Goal: Task Accomplishment & Management: Manage account settings

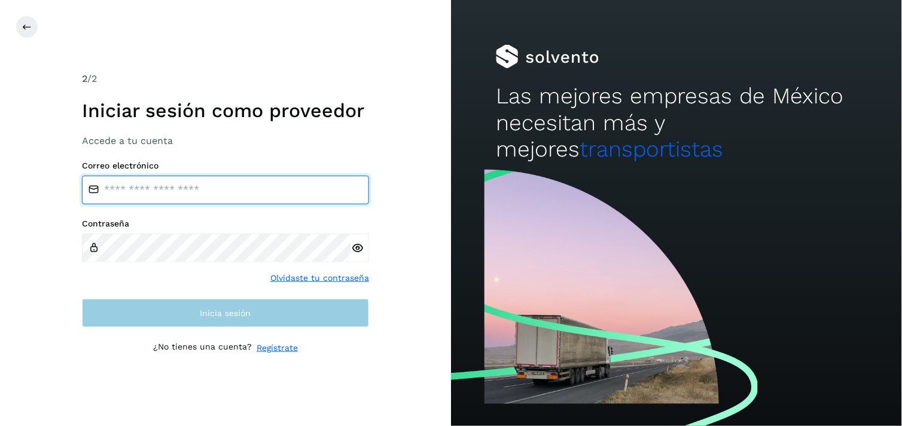
type input "**********"
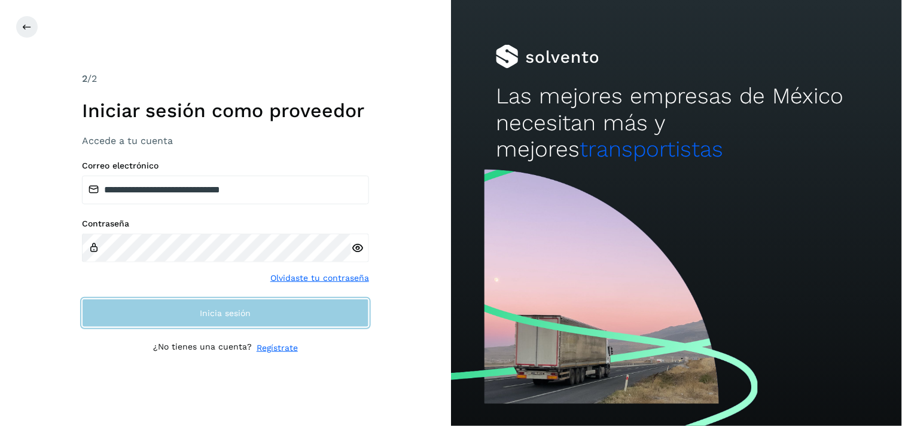
click at [224, 316] on span "Inicia sesión" at bounding box center [225, 313] width 51 height 8
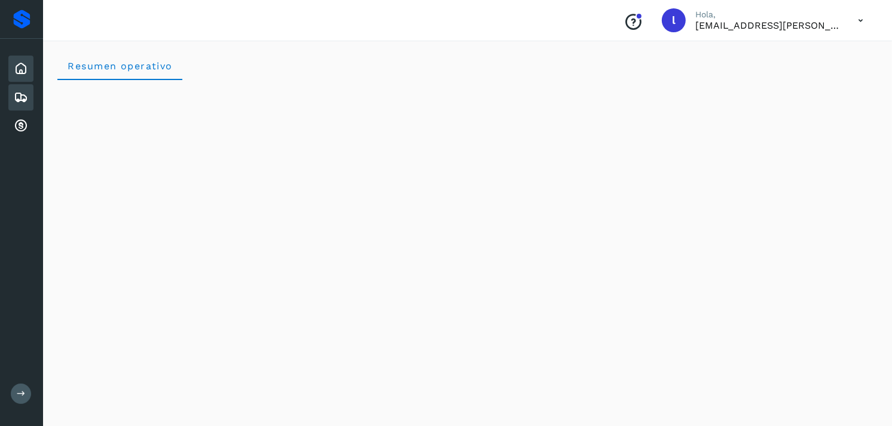
click at [25, 100] on icon at bounding box center [21, 97] width 14 height 14
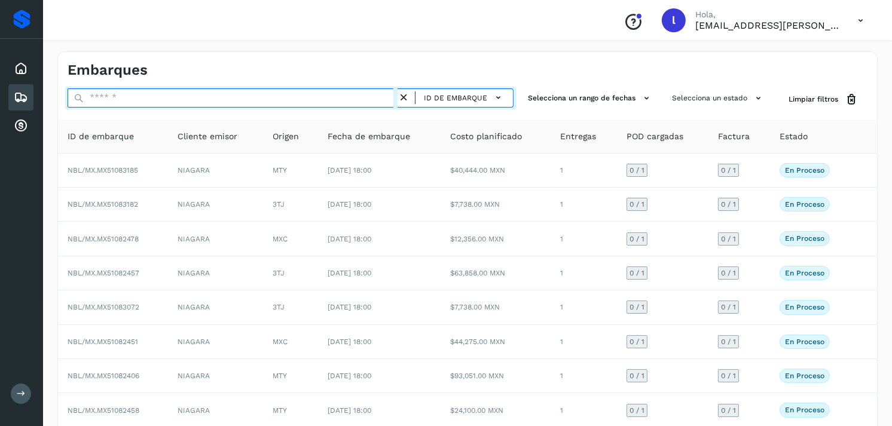
paste input "**********"
click at [219, 97] on input "text" at bounding box center [233, 98] width 330 height 19
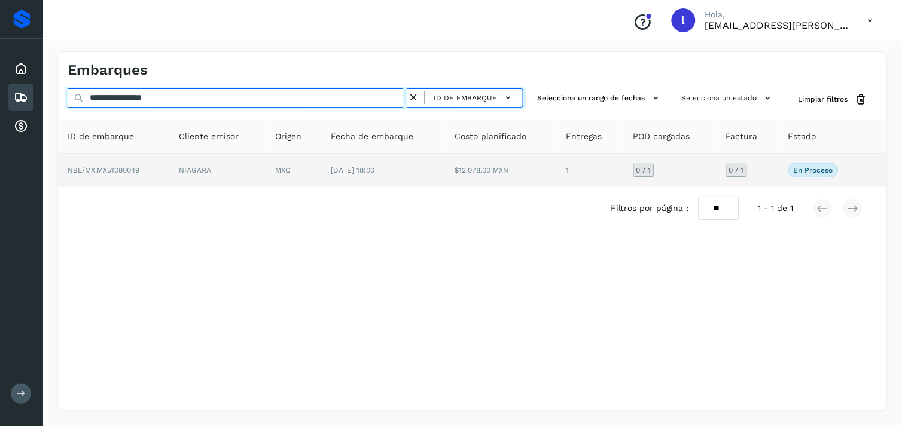
type input "**********"
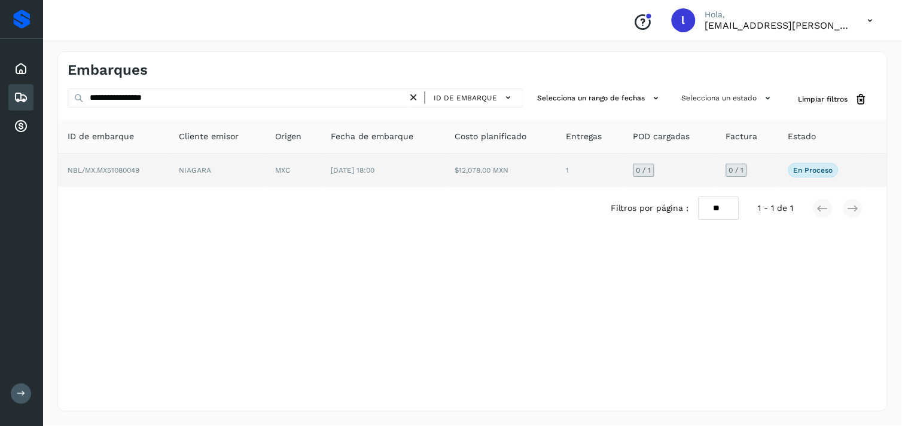
click at [95, 168] on span "NBL/MX.MX51080049" at bounding box center [104, 170] width 72 height 8
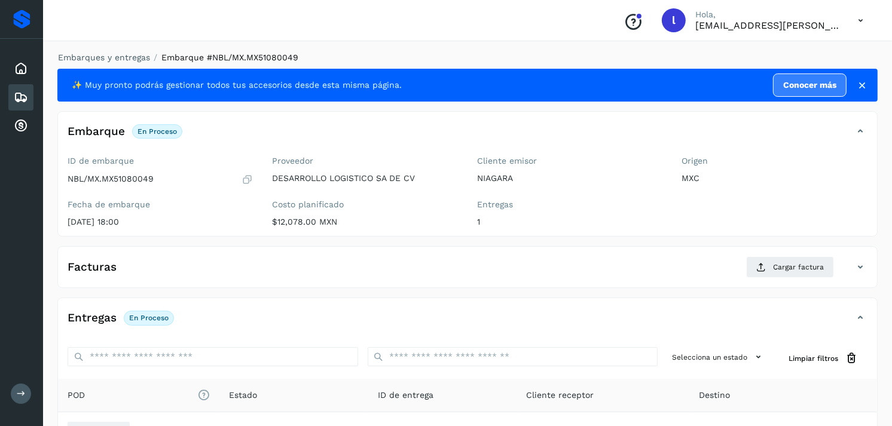
scroll to position [90, 0]
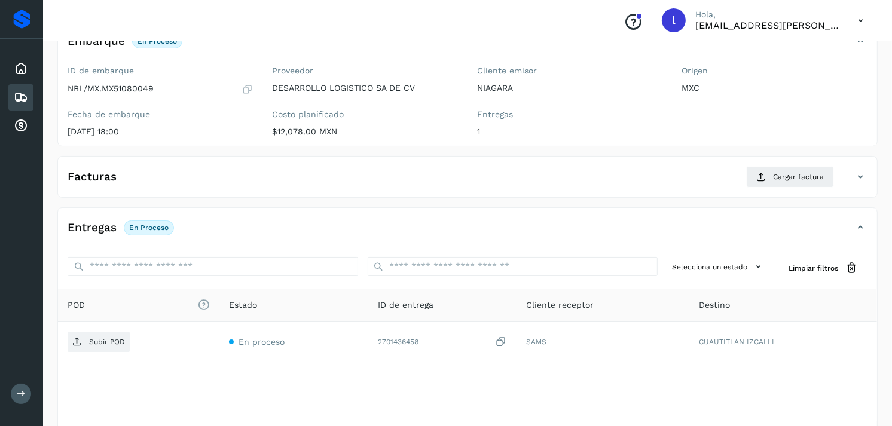
click at [146, 188] on div "Facturas Cargar factura" at bounding box center [455, 177] width 795 height 22
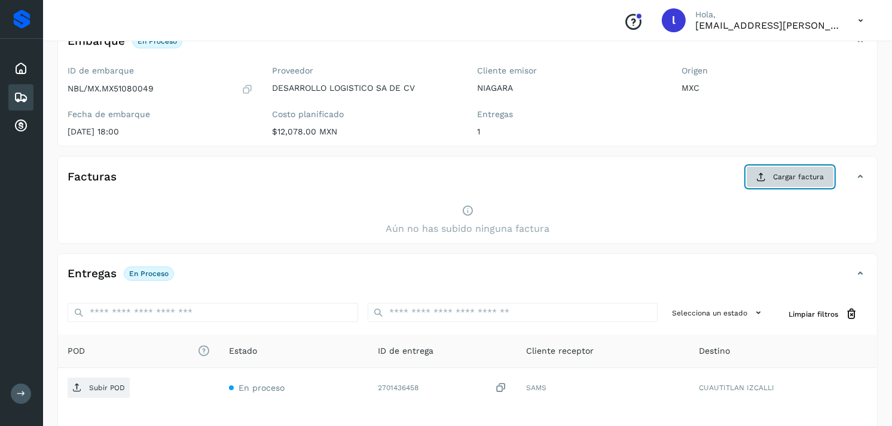
click at [791, 172] on span "Cargar factura" at bounding box center [798, 177] width 51 height 11
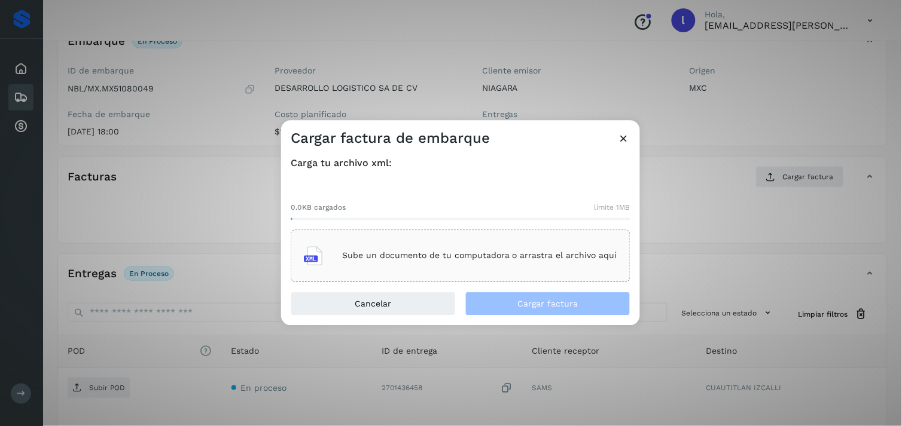
click at [394, 242] on div "Sube un documento de tu computadora o arrastra el archivo aquí" at bounding box center [460, 256] width 313 height 32
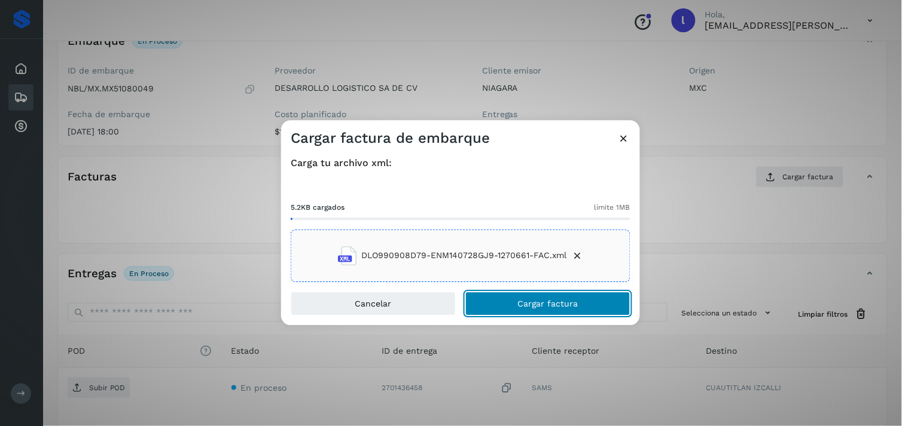
click at [557, 304] on span "Cargar factura" at bounding box center [548, 304] width 60 height 8
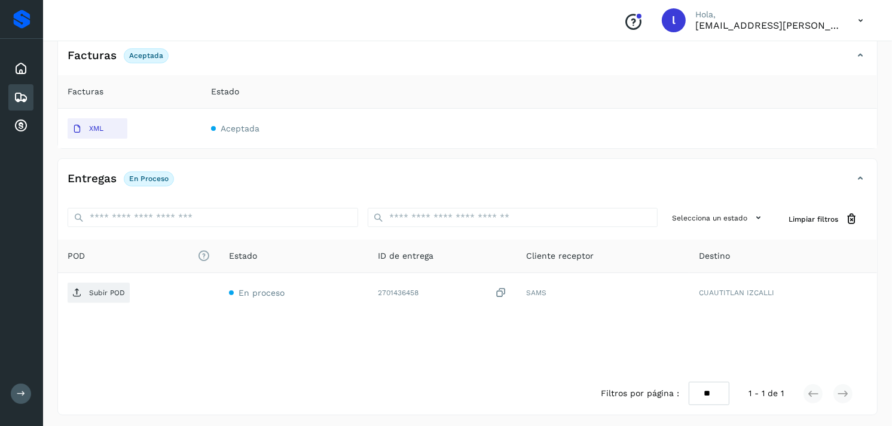
scroll to position [213, 0]
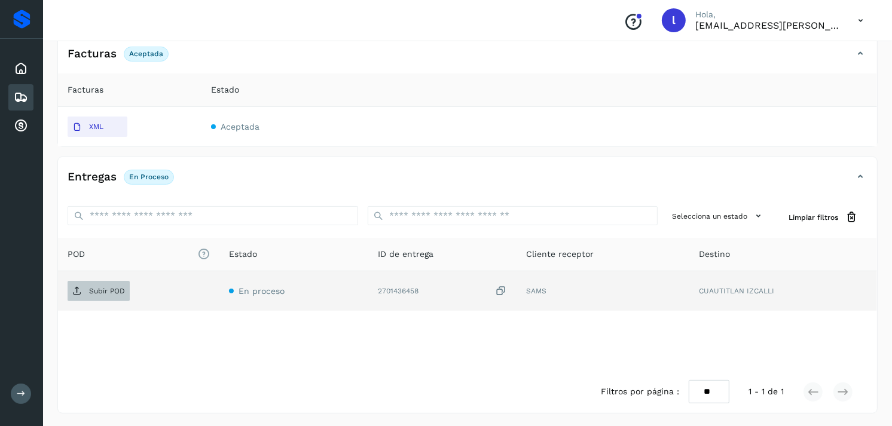
click at [118, 285] on span "Subir POD" at bounding box center [99, 291] width 62 height 19
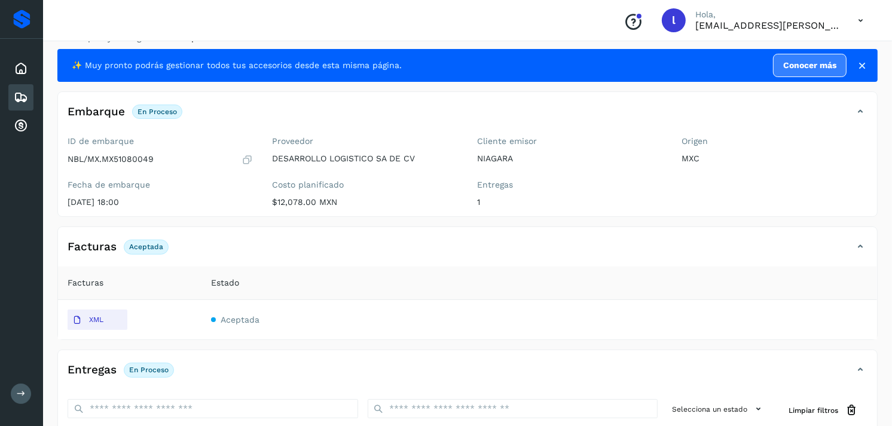
scroll to position [8, 0]
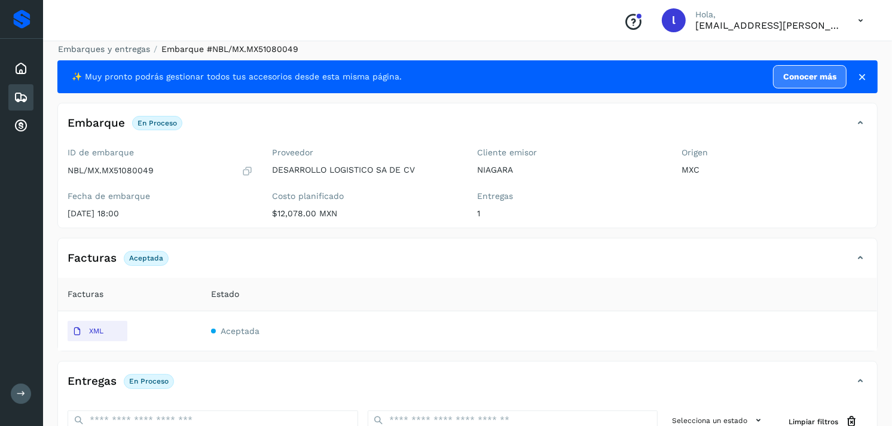
click at [24, 97] on icon at bounding box center [21, 97] width 14 height 14
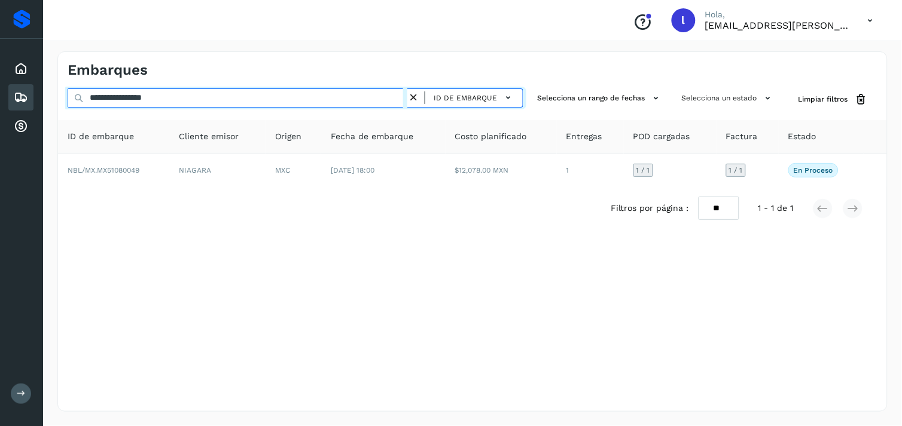
drag, startPoint x: 200, startPoint y: 96, endPoint x: 0, endPoint y: 96, distance: 200.4
click at [0, 96] on html "**********" at bounding box center [451, 213] width 902 height 426
paste input "text"
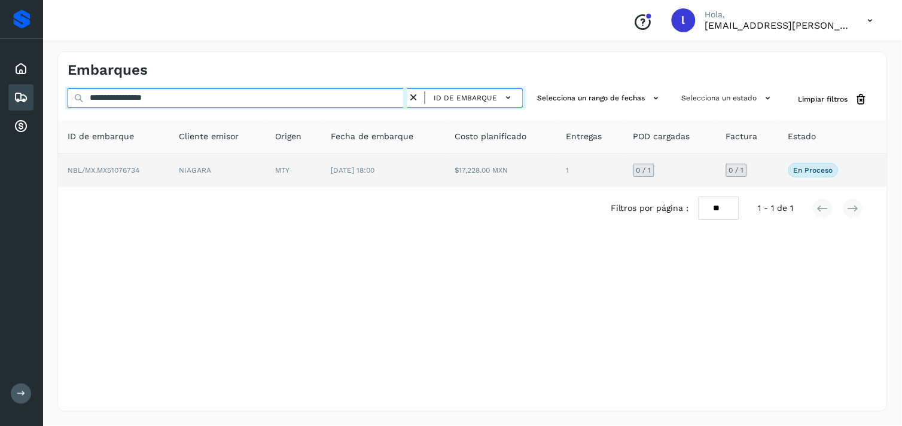
type input "**********"
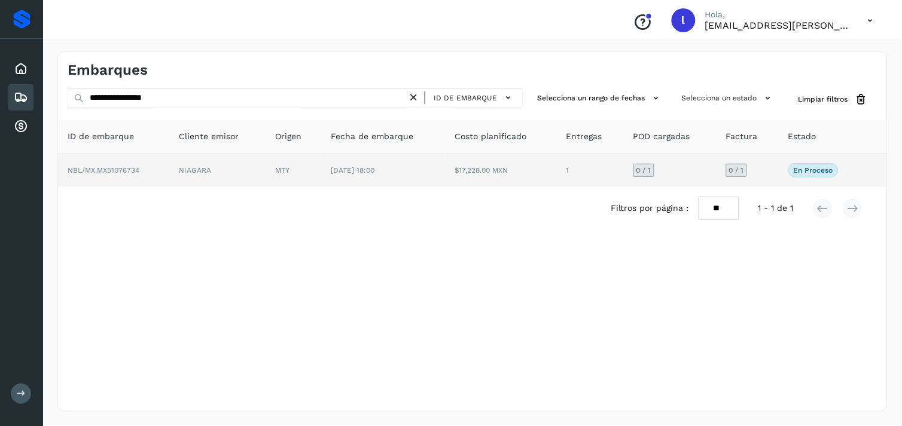
click at [118, 170] on span "NBL/MX.MX51076734" at bounding box center [104, 170] width 72 height 8
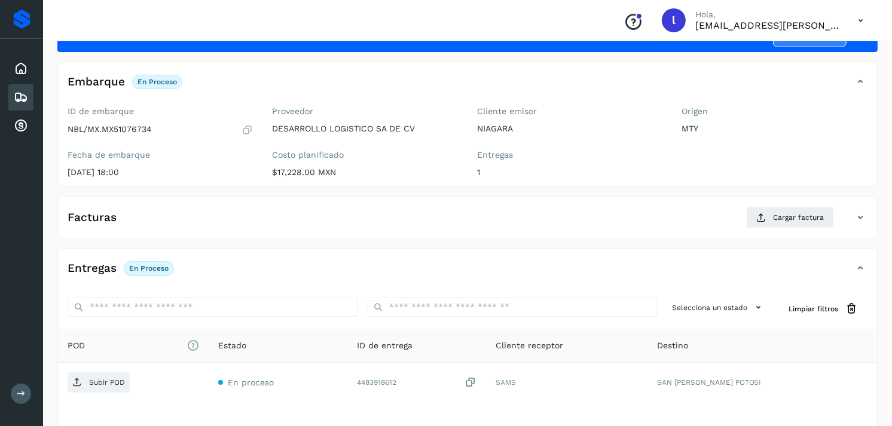
scroll to position [50, 0]
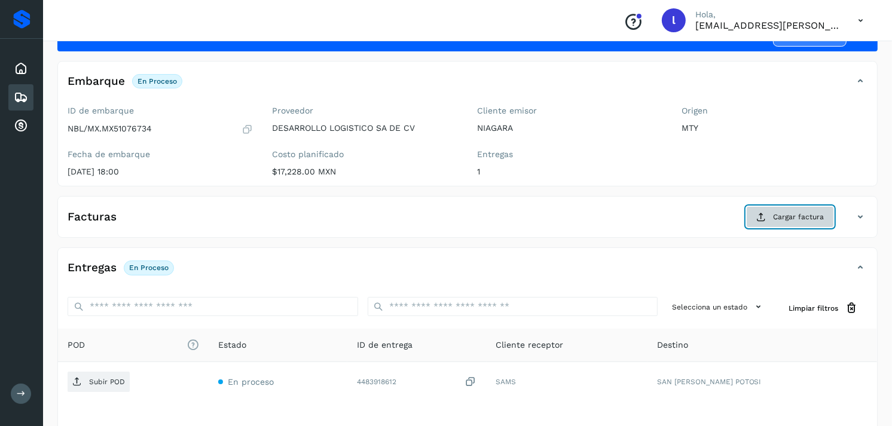
click at [792, 214] on span "Cargar factura" at bounding box center [798, 217] width 51 height 11
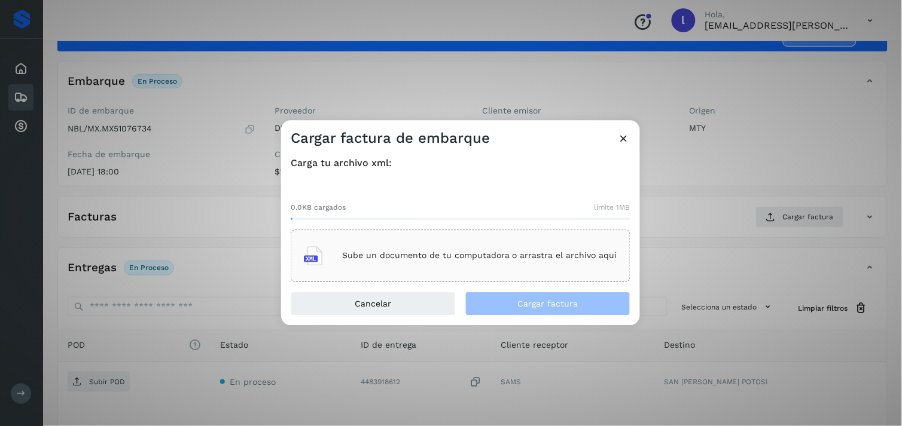
click at [379, 256] on p "Sube un documento de tu computadora o arrastra el archivo aquí" at bounding box center [479, 256] width 275 height 10
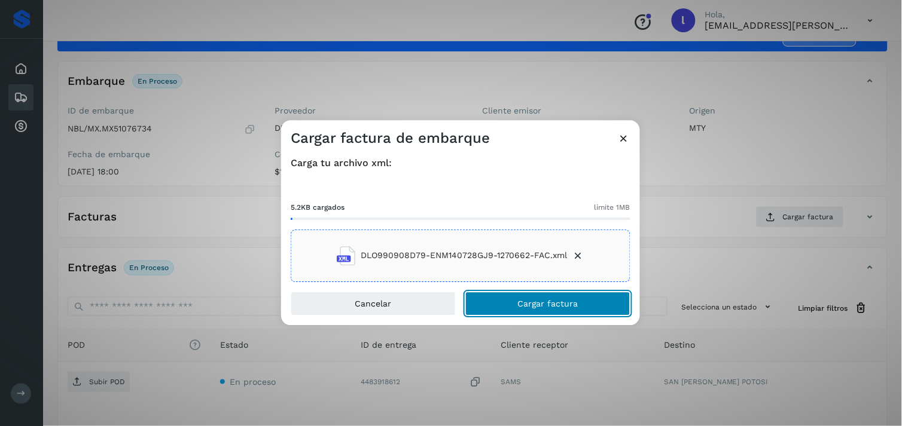
click at [560, 301] on span "Cargar factura" at bounding box center [548, 304] width 60 height 8
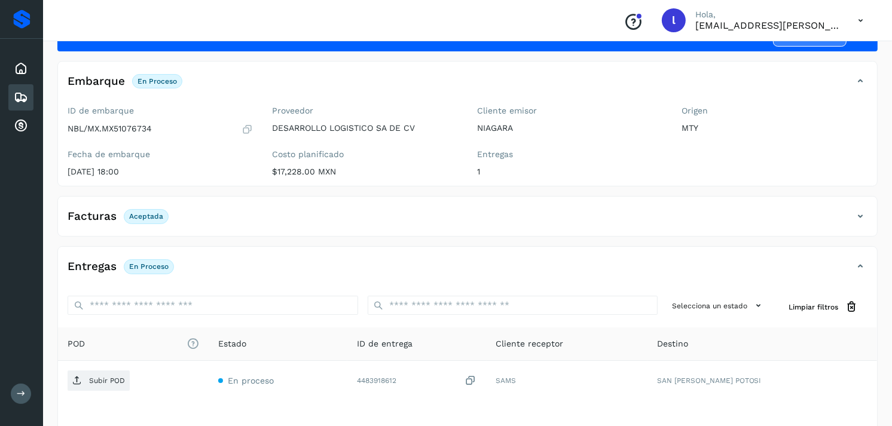
scroll to position [142, 0]
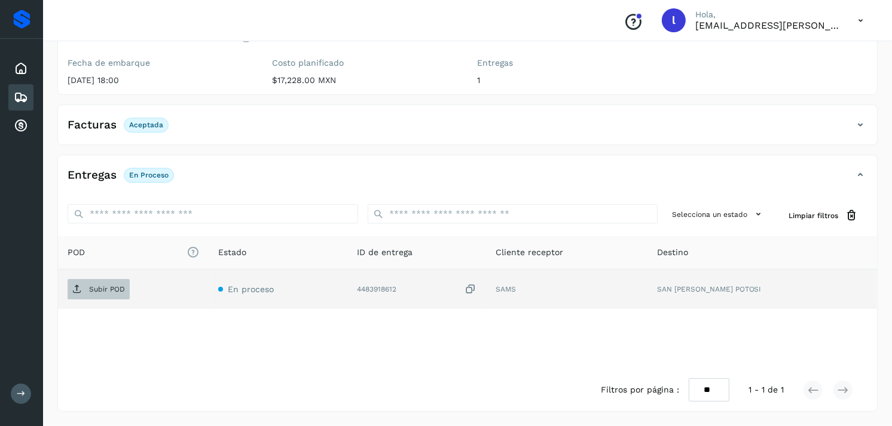
click at [116, 291] on p "Subir POD" at bounding box center [107, 289] width 36 height 8
click at [106, 292] on p "Subir POD" at bounding box center [107, 289] width 36 height 8
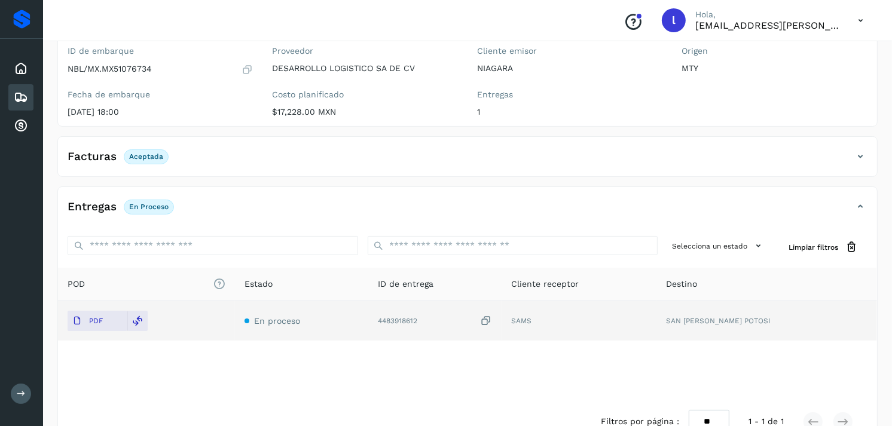
scroll to position [0, 0]
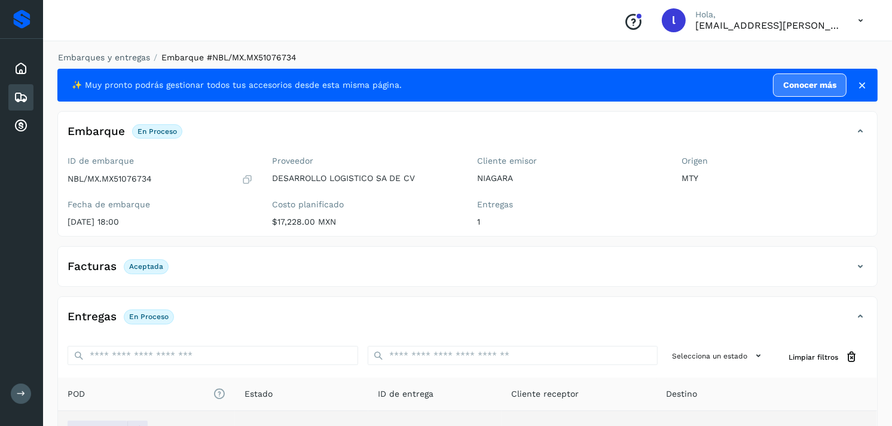
click at [25, 99] on icon at bounding box center [21, 97] width 14 height 14
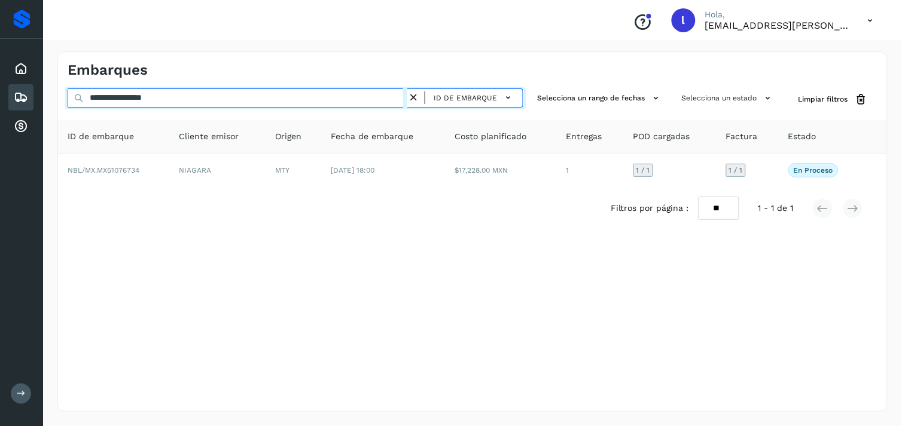
drag, startPoint x: 245, startPoint y: 104, endPoint x: -2, endPoint y: 106, distance: 247.0
click at [0, 106] on html "**********" at bounding box center [451, 213] width 902 height 426
paste input "text"
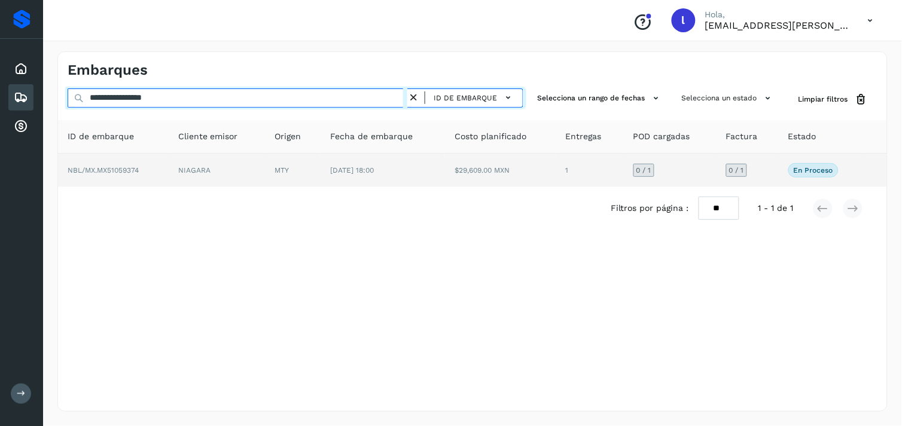
type input "**********"
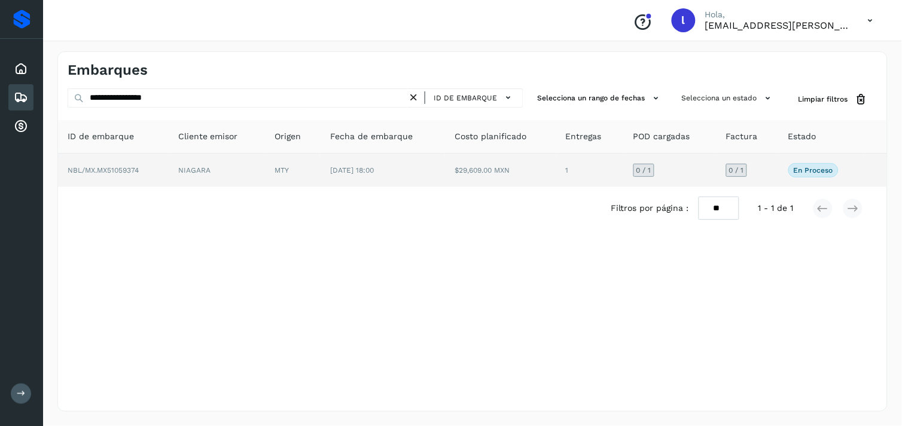
click at [118, 170] on span "NBL/MX.MX51059374" at bounding box center [103, 170] width 71 height 8
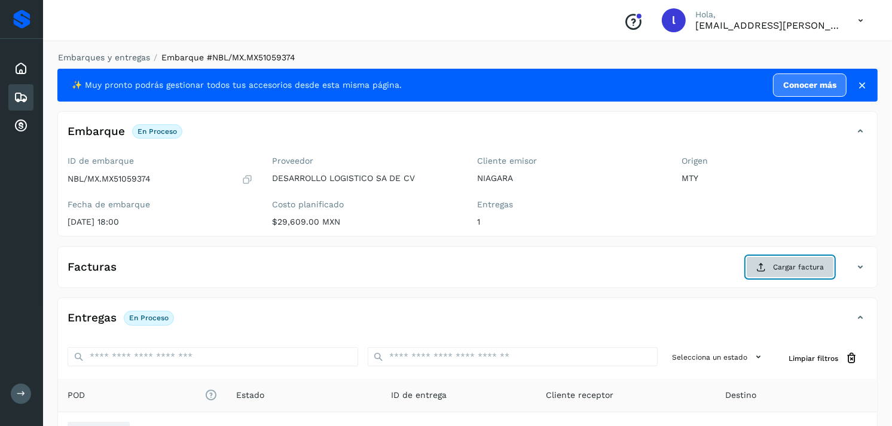
click at [786, 265] on span "Cargar factura" at bounding box center [798, 267] width 51 height 11
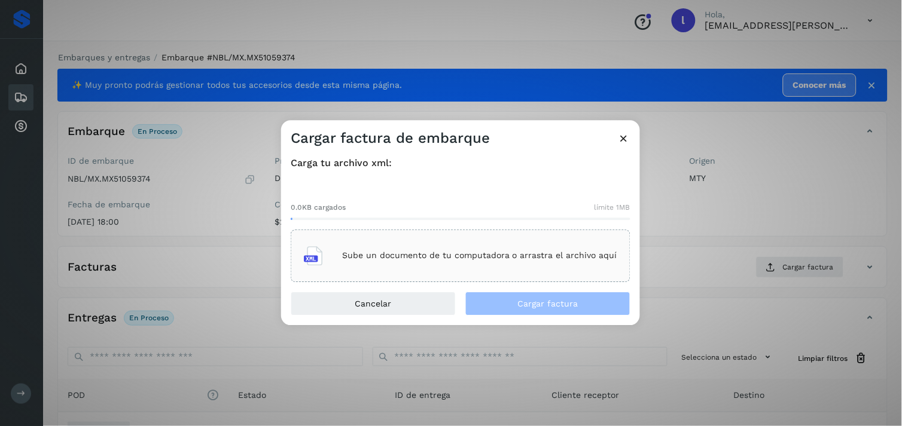
click at [390, 260] on p "Sube un documento de tu computadora o arrastra el archivo aquí" at bounding box center [479, 256] width 275 height 10
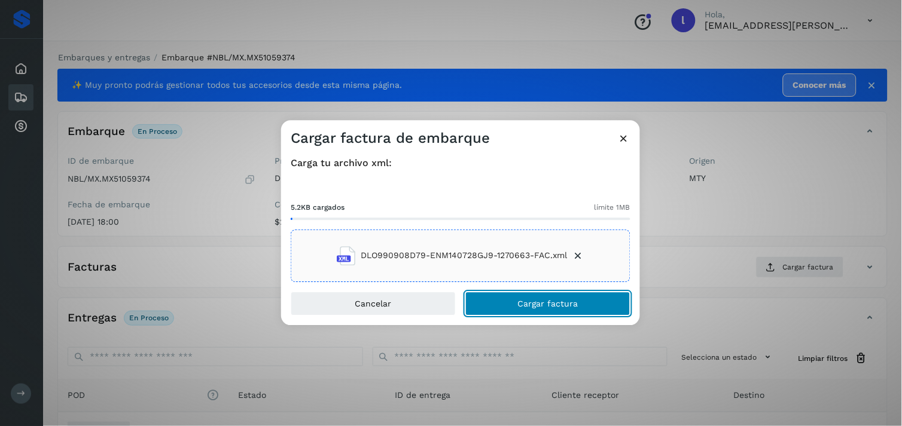
click at [559, 306] on span "Cargar factura" at bounding box center [548, 304] width 60 height 8
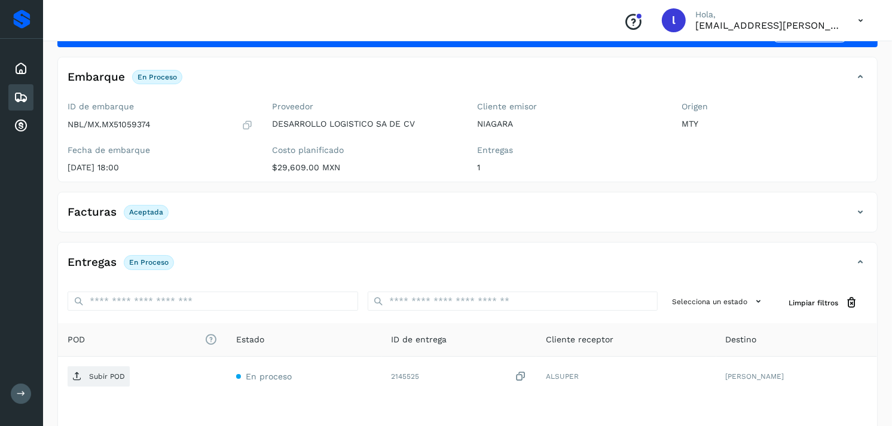
scroll to position [56, 0]
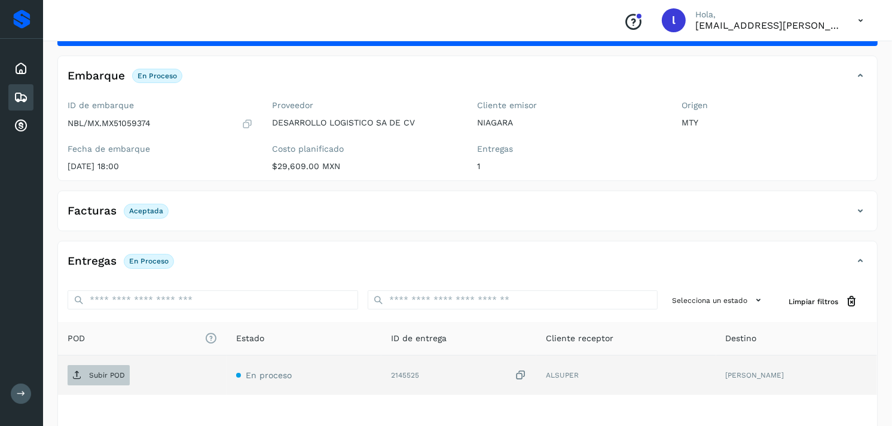
click at [103, 377] on p "Subir POD" at bounding box center [107, 375] width 36 height 8
click at [90, 379] on p "Subir POD" at bounding box center [107, 375] width 36 height 8
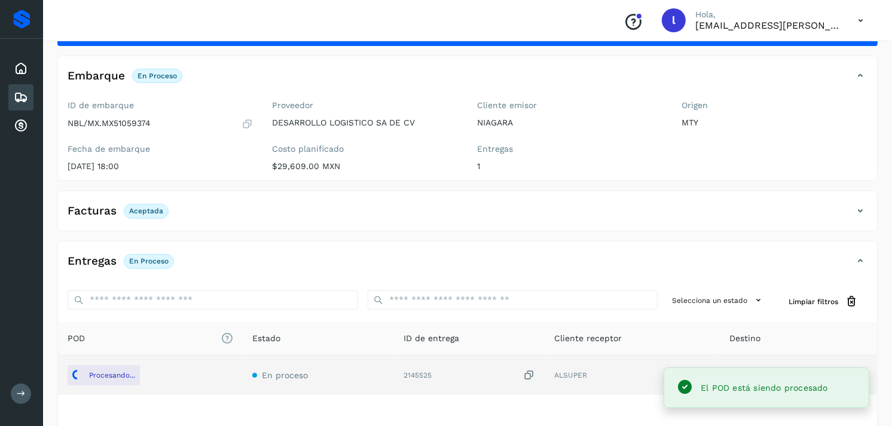
click at [587, 239] on div "✨ Muy pronto podrás gestionar todos tus accesorios desde esta misma página. Con…" at bounding box center [467, 255] width 821 height 485
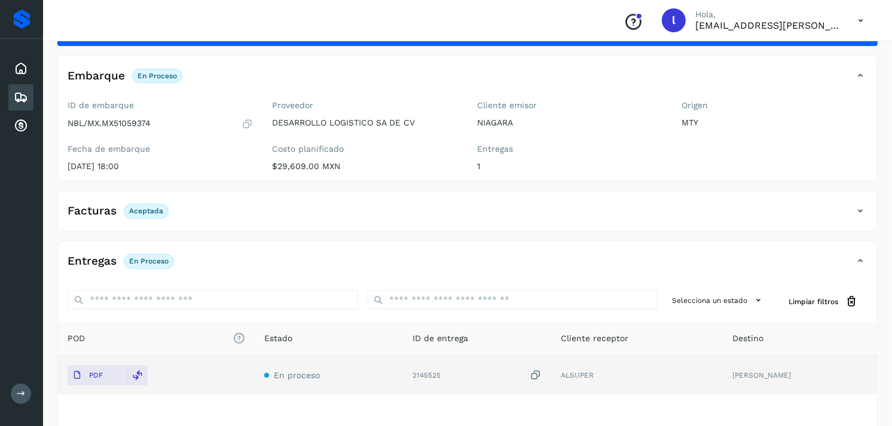
click at [19, 96] on icon at bounding box center [21, 97] width 14 height 14
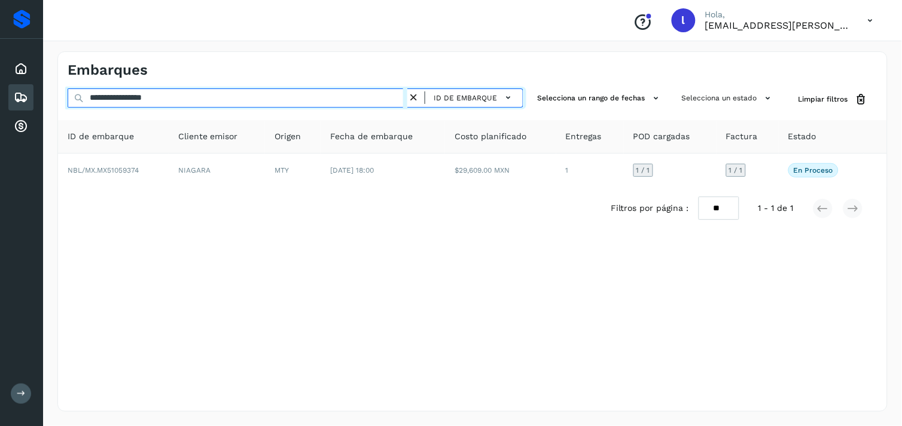
drag, startPoint x: 203, startPoint y: 97, endPoint x: 16, endPoint y: 87, distance: 187.5
click at [16, 87] on div "**********" at bounding box center [451, 213] width 902 height 426
paste input "text"
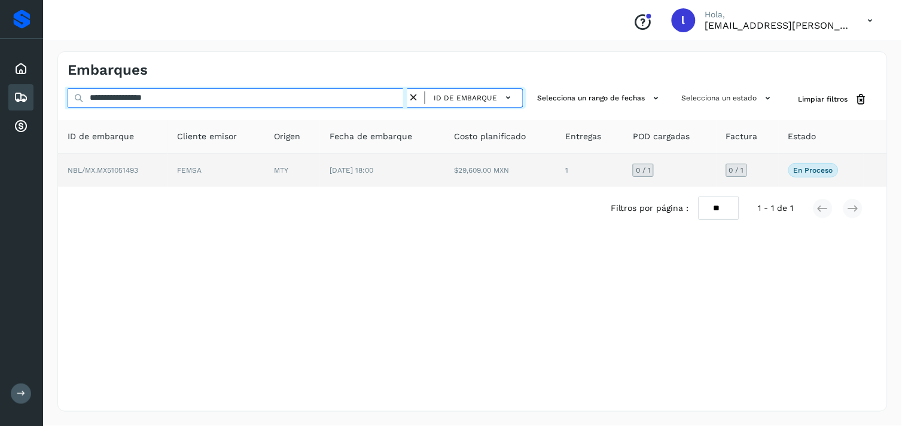
type input "**********"
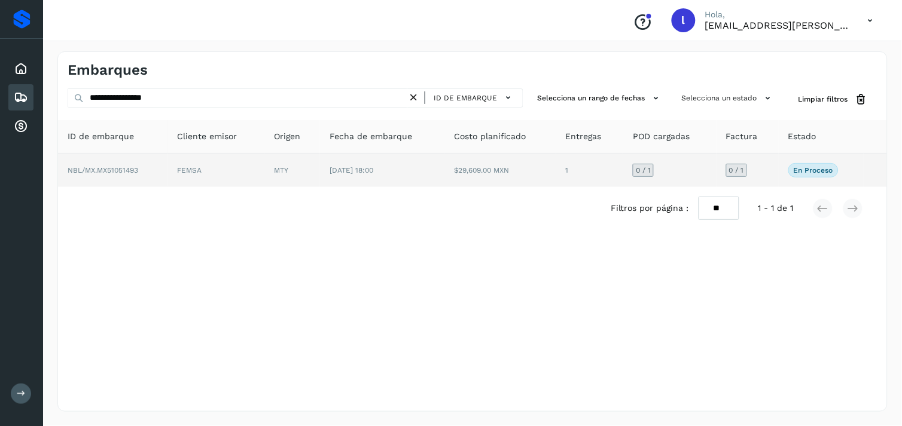
click at [129, 172] on span "NBL/MX.MX51051493" at bounding box center [103, 170] width 71 height 8
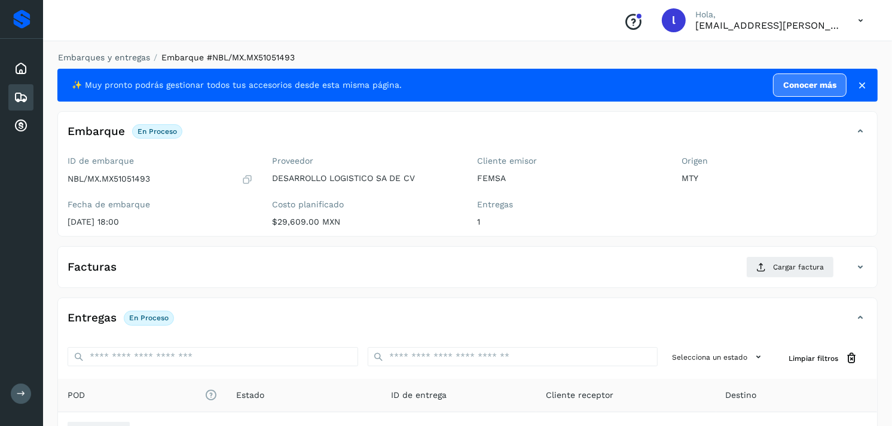
click at [163, 266] on div "Facturas Cargar factura" at bounding box center [455, 268] width 795 height 22
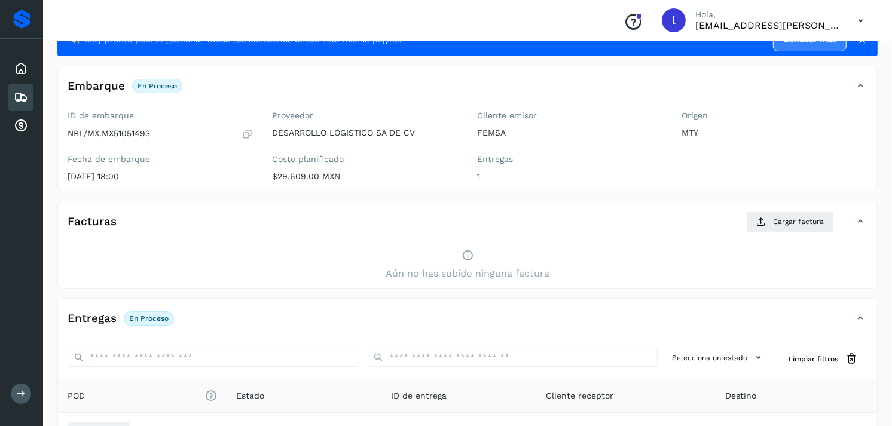
scroll to position [47, 0]
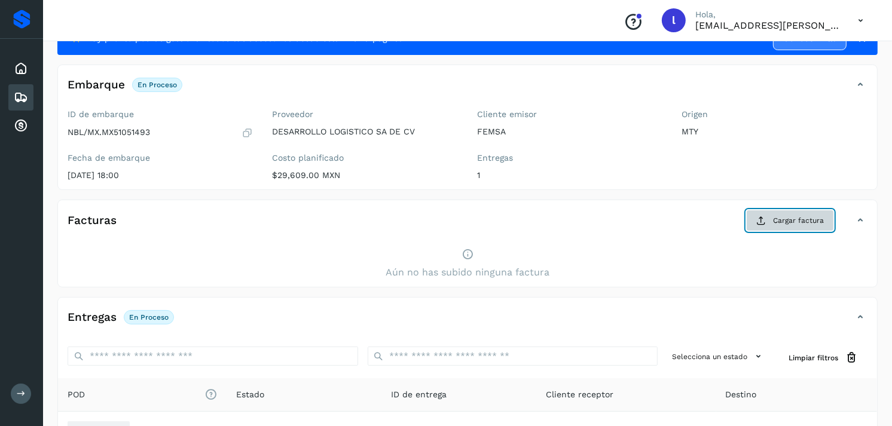
click at [784, 228] on button "Cargar factura" at bounding box center [790, 221] width 88 height 22
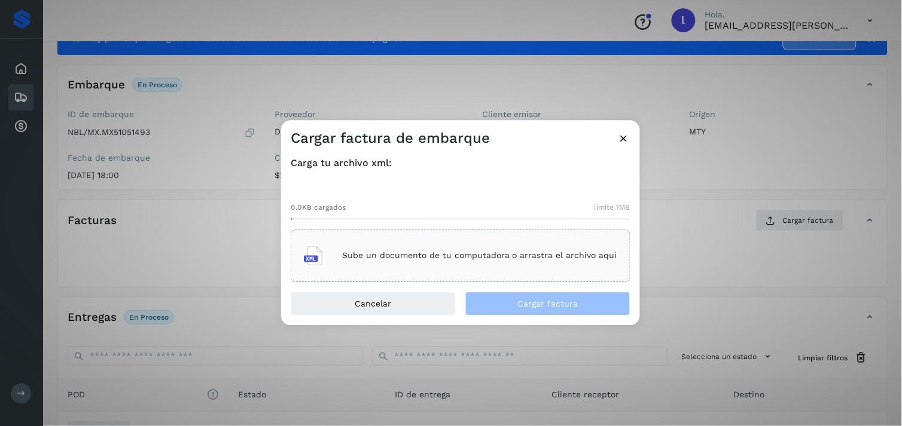
click at [465, 239] on div "Sube un documento de tu computadora o arrastra el archivo aquí" at bounding box center [461, 256] width 340 height 53
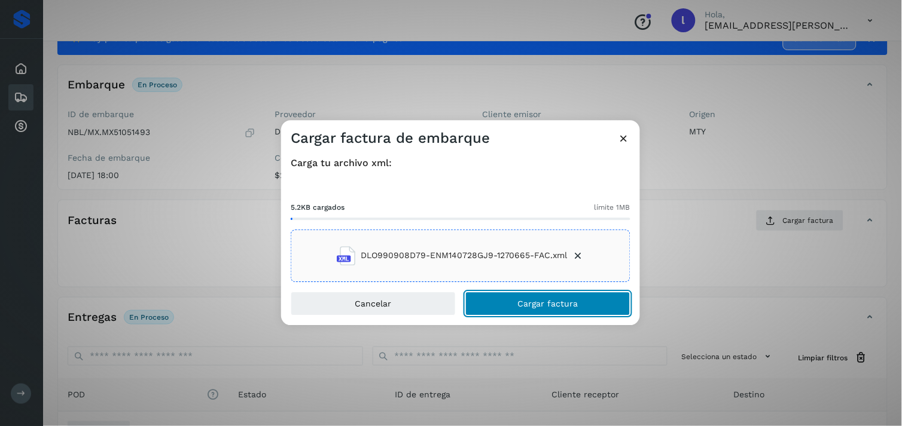
click at [559, 309] on button "Cargar factura" at bounding box center [547, 304] width 165 height 24
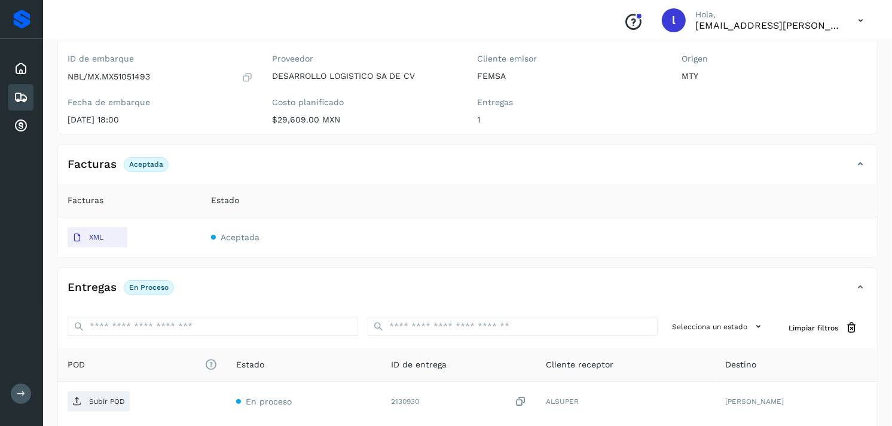
scroll to position [103, 0]
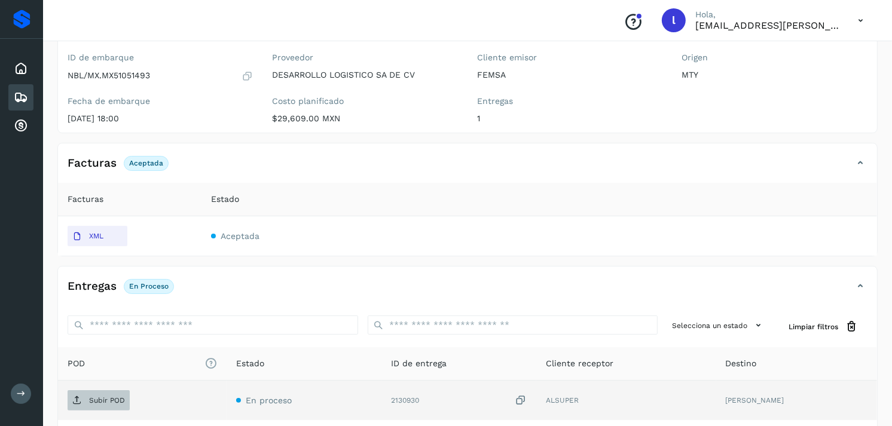
click at [108, 397] on p "Subir POD" at bounding box center [107, 401] width 36 height 8
click at [117, 397] on p "Subir POD" at bounding box center [107, 401] width 36 height 8
click at [109, 400] on p "Subir POD" at bounding box center [107, 401] width 36 height 8
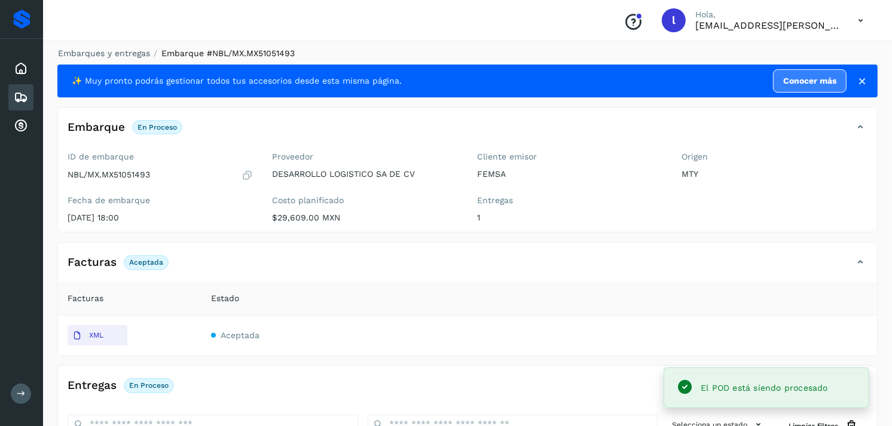
scroll to position [0, 0]
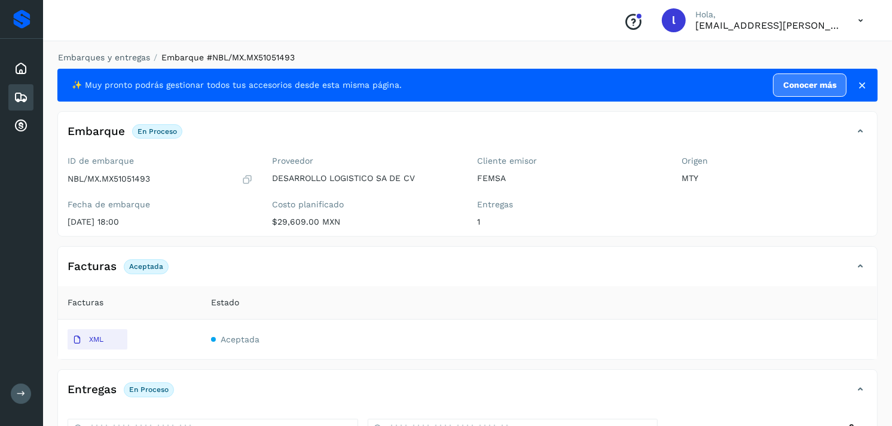
click at [19, 91] on icon at bounding box center [21, 97] width 14 height 14
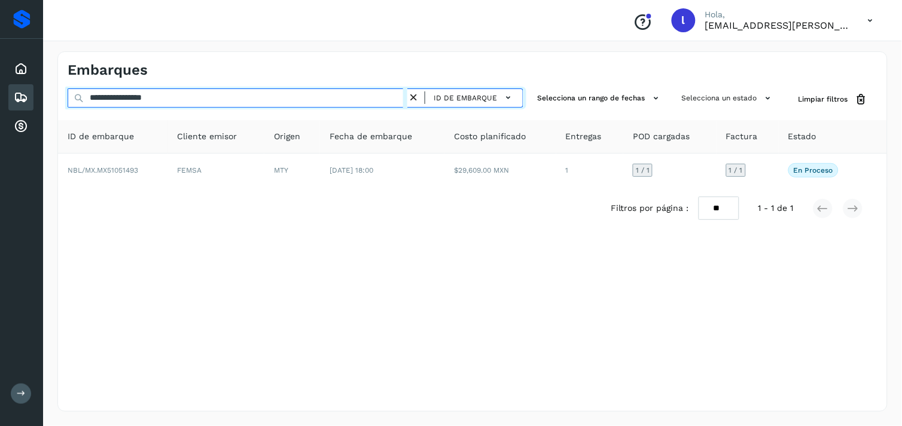
drag, startPoint x: 190, startPoint y: 97, endPoint x: 7, endPoint y: 90, distance: 183.1
click at [7, 90] on div "**********" at bounding box center [451, 213] width 902 height 426
paste input "text"
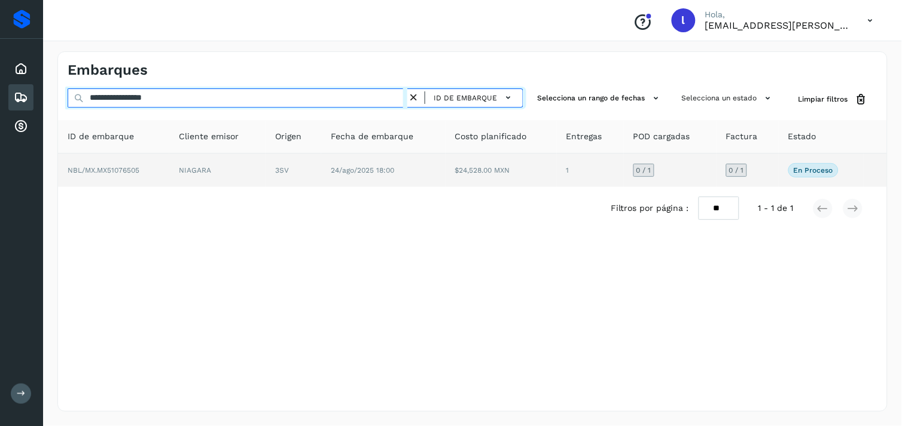
type input "**********"
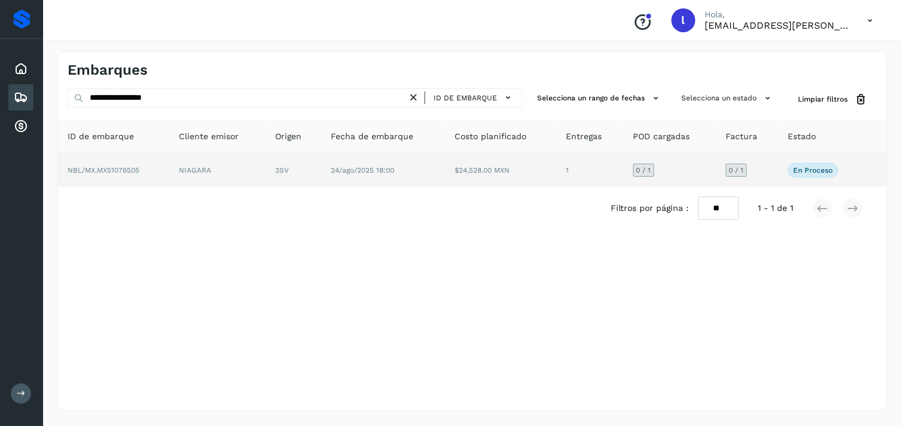
click at [114, 164] on td "NBL/MX.MX51076505" at bounding box center [113, 170] width 111 height 33
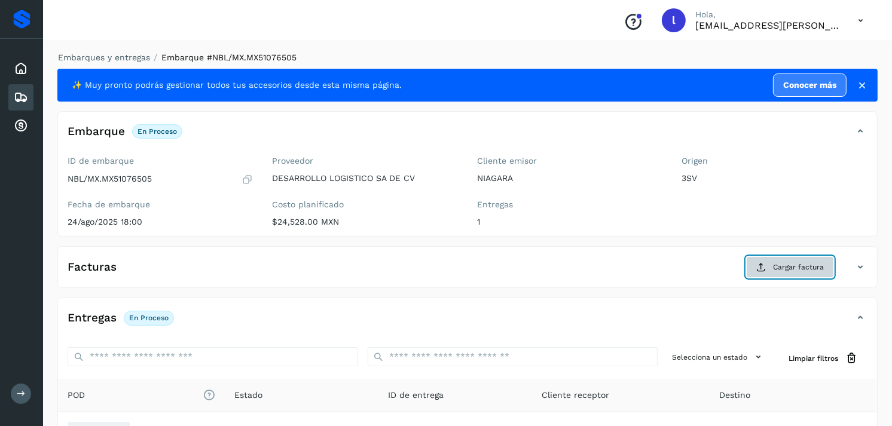
click at [785, 269] on span "Cargar factura" at bounding box center [798, 267] width 51 height 11
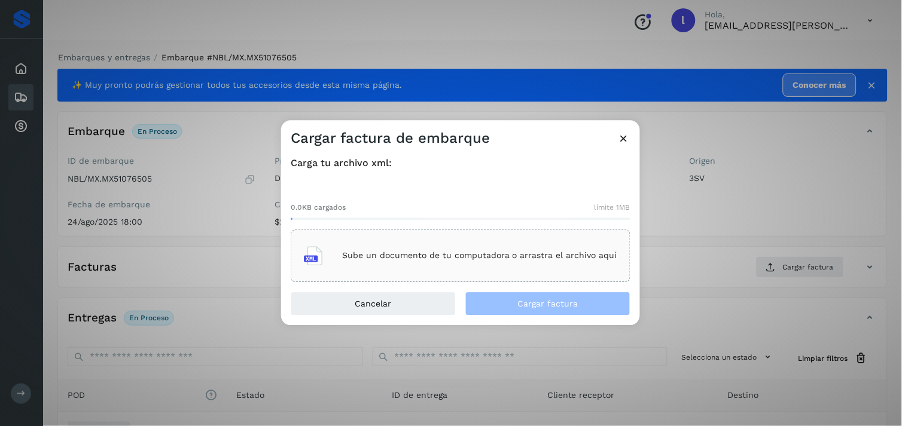
click at [405, 261] on div "Sube un documento de tu computadora o arrastra el archivo aquí" at bounding box center [460, 256] width 313 height 32
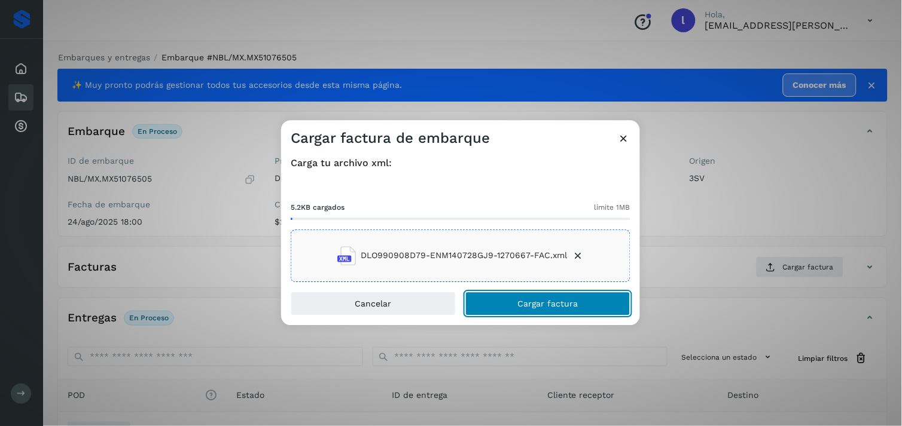
click at [563, 302] on span "Cargar factura" at bounding box center [548, 304] width 60 height 8
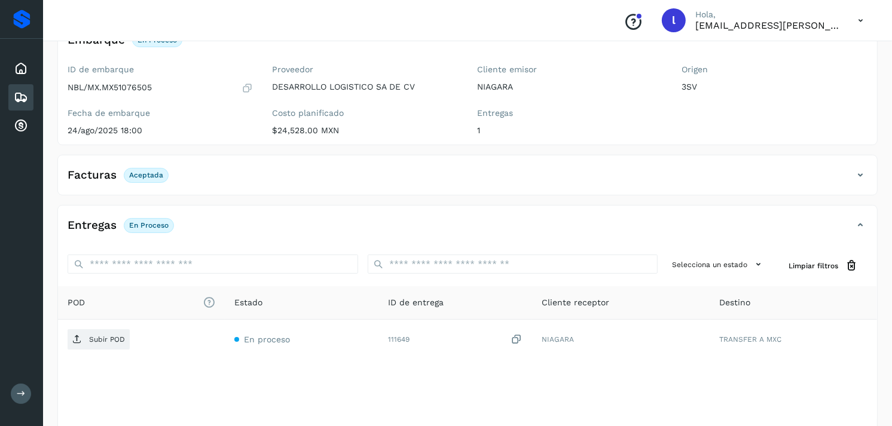
scroll to position [92, 0]
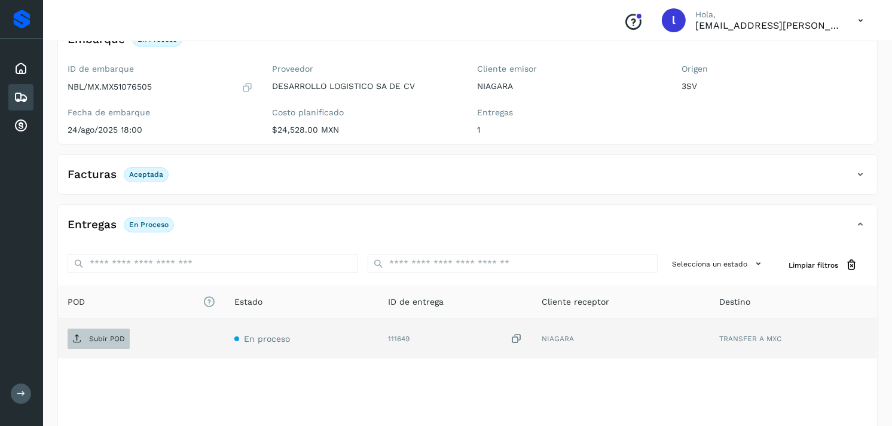
click at [100, 337] on p "Subir POD" at bounding box center [107, 339] width 36 height 8
click at [109, 334] on span "Subir POD" at bounding box center [99, 339] width 62 height 19
click at [20, 90] on icon at bounding box center [21, 97] width 14 height 14
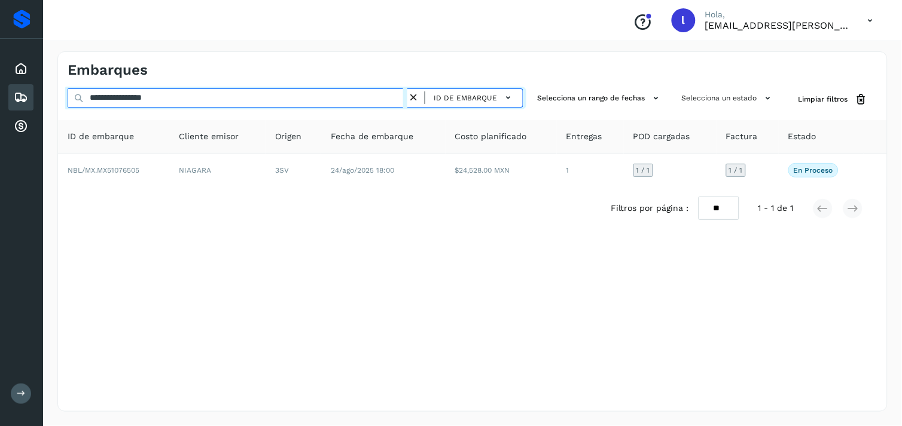
drag, startPoint x: 202, startPoint y: 94, endPoint x: 16, endPoint y: 84, distance: 186.3
click at [16, 84] on div "**********" at bounding box center [451, 213] width 902 height 426
paste input "text"
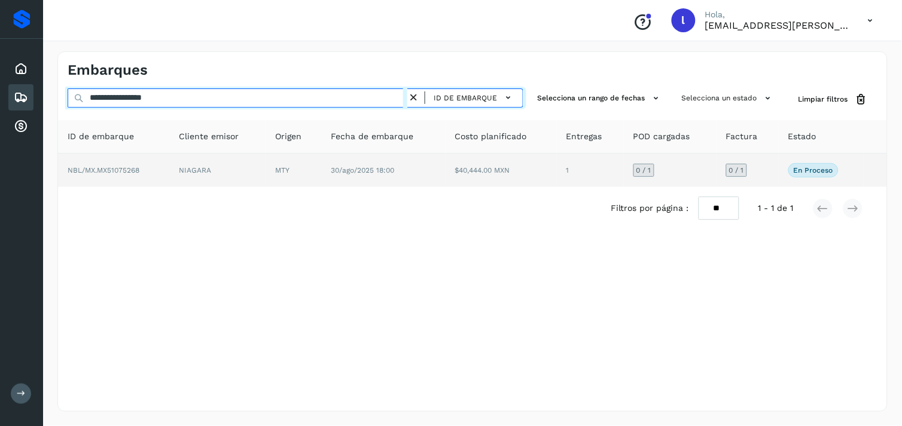
type input "**********"
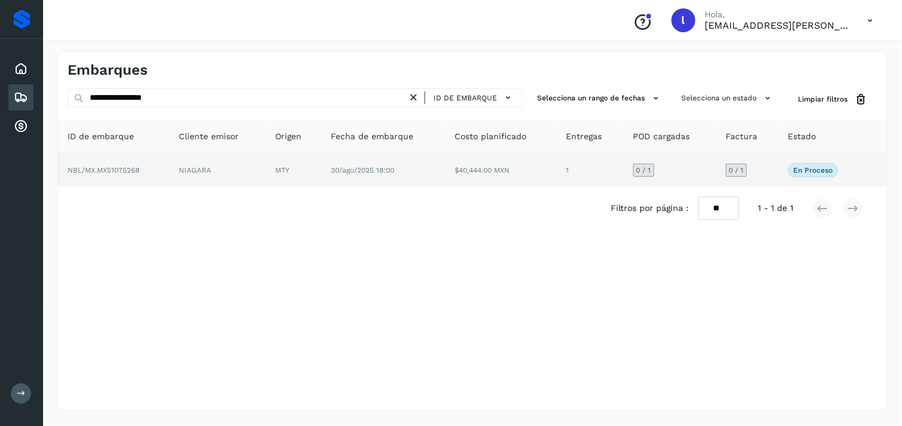
click at [129, 169] on span "NBL/MX.MX51075268" at bounding box center [104, 170] width 72 height 8
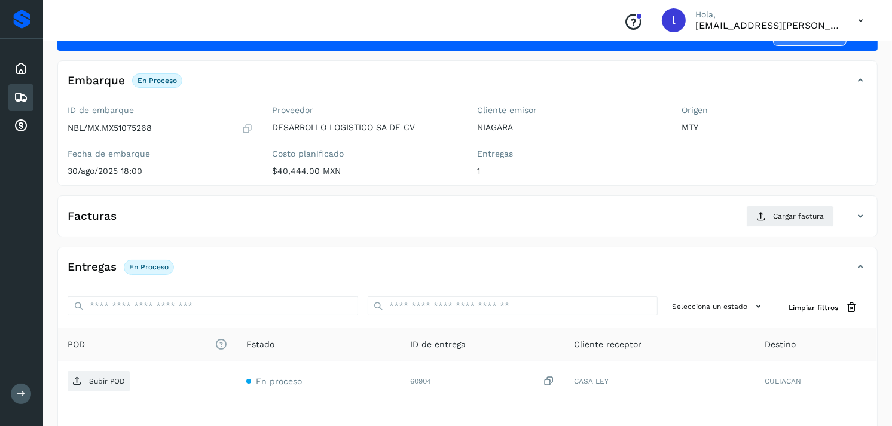
scroll to position [54, 0]
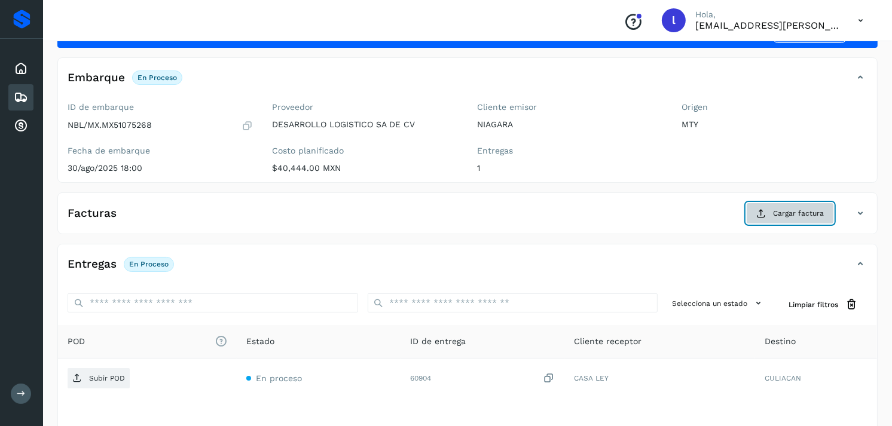
click at [793, 209] on span "Cargar factura" at bounding box center [798, 213] width 51 height 11
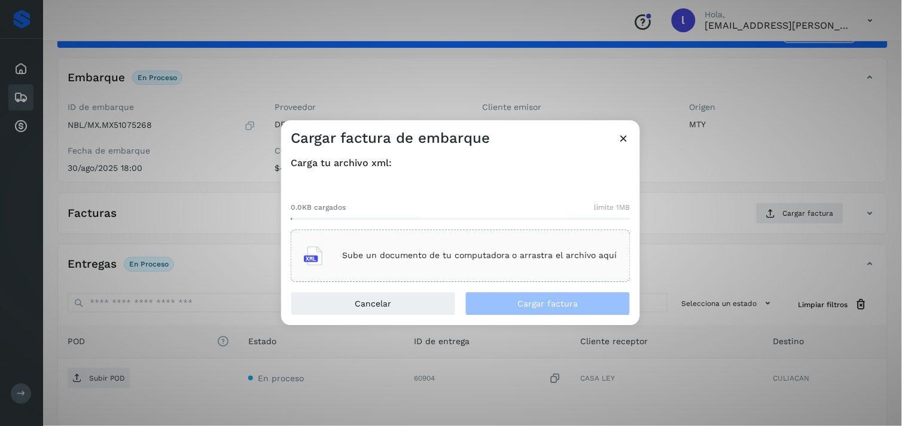
click at [498, 274] on div "Sube un documento de tu computadora o arrastra el archivo aquí" at bounding box center [461, 256] width 340 height 53
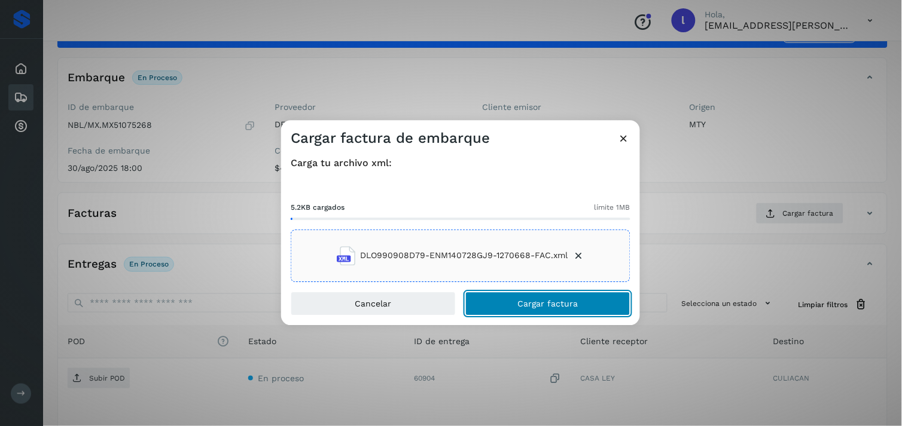
click at [592, 297] on button "Cargar factura" at bounding box center [547, 304] width 165 height 24
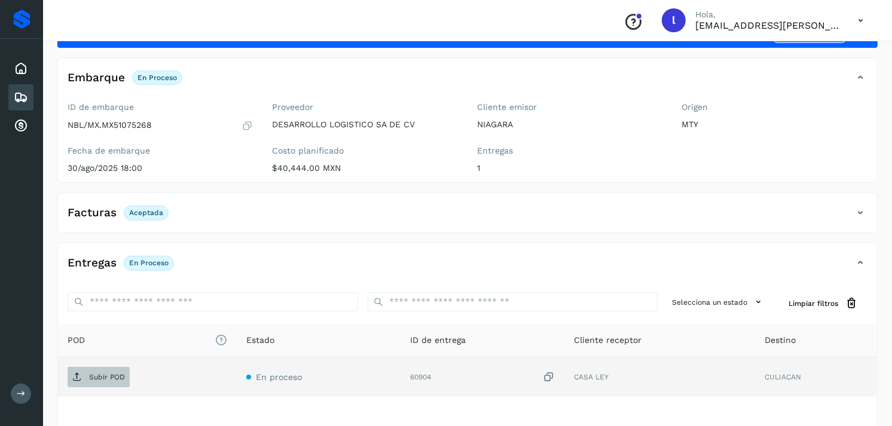
click at [102, 377] on p "Subir POD" at bounding box center [107, 377] width 36 height 8
click at [26, 92] on icon at bounding box center [21, 97] width 14 height 14
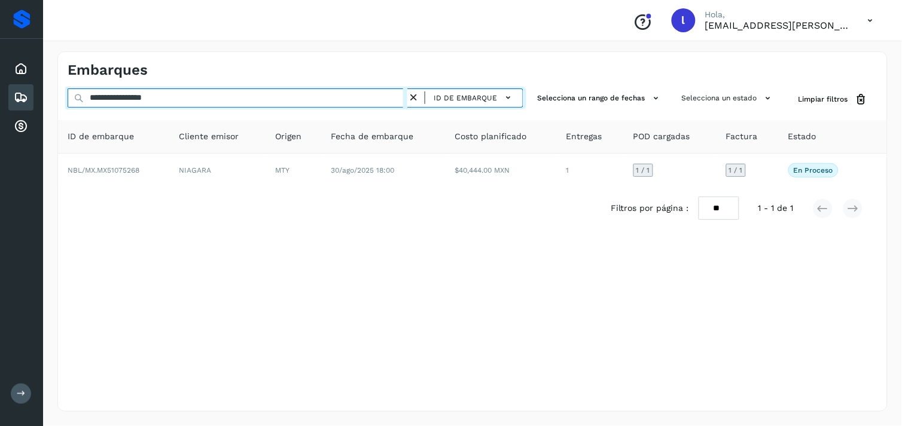
click at [268, 94] on input "**********" at bounding box center [238, 98] width 340 height 19
paste input "**********"
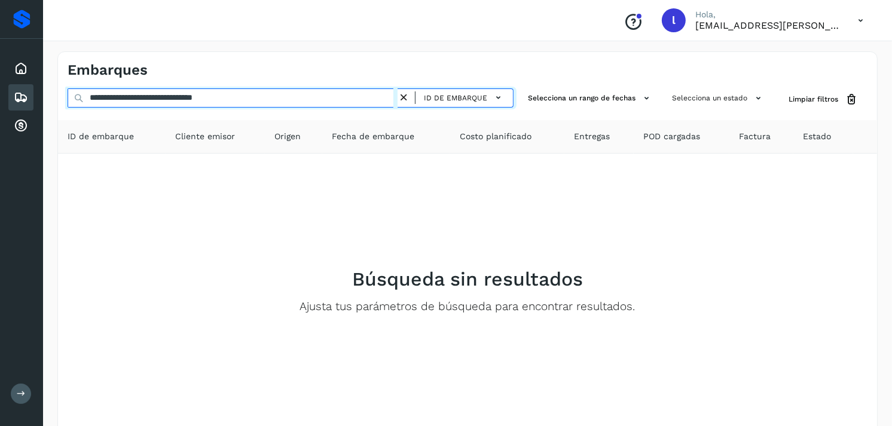
drag, startPoint x: 276, startPoint y: 96, endPoint x: 0, endPoint y: 96, distance: 275.7
click at [0, 96] on div "**********" at bounding box center [446, 243] width 892 height 486
paste input "text"
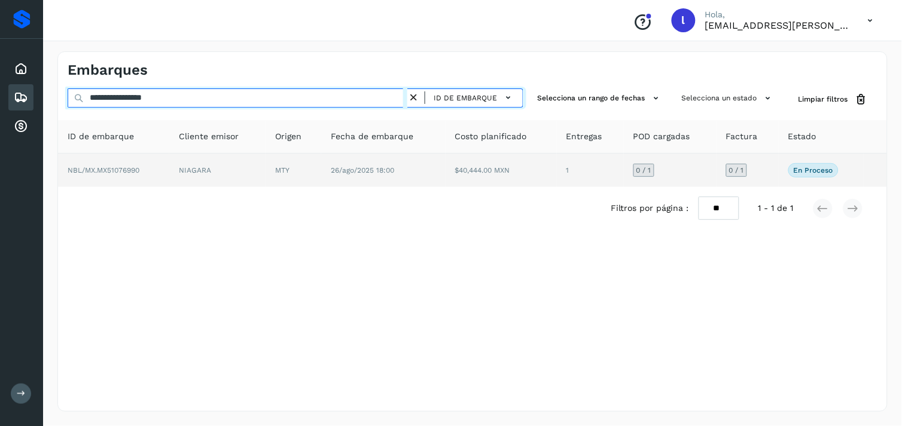
type input "**********"
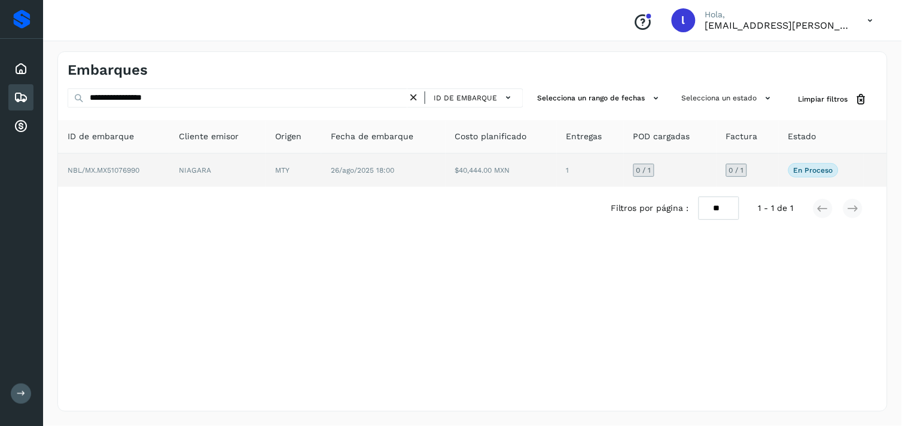
click at [118, 166] on span "NBL/MX.MX51076990" at bounding box center [104, 170] width 72 height 8
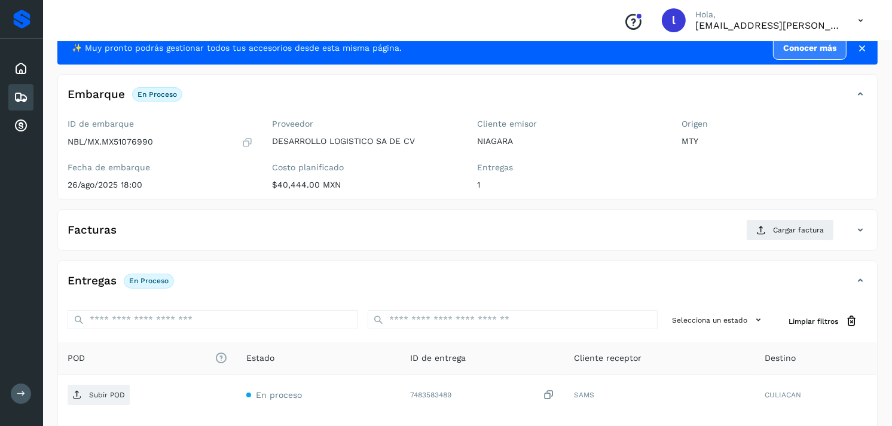
scroll to position [38, 0]
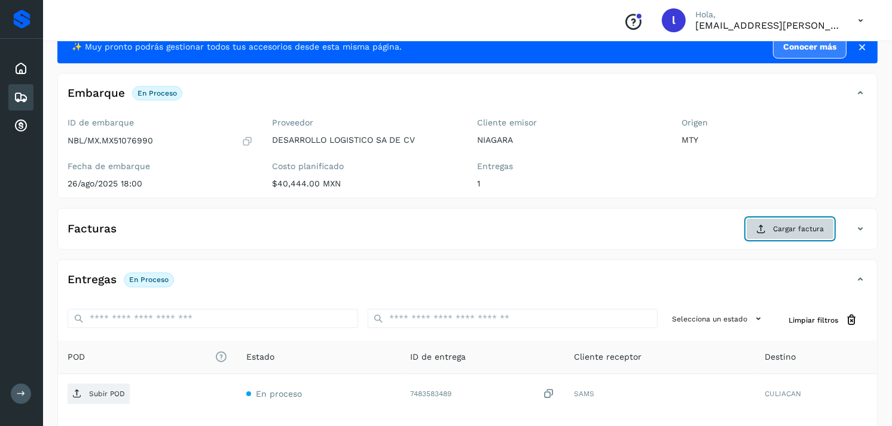
click at [803, 224] on span "Cargar factura" at bounding box center [798, 229] width 51 height 11
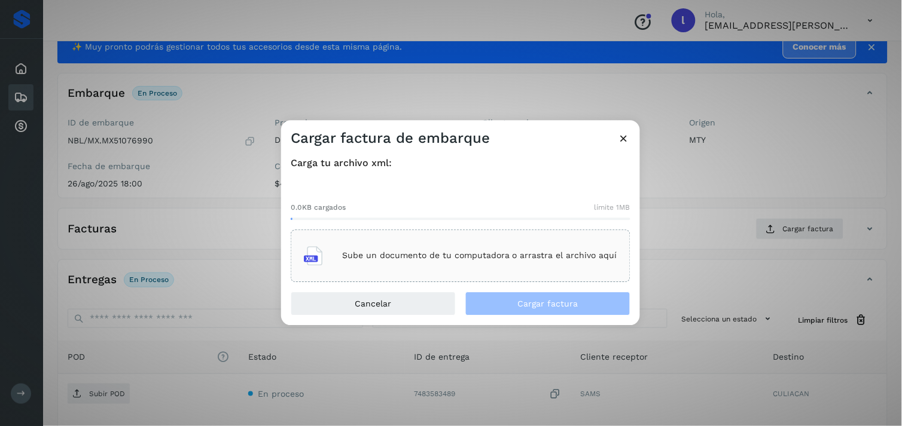
click at [459, 251] on p "Sube un documento de tu computadora o arrastra el archivo aquí" at bounding box center [479, 256] width 275 height 10
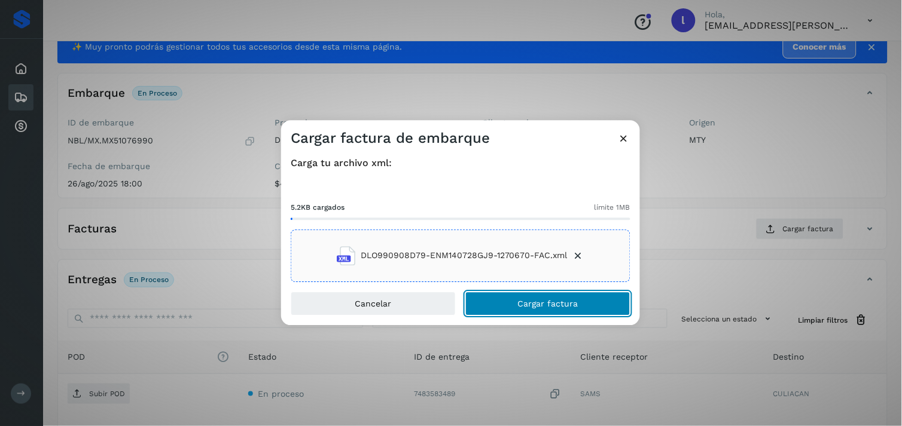
click at [535, 300] on span "Cargar factura" at bounding box center [548, 304] width 60 height 8
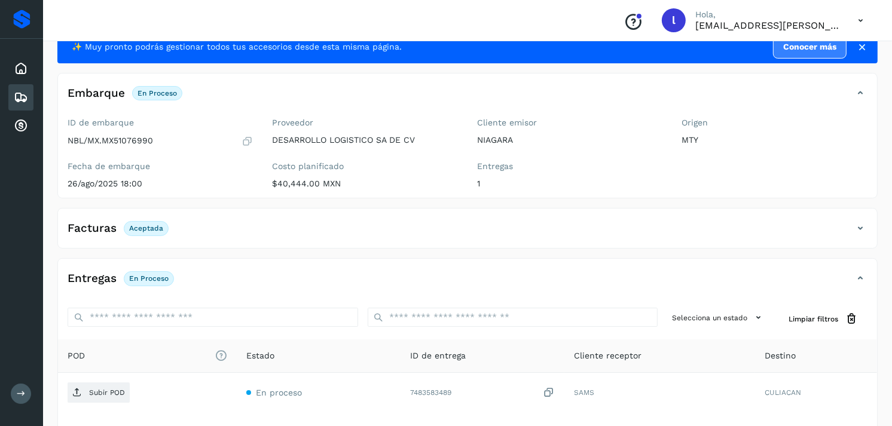
click at [394, 227] on div "Facturas Aceptada" at bounding box center [455, 228] width 795 height 20
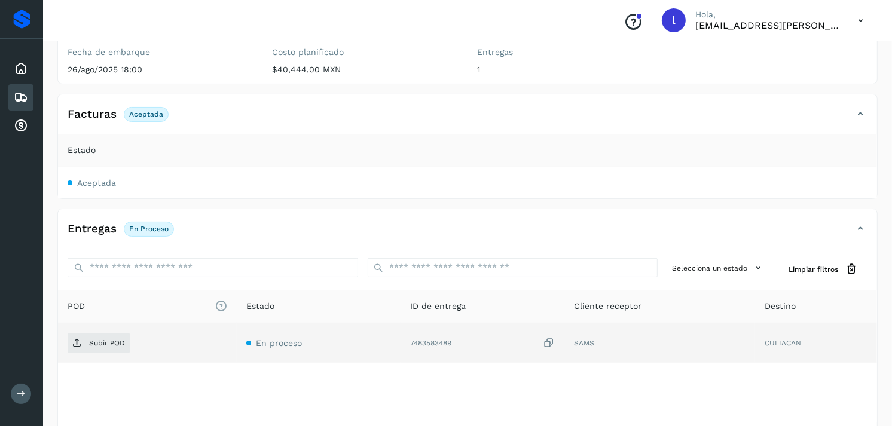
scroll to position [153, 0]
click at [103, 342] on p "Subir POD" at bounding box center [107, 343] width 36 height 8
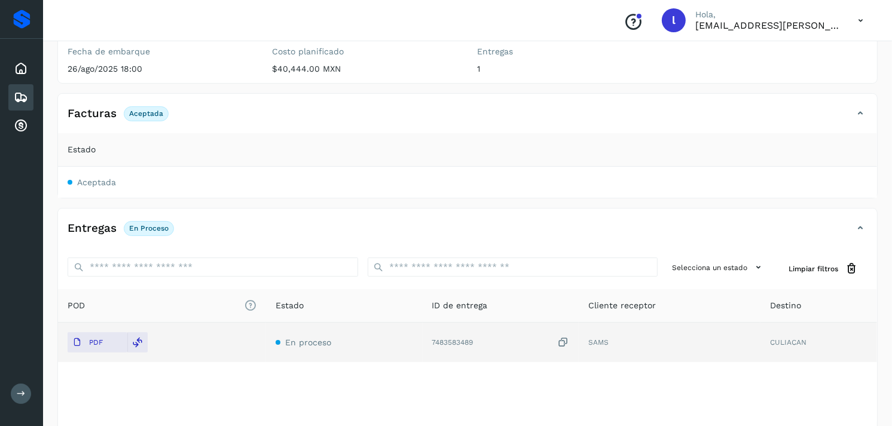
click at [25, 90] on icon at bounding box center [21, 97] width 14 height 14
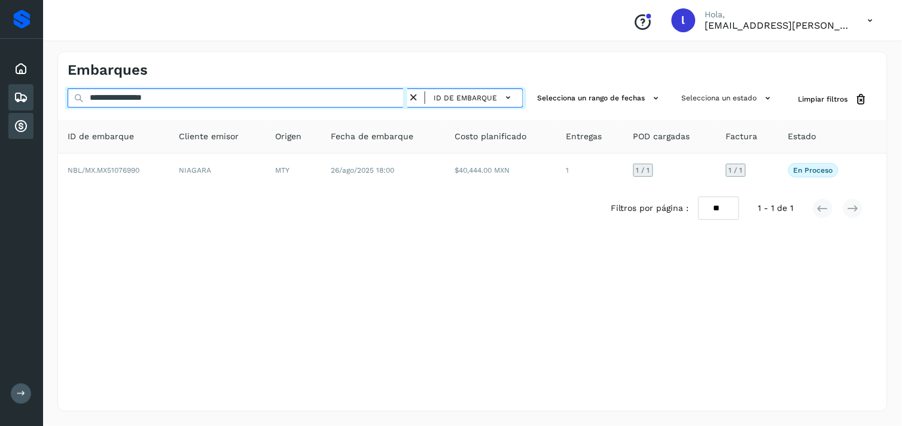
drag, startPoint x: 322, startPoint y: 96, endPoint x: 14, endPoint y: 111, distance: 307.8
click at [14, 111] on div "**********" at bounding box center [451, 213] width 902 height 426
paste input "text"
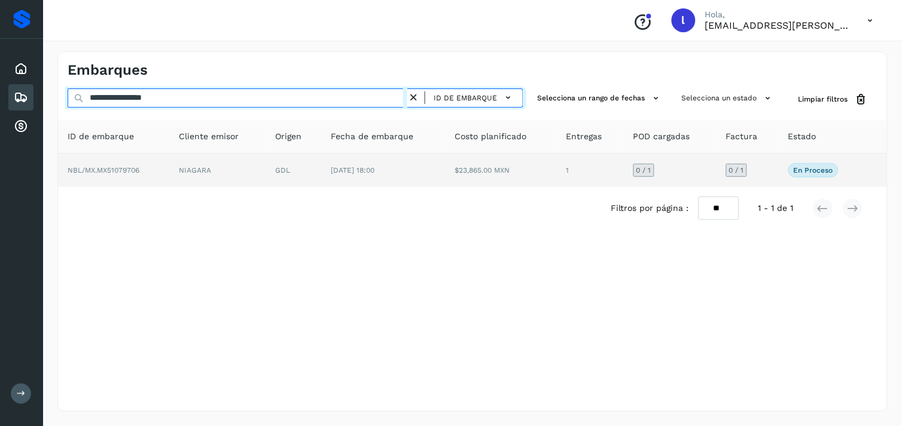
type input "**********"
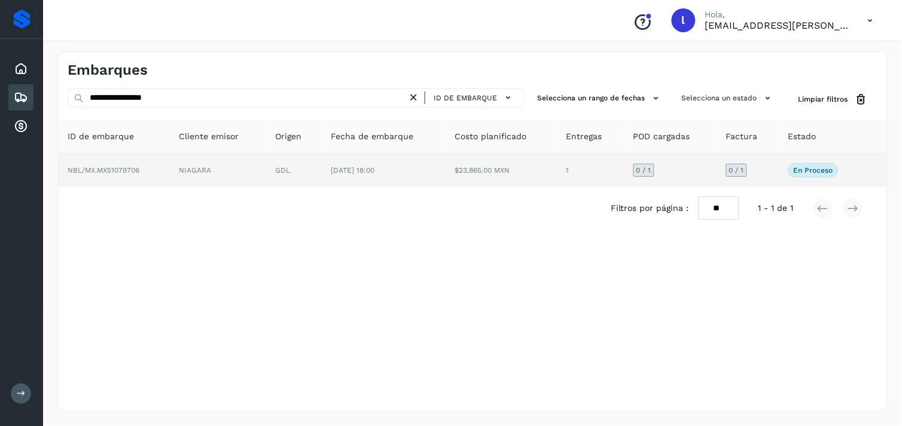
click at [142, 168] on td "NBL/MX.MX51079706" at bounding box center [113, 170] width 111 height 33
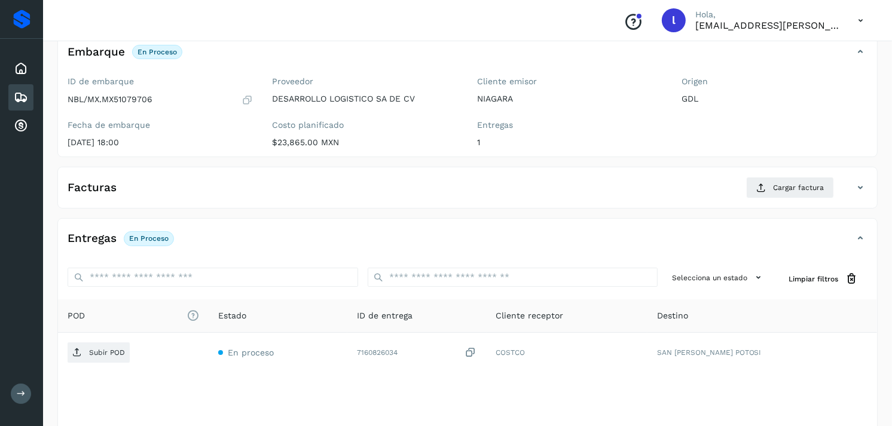
scroll to position [80, 0]
click at [793, 184] on span "Cargar factura" at bounding box center [798, 187] width 51 height 11
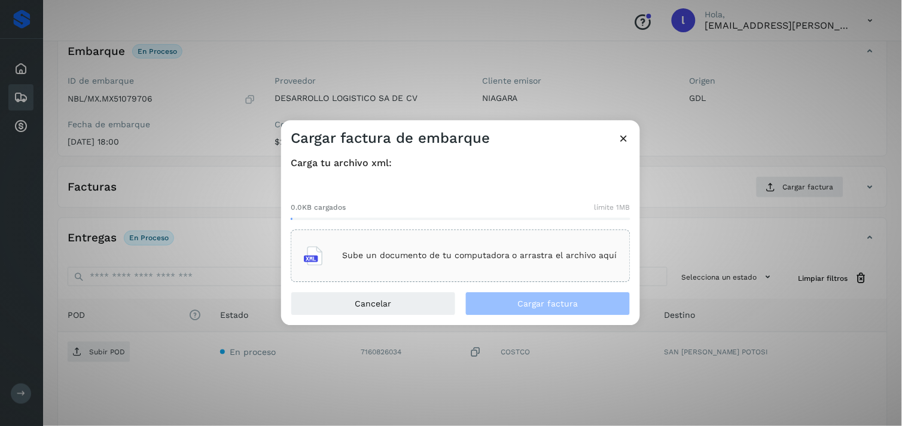
click at [423, 242] on div "Sube un documento de tu computadora o arrastra el archivo aquí" at bounding box center [460, 256] width 313 height 32
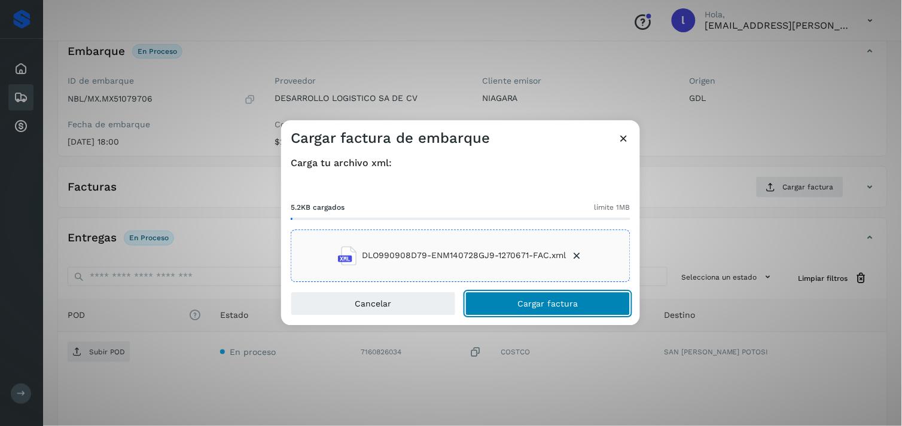
click at [528, 306] on span "Cargar factura" at bounding box center [548, 304] width 60 height 8
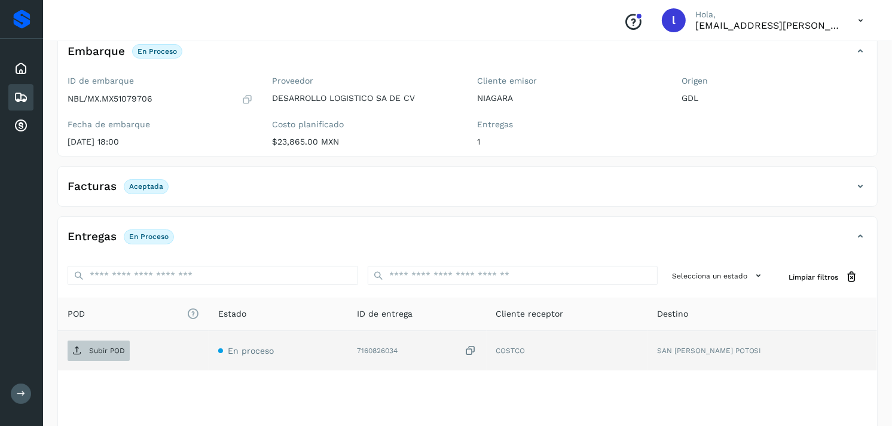
click at [111, 346] on span "Subir POD" at bounding box center [99, 351] width 62 height 19
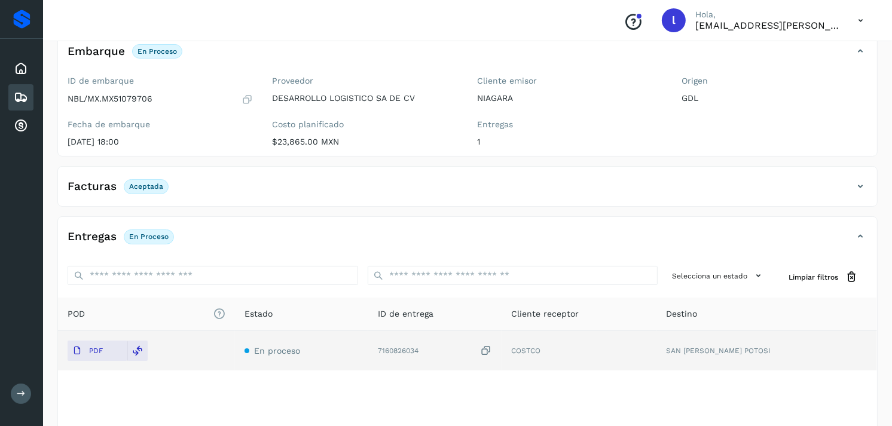
scroll to position [0, 0]
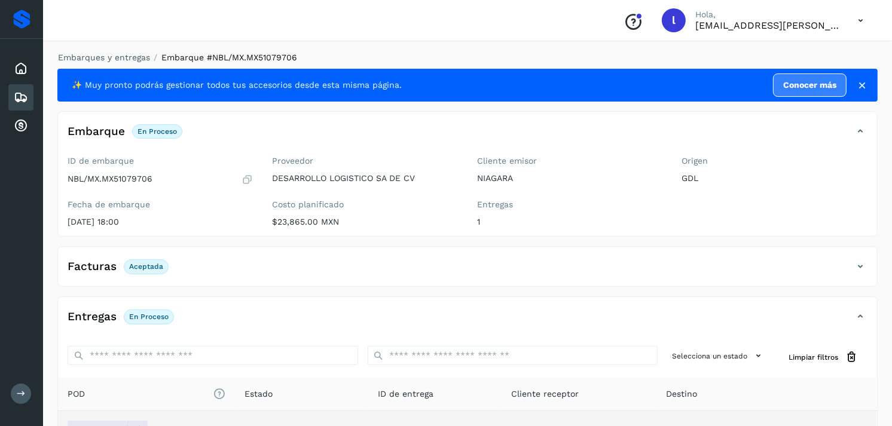
click at [14, 98] on icon at bounding box center [21, 97] width 14 height 14
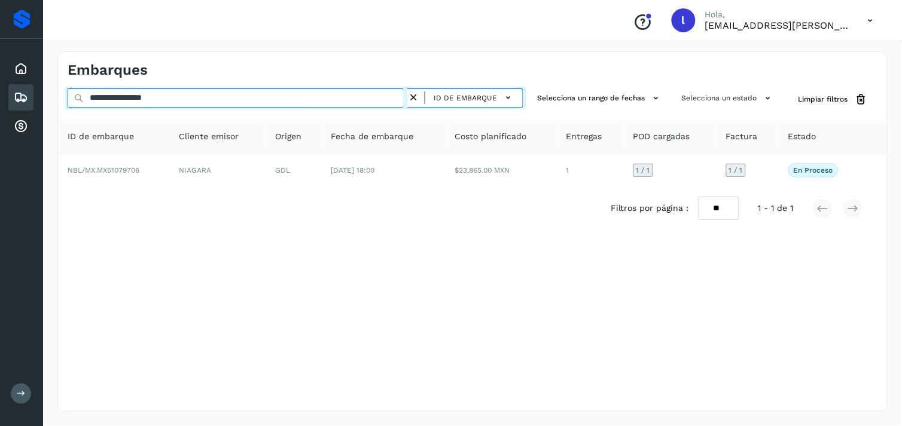
drag, startPoint x: 216, startPoint y: 100, endPoint x: 26, endPoint y: 103, distance: 190.2
click at [26, 103] on div "**********" at bounding box center [451, 213] width 902 height 426
paste input "text"
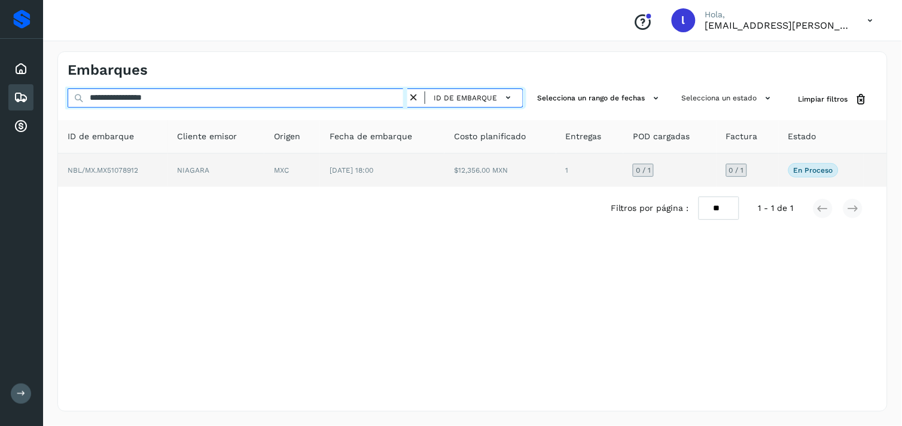
type input "**********"
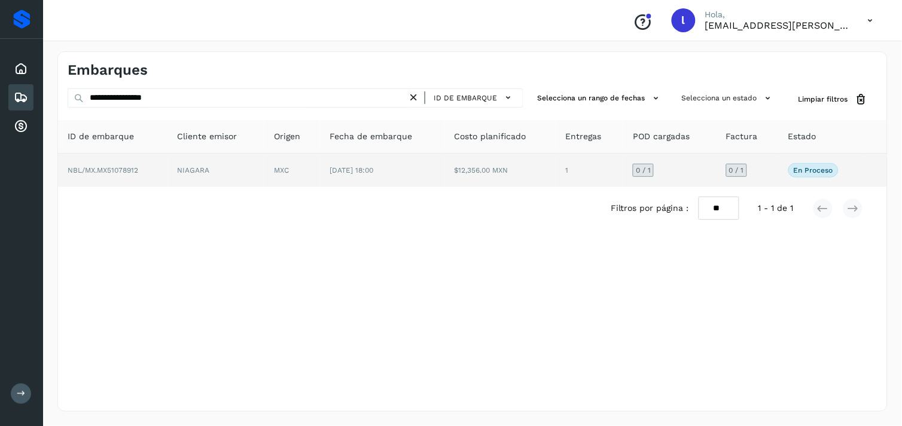
click at [99, 169] on span "NBL/MX.MX51078912" at bounding box center [103, 170] width 71 height 8
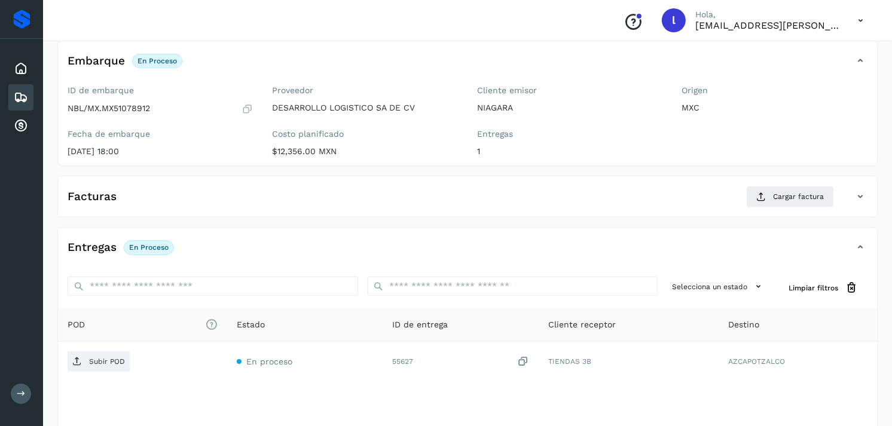
scroll to position [72, 0]
click at [498, 190] on div "Facturas Cargar factura" at bounding box center [455, 195] width 795 height 22
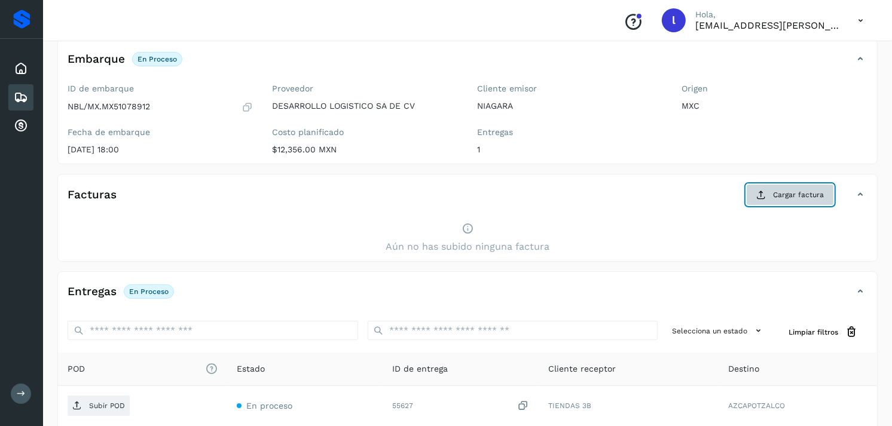
click at [793, 194] on span "Cargar factura" at bounding box center [798, 195] width 51 height 11
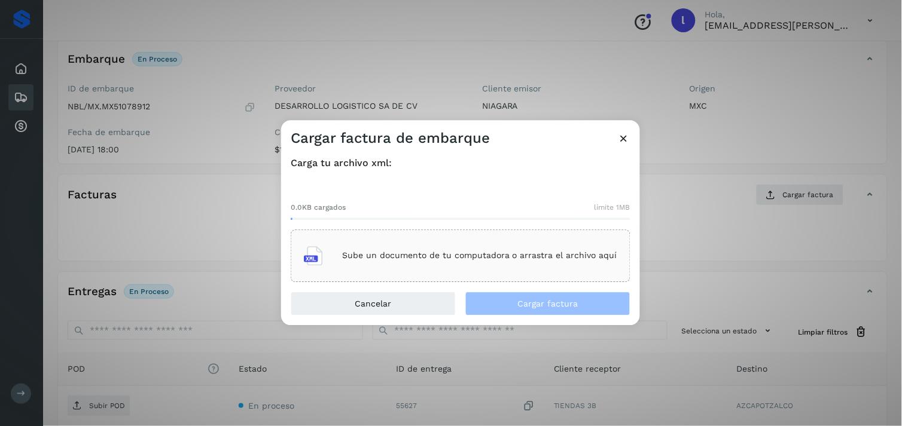
click at [407, 246] on div "Sube un documento de tu computadora o arrastra el archivo aquí" at bounding box center [460, 256] width 313 height 32
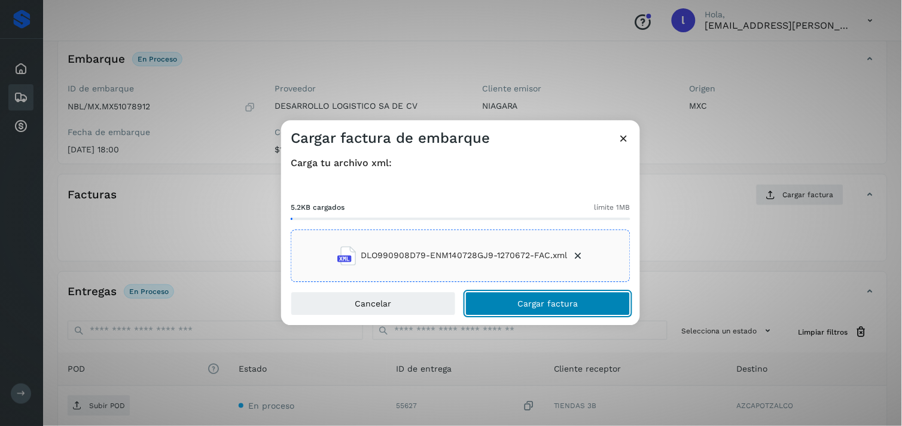
click at [534, 307] on span "Cargar factura" at bounding box center [548, 304] width 60 height 8
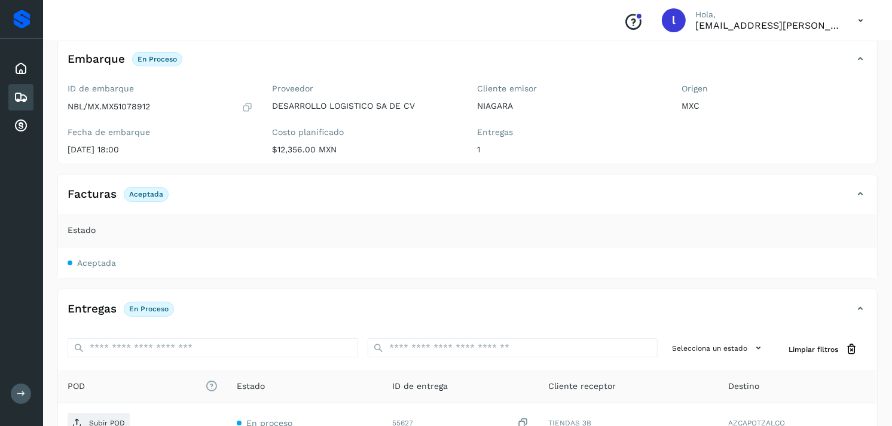
scroll to position [159, 0]
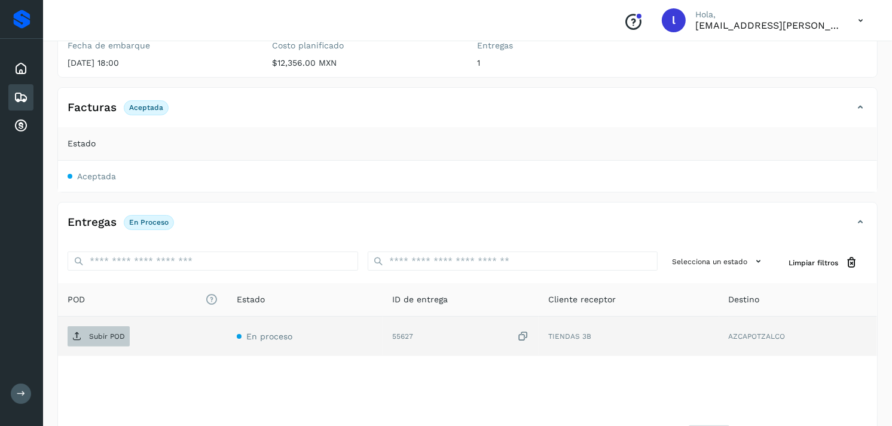
click at [111, 328] on span "Subir POD" at bounding box center [99, 336] width 62 height 19
click at [102, 337] on p "Subir POD" at bounding box center [107, 337] width 36 height 8
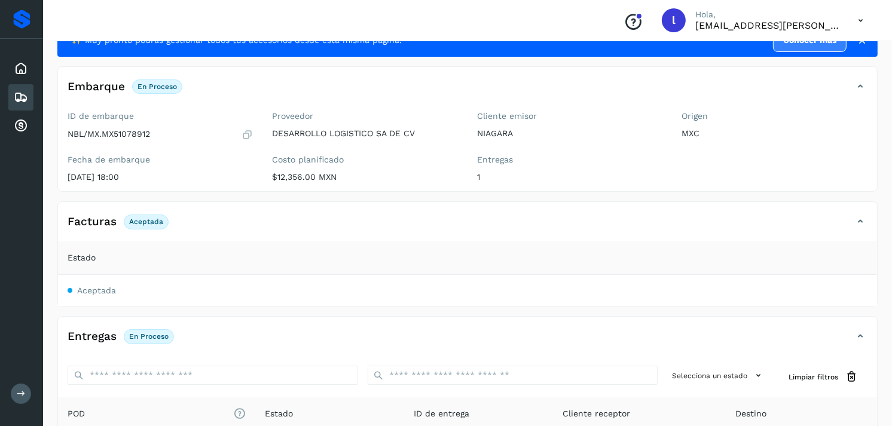
scroll to position [0, 0]
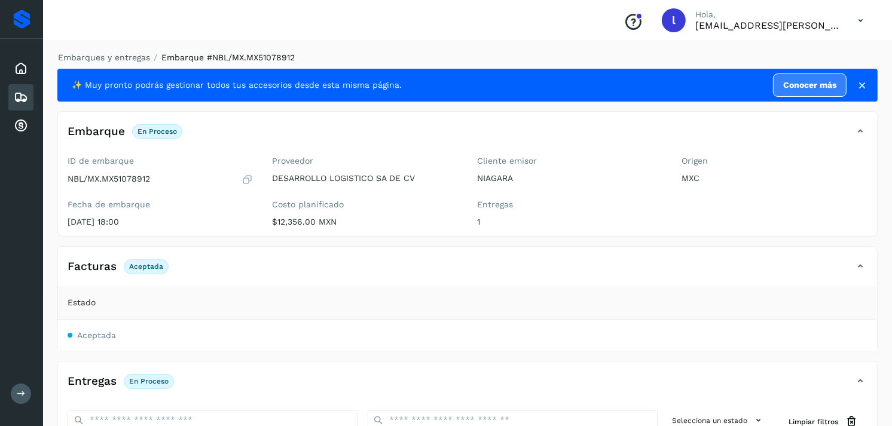
click at [27, 93] on icon at bounding box center [21, 97] width 14 height 14
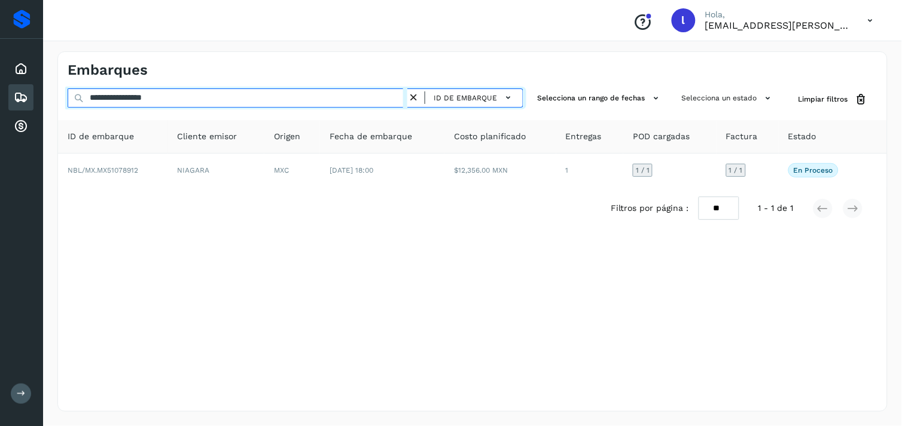
drag, startPoint x: 187, startPoint y: 97, endPoint x: 50, endPoint y: 98, distance: 137.6
click at [50, 98] on div "**********" at bounding box center [472, 231] width 859 height 389
paste input "text"
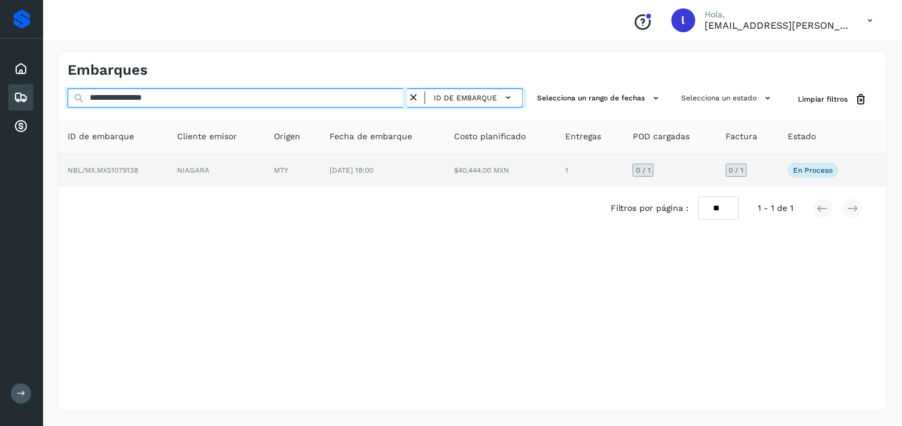
type input "**********"
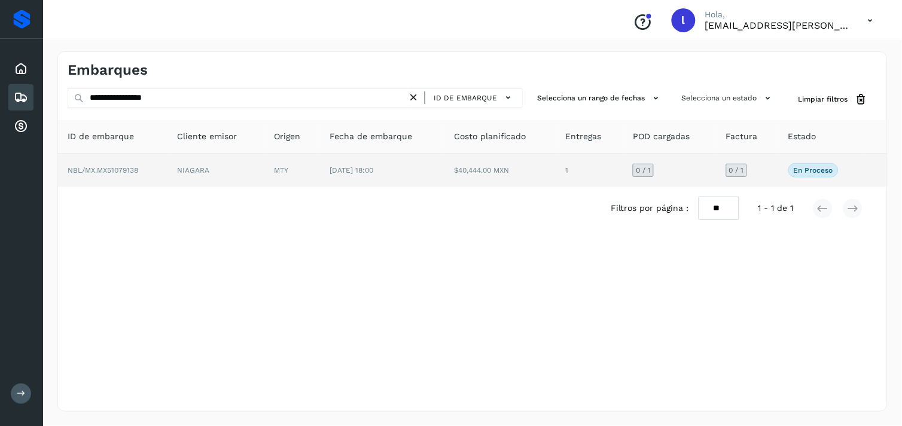
click at [109, 174] on span "NBL/MX.MX51079138" at bounding box center [103, 170] width 71 height 8
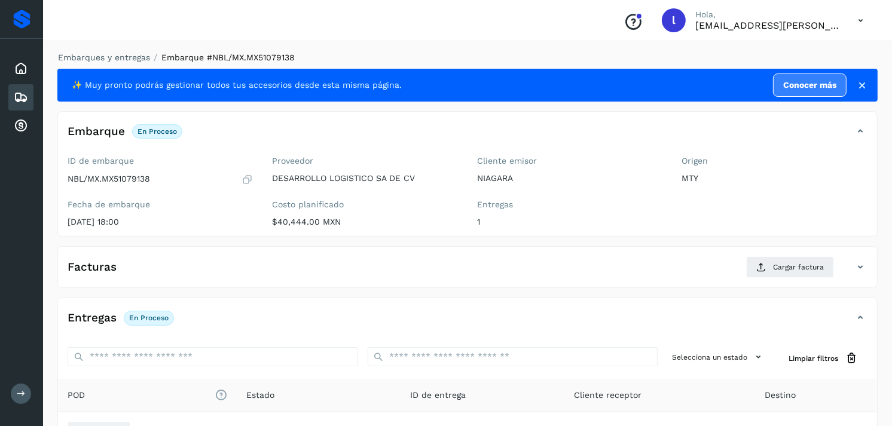
click at [253, 259] on div "Facturas Cargar factura" at bounding box center [455, 268] width 795 height 22
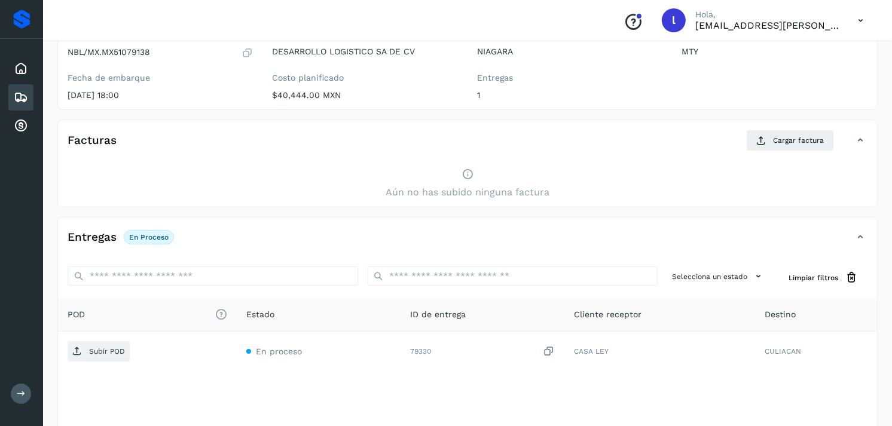
scroll to position [127, 0]
click at [779, 140] on span "Cargar factura" at bounding box center [798, 140] width 51 height 11
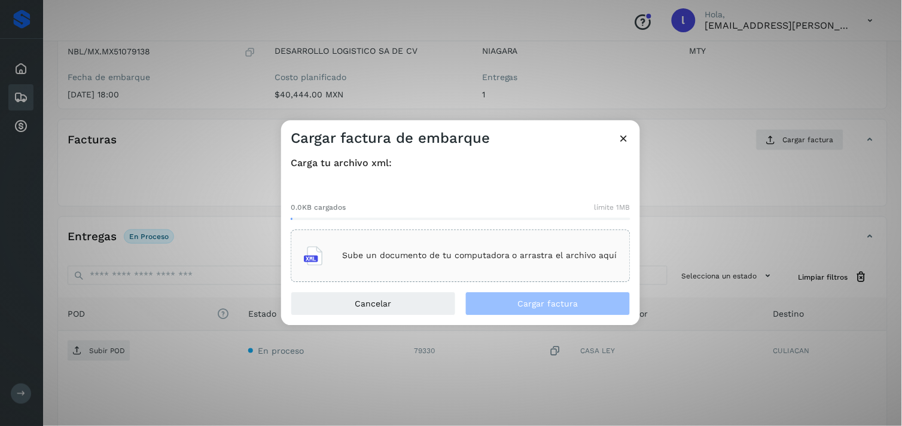
click at [530, 259] on p "Sube un documento de tu computadora o arrastra el archivo aquí" at bounding box center [479, 256] width 275 height 10
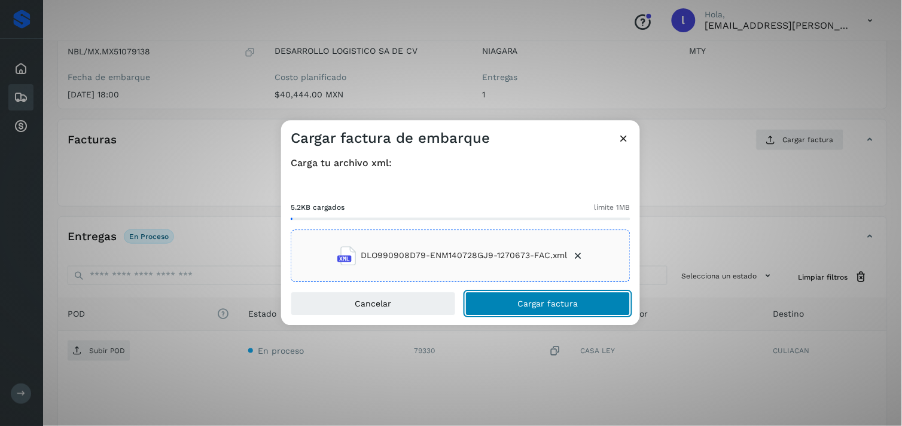
click at [563, 306] on span "Cargar factura" at bounding box center [548, 304] width 60 height 8
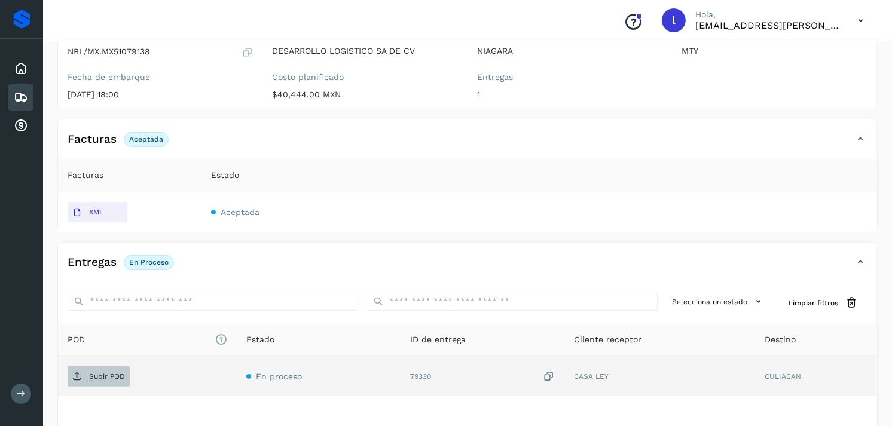
click at [93, 375] on p "Subir POD" at bounding box center [107, 377] width 36 height 8
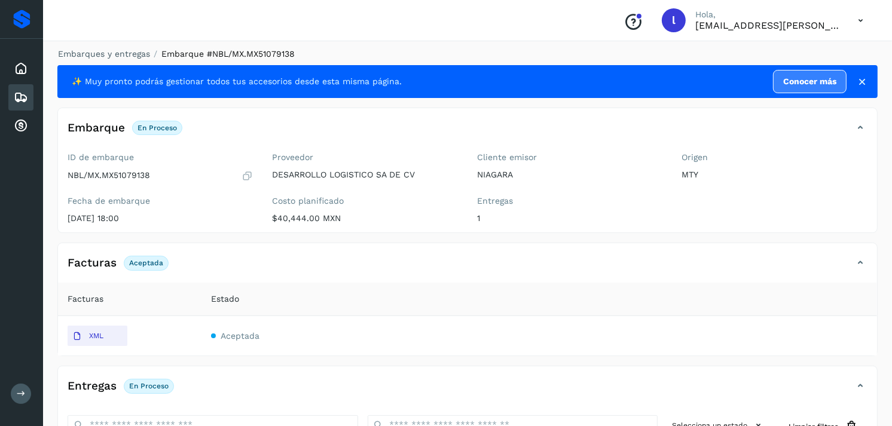
click at [24, 90] on icon at bounding box center [21, 97] width 14 height 14
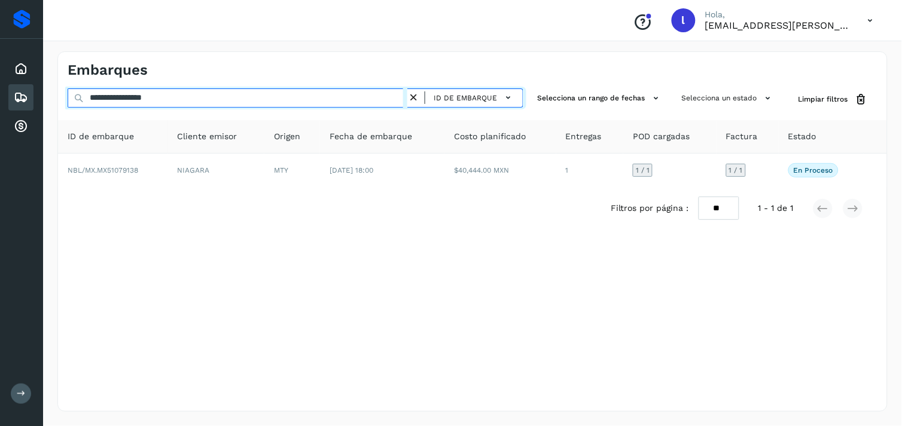
drag, startPoint x: 208, startPoint y: 95, endPoint x: 0, endPoint y: 102, distance: 208.3
click at [0, 102] on html "**********" at bounding box center [451, 213] width 902 height 426
paste input "text"
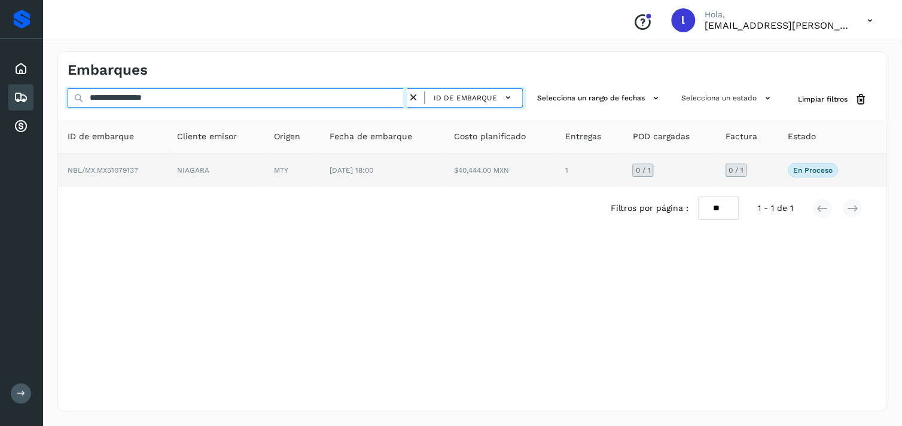
type input "**********"
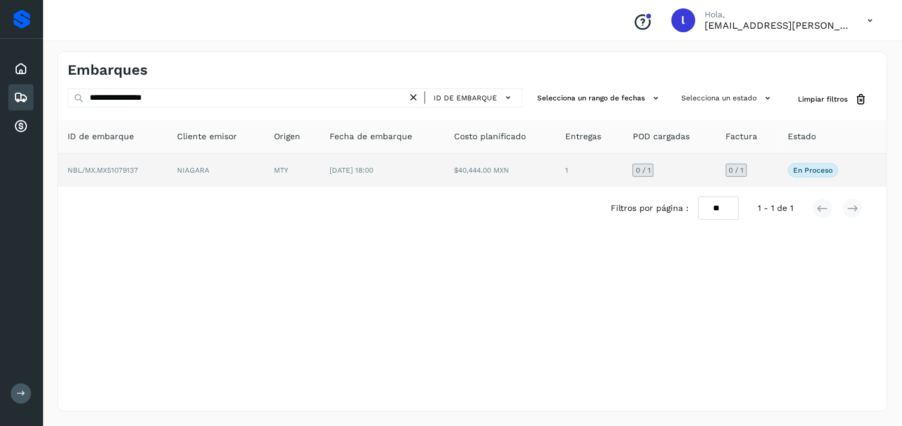
click at [128, 164] on td "NBL/MX.MX51079137" at bounding box center [113, 170] width 110 height 33
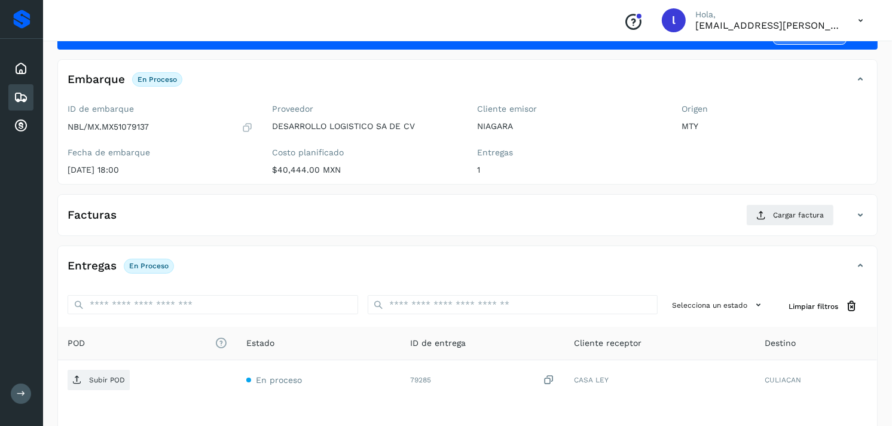
scroll to position [53, 0]
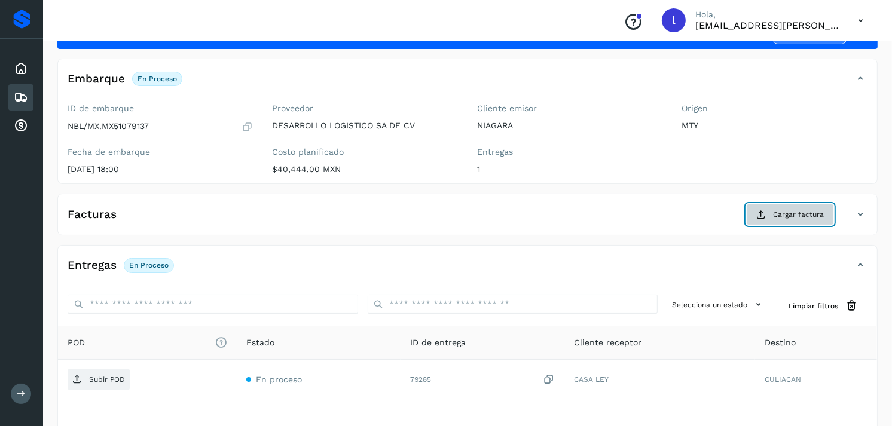
click at [784, 216] on span "Cargar factura" at bounding box center [798, 214] width 51 height 11
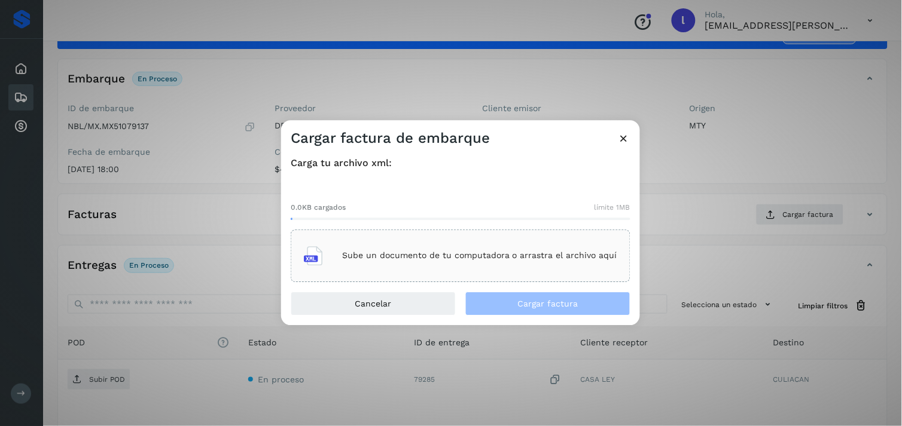
click at [389, 243] on div "Sube un documento de tu computadora o arrastra el archivo aquí" at bounding box center [460, 256] width 313 height 32
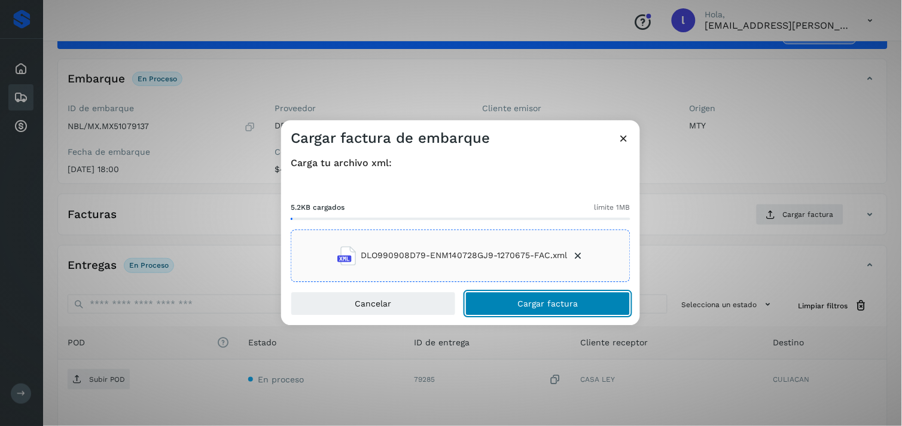
click at [533, 301] on span "Cargar factura" at bounding box center [548, 304] width 60 height 8
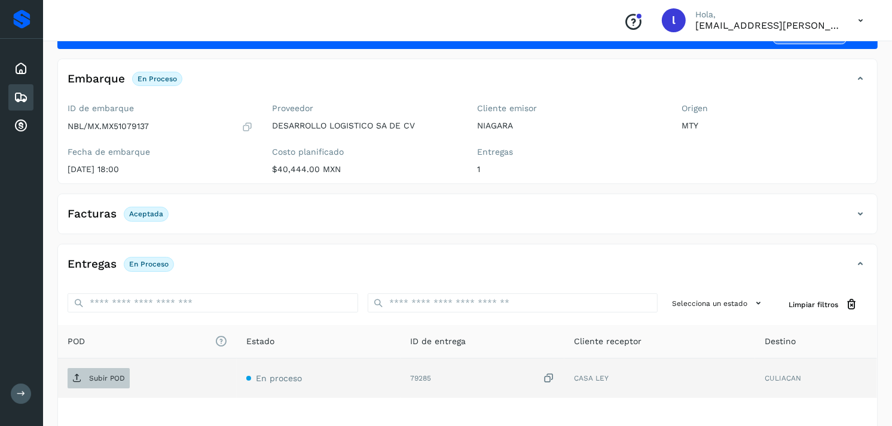
click at [96, 379] on p "Subir POD" at bounding box center [107, 378] width 36 height 8
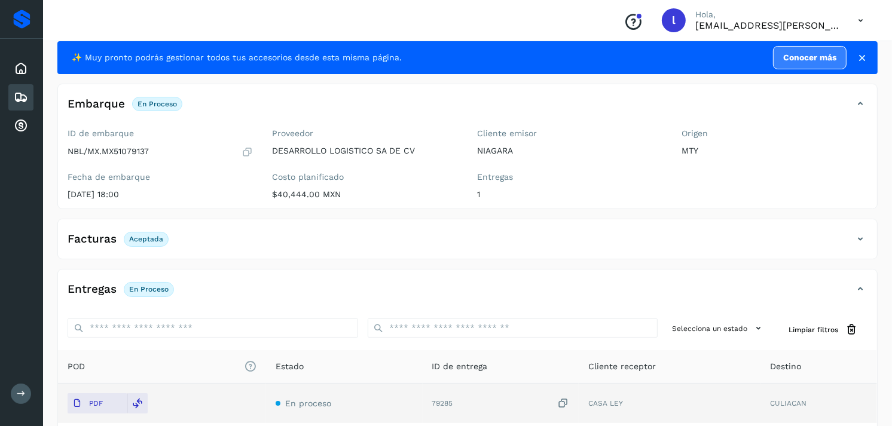
scroll to position [27, 0]
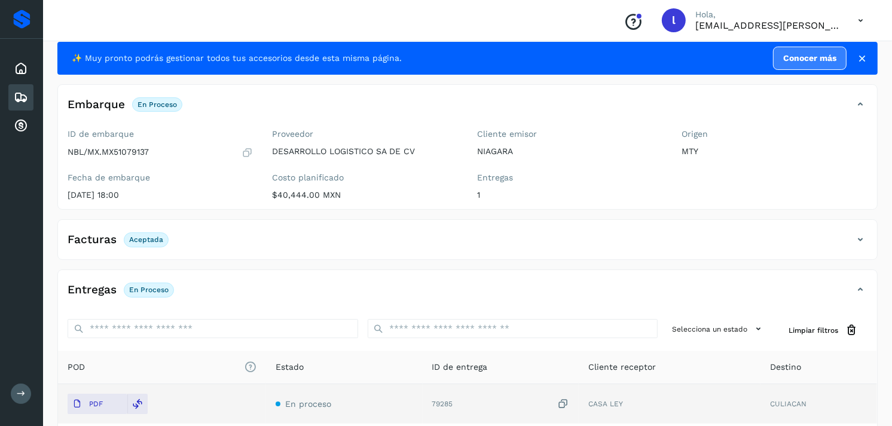
click at [24, 95] on icon at bounding box center [21, 97] width 14 height 14
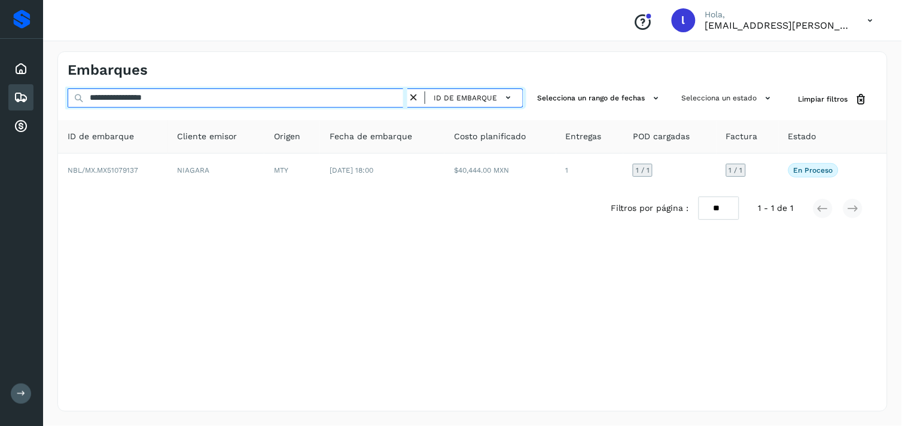
drag, startPoint x: 175, startPoint y: 97, endPoint x: 0, endPoint y: 103, distance: 175.4
click at [0, 103] on html "**********" at bounding box center [451, 213] width 902 height 426
paste input "text"
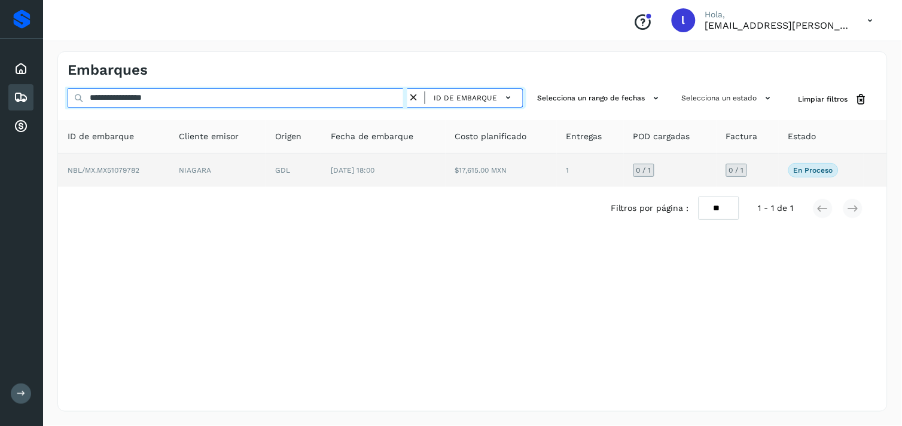
type input "**********"
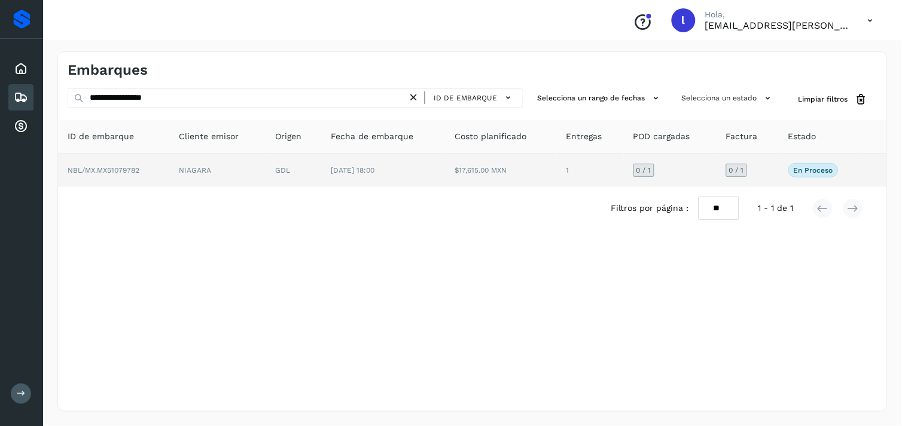
click at [126, 164] on td "NBL/MX.MX51079782" at bounding box center [113, 170] width 111 height 33
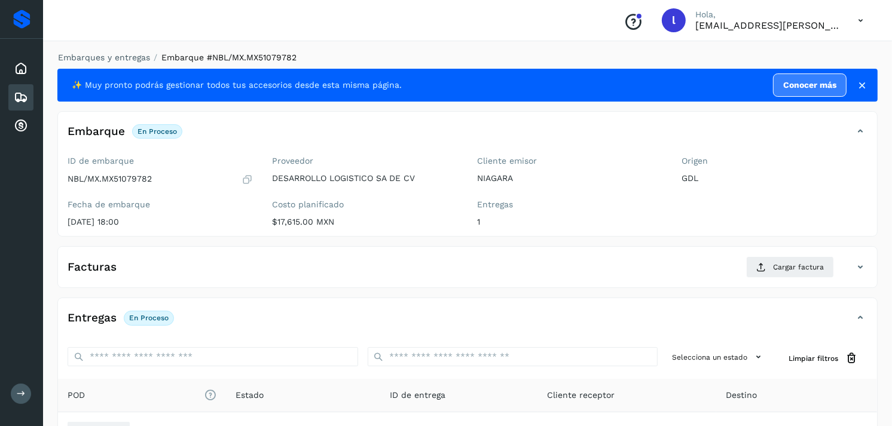
click at [265, 257] on div "Facturas Cargar factura" at bounding box center [455, 268] width 795 height 22
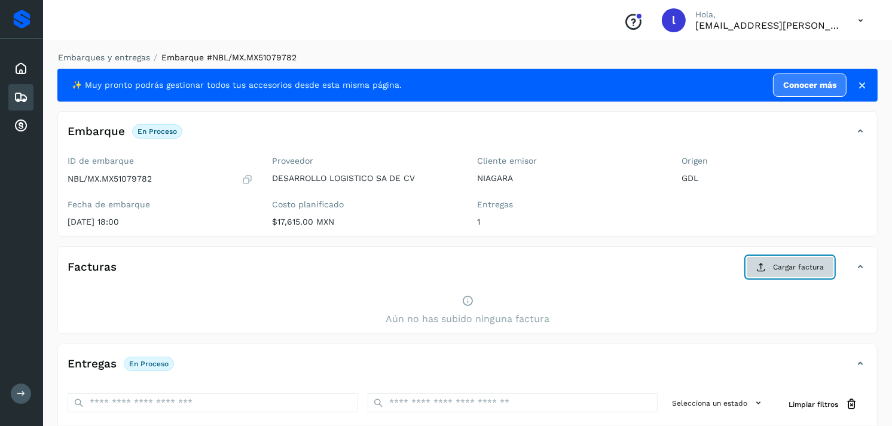
click at [763, 270] on icon at bounding box center [762, 268] width 10 height 10
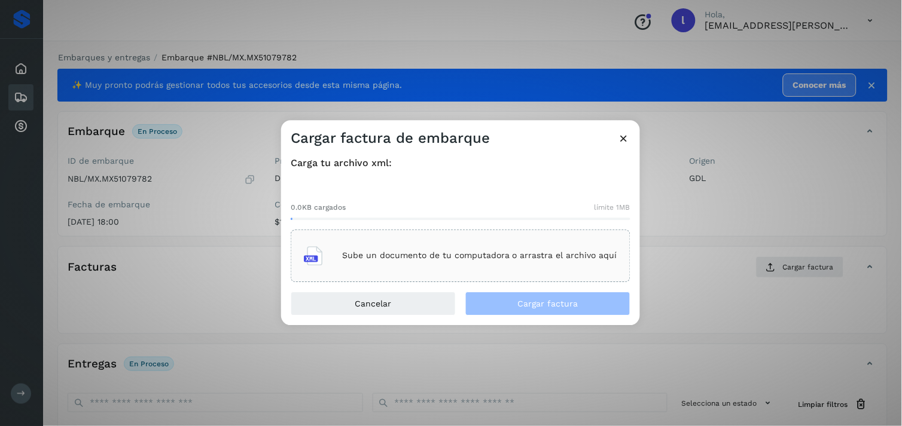
click at [323, 248] on icon at bounding box center [313, 255] width 19 height 19
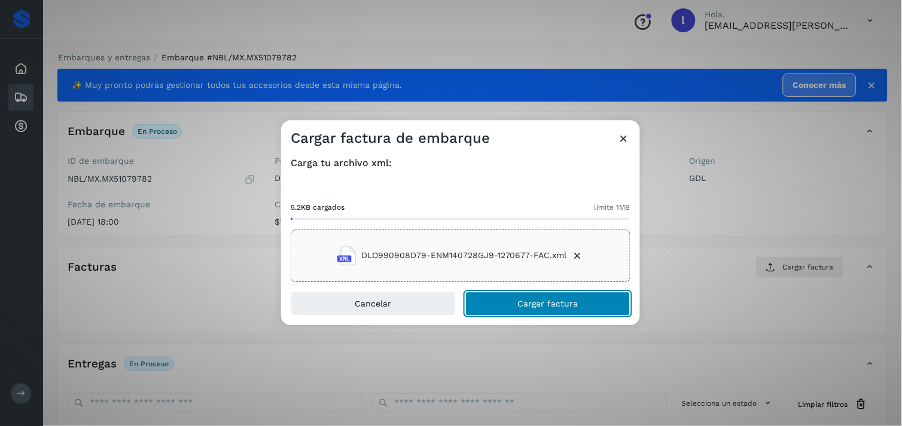
click at [595, 307] on button "Cargar factura" at bounding box center [547, 304] width 165 height 24
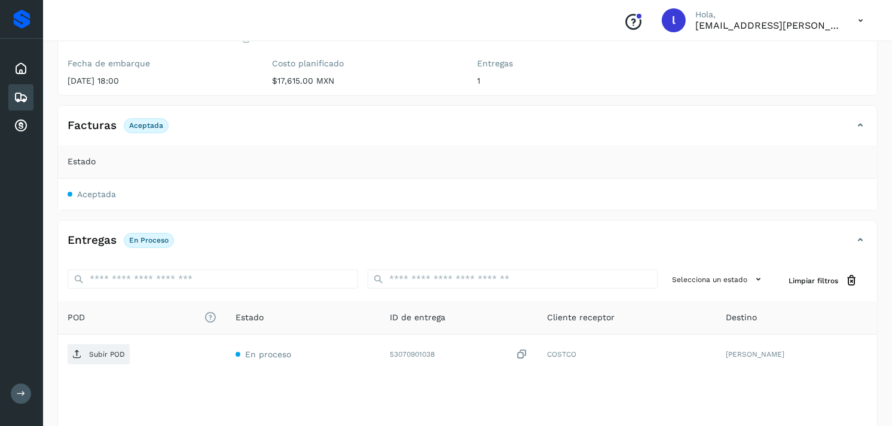
scroll to position [206, 0]
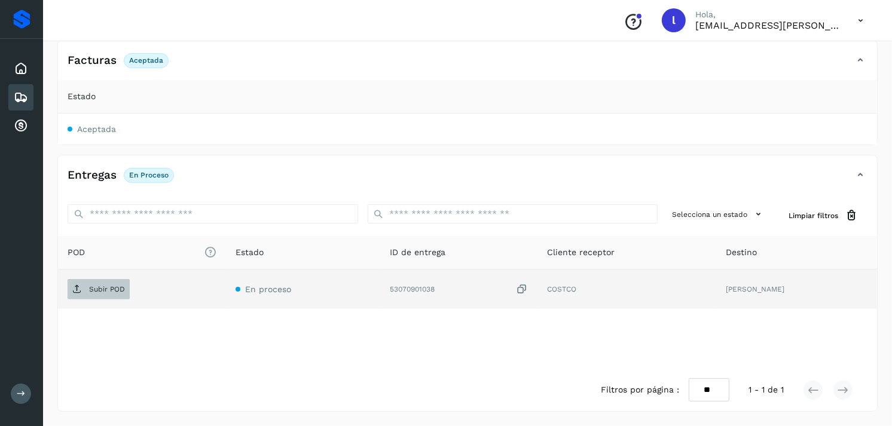
click at [106, 288] on p "Subir POD" at bounding box center [107, 289] width 36 height 8
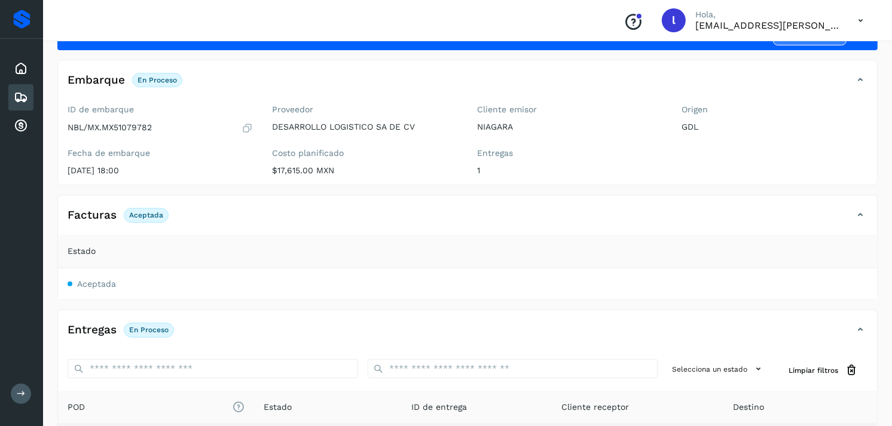
scroll to position [44, 0]
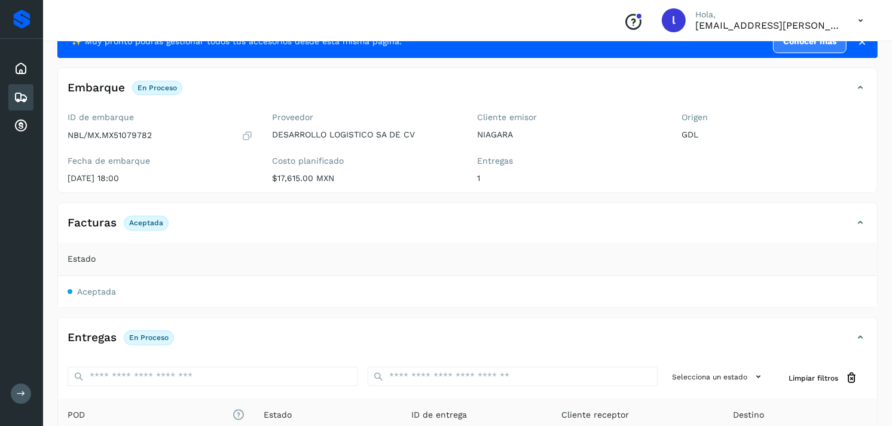
click at [27, 96] on icon at bounding box center [21, 97] width 14 height 14
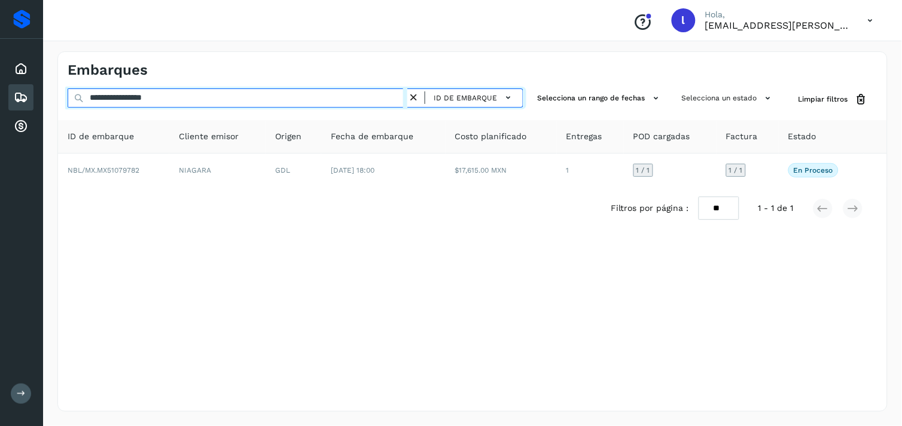
drag, startPoint x: 212, startPoint y: 97, endPoint x: 15, endPoint y: 108, distance: 197.0
click at [15, 108] on div "**********" at bounding box center [451, 213] width 902 height 426
paste input "text"
drag, startPoint x: 259, startPoint y: 92, endPoint x: 5, endPoint y: 83, distance: 254.4
click at [5, 83] on div "**********" at bounding box center [451, 213] width 902 height 426
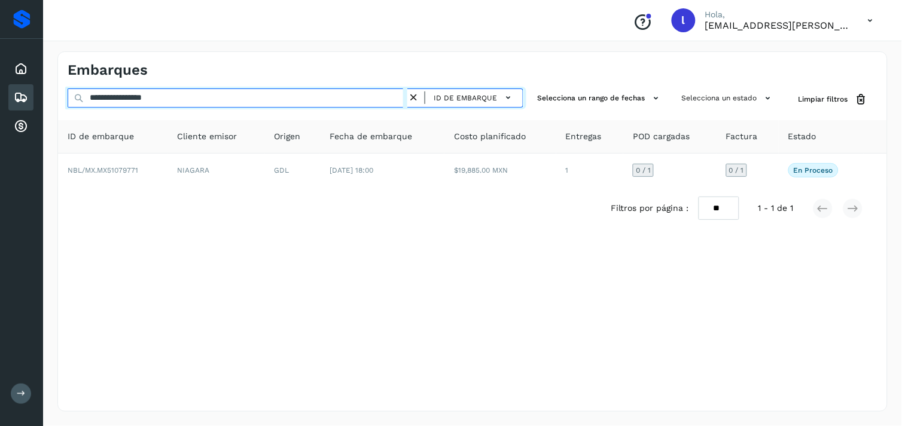
paste input "text"
drag, startPoint x: 197, startPoint y: 92, endPoint x: 32, endPoint y: 99, distance: 165.3
click at [32, 99] on div "**********" at bounding box center [451, 213] width 902 height 426
paste input "text"
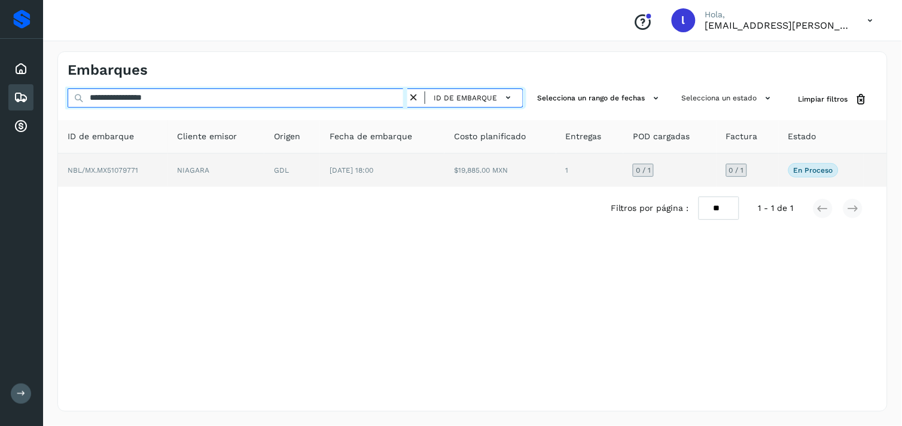
type input "**********"
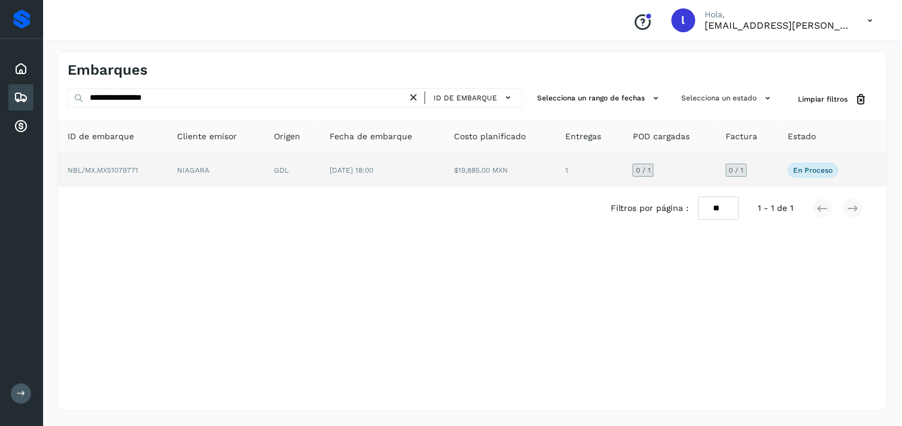
click at [124, 174] on span "NBL/MX.MX51079771" at bounding box center [103, 170] width 71 height 8
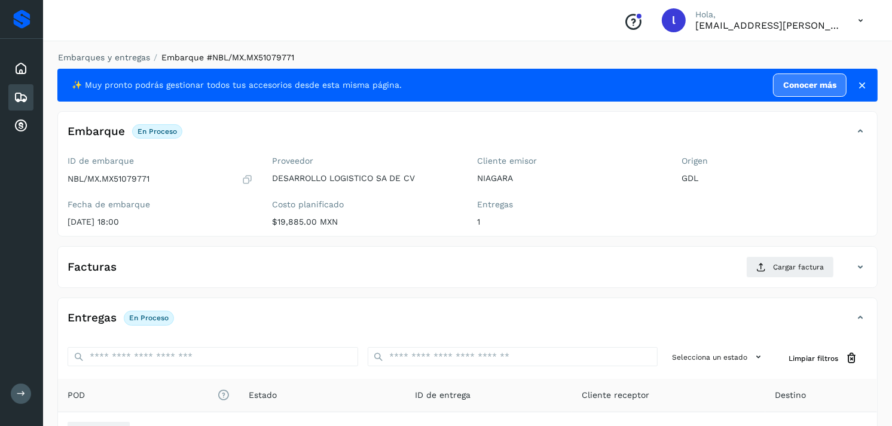
click at [166, 273] on div "Facturas Cargar factura" at bounding box center [455, 268] width 795 height 22
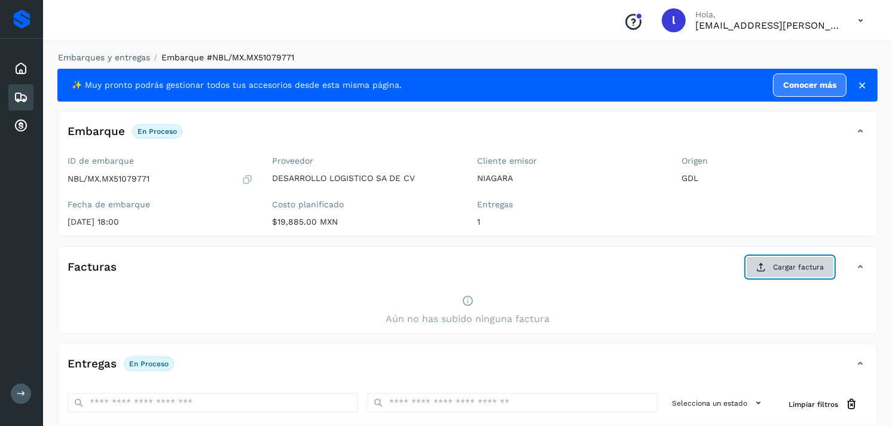
click at [785, 270] on span "Cargar factura" at bounding box center [798, 267] width 51 height 11
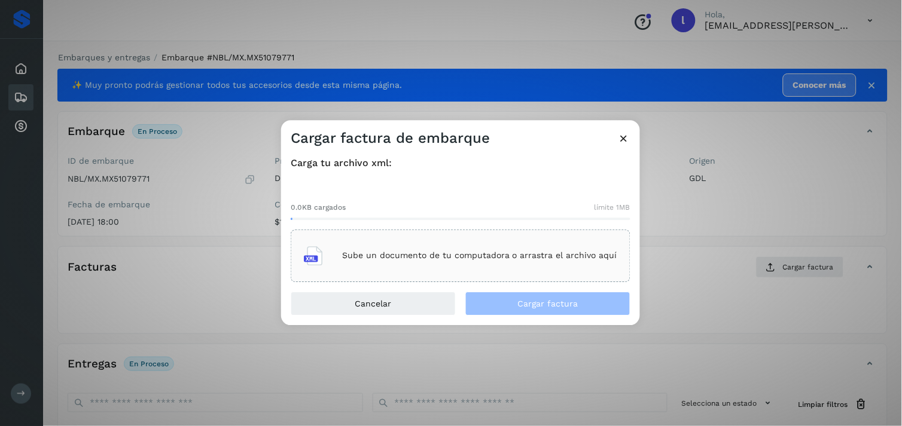
click at [409, 243] on div "Sube un documento de tu computadora o arrastra el archivo aquí" at bounding box center [460, 256] width 313 height 32
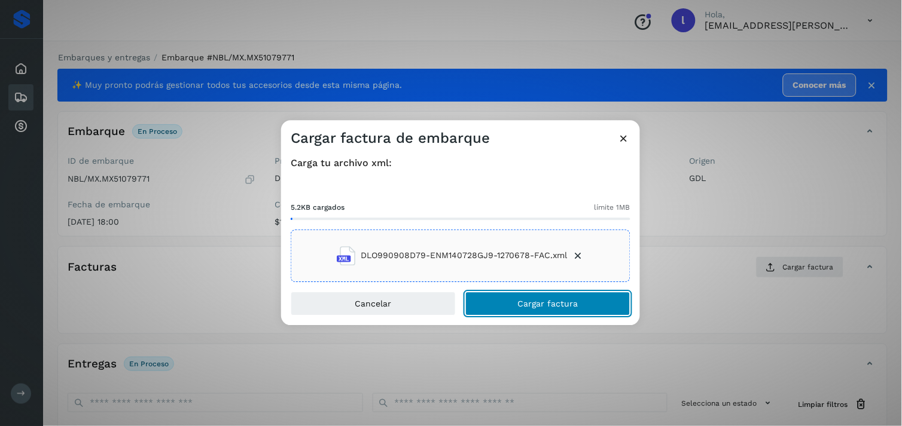
click at [554, 303] on span "Cargar factura" at bounding box center [548, 304] width 60 height 8
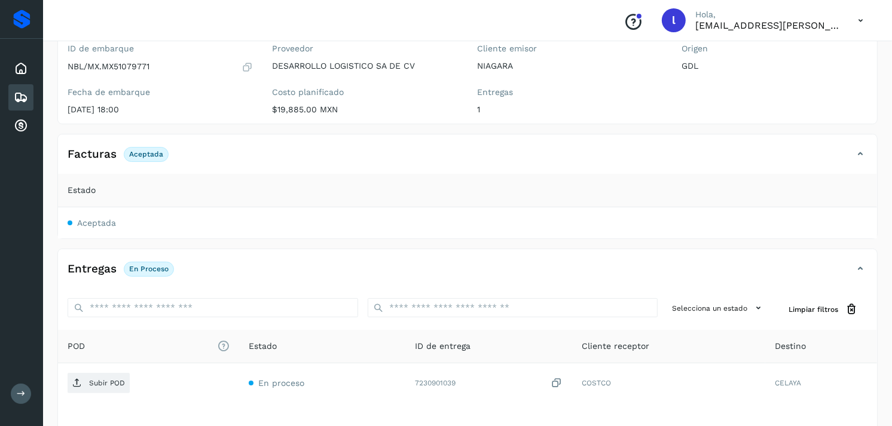
scroll to position [114, 0]
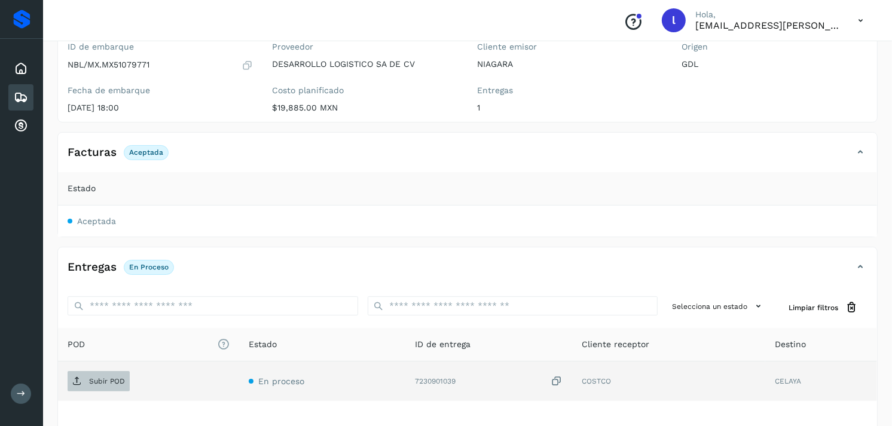
click at [102, 381] on p "Subir POD" at bounding box center [107, 381] width 36 height 8
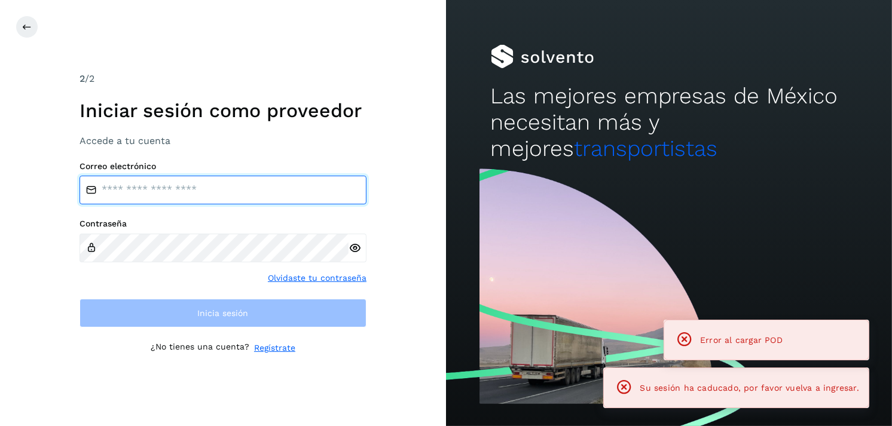
type input "**********"
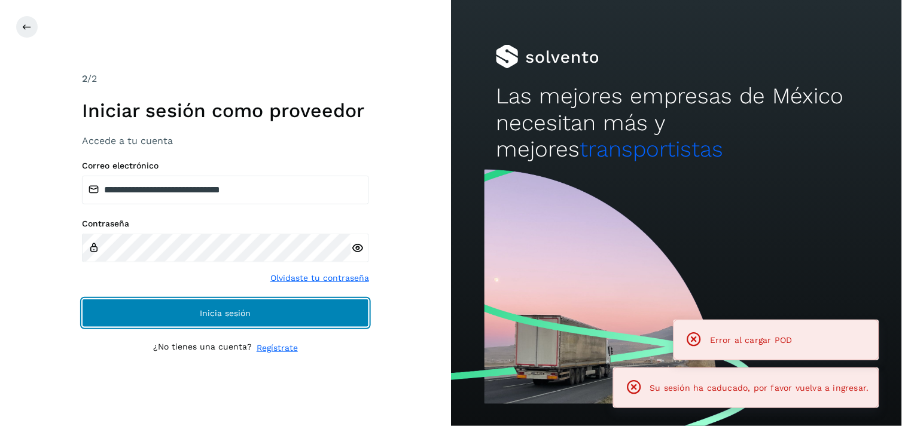
click at [206, 312] on span "Inicia sesión" at bounding box center [225, 313] width 51 height 8
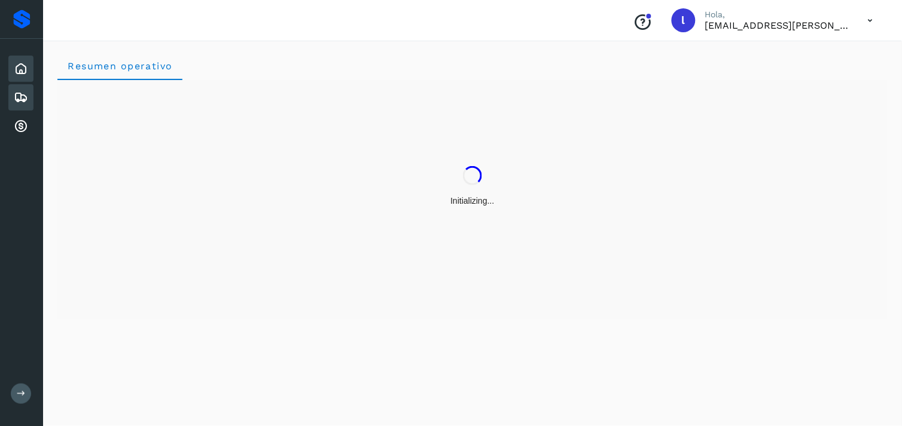
click at [28, 95] on icon at bounding box center [21, 97] width 14 height 14
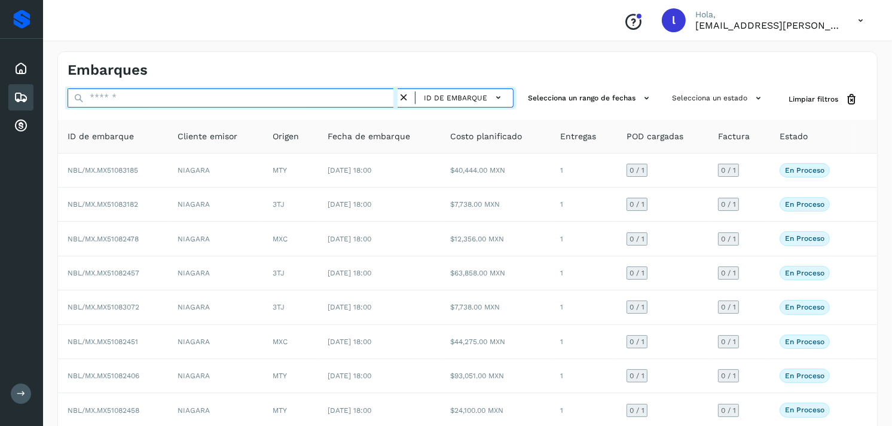
click at [175, 102] on input "text" at bounding box center [233, 98] width 330 height 19
paste input "**********"
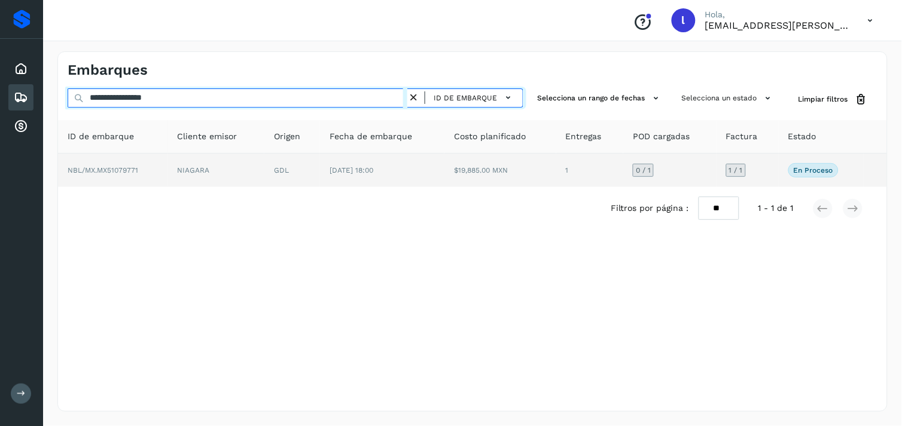
type input "**********"
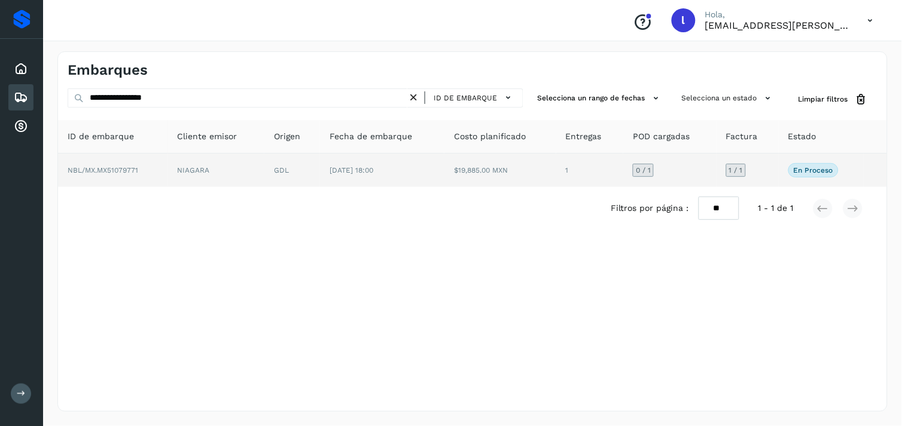
click at [112, 169] on span "NBL/MX.MX51079771" at bounding box center [103, 170] width 71 height 8
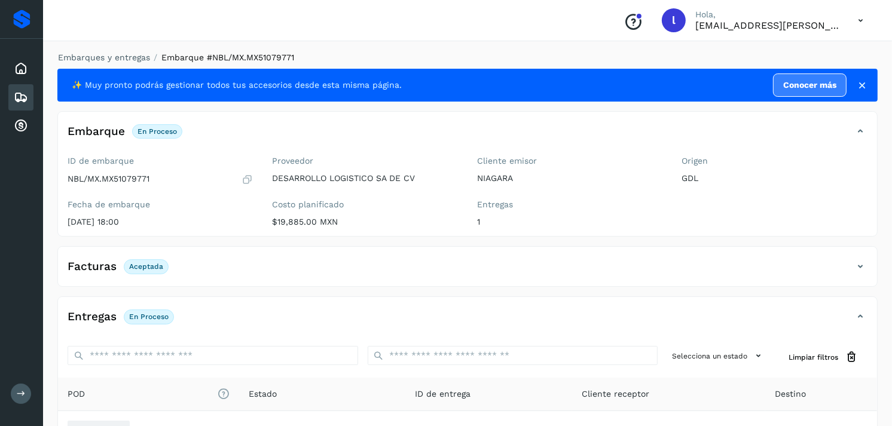
scroll to position [126, 0]
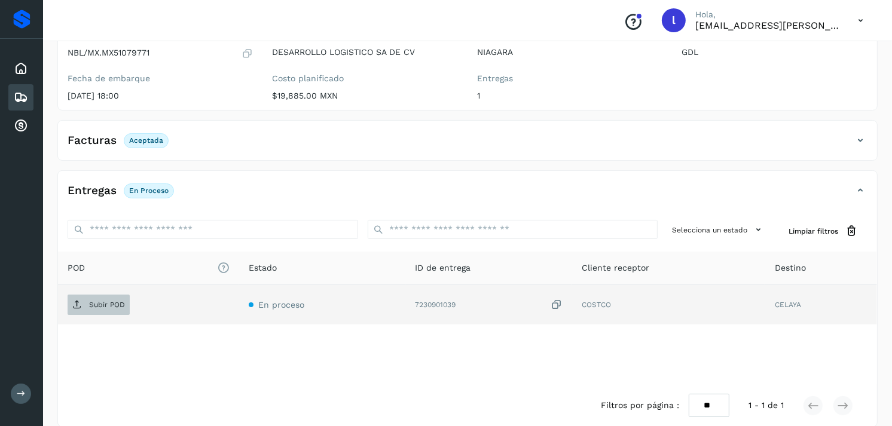
click at [111, 304] on p "Subir POD" at bounding box center [107, 305] width 36 height 8
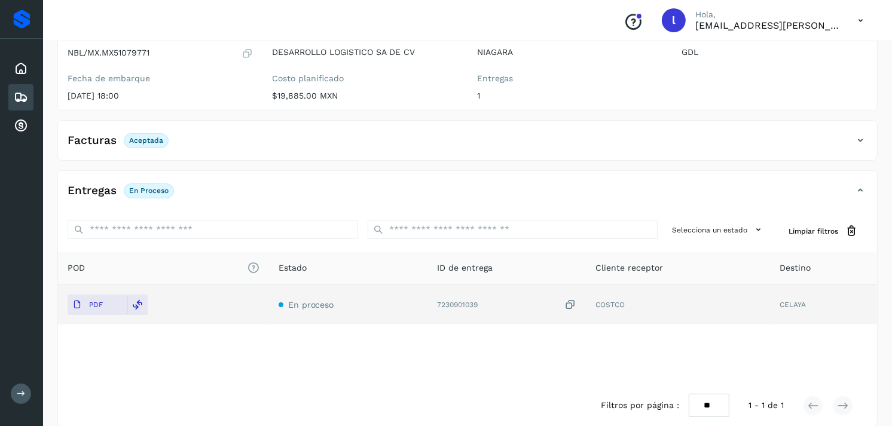
click at [22, 99] on icon at bounding box center [21, 97] width 14 height 14
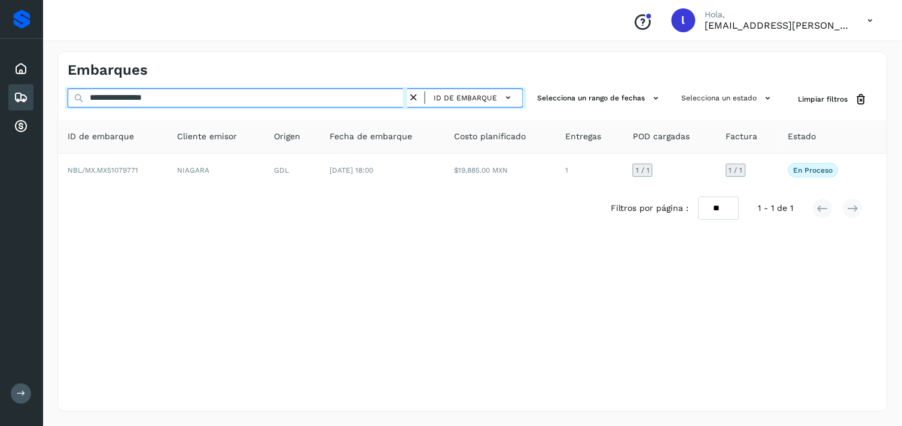
drag, startPoint x: 193, startPoint y: 99, endPoint x: 36, endPoint y: 91, distance: 157.5
click at [36, 91] on div "**********" at bounding box center [451, 213] width 902 height 426
paste input "text"
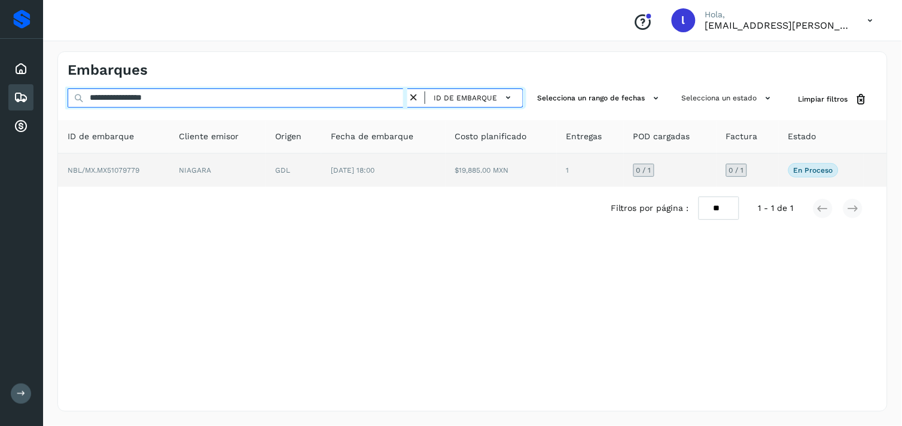
type input "**********"
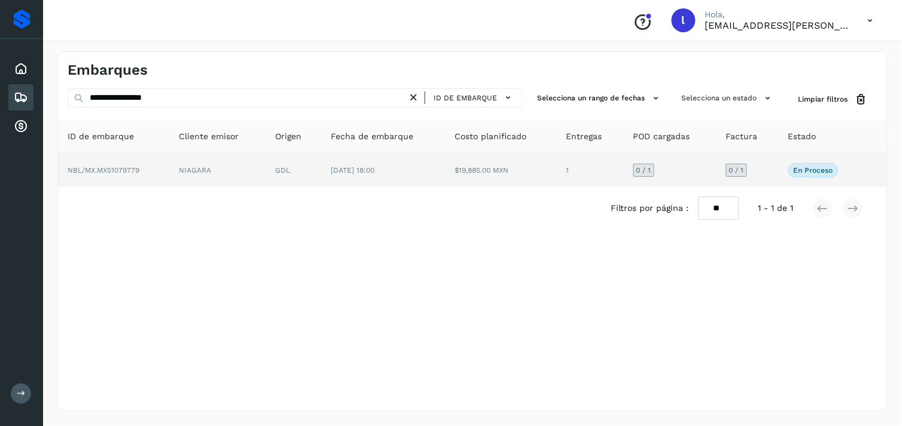
click at [108, 170] on span "NBL/MX.MX51079779" at bounding box center [104, 170] width 72 height 8
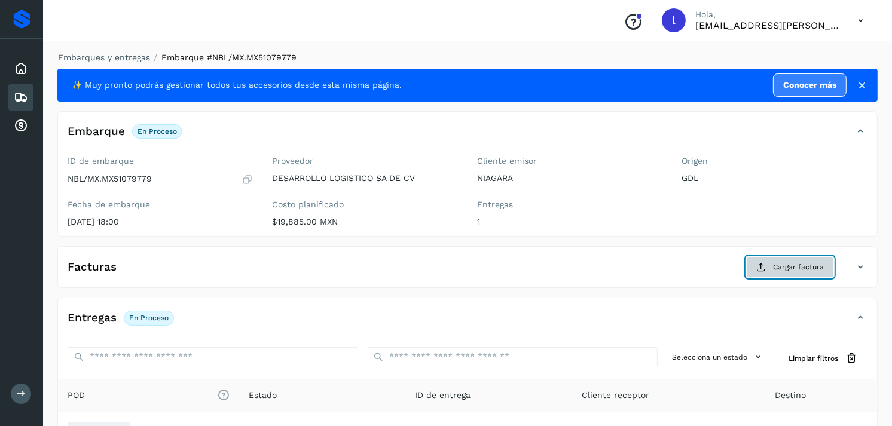
click at [809, 267] on span "Cargar factura" at bounding box center [798, 267] width 51 height 11
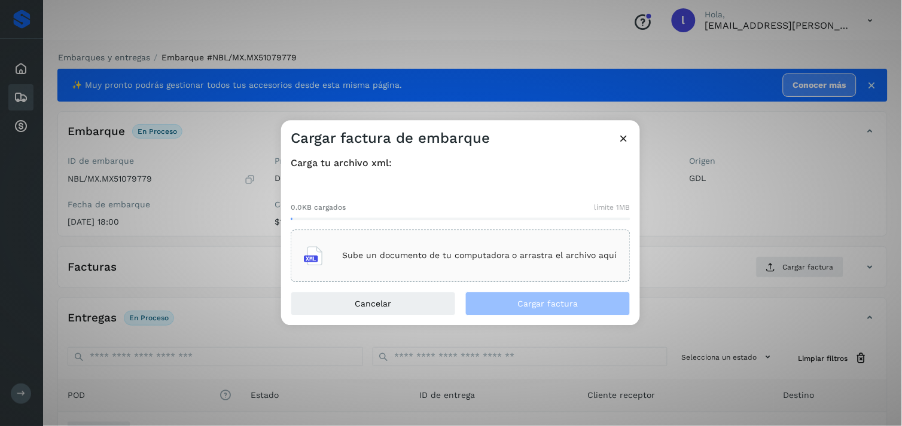
click at [408, 264] on div "Sube un documento de tu computadora o arrastra el archivo aquí" at bounding box center [460, 256] width 313 height 32
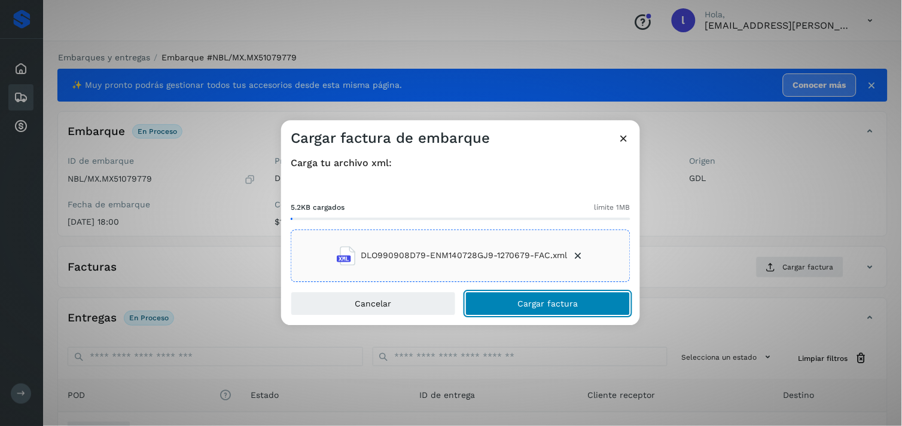
click at [546, 309] on button "Cargar factura" at bounding box center [547, 304] width 165 height 24
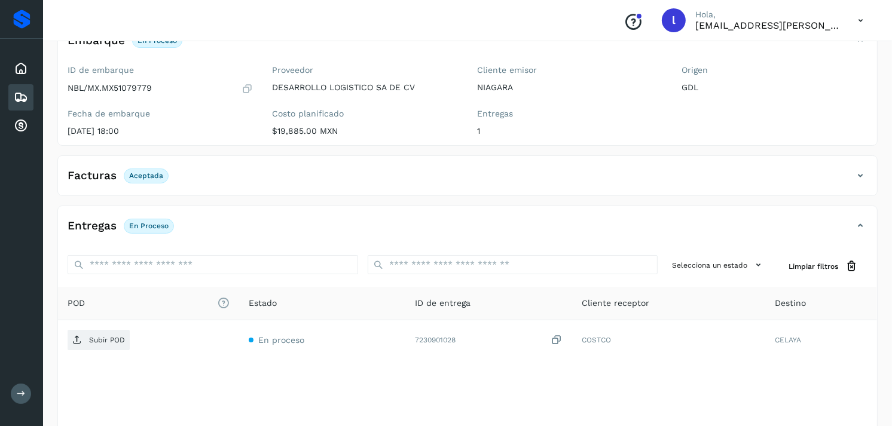
scroll to position [103, 0]
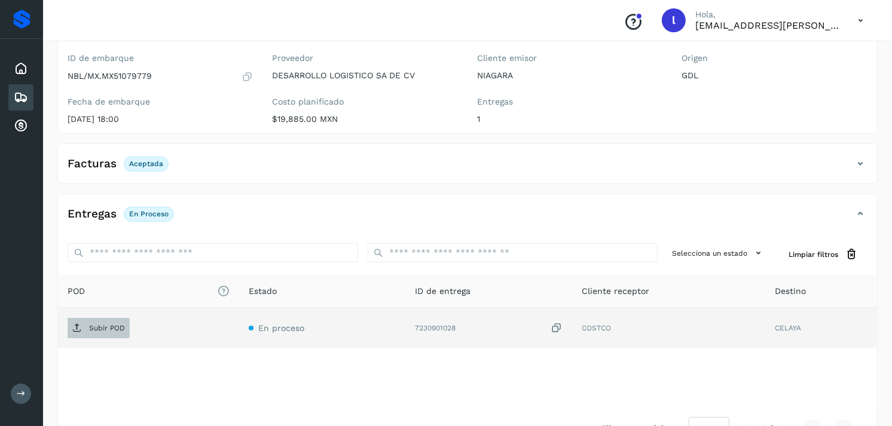
click at [96, 325] on p "Subir POD" at bounding box center [107, 328] width 36 height 8
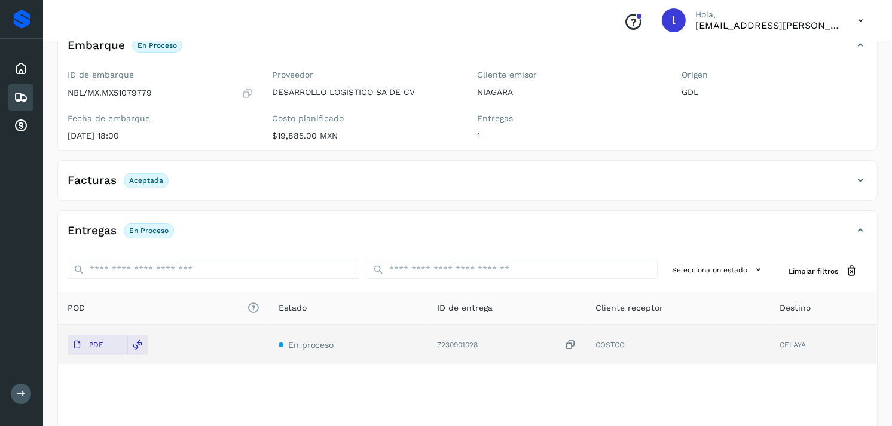
scroll to position [0, 0]
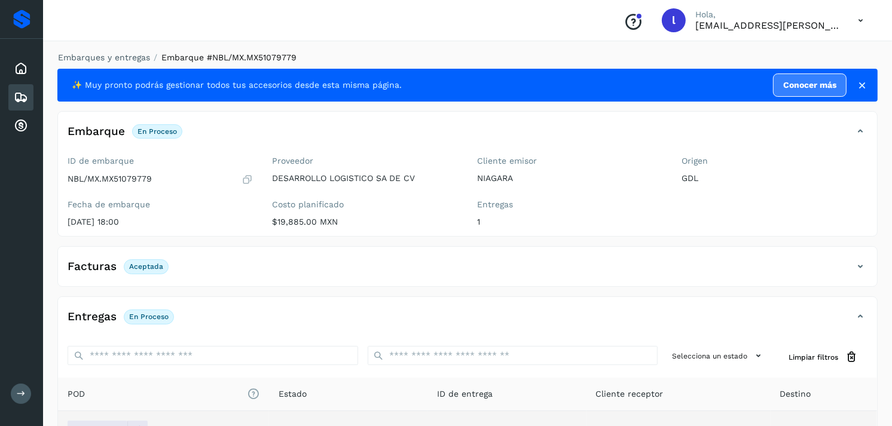
click at [15, 99] on icon at bounding box center [21, 97] width 14 height 14
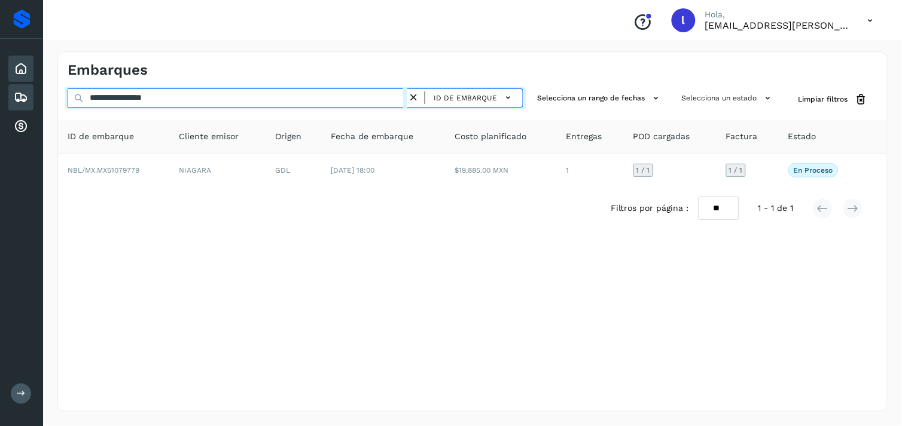
drag, startPoint x: 231, startPoint y: 96, endPoint x: 18, endPoint y: 74, distance: 214.6
click at [18, 74] on div "**********" at bounding box center [451, 213] width 902 height 426
paste input "text"
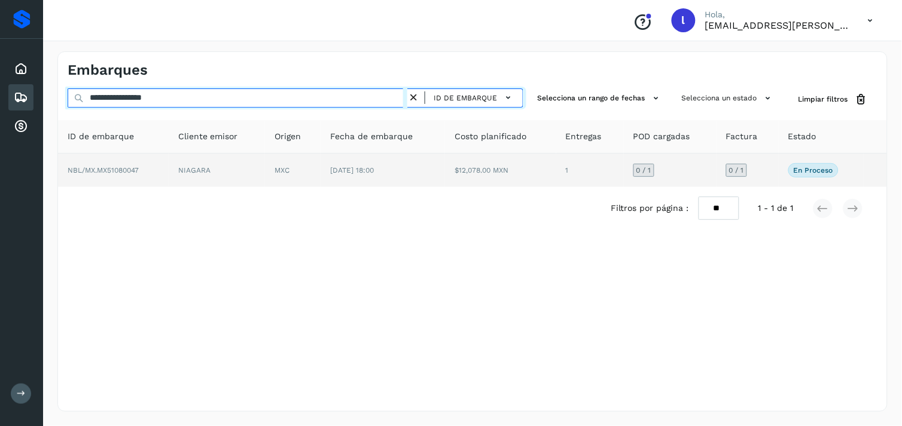
type input "**********"
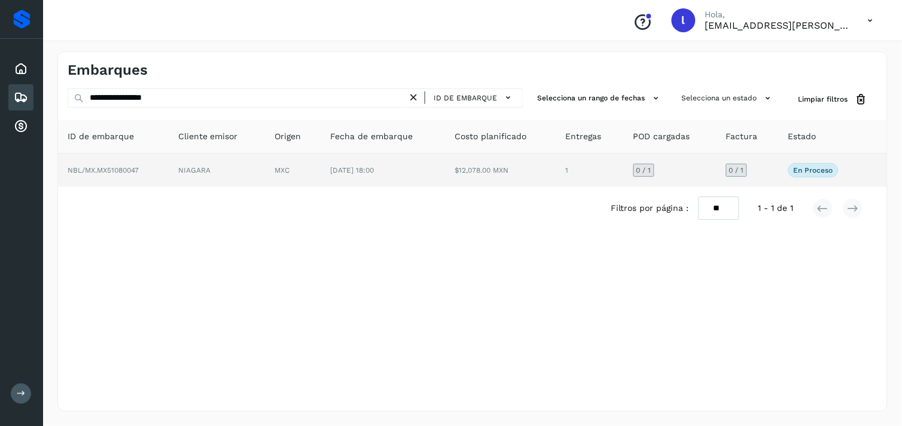
click at [117, 176] on td "NBL/MX.MX51080047" at bounding box center [113, 170] width 111 height 33
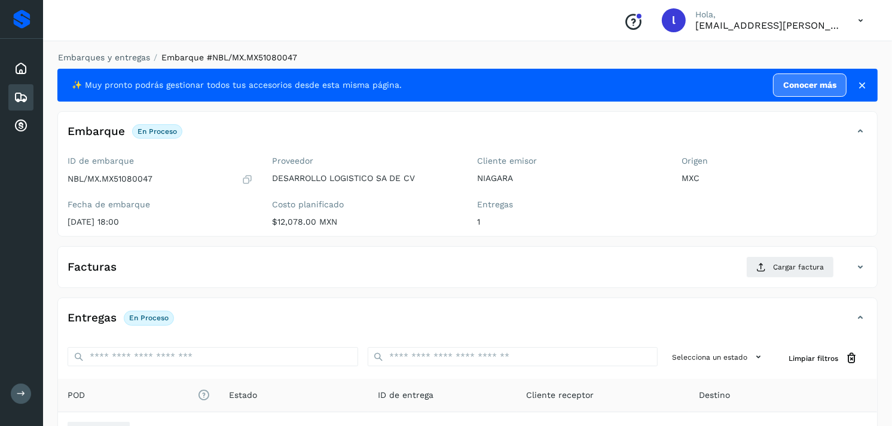
click at [309, 259] on div "Facturas Cargar factura" at bounding box center [455, 268] width 795 height 22
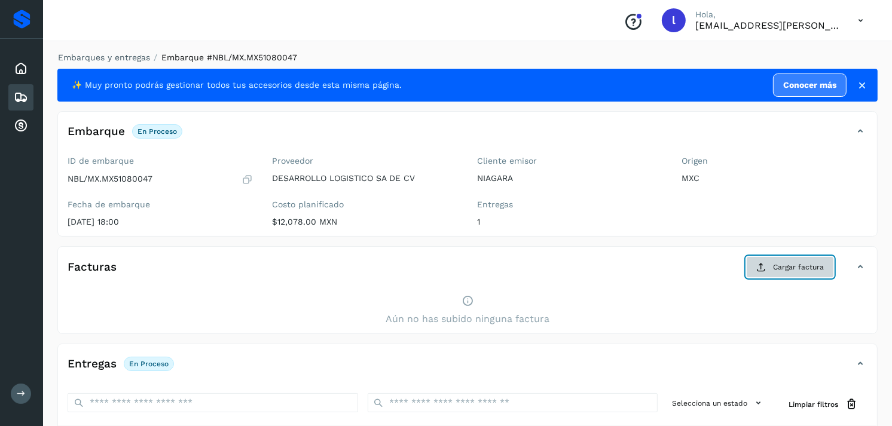
click at [788, 267] on span "Cargar factura" at bounding box center [798, 267] width 51 height 11
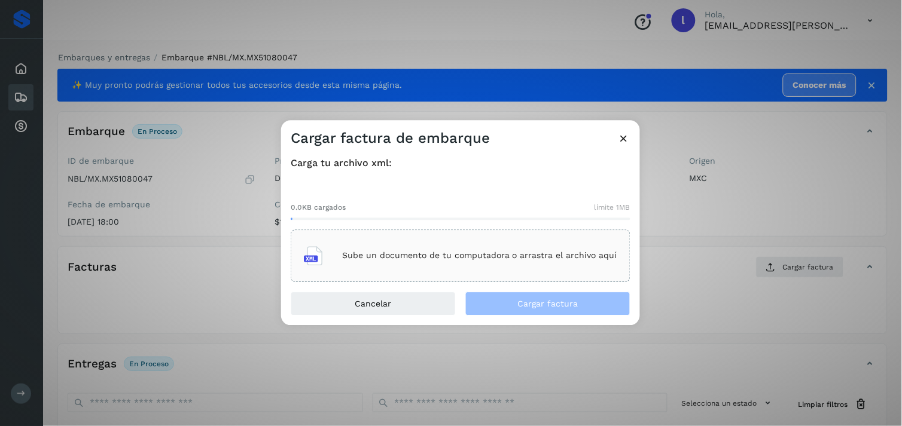
click at [501, 248] on div "Sube un documento de tu computadora o arrastra el archivo aquí" at bounding box center [460, 256] width 313 height 32
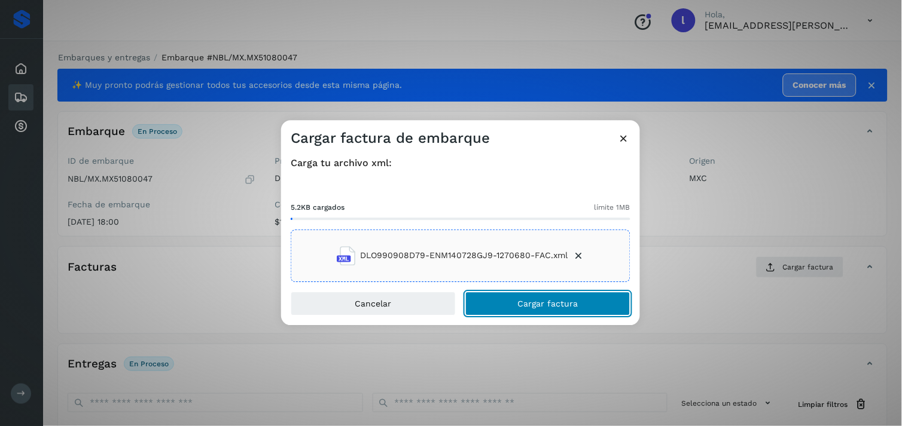
click at [566, 300] on span "Cargar factura" at bounding box center [548, 304] width 60 height 8
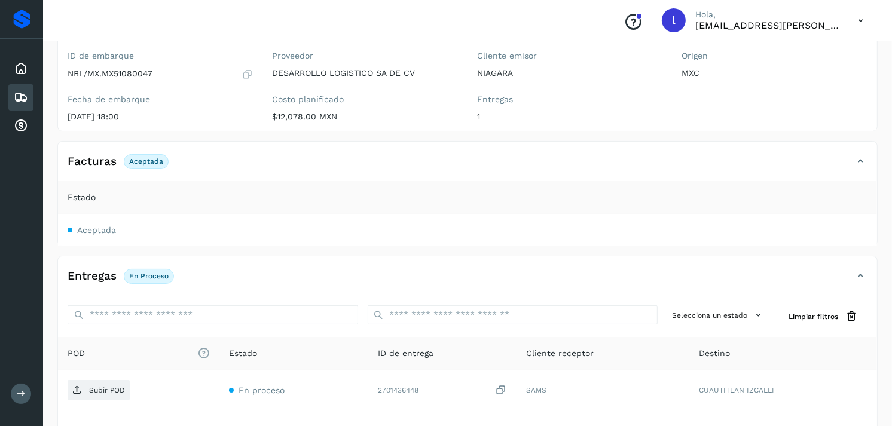
scroll to position [108, 0]
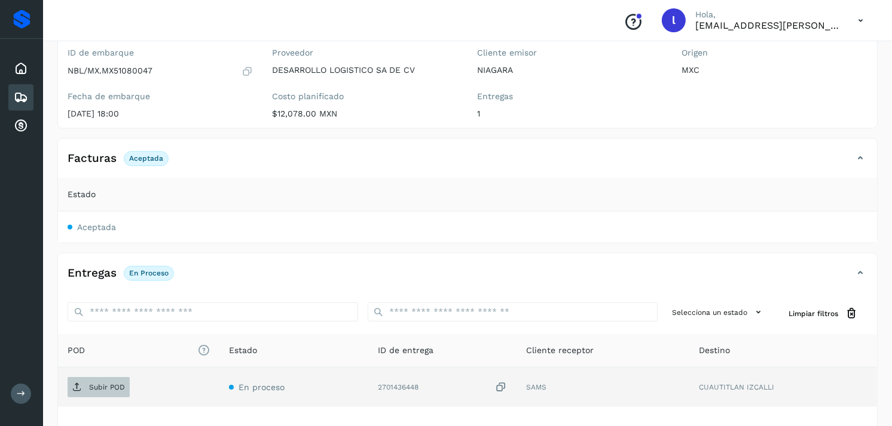
click at [105, 380] on span "Subir POD" at bounding box center [99, 387] width 62 height 19
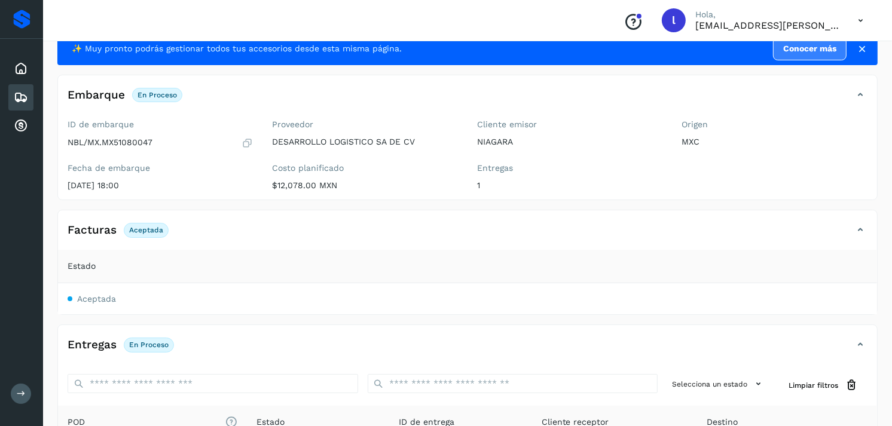
scroll to position [0, 0]
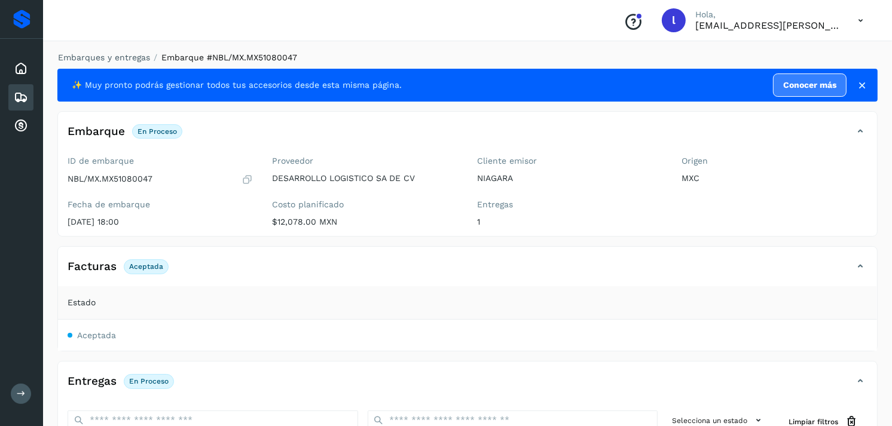
click at [13, 86] on div "Embarques" at bounding box center [20, 97] width 25 height 26
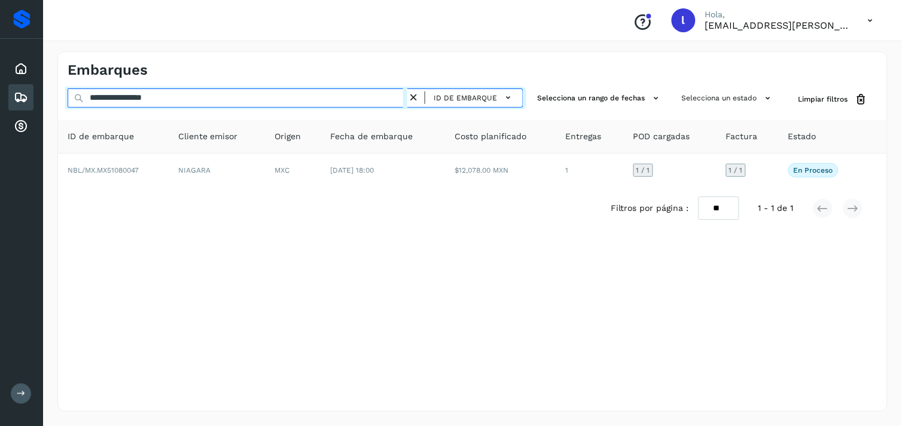
drag, startPoint x: 222, startPoint y: 99, endPoint x: 0, endPoint y: 114, distance: 223.0
click at [0, 114] on html "**********" at bounding box center [451, 213] width 902 height 426
paste input "text"
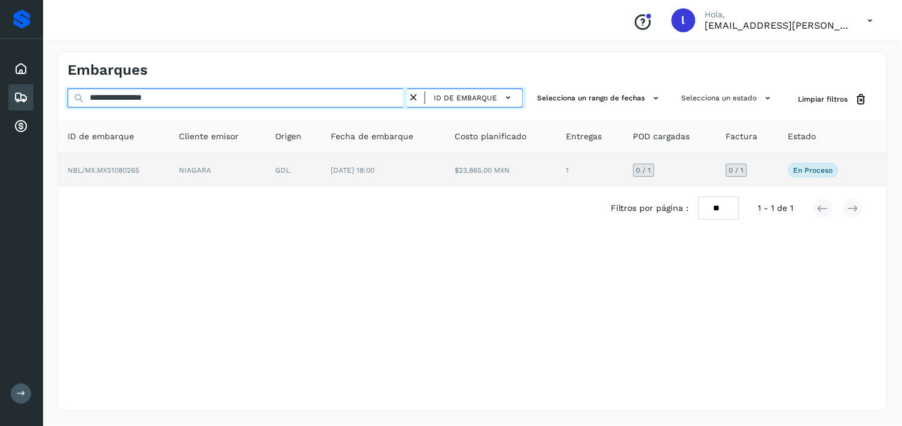
type input "**********"
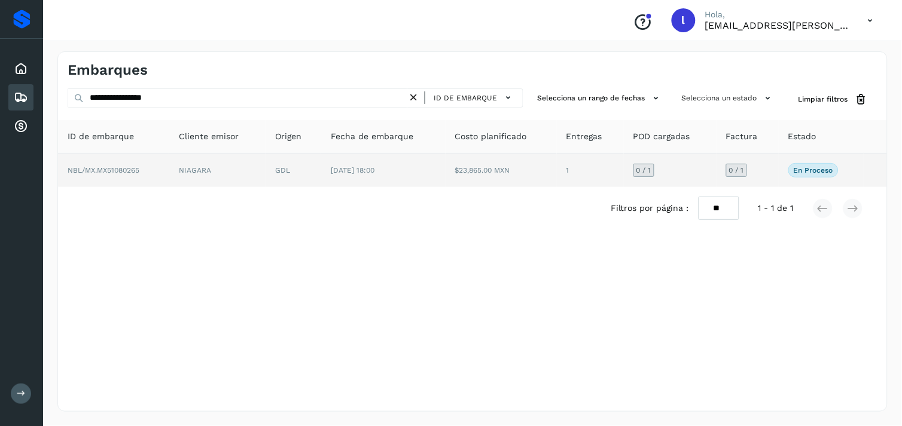
click at [108, 166] on span "NBL/MX.MX51080265" at bounding box center [104, 170] width 72 height 8
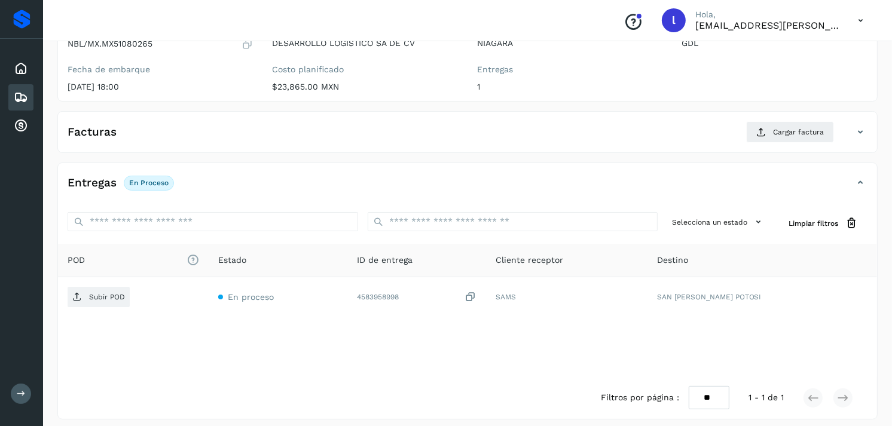
scroll to position [141, 0]
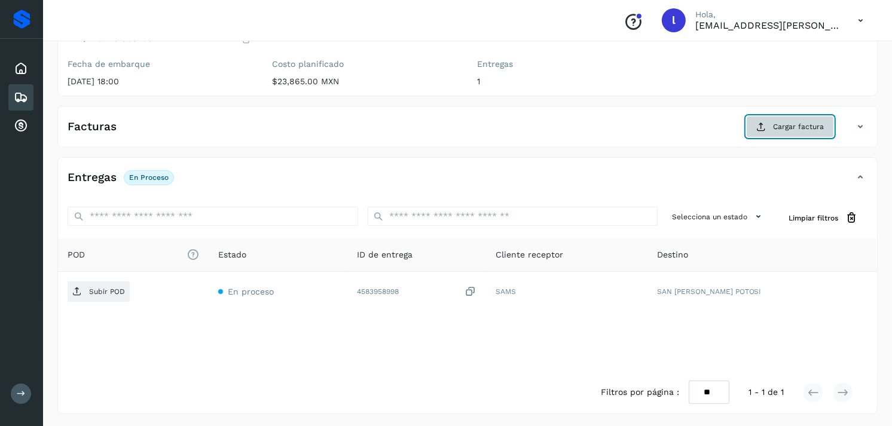
click at [784, 122] on span "Cargar factura" at bounding box center [798, 126] width 51 height 11
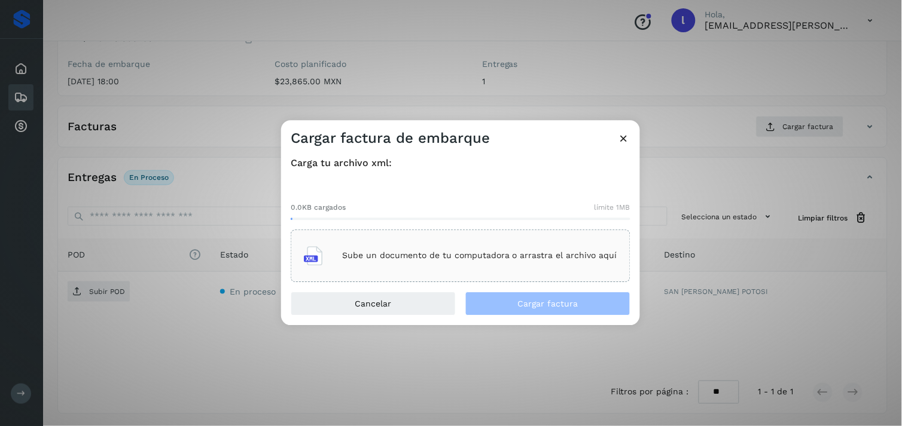
click at [447, 247] on div "Sube un documento de tu computadora o arrastra el archivo aquí" at bounding box center [460, 256] width 313 height 32
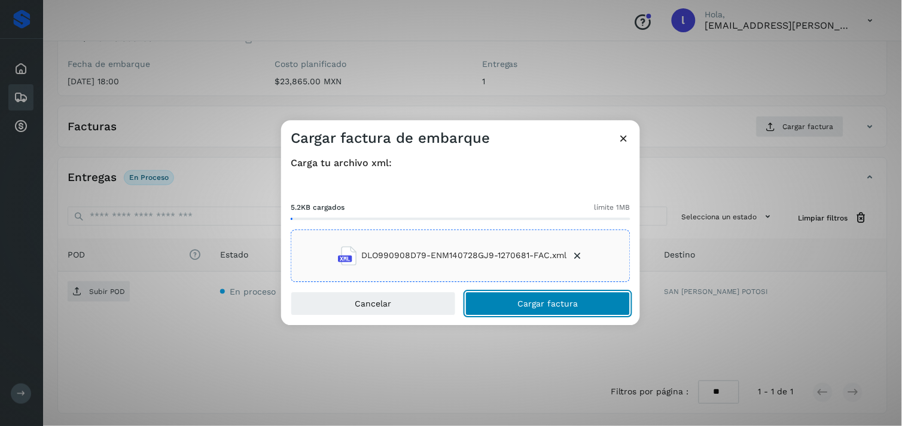
click at [560, 306] on span "Cargar factura" at bounding box center [548, 304] width 60 height 8
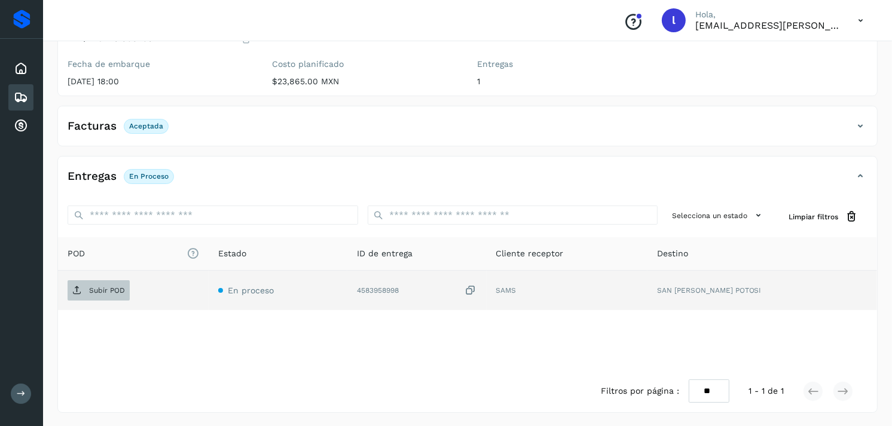
click at [114, 285] on span "Subir POD" at bounding box center [99, 290] width 62 height 19
click at [108, 288] on p "Subir POD" at bounding box center [107, 290] width 36 height 8
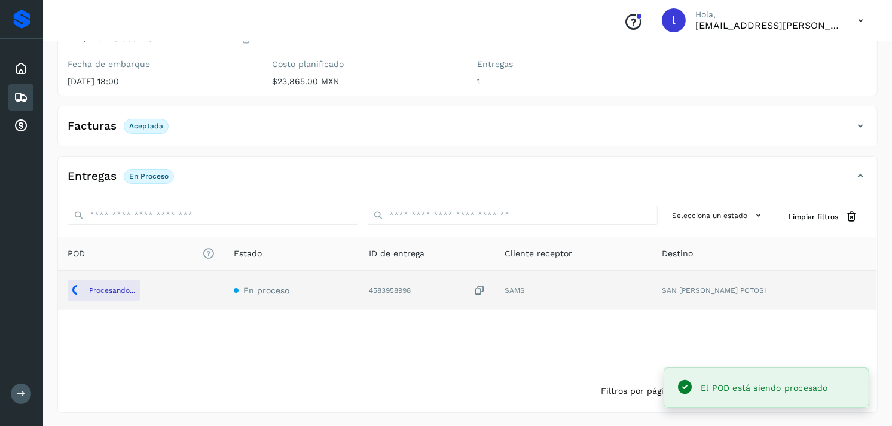
scroll to position [0, 0]
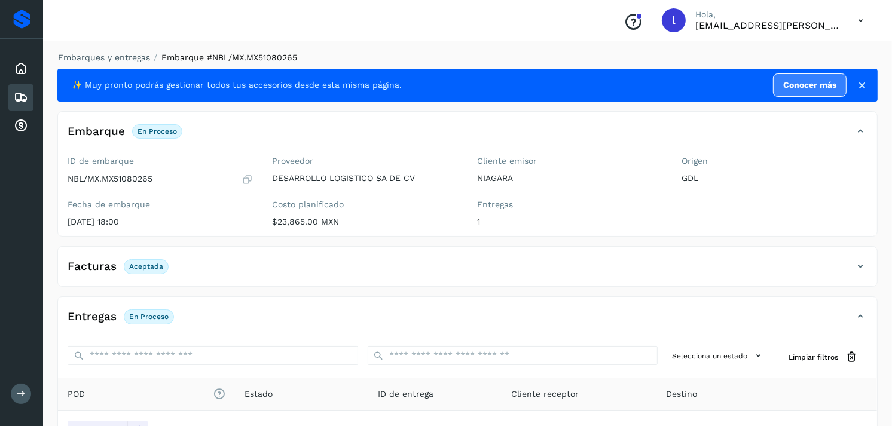
click at [21, 100] on icon at bounding box center [21, 97] width 14 height 14
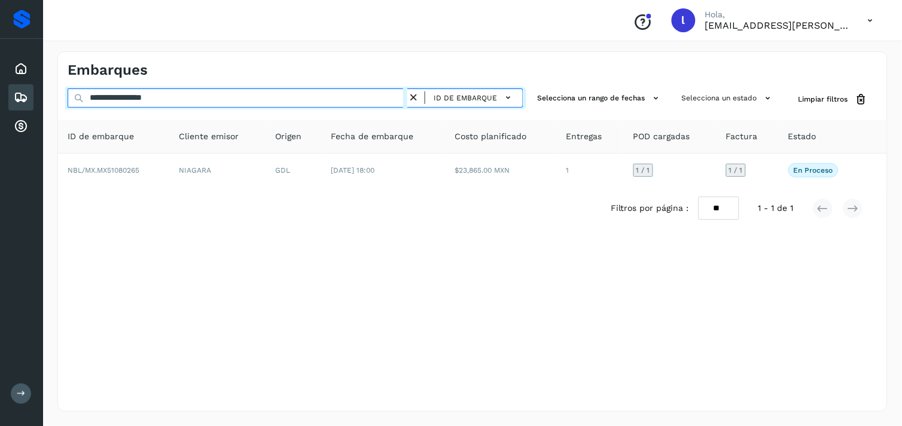
drag, startPoint x: 238, startPoint y: 91, endPoint x: 0, endPoint y: 90, distance: 238.1
click at [0, 90] on html "**********" at bounding box center [451, 213] width 902 height 426
paste input "text"
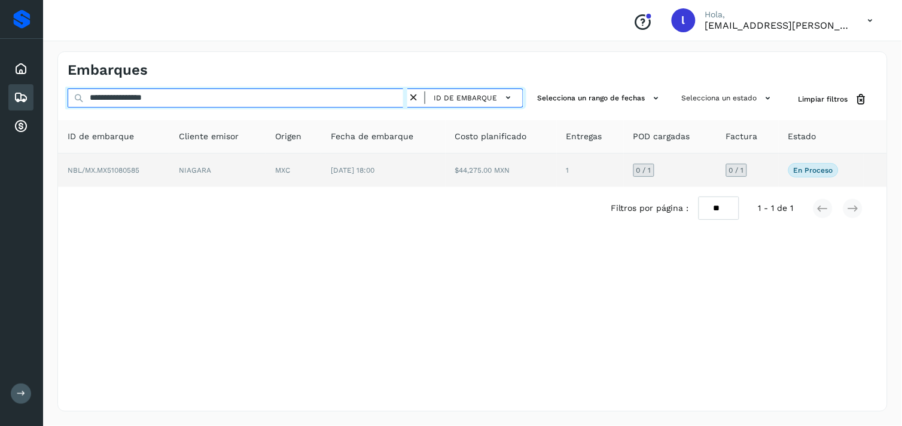
type input "**********"
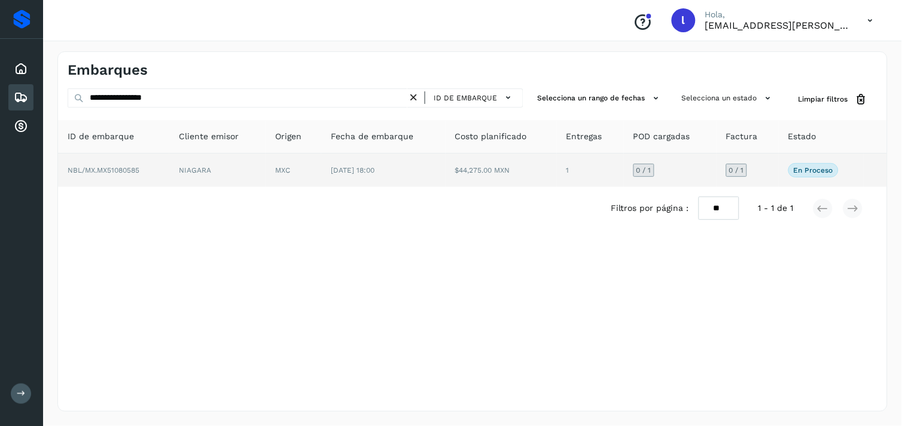
click at [126, 172] on span "NBL/MX.MX51080585" at bounding box center [104, 170] width 72 height 8
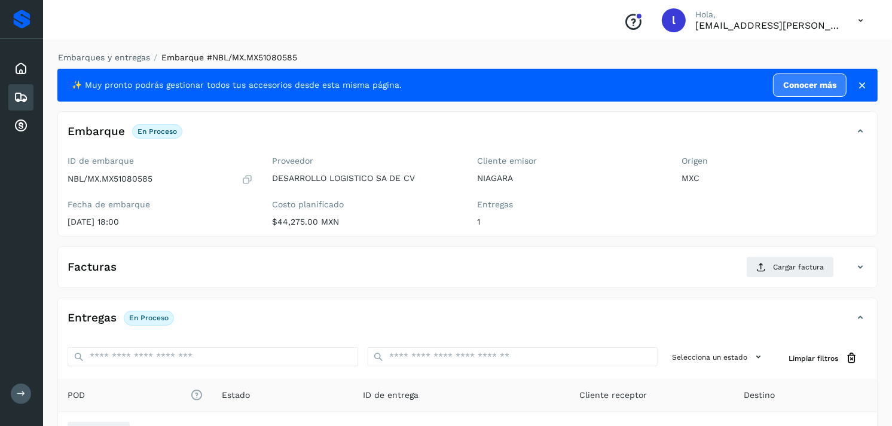
click at [321, 273] on div "Facturas Cargar factura" at bounding box center [455, 268] width 795 height 22
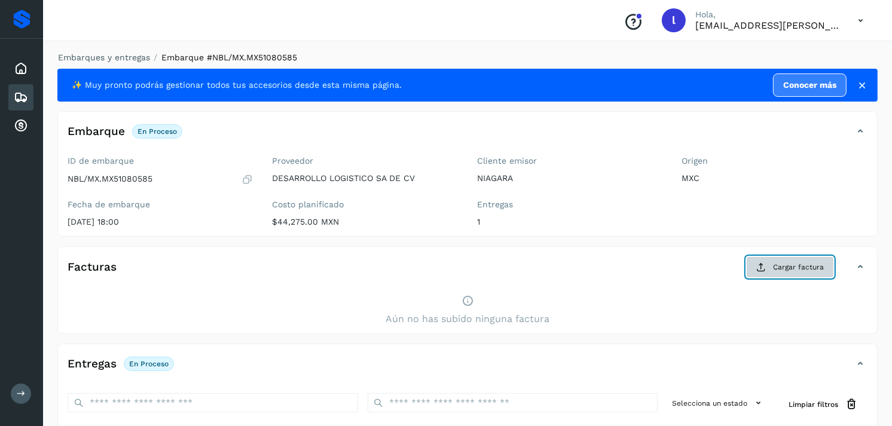
click at [787, 266] on span "Cargar factura" at bounding box center [798, 267] width 51 height 11
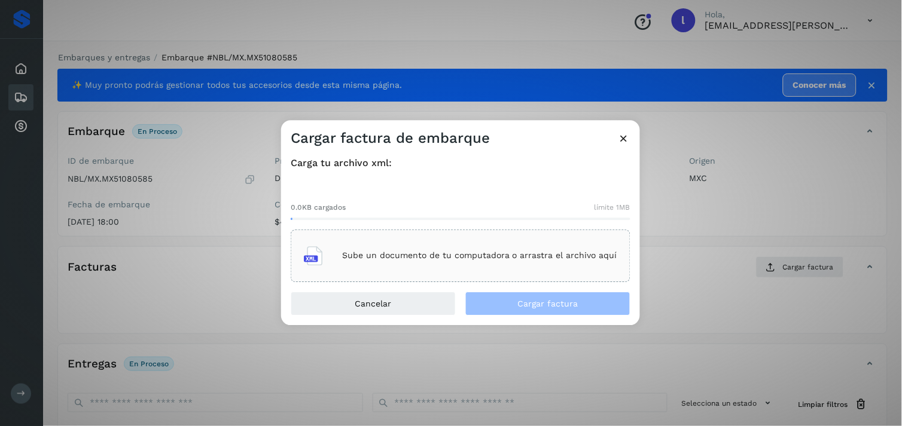
click at [409, 239] on div "Sube un documento de tu computadora o arrastra el archivo aquí" at bounding box center [461, 256] width 340 height 53
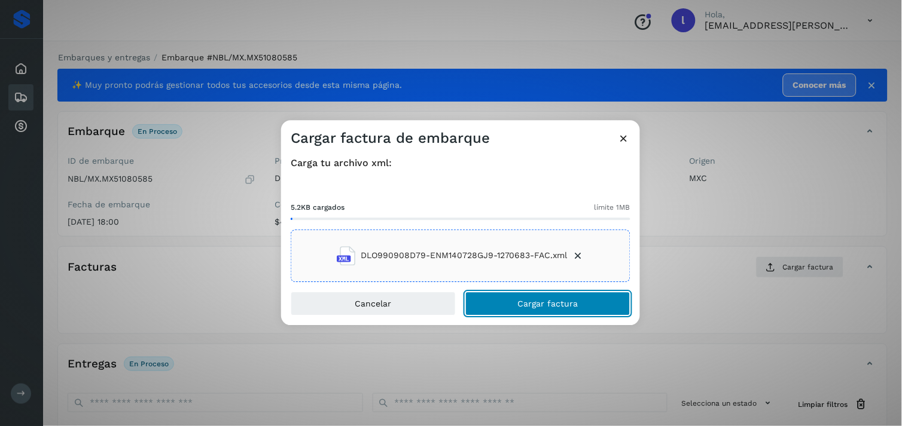
click at [573, 310] on button "Cargar factura" at bounding box center [547, 304] width 165 height 24
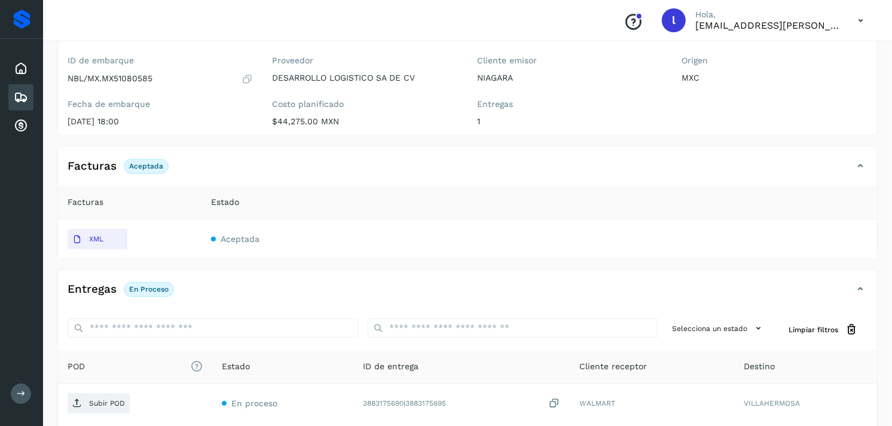
scroll to position [120, 0]
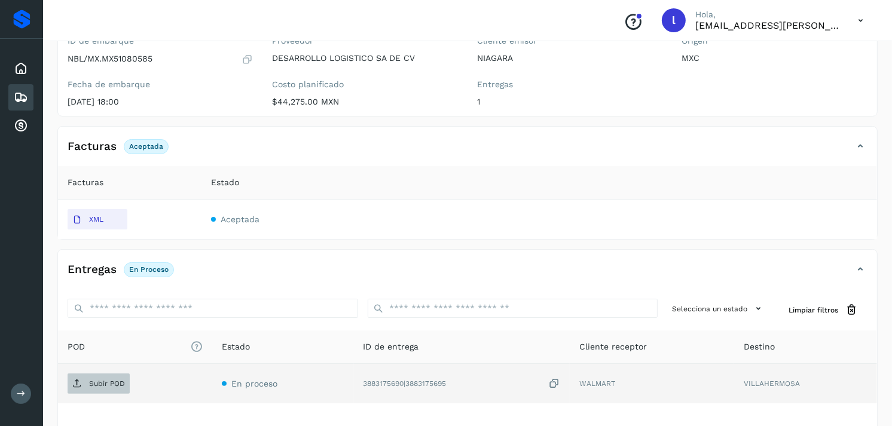
click at [86, 385] on span "Subir POD" at bounding box center [99, 383] width 62 height 19
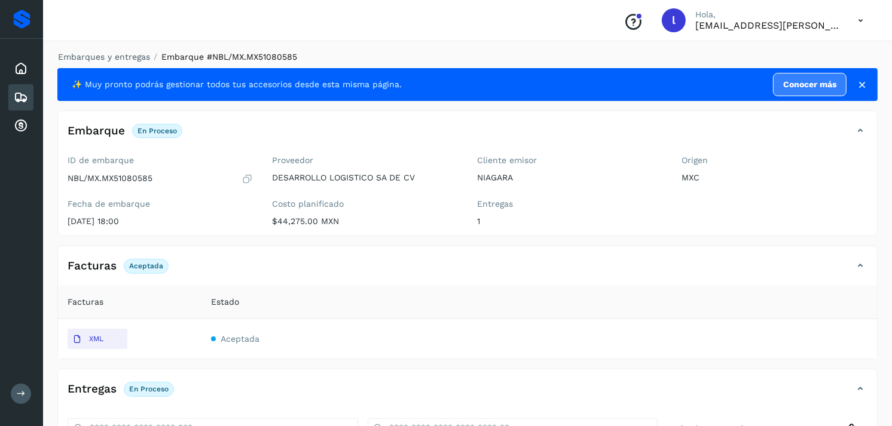
scroll to position [0, 0]
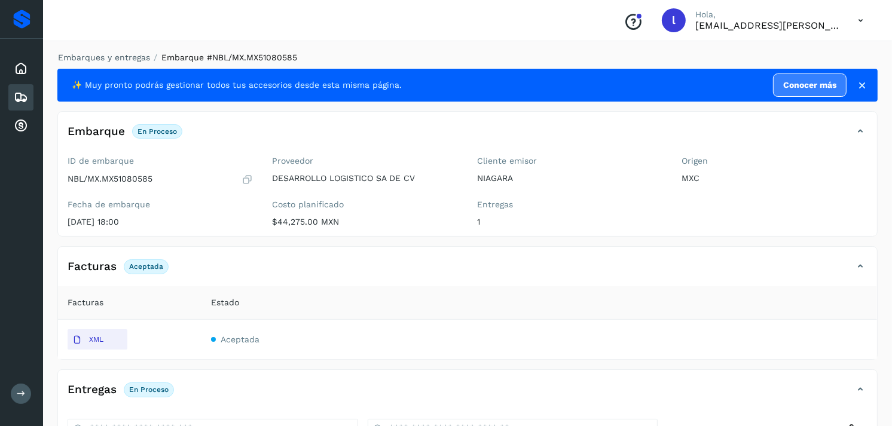
click at [19, 92] on icon at bounding box center [21, 97] width 14 height 14
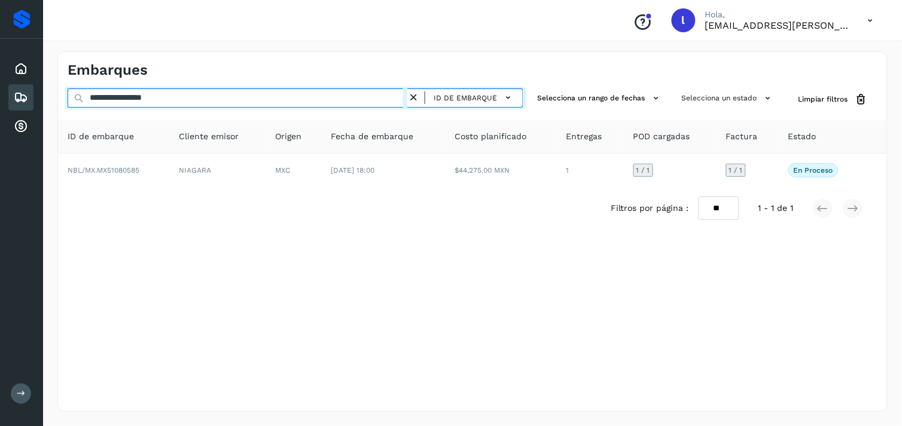
drag, startPoint x: 190, startPoint y: 102, endPoint x: 0, endPoint y: 141, distance: 194.3
click at [0, 141] on html "**********" at bounding box center [451, 213] width 902 height 426
paste input "text"
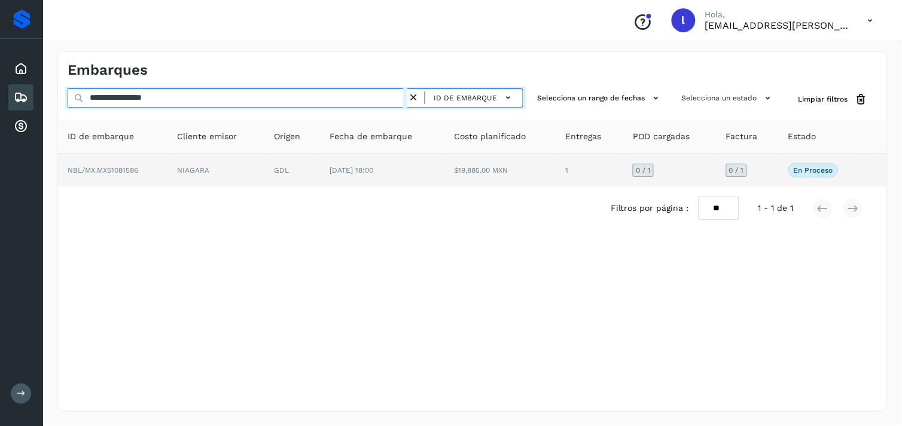
type input "**********"
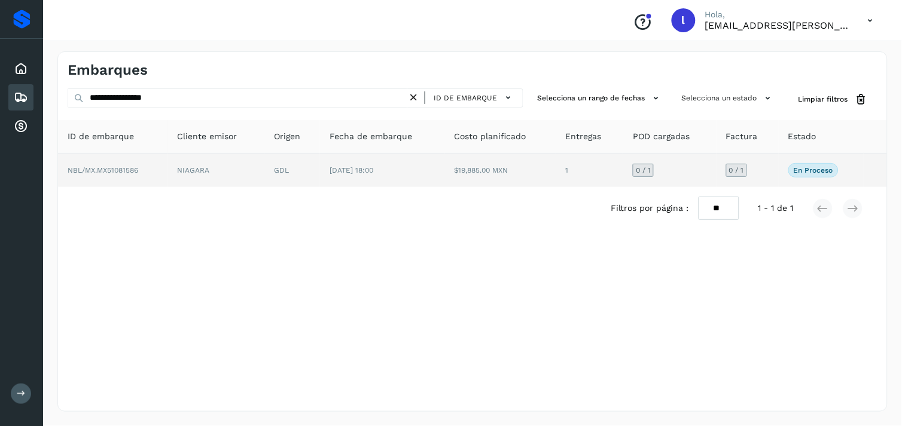
click at [108, 163] on td "NBL/MX.MX51081586" at bounding box center [113, 170] width 110 height 33
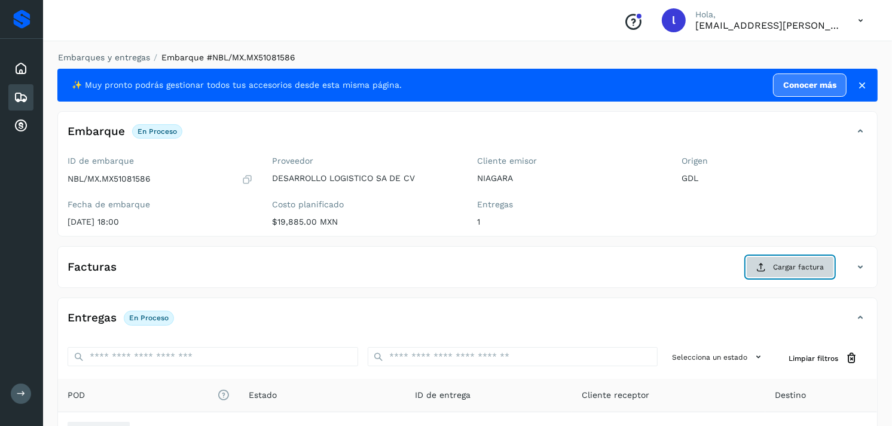
click at [820, 266] on span "Cargar factura" at bounding box center [798, 267] width 51 height 11
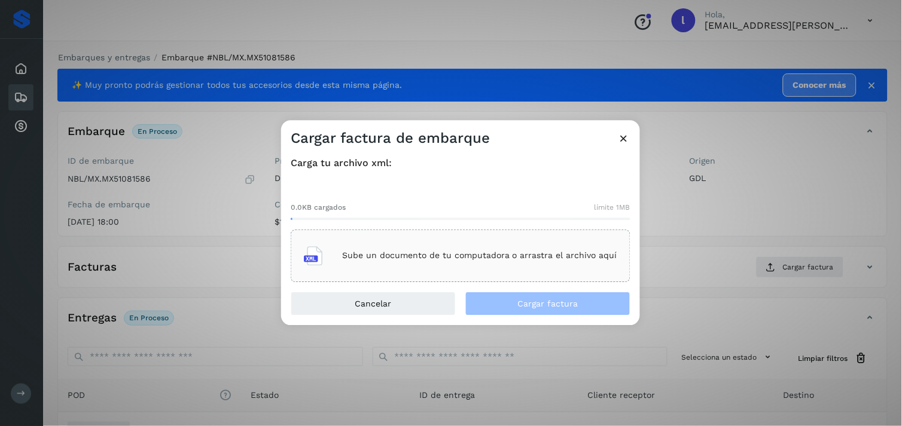
click at [572, 243] on div "Sube un documento de tu computadora o arrastra el archivo aquí" at bounding box center [460, 256] width 313 height 32
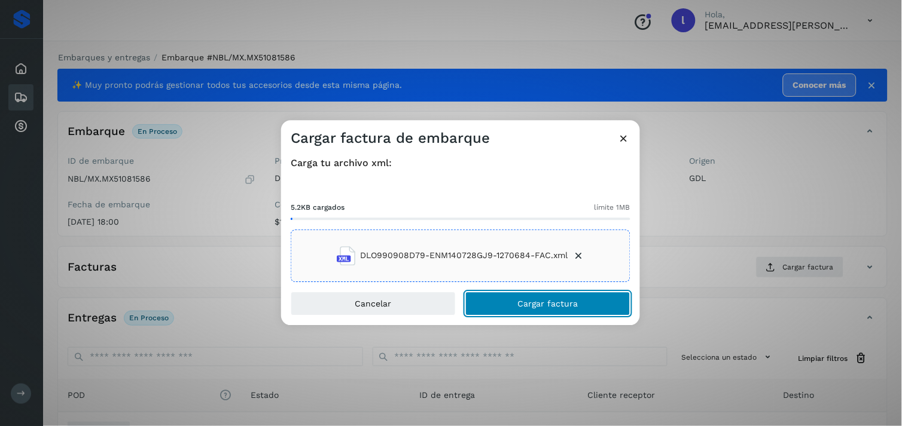
click at [595, 300] on button "Cargar factura" at bounding box center [547, 304] width 165 height 24
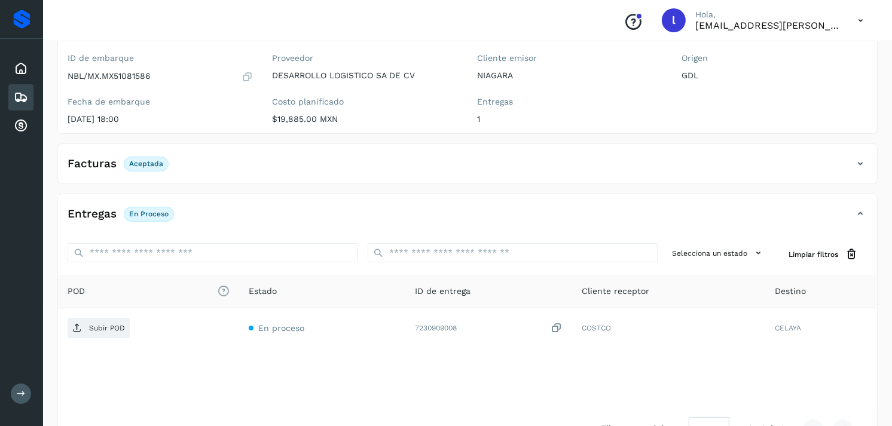
scroll to position [142, 0]
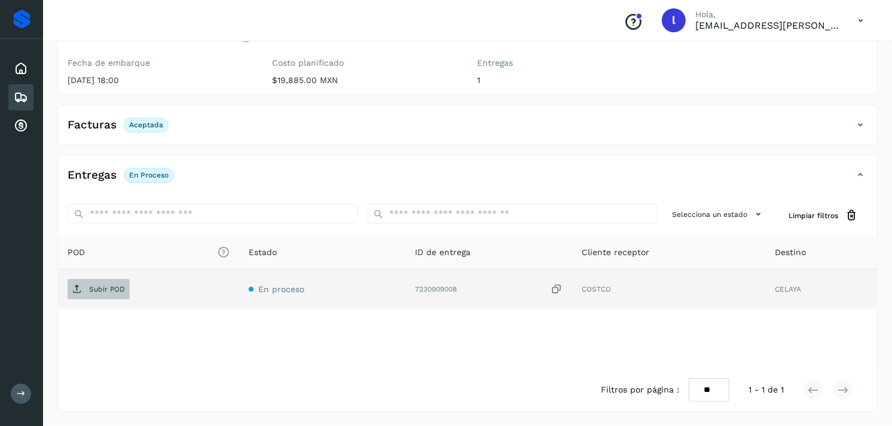
click at [85, 286] on span "Subir POD" at bounding box center [99, 289] width 62 height 19
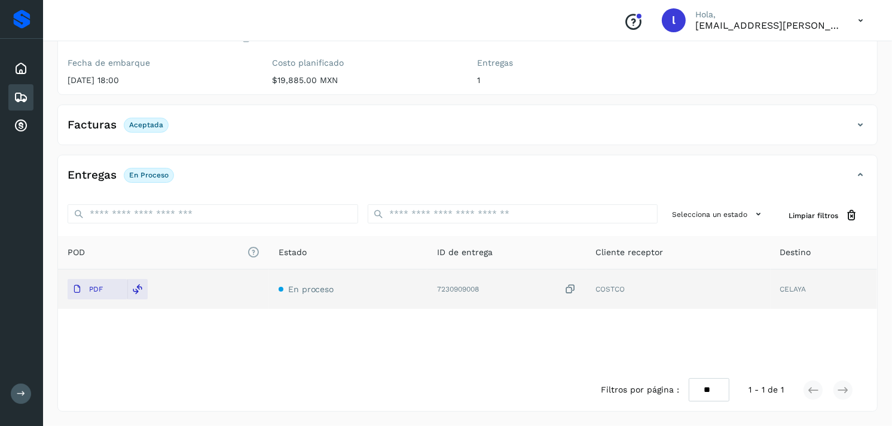
click at [22, 93] on icon at bounding box center [21, 97] width 14 height 14
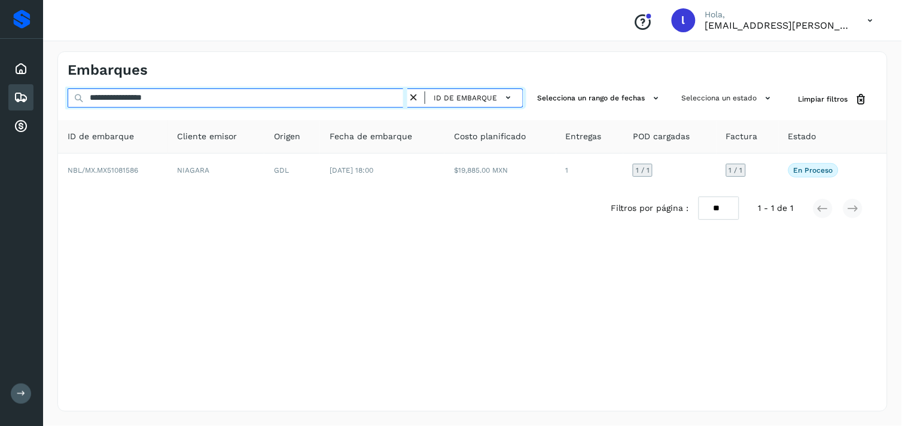
drag, startPoint x: 220, startPoint y: 100, endPoint x: 0, endPoint y: 114, distance: 219.9
click at [0, 114] on html "**********" at bounding box center [451, 213] width 902 height 426
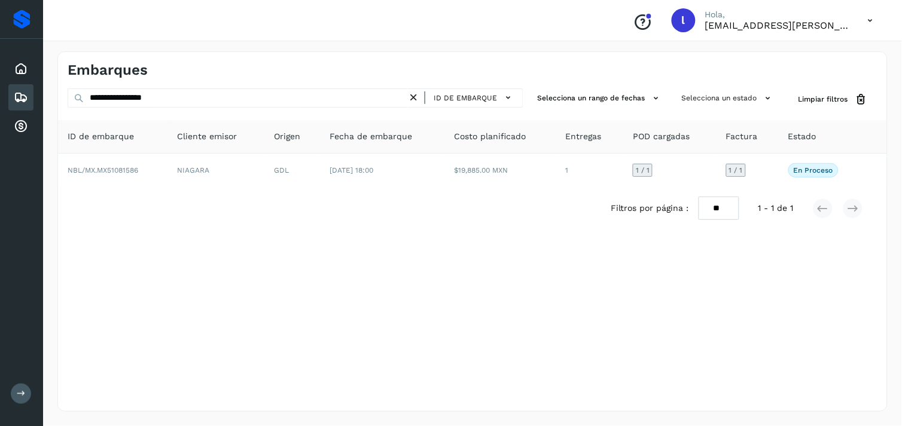
drag, startPoint x: 0, startPoint y: 114, endPoint x: 58, endPoint y: 124, distance: 58.9
click at [58, 124] on div "**********" at bounding box center [451, 213] width 902 height 426
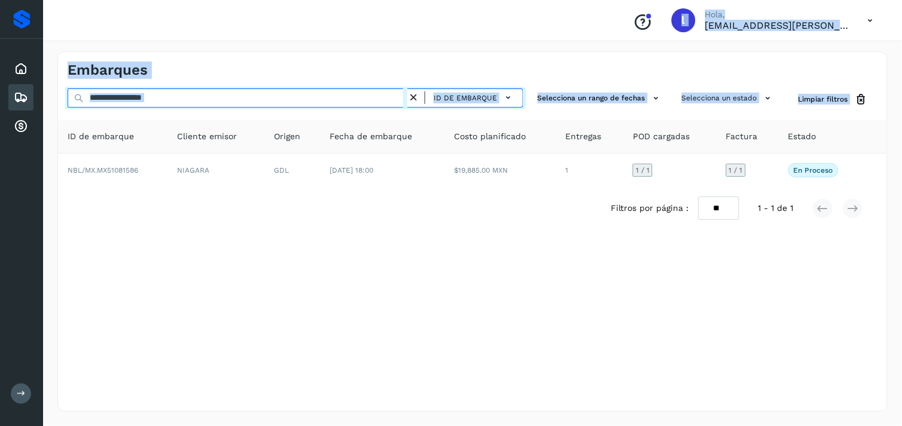
drag, startPoint x: 58, startPoint y: 124, endPoint x: 254, endPoint y: 93, distance: 198.5
click at [254, 93] on input "**********" at bounding box center [238, 98] width 340 height 19
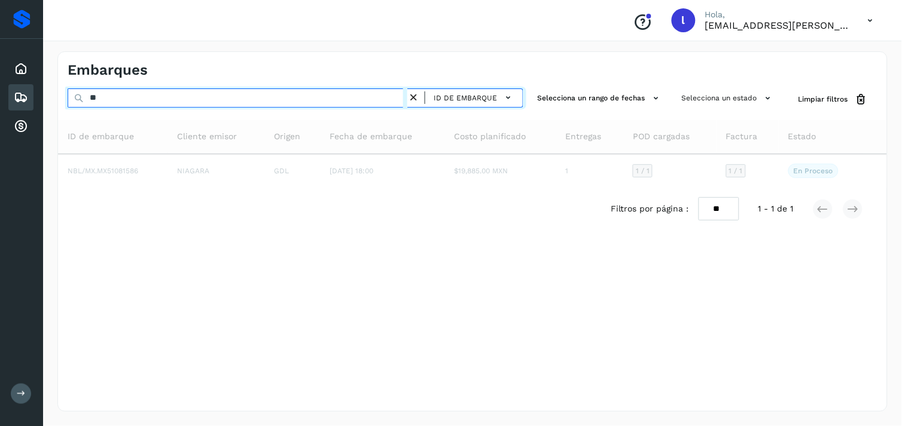
type input "*"
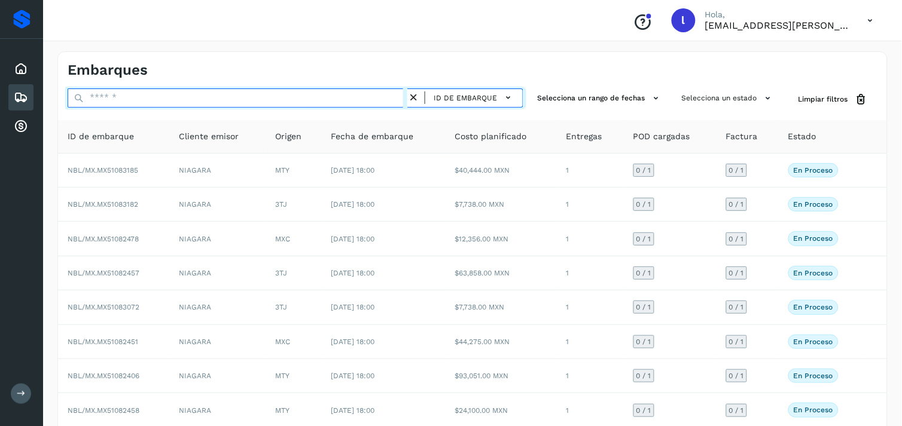
paste input "**********"
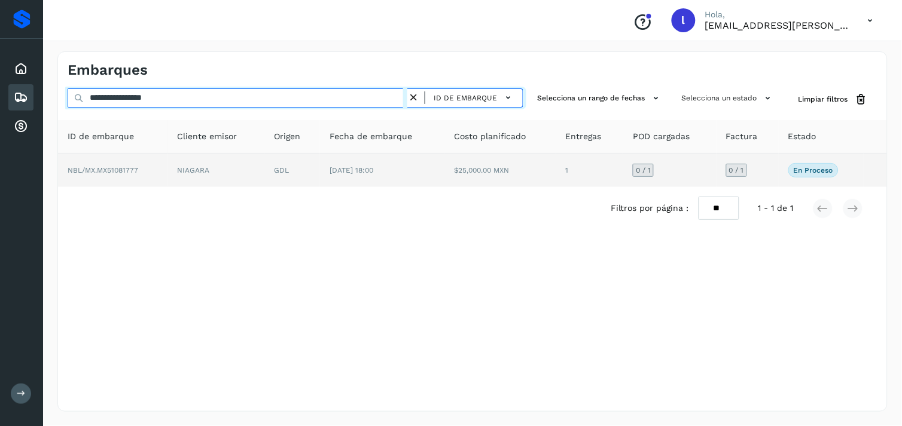
type input "**********"
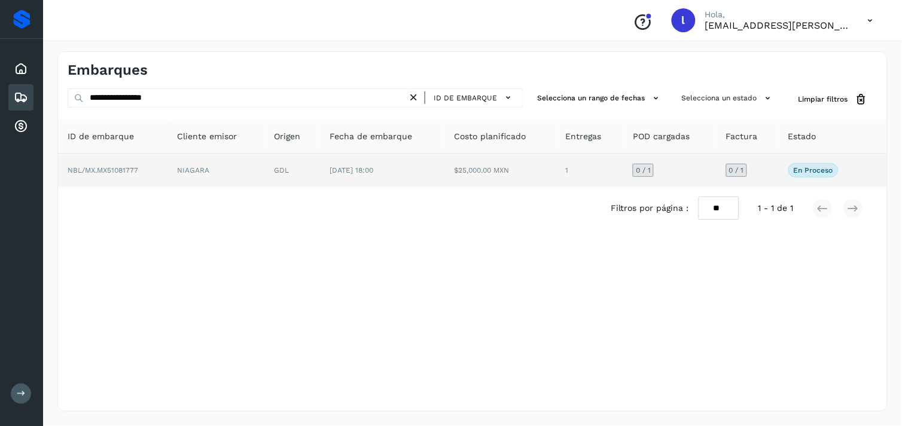
click at [132, 166] on span "NBL/MX.MX51081777" at bounding box center [103, 170] width 71 height 8
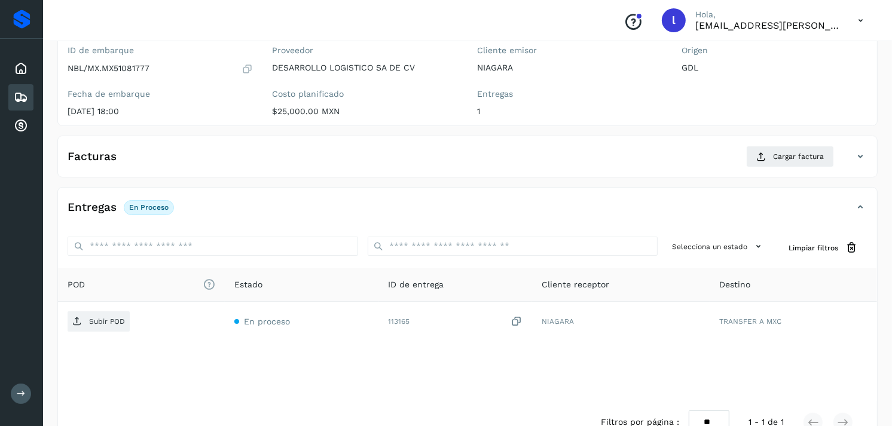
scroll to position [112, 0]
click at [373, 151] on div "Facturas Cargar factura" at bounding box center [455, 156] width 795 height 22
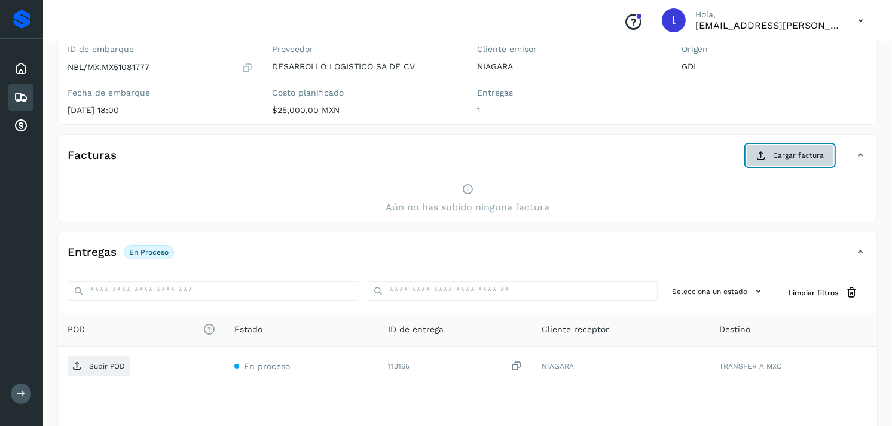
click at [784, 151] on span "Cargar factura" at bounding box center [798, 155] width 51 height 11
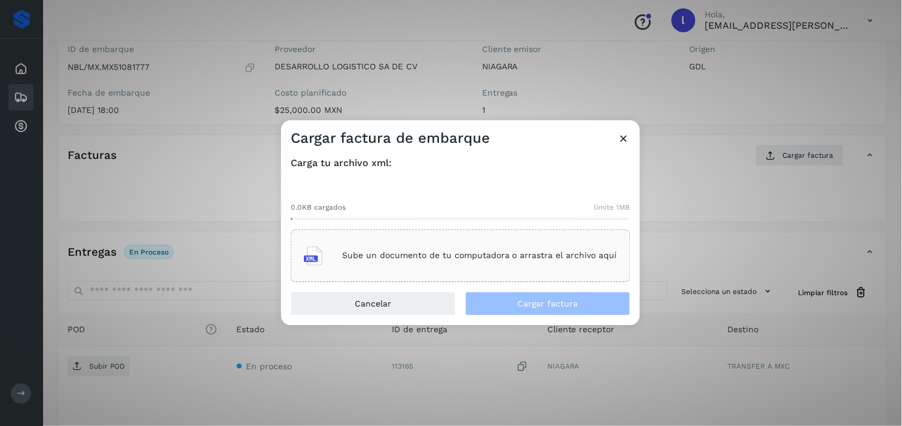
click at [395, 266] on div "Sube un documento de tu computadora o arrastra el archivo aquí" at bounding box center [460, 256] width 313 height 32
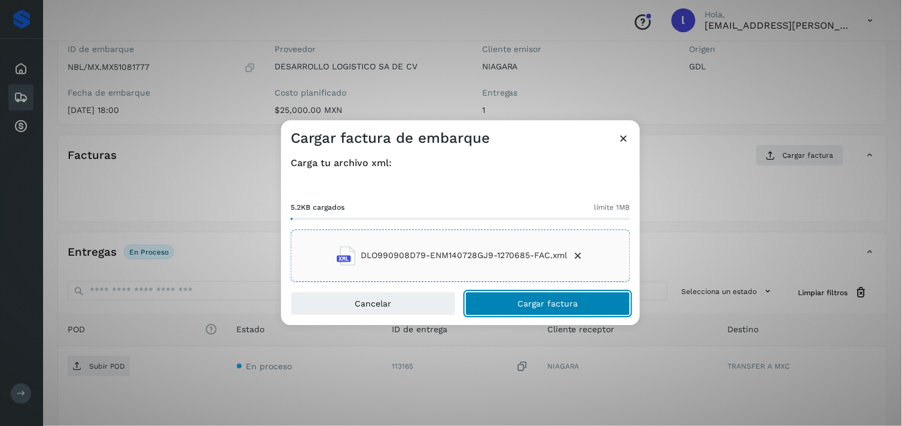
click at [602, 301] on button "Cargar factura" at bounding box center [547, 304] width 165 height 24
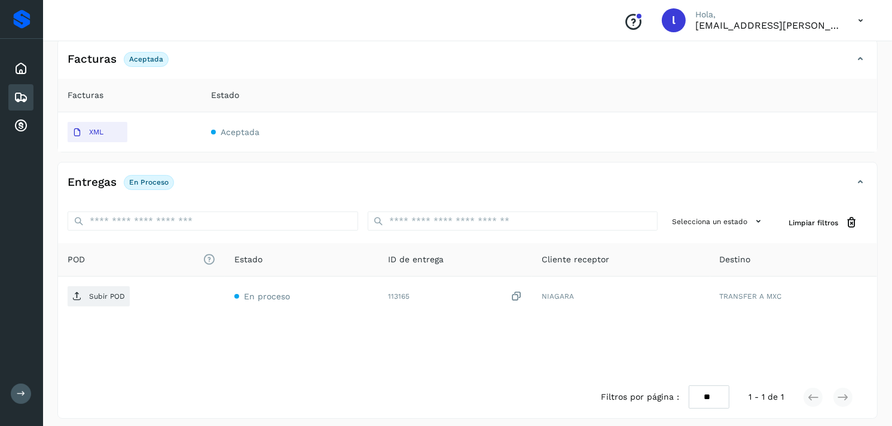
scroll to position [208, 0]
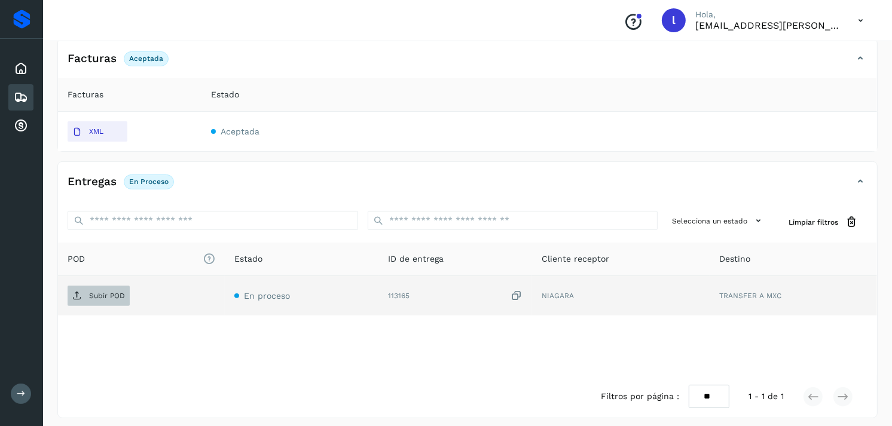
click at [93, 300] on p "Subir POD" at bounding box center [107, 296] width 36 height 8
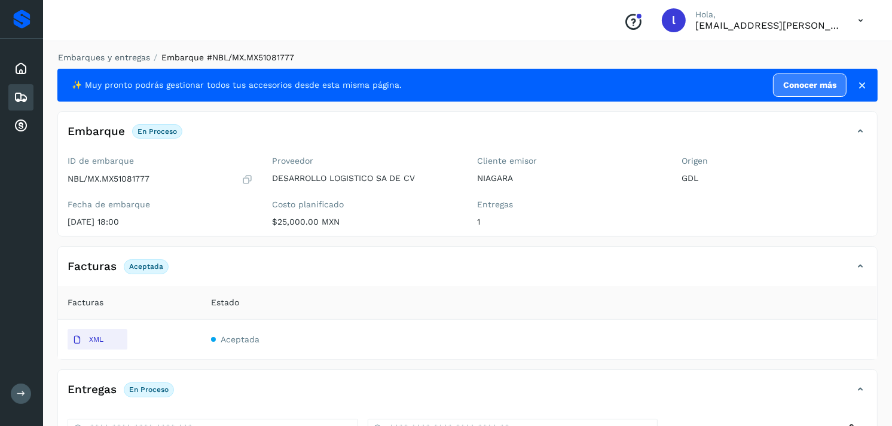
click at [25, 92] on icon at bounding box center [21, 97] width 14 height 14
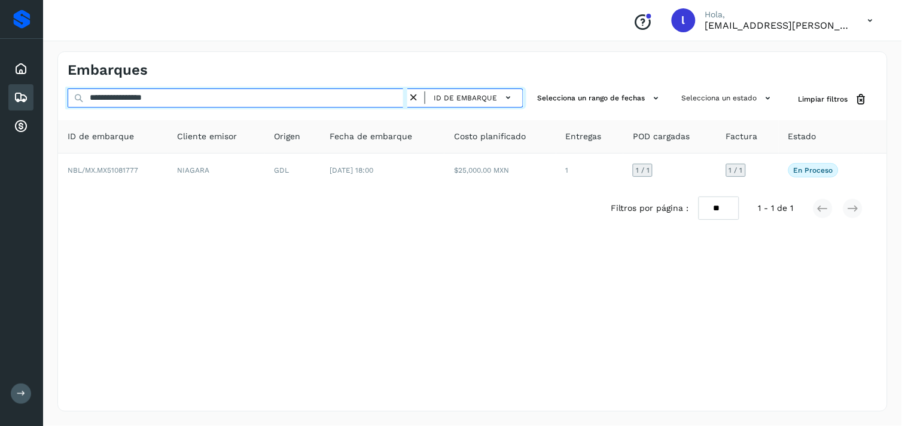
drag, startPoint x: 194, startPoint y: 99, endPoint x: 0, endPoint y: 106, distance: 193.9
click at [0, 106] on html "**********" at bounding box center [451, 213] width 902 height 426
paste input "text"
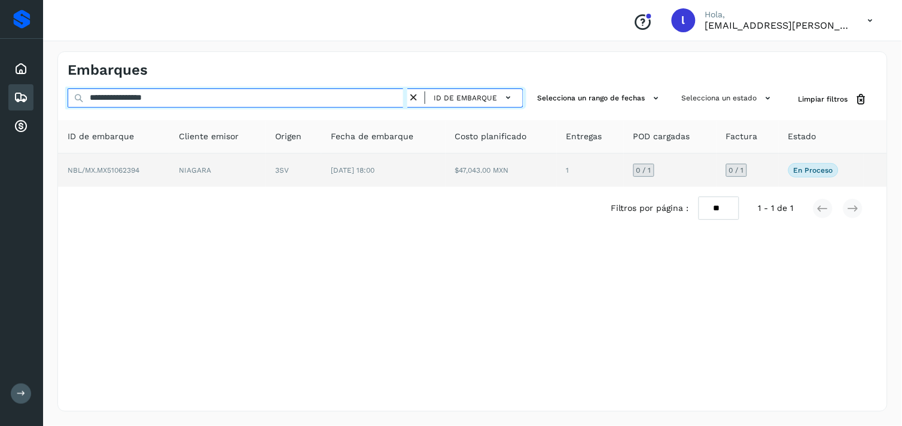
type input "**********"
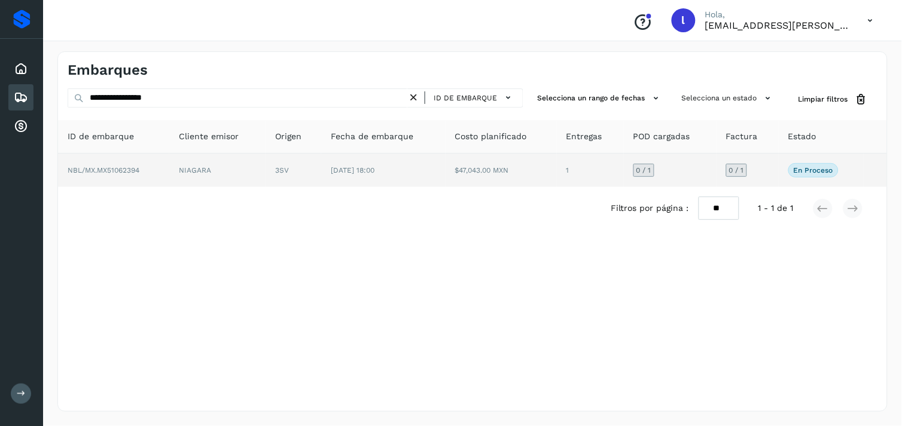
click at [121, 164] on td "NBL/MX.MX51062394" at bounding box center [113, 170] width 111 height 33
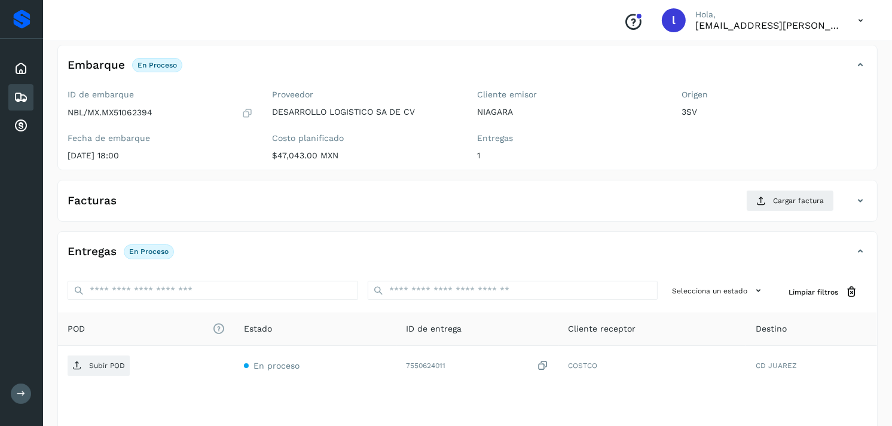
scroll to position [69, 0]
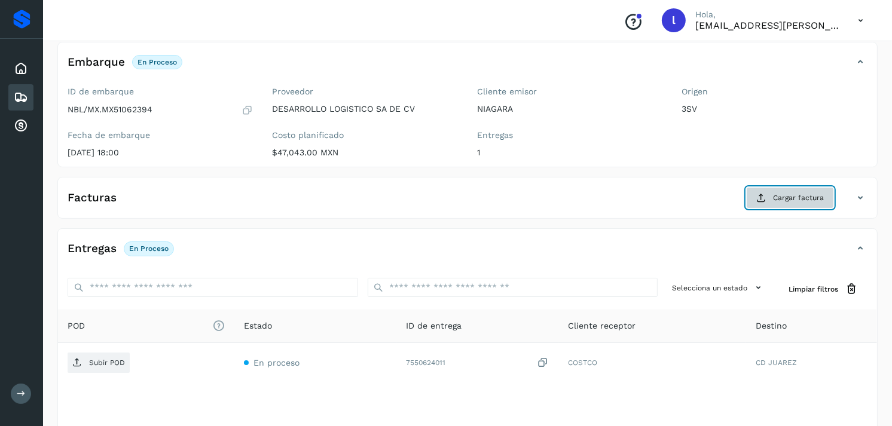
click at [769, 194] on button "Cargar factura" at bounding box center [790, 198] width 88 height 22
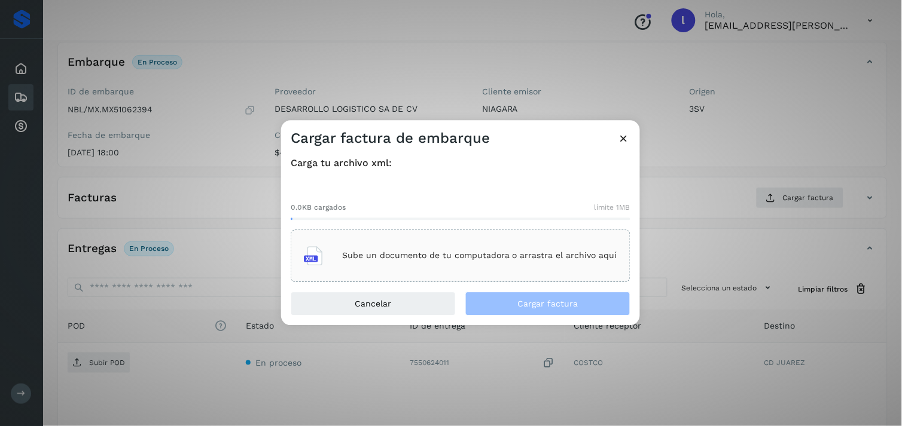
click at [480, 251] on p "Sube un documento de tu computadora o arrastra el archivo aquí" at bounding box center [479, 256] width 275 height 10
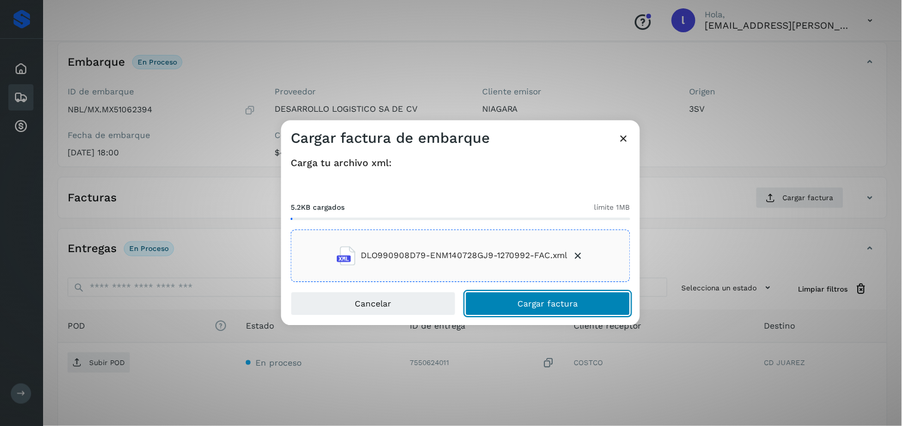
click at [503, 299] on button "Cargar factura" at bounding box center [547, 304] width 165 height 24
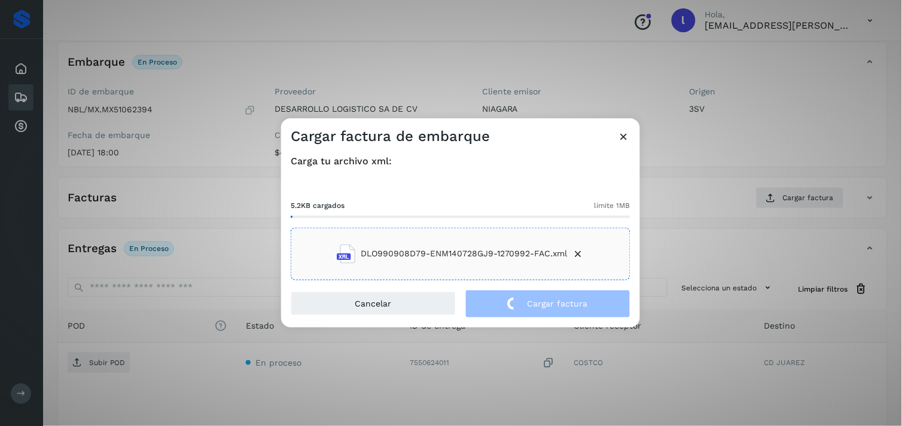
click at [194, 265] on div "Cargar factura de embarque Carga tu archivo xml: 5.2KB cargados límite 1MB DLO9…" at bounding box center [451, 213] width 902 height 426
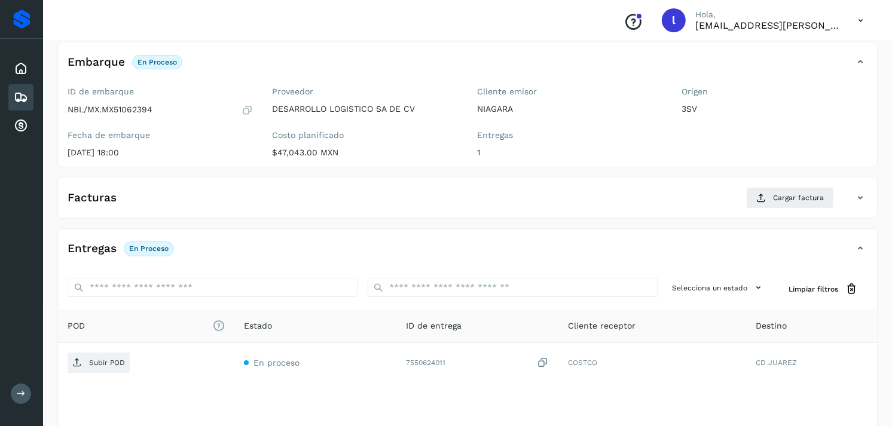
click at [194, 265] on div "Entregas En proceso" at bounding box center [467, 254] width 819 height 30
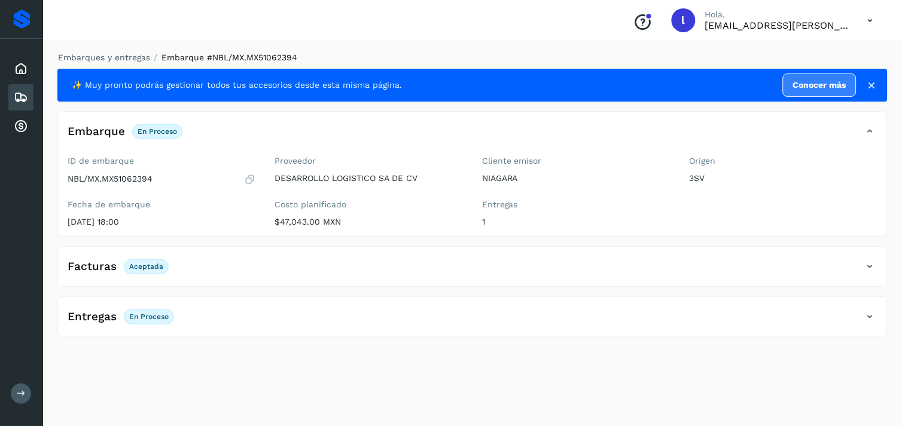
click at [109, 270] on h4 "Facturas" at bounding box center [92, 267] width 49 height 14
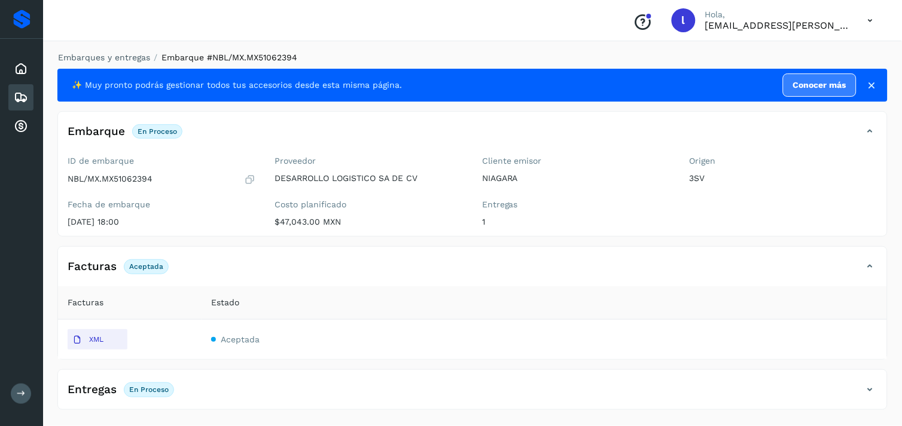
click at [96, 386] on h4 "Entregas" at bounding box center [92, 390] width 49 height 14
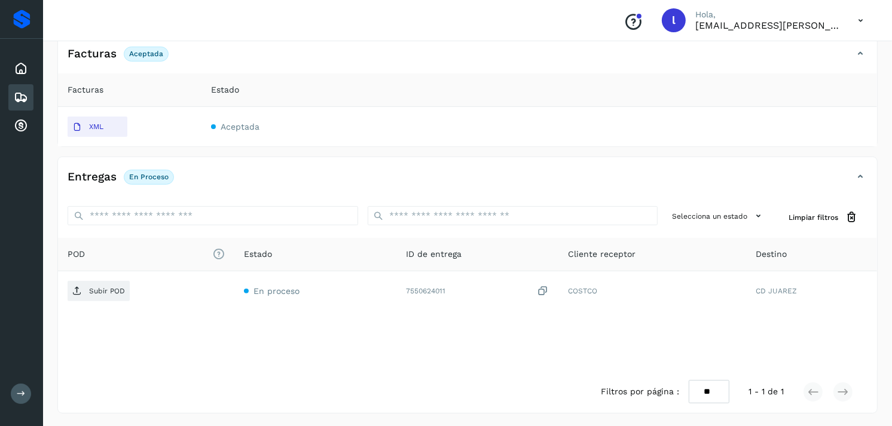
scroll to position [214, 0]
drag, startPoint x: 92, startPoint y: 115, endPoint x: 90, endPoint y: 123, distance: 7.9
click at [90, 123] on td "XML" at bounding box center [130, 125] width 144 height 39
click at [90, 123] on p "XML" at bounding box center [96, 126] width 14 height 8
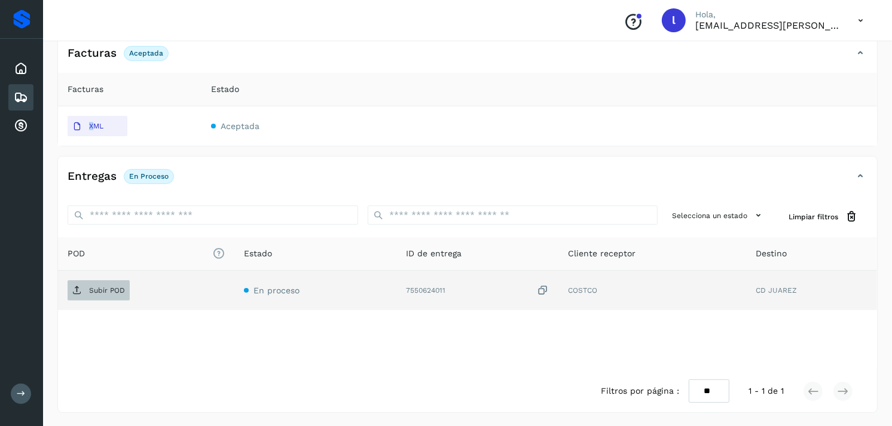
click at [108, 290] on p "Subir POD" at bounding box center [107, 290] width 36 height 8
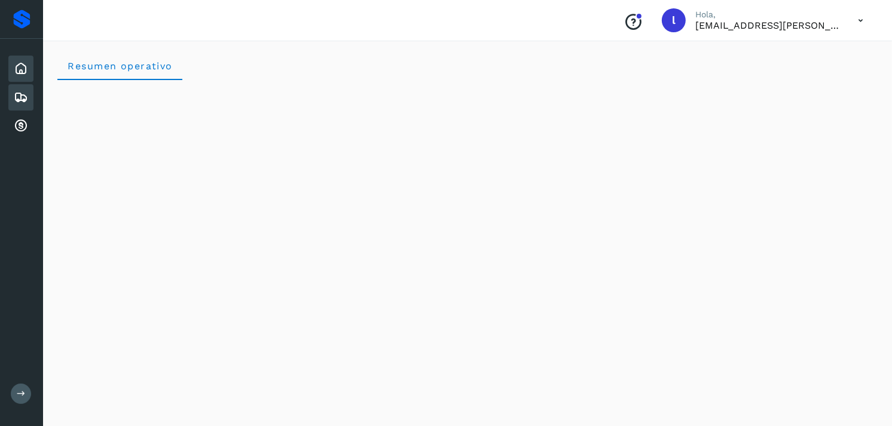
click at [24, 92] on icon at bounding box center [21, 97] width 14 height 14
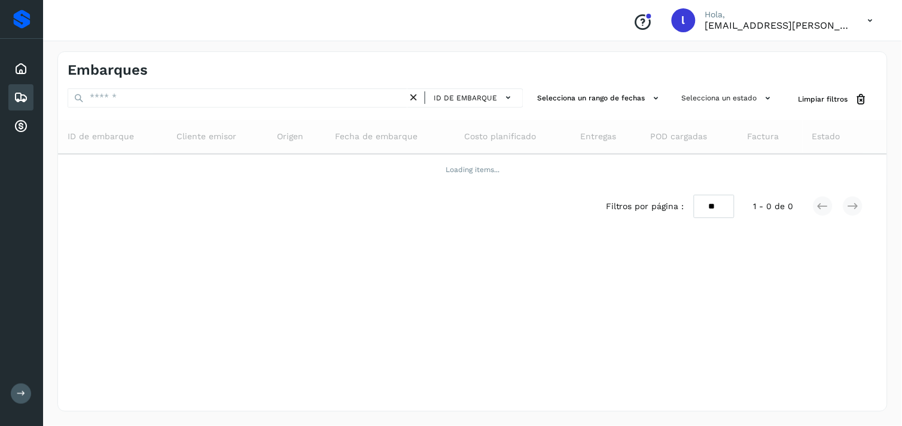
click at [26, 96] on icon at bounding box center [21, 97] width 14 height 14
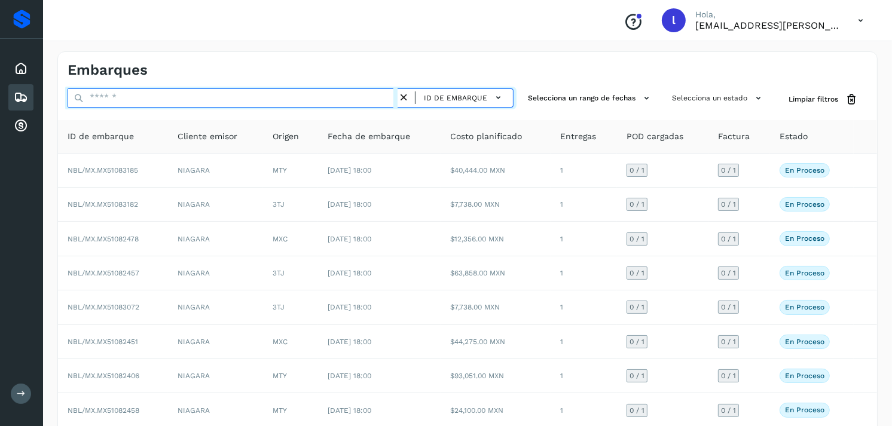
click at [184, 96] on input "text" at bounding box center [233, 98] width 330 height 19
paste input "**********"
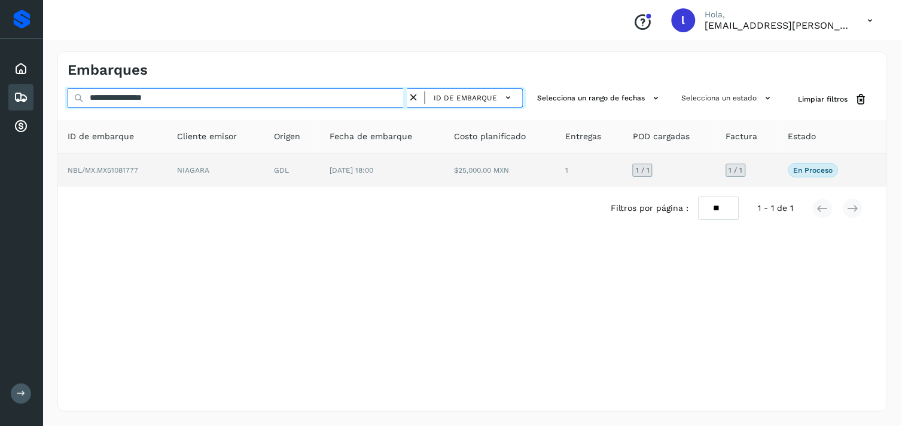
type input "**********"
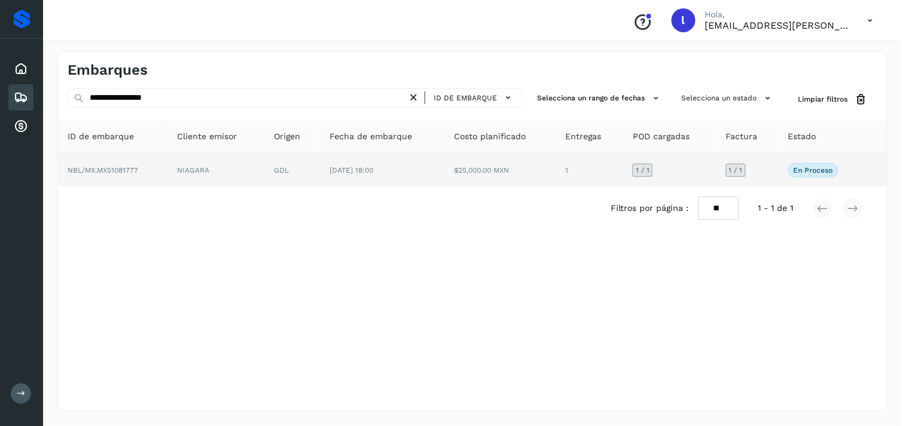
click at [108, 170] on span "NBL/MX.MX51081777" at bounding box center [103, 170] width 71 height 8
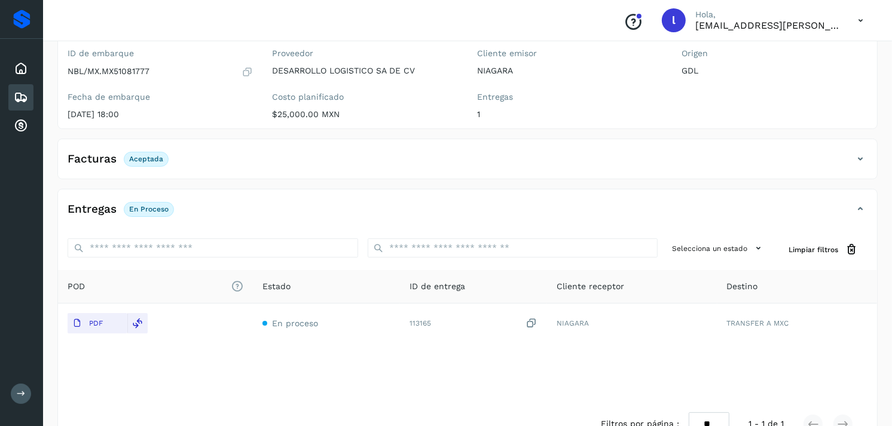
scroll to position [108, 0]
click at [218, 159] on div "Facturas Aceptada" at bounding box center [455, 158] width 795 height 20
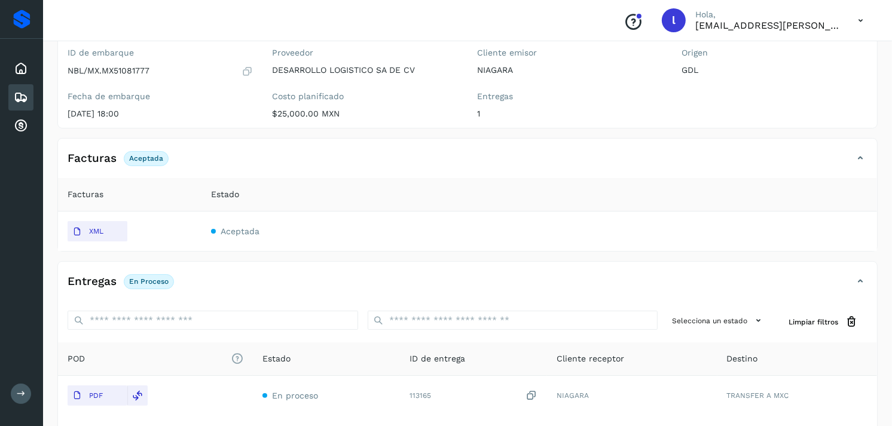
click at [25, 96] on icon at bounding box center [21, 97] width 14 height 14
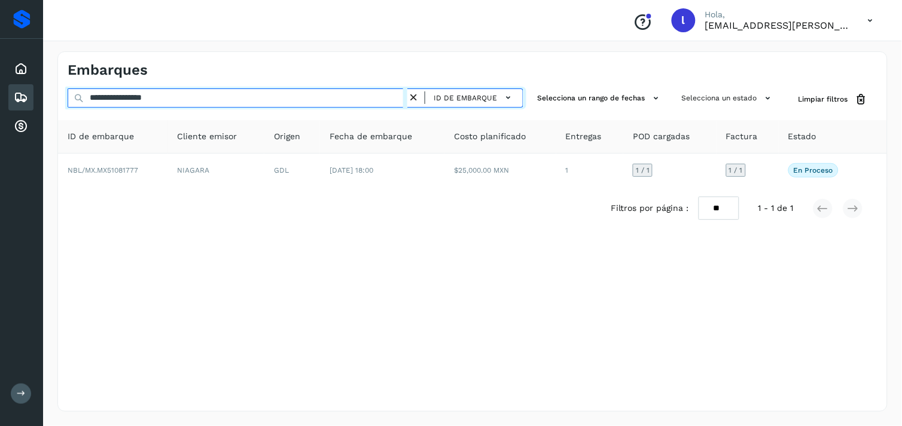
drag, startPoint x: 190, startPoint y: 98, endPoint x: 29, endPoint y: 106, distance: 161.7
click at [29, 106] on div "**********" at bounding box center [451, 213] width 902 height 426
paste input "text"
drag, startPoint x: 193, startPoint y: 99, endPoint x: 10, endPoint y: 102, distance: 183.1
click at [10, 102] on div "**********" at bounding box center [451, 213] width 902 height 426
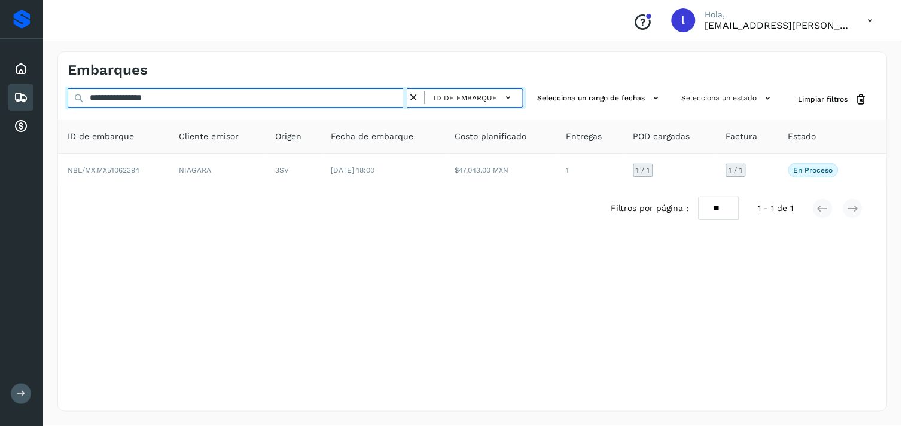
paste input "text"
type input "**********"
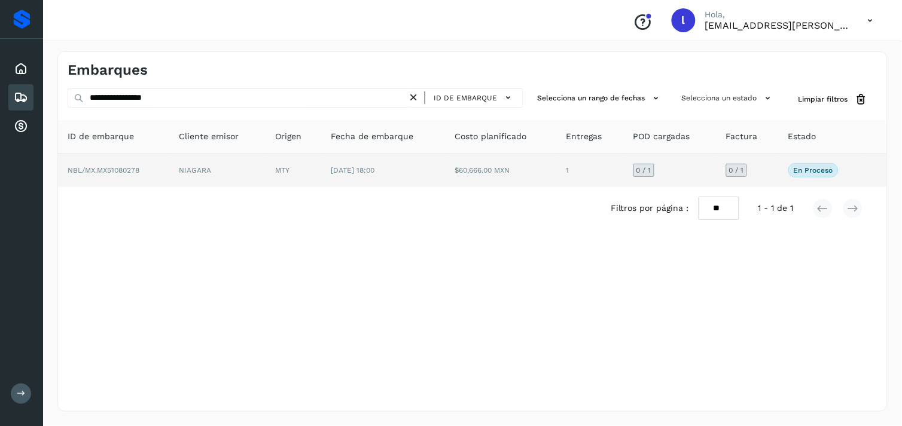
click at [120, 170] on span "NBL/MX.MX51080278" at bounding box center [104, 170] width 72 height 8
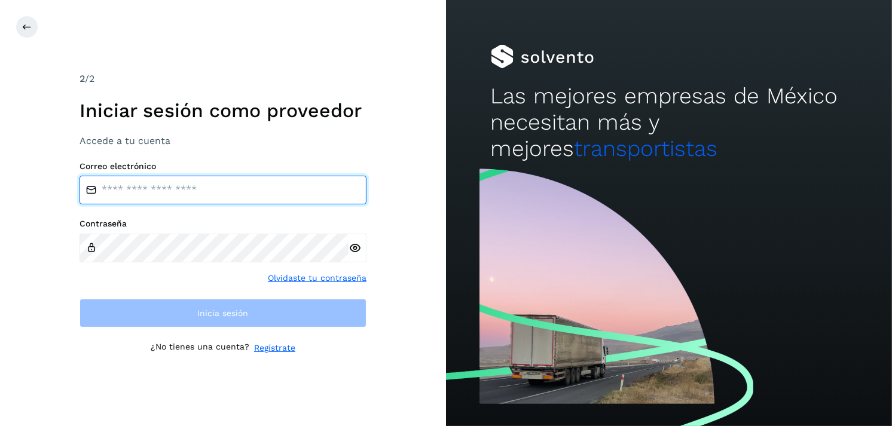
type input "**********"
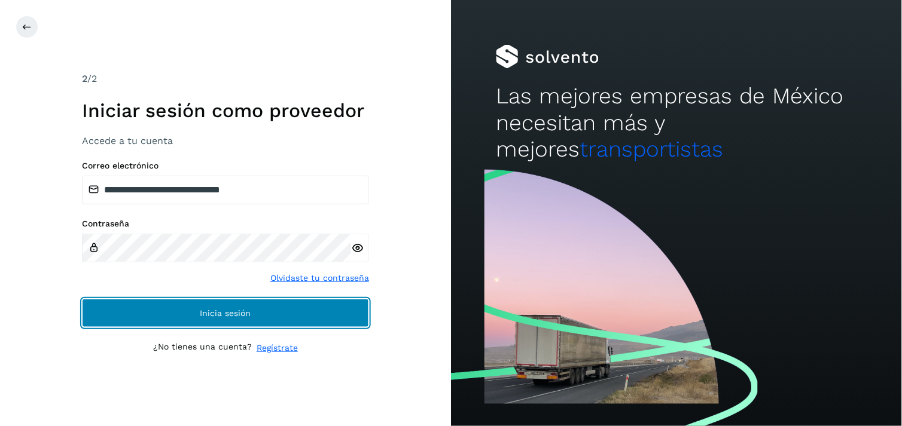
click at [200, 317] on span "Inicia sesión" at bounding box center [225, 313] width 51 height 8
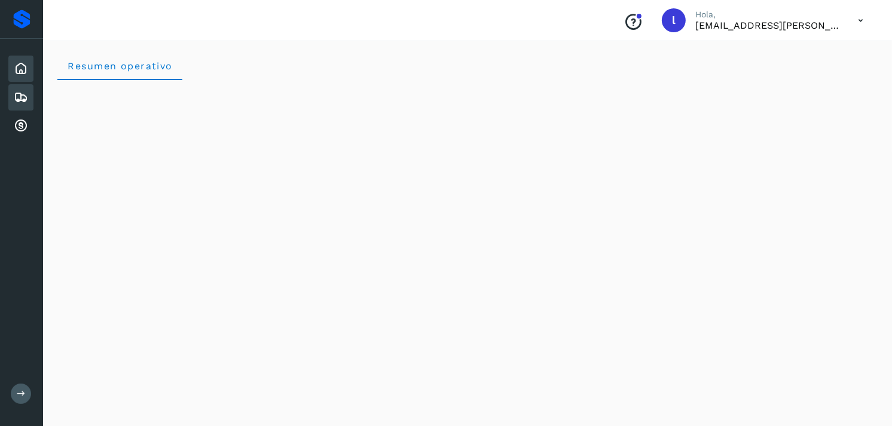
click at [22, 87] on div "Embarques" at bounding box center [20, 97] width 25 height 26
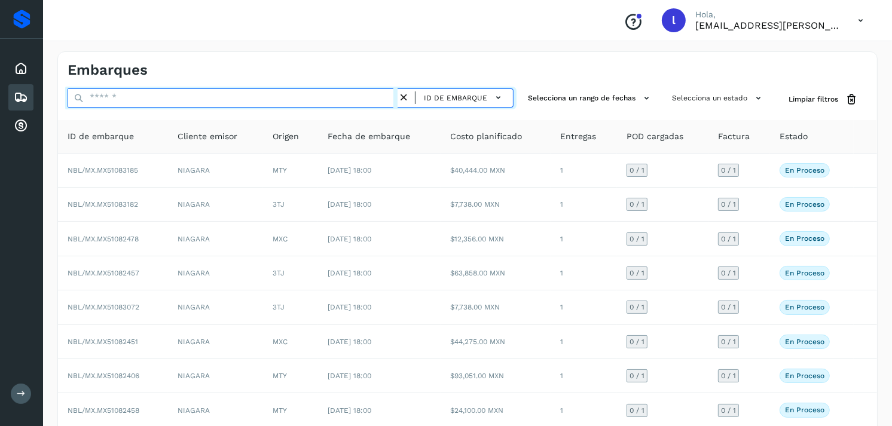
paste input "**********"
click at [177, 99] on input "text" at bounding box center [233, 98] width 330 height 19
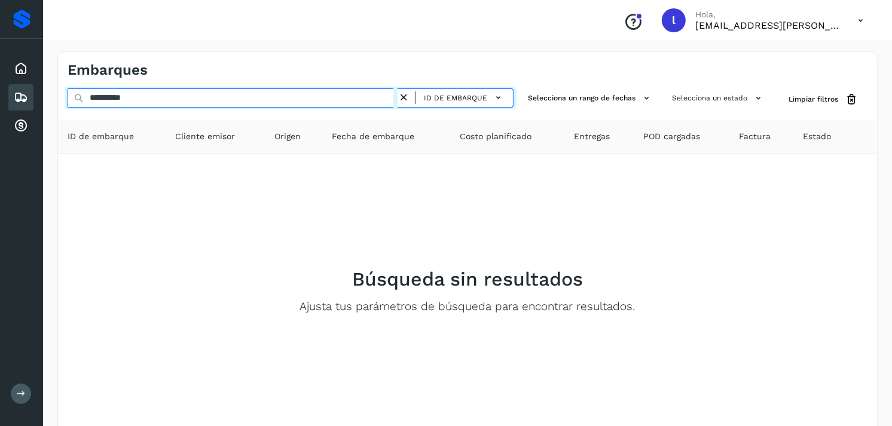
drag, startPoint x: 172, startPoint y: 91, endPoint x: 0, endPoint y: 83, distance: 172.5
click at [0, 83] on html "**********" at bounding box center [446, 243] width 892 height 486
paste input "*******"
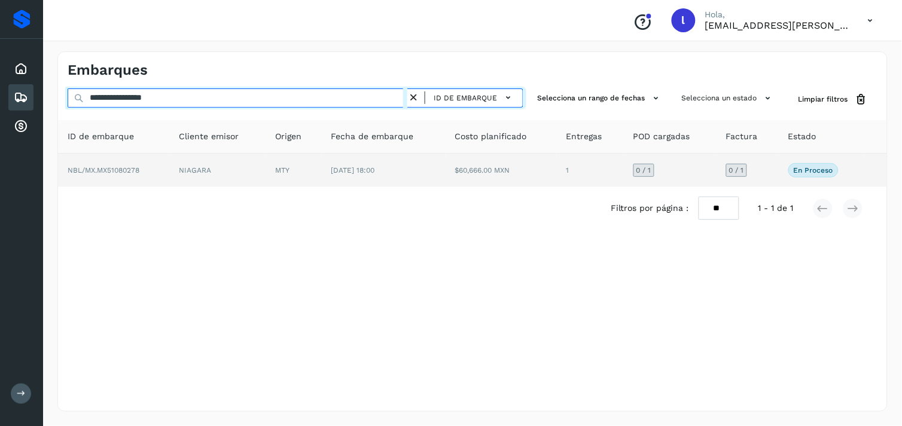
type input "**********"
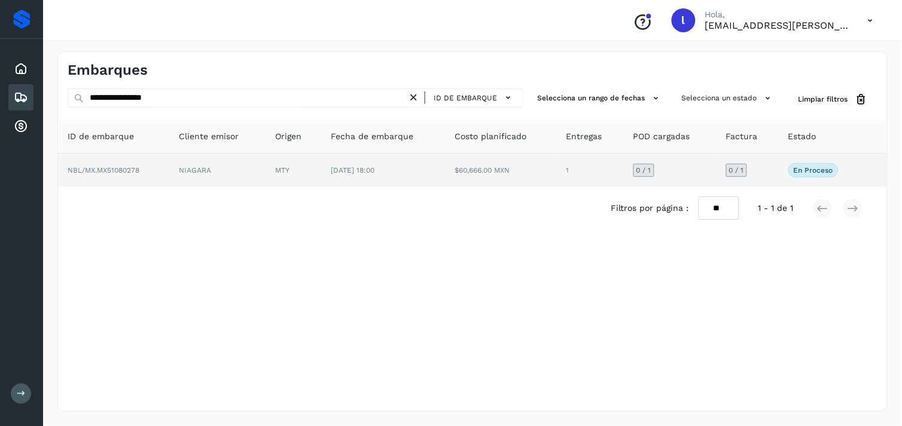
click at [129, 167] on span "NBL/MX.MX51080278" at bounding box center [104, 170] width 72 height 8
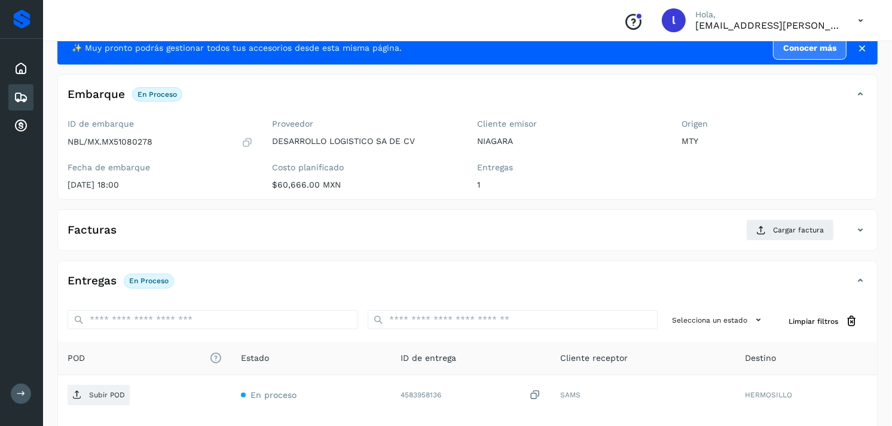
scroll to position [38, 0]
click at [769, 237] on button "Cargar factura" at bounding box center [790, 230] width 88 height 22
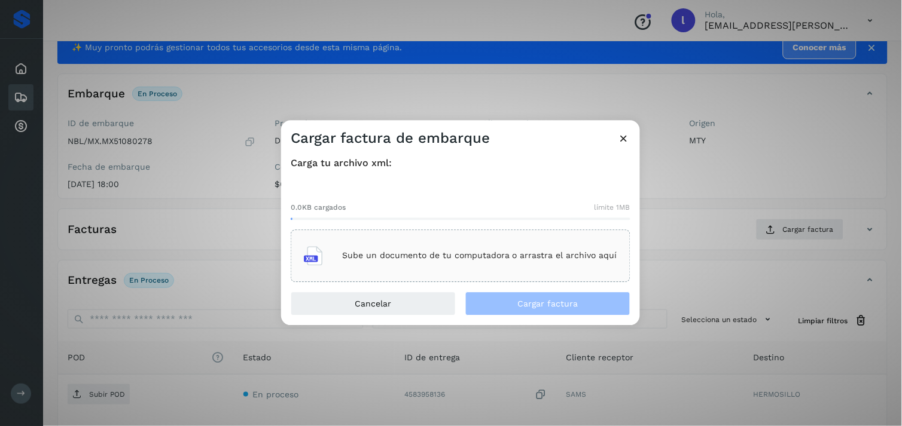
click at [373, 260] on p "Sube un documento de tu computadora o arrastra el archivo aquí" at bounding box center [479, 256] width 275 height 10
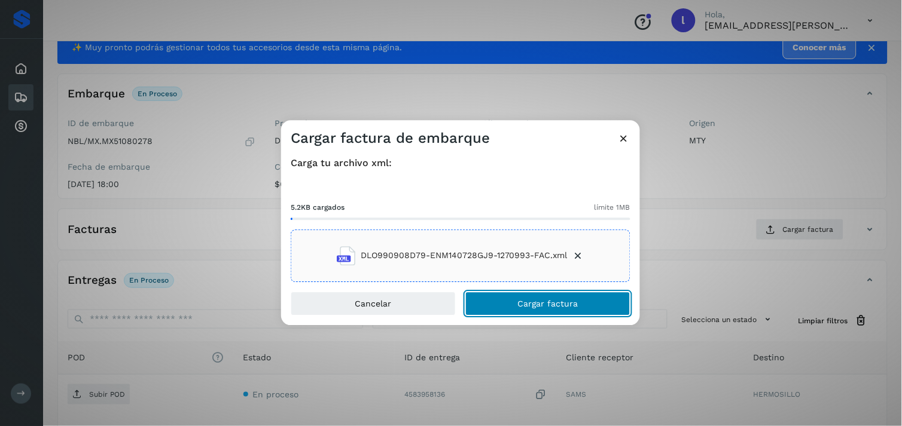
click at [587, 313] on button "Cargar factura" at bounding box center [547, 304] width 165 height 24
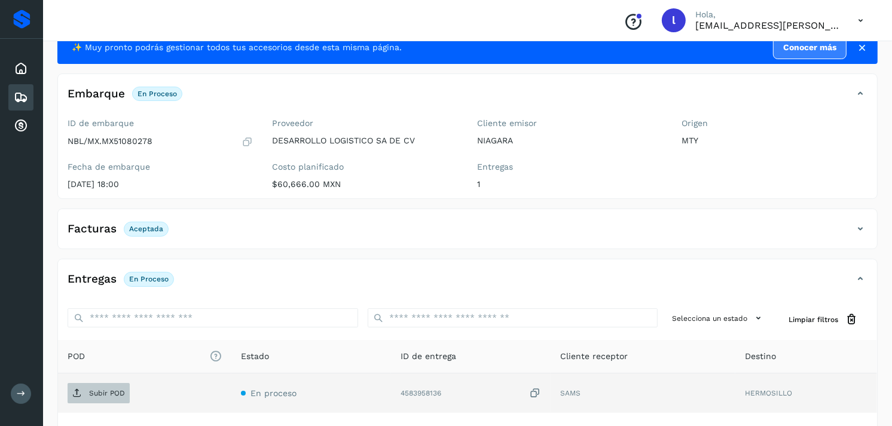
click at [109, 398] on span "Subir POD" at bounding box center [99, 393] width 62 height 19
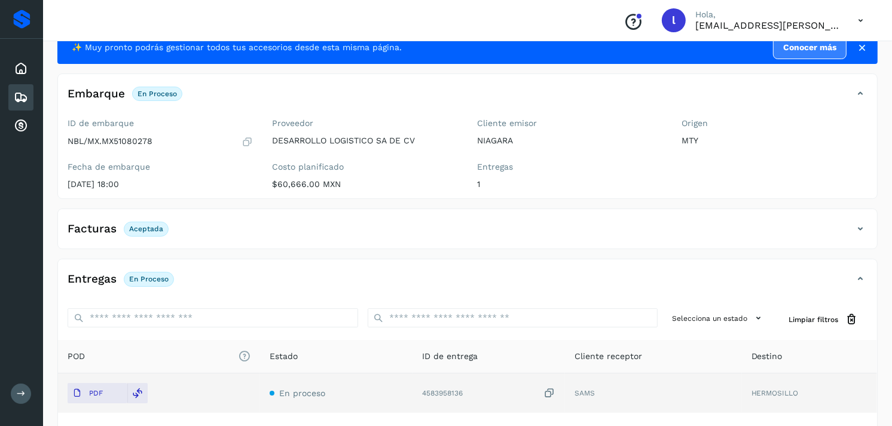
click at [24, 96] on icon at bounding box center [21, 97] width 14 height 14
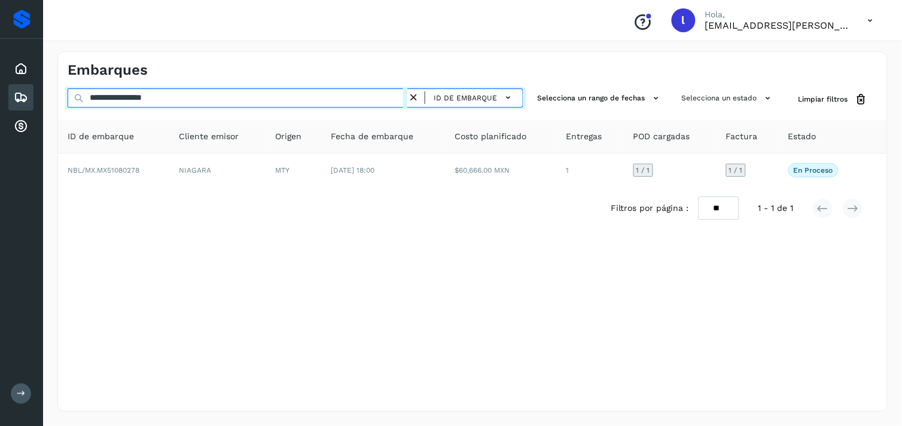
drag, startPoint x: 214, startPoint y: 103, endPoint x: 17, endPoint y: 103, distance: 197.4
click at [17, 103] on div "**********" at bounding box center [451, 213] width 902 height 426
paste input "text"
type input "**********"
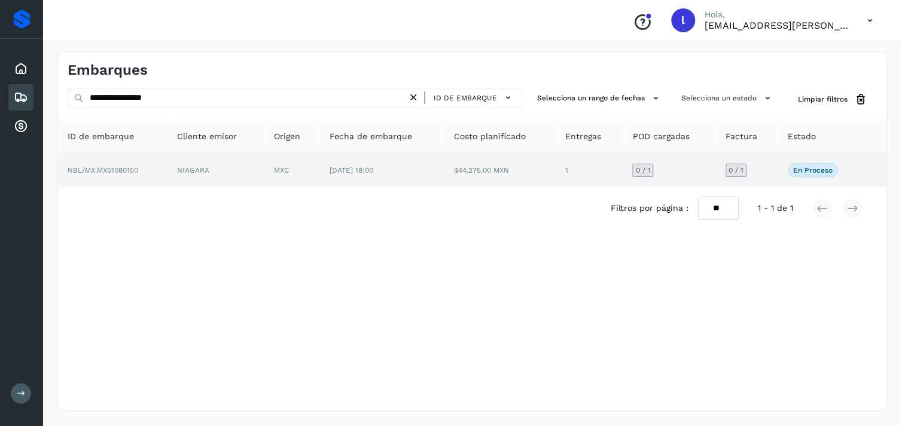
click at [117, 169] on span "NBL/MX.MX51080150" at bounding box center [103, 170] width 71 height 8
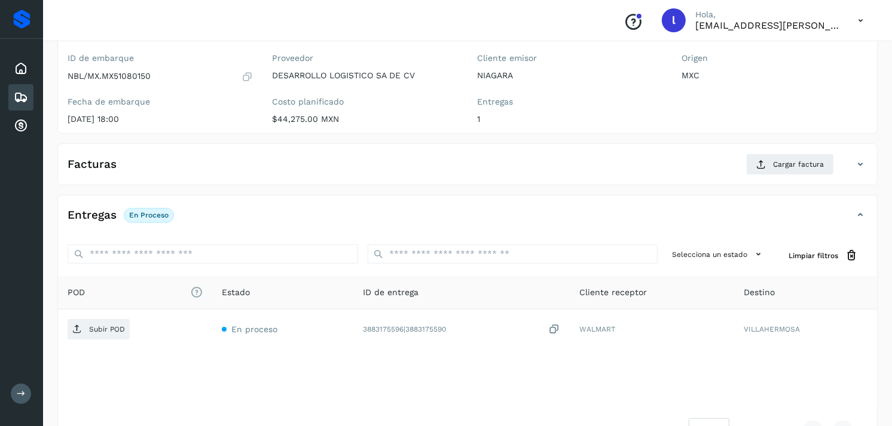
scroll to position [103, 0]
click at [749, 170] on button "Cargar factura" at bounding box center [790, 164] width 88 height 22
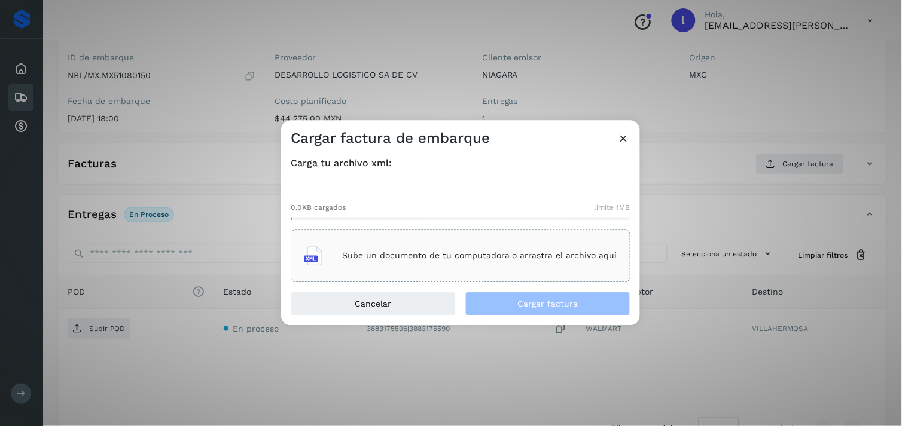
click at [377, 261] on div "Sube un documento de tu computadora o arrastra el archivo aquí" at bounding box center [460, 256] width 313 height 32
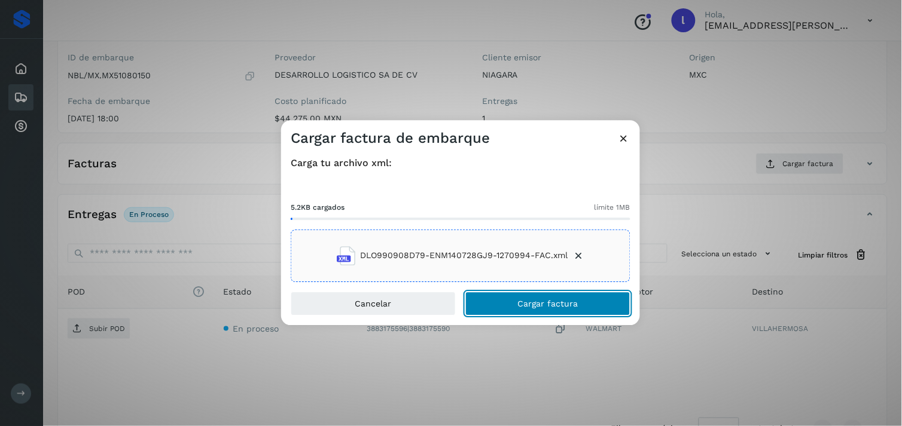
click at [589, 301] on button "Cargar factura" at bounding box center [547, 304] width 165 height 24
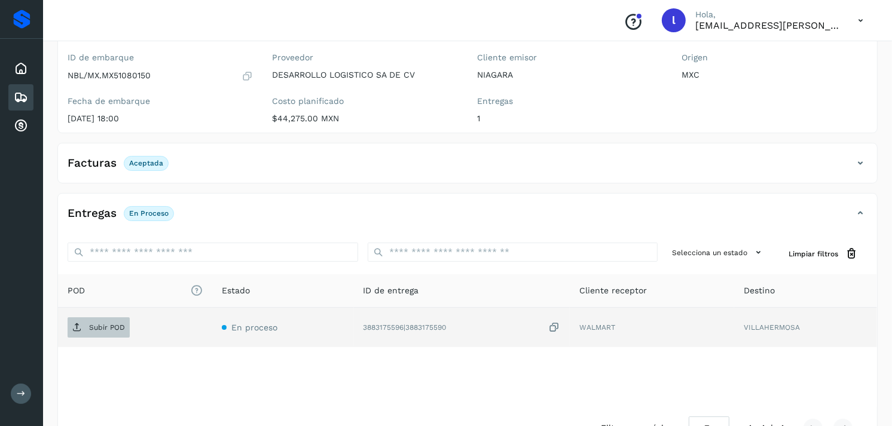
click at [103, 327] on p "Subir POD" at bounding box center [107, 328] width 36 height 8
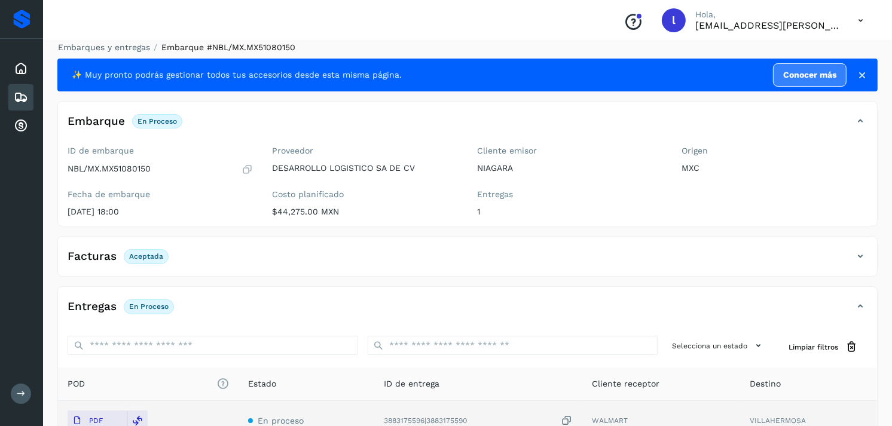
scroll to position [4, 0]
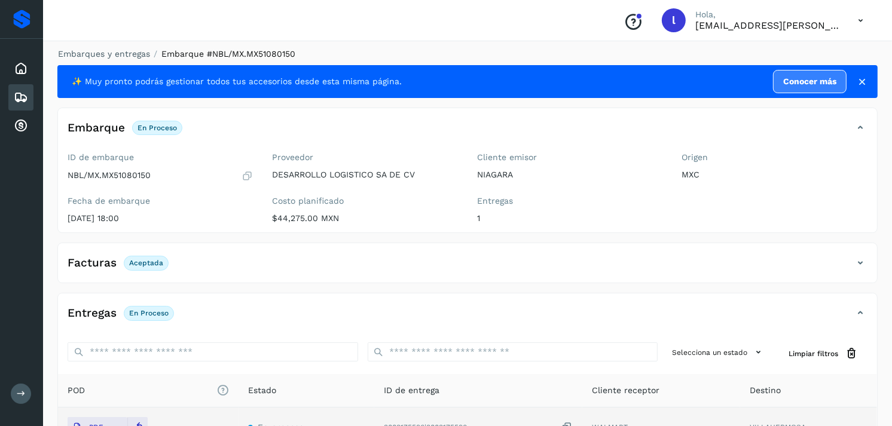
click at [27, 96] on icon at bounding box center [21, 97] width 14 height 14
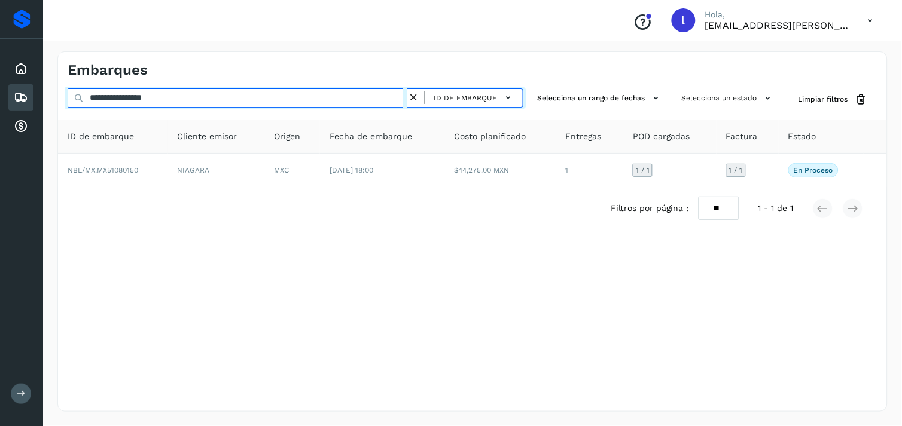
drag, startPoint x: 221, startPoint y: 103, endPoint x: 14, endPoint y: 97, distance: 207.0
click at [14, 97] on div "**********" at bounding box center [451, 213] width 902 height 426
paste input "text"
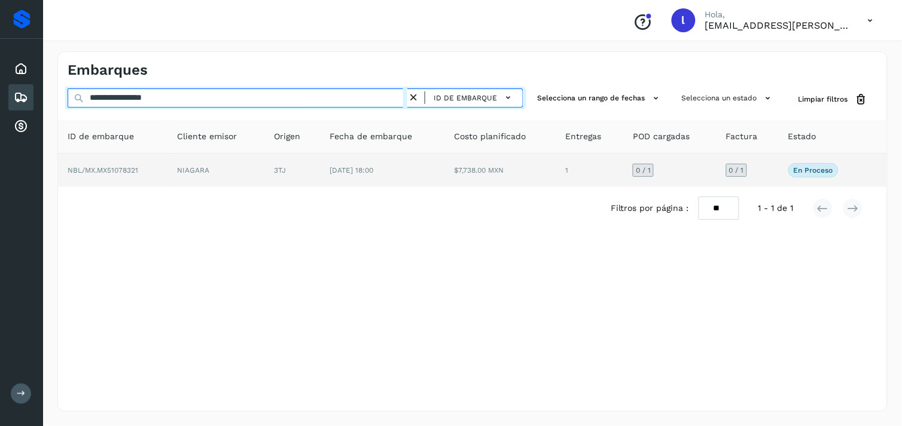
type input "**********"
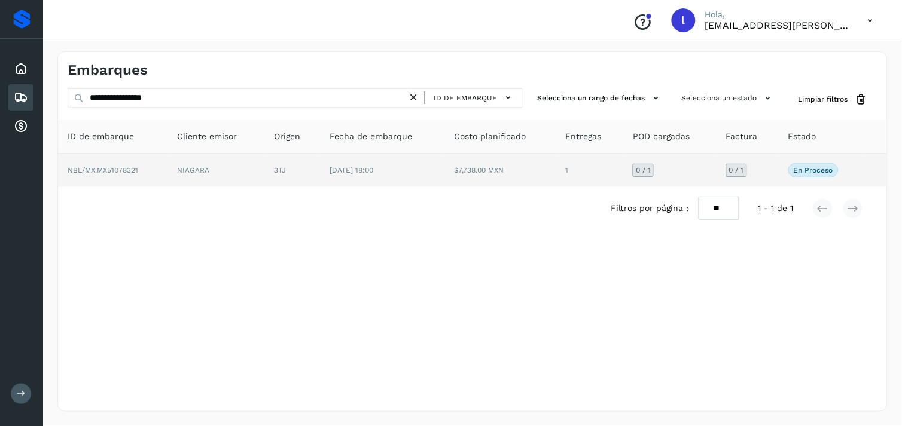
click at [129, 172] on span "NBL/MX.MX51078321" at bounding box center [103, 170] width 71 height 8
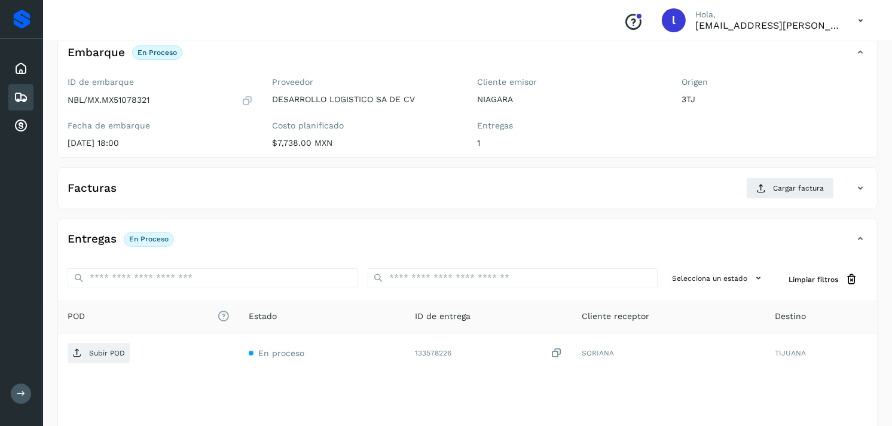
scroll to position [85, 0]
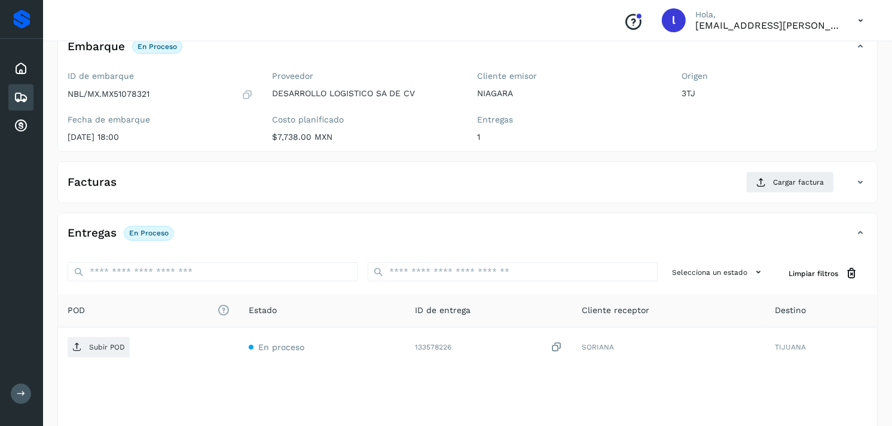
click at [210, 181] on div "Facturas Cargar factura" at bounding box center [455, 183] width 795 height 22
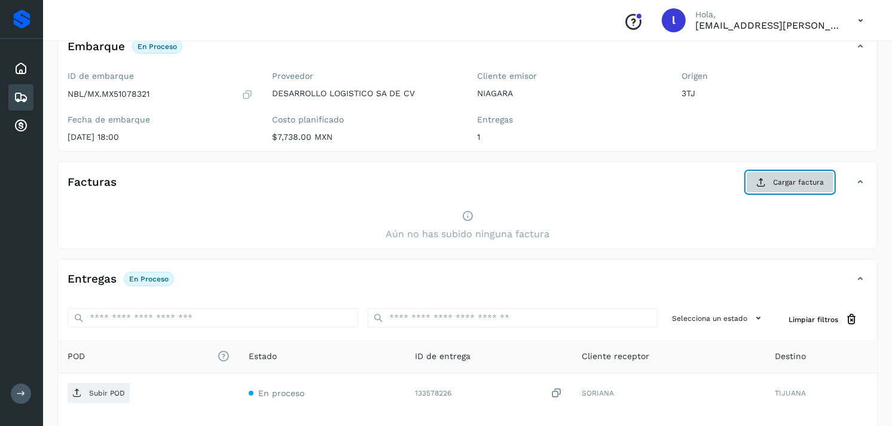
click at [778, 178] on span "Cargar factura" at bounding box center [798, 182] width 51 height 11
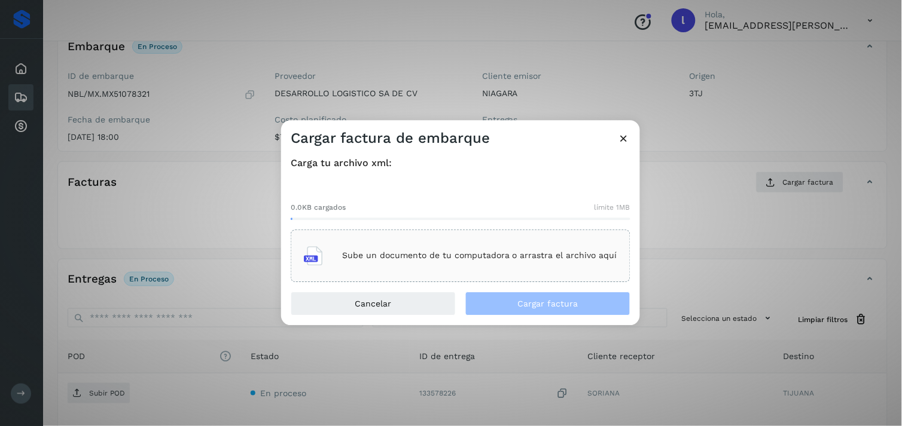
click at [380, 236] on div "Sube un documento de tu computadora o arrastra el archivo aquí" at bounding box center [461, 256] width 340 height 53
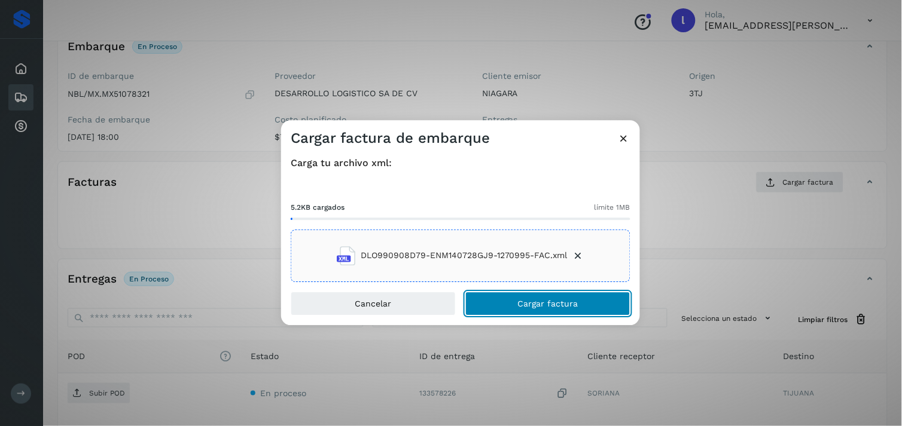
click at [587, 305] on button "Cargar factura" at bounding box center [547, 304] width 165 height 24
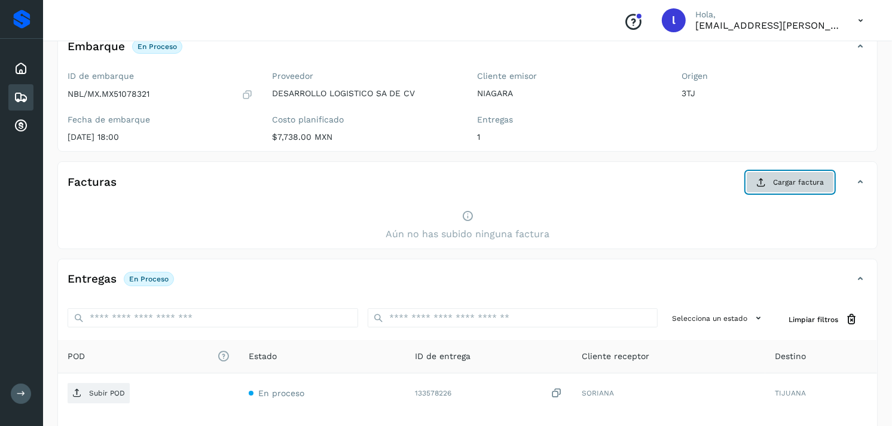
click at [778, 184] on span "Cargar factura" at bounding box center [798, 182] width 51 height 11
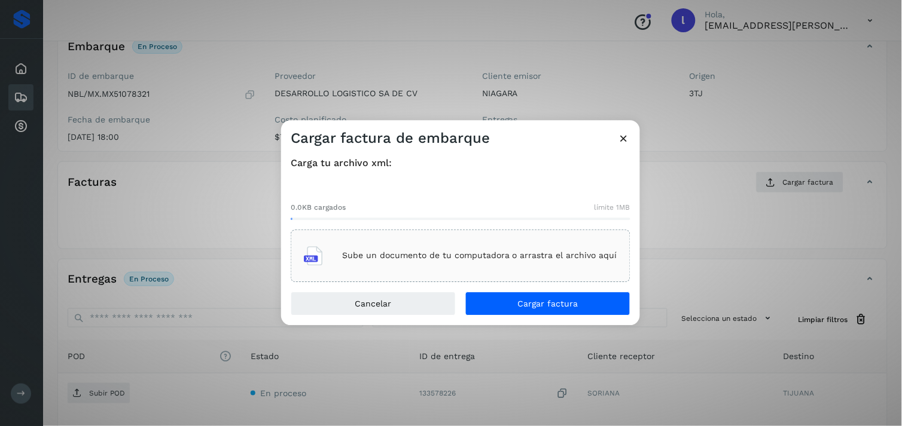
click at [621, 133] on icon at bounding box center [624, 138] width 13 height 13
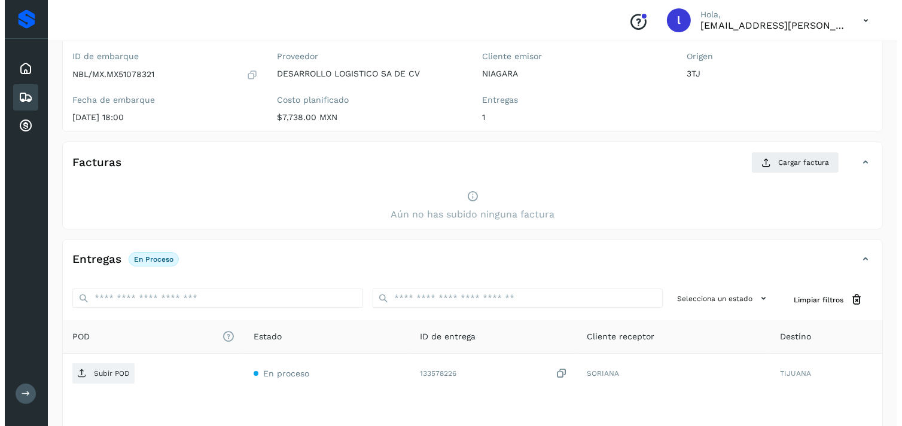
scroll to position [0, 0]
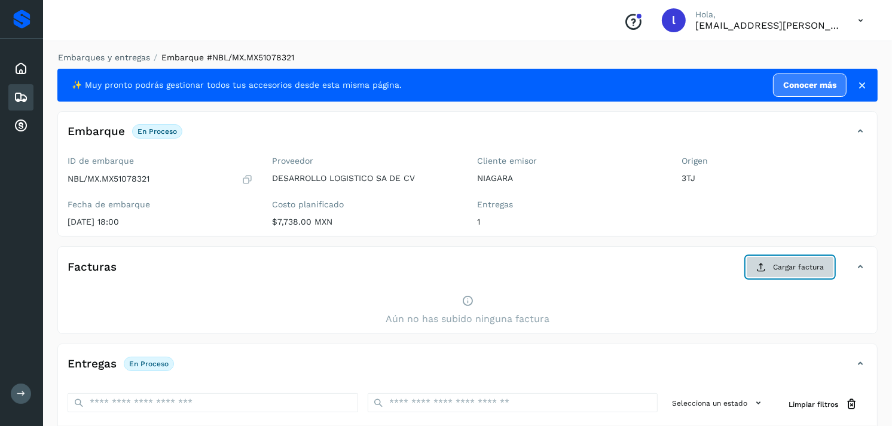
click at [788, 263] on span "Cargar factura" at bounding box center [798, 267] width 51 height 11
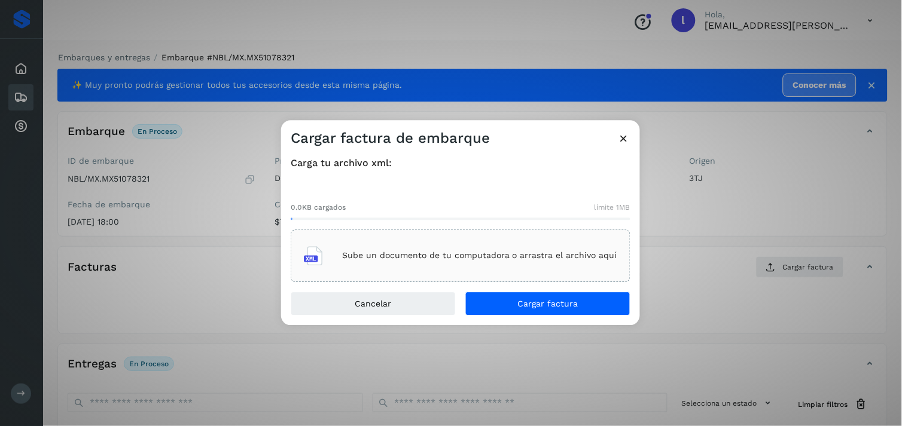
click at [389, 242] on div "Sube un documento de tu computadora o arrastra el archivo aquí" at bounding box center [460, 256] width 313 height 32
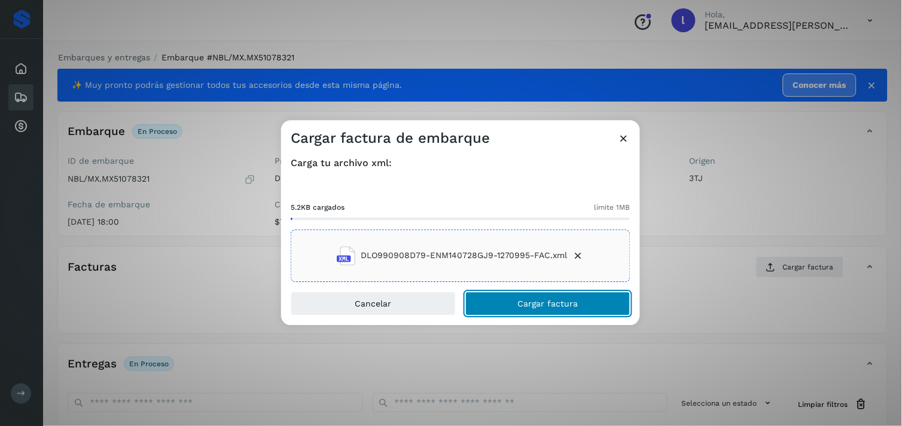
click at [604, 294] on button "Cargar factura" at bounding box center [547, 304] width 165 height 24
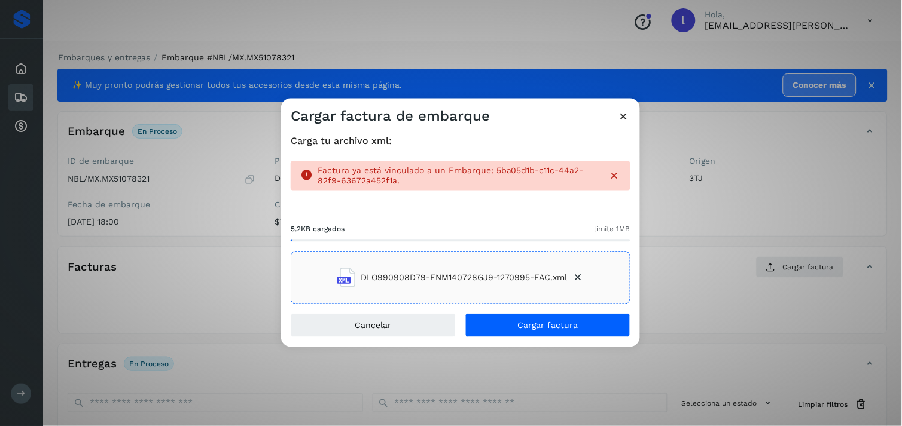
click at [578, 276] on icon at bounding box center [578, 278] width 12 height 12
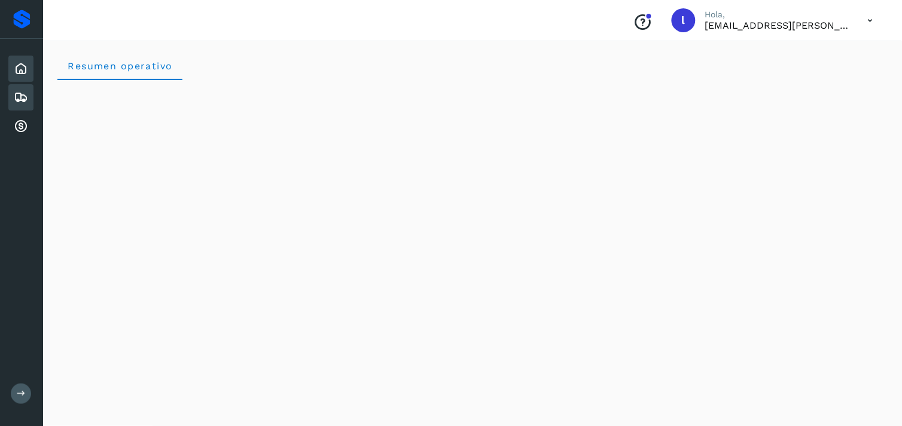
click at [22, 96] on icon at bounding box center [21, 97] width 14 height 14
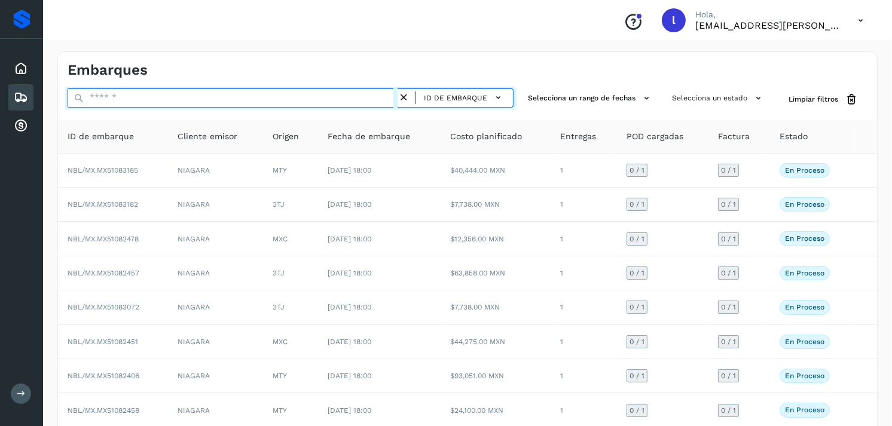
click at [106, 103] on input "text" at bounding box center [233, 98] width 330 height 19
paste input "**********"
type input "**********"
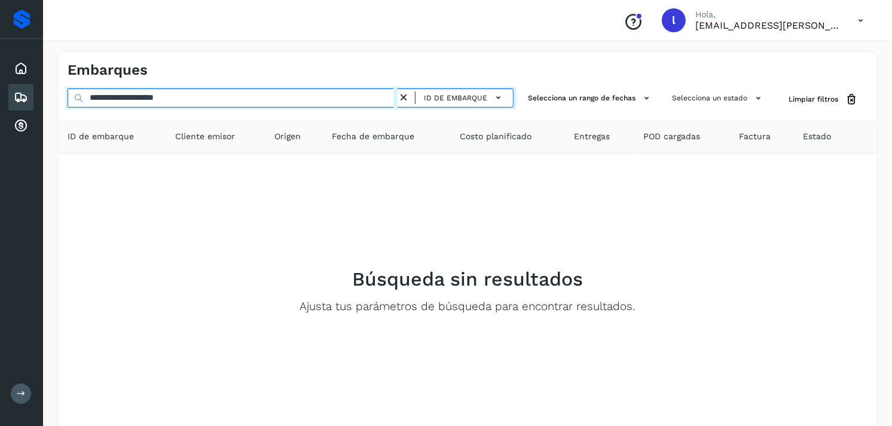
drag, startPoint x: 194, startPoint y: 99, endPoint x: 0, endPoint y: 79, distance: 195.4
click at [0, 79] on html "**********" at bounding box center [446, 243] width 892 height 486
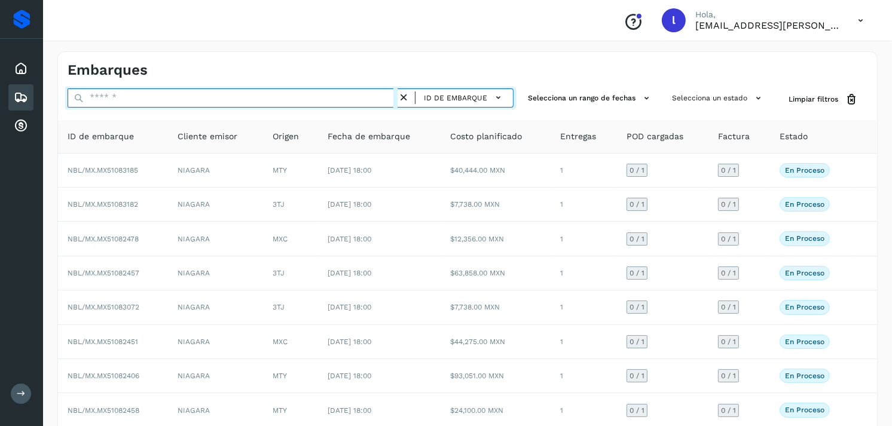
click at [200, 95] on input "text" at bounding box center [233, 98] width 330 height 19
paste input "**********"
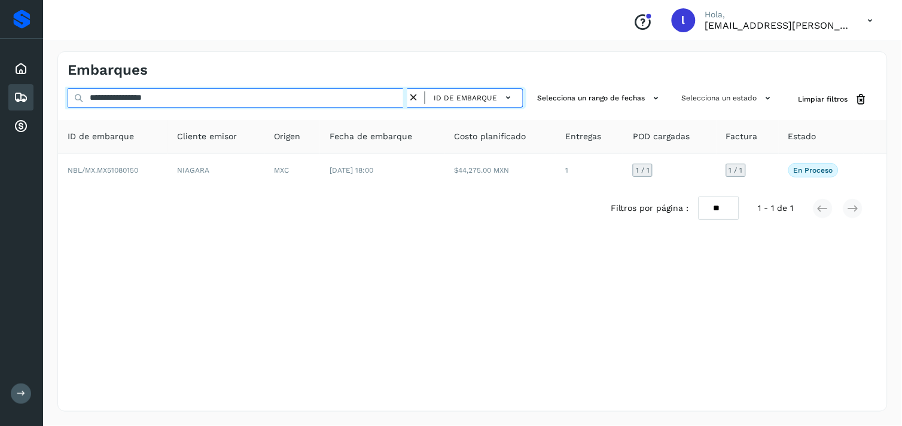
drag, startPoint x: 221, startPoint y: 97, endPoint x: 7, endPoint y: 90, distance: 214.3
click at [7, 90] on div "**********" at bounding box center [451, 213] width 902 height 426
paste input "text"
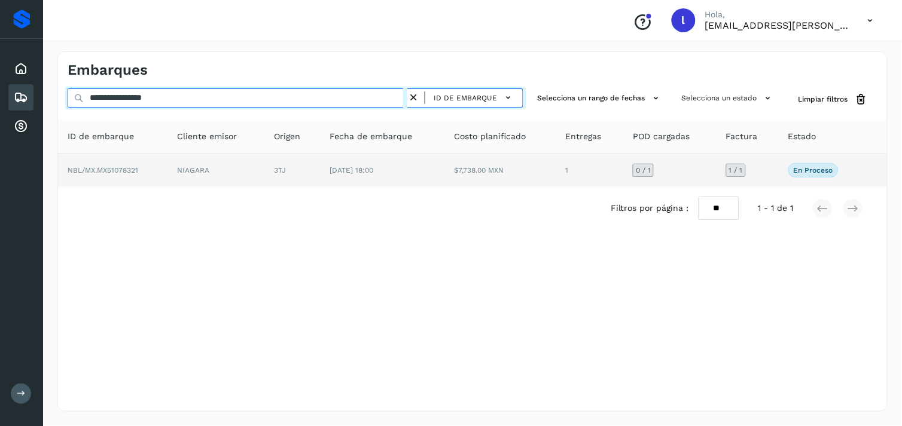
type input "**********"
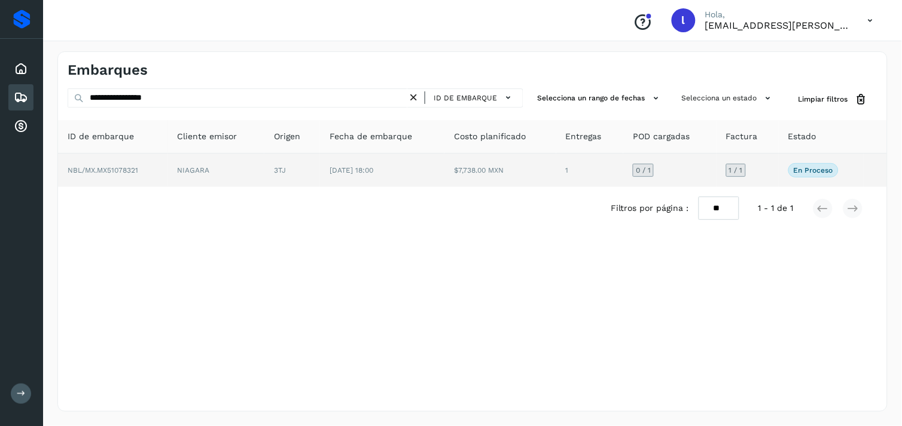
click at [136, 163] on td "NBL/MX.MX51078321" at bounding box center [113, 170] width 110 height 33
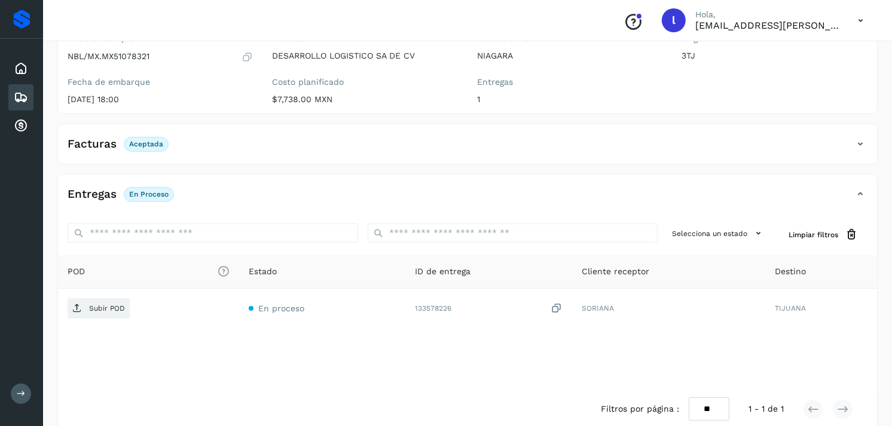
scroll to position [124, 0]
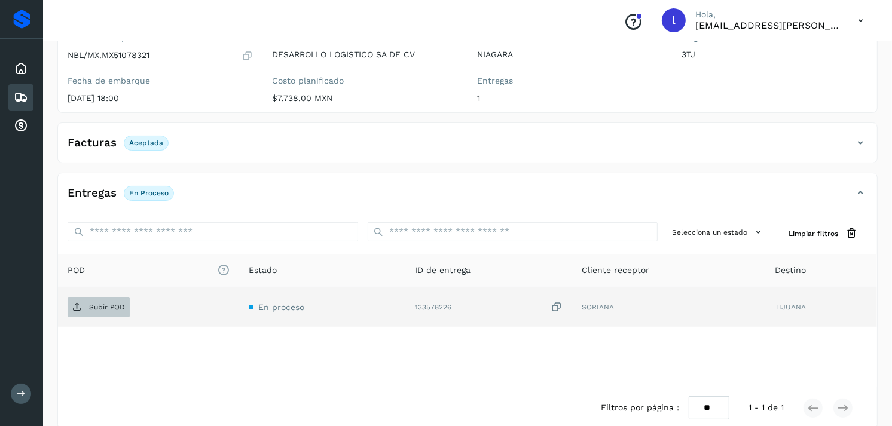
click at [98, 300] on span "Subir POD" at bounding box center [99, 307] width 62 height 19
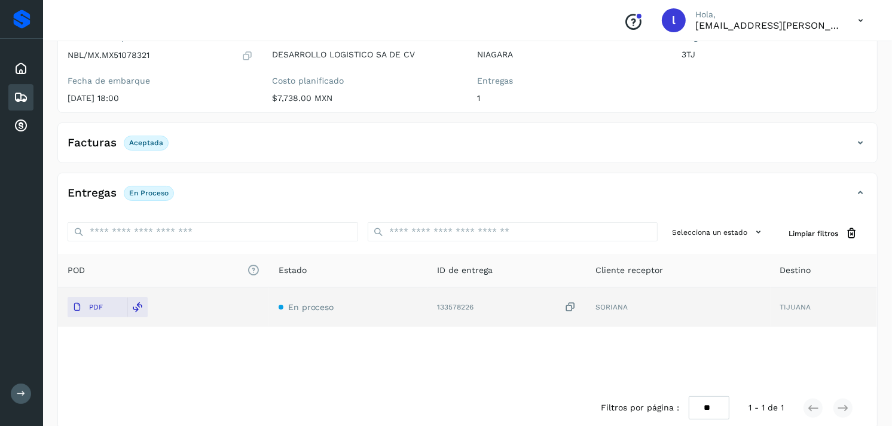
click at [21, 90] on icon at bounding box center [21, 97] width 14 height 14
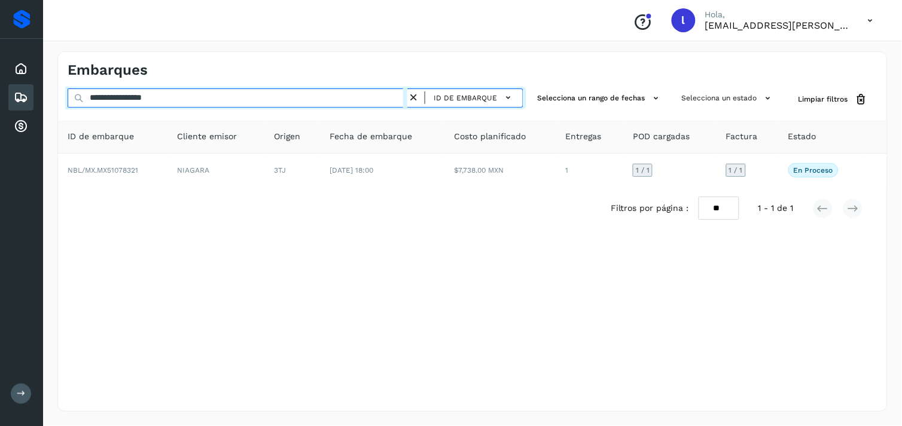
drag, startPoint x: 285, startPoint y: 97, endPoint x: -3, endPoint y: 96, distance: 288.3
click at [0, 96] on html "**********" at bounding box center [451, 213] width 902 height 426
paste input "text"
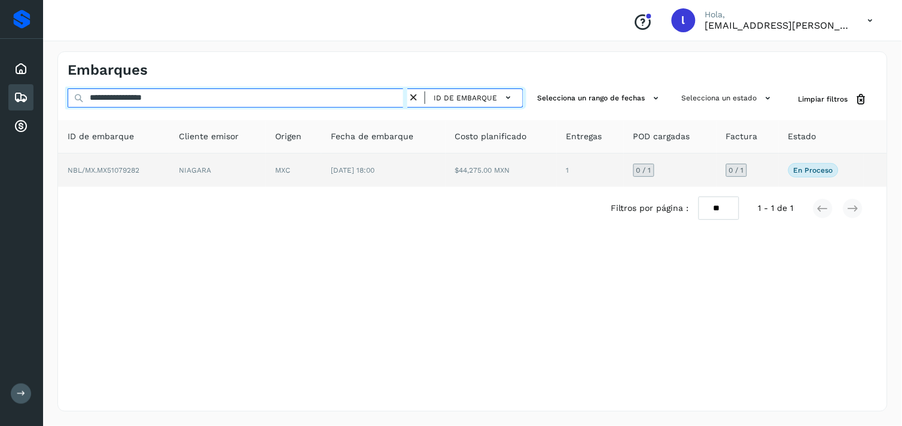
type input "**********"
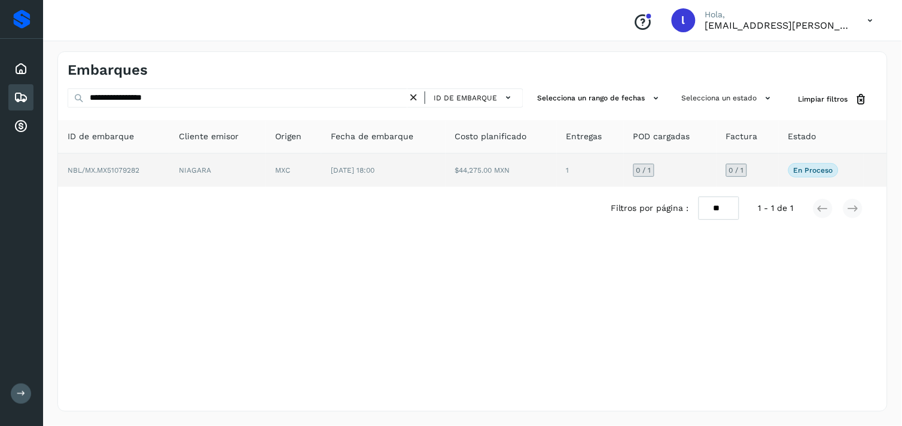
click at [132, 161] on td "NBL/MX.MX51079282" at bounding box center [113, 170] width 111 height 33
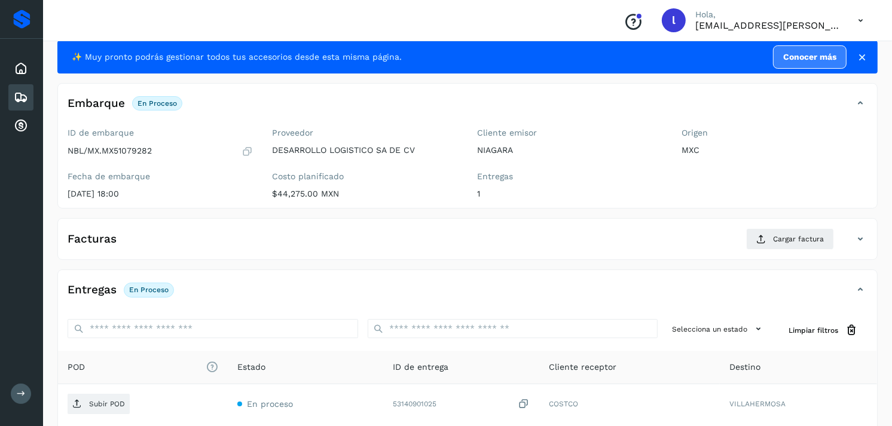
scroll to position [29, 0]
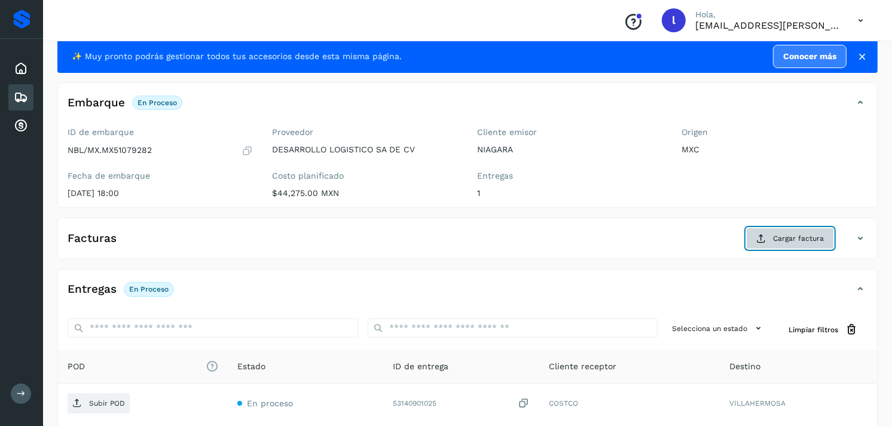
click at [761, 234] on icon at bounding box center [762, 239] width 10 height 10
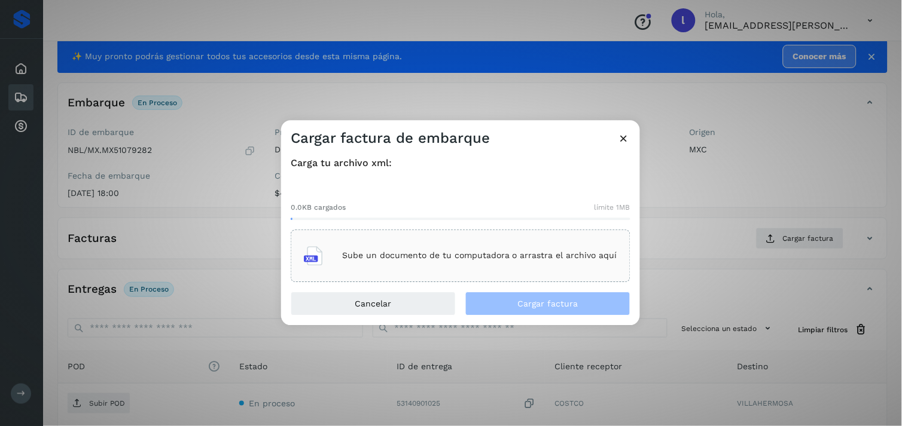
click at [480, 254] on p "Sube un documento de tu computadora o arrastra el archivo aquí" at bounding box center [479, 256] width 275 height 10
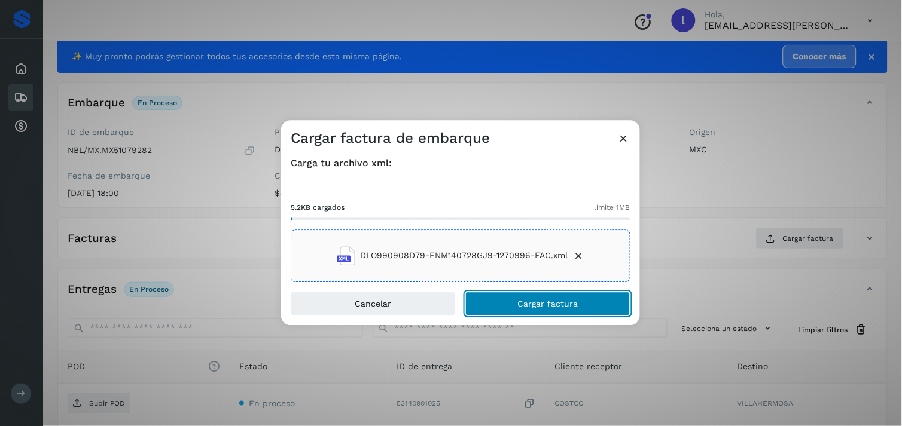
click at [518, 303] on button "Cargar factura" at bounding box center [547, 304] width 165 height 24
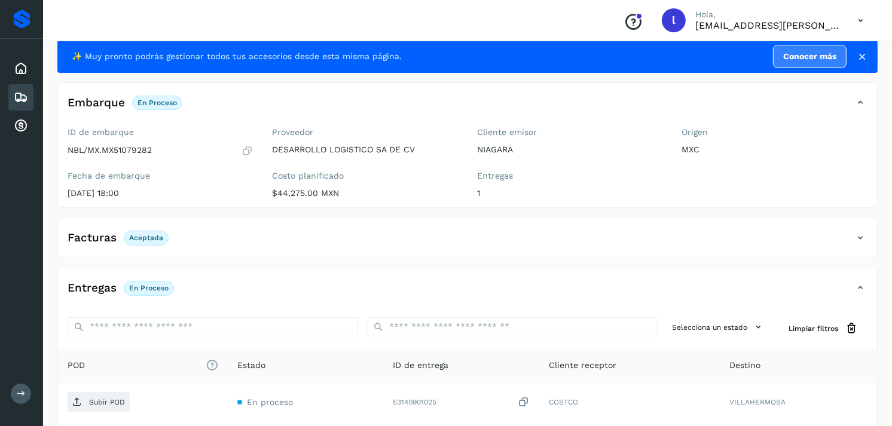
click at [242, 243] on div "Facturas Aceptada" at bounding box center [455, 238] width 795 height 20
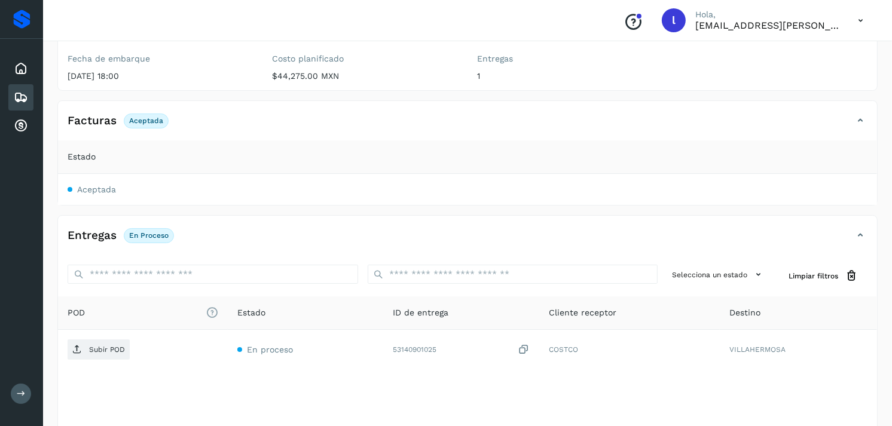
scroll to position [147, 0]
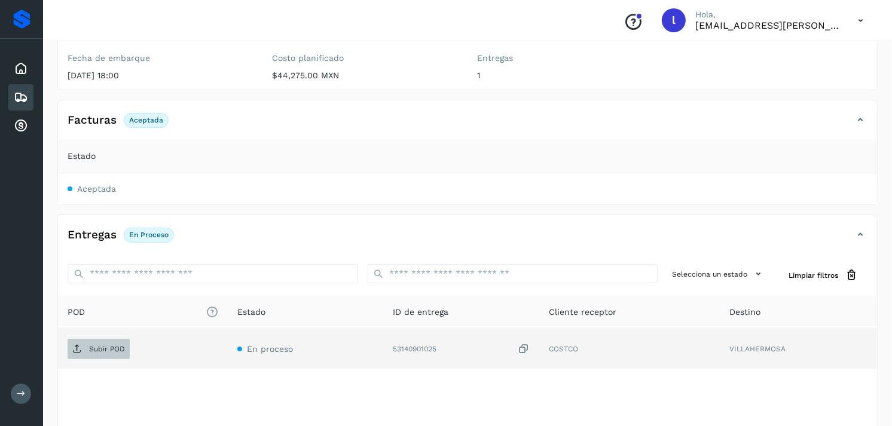
click at [96, 347] on p "Subir POD" at bounding box center [107, 349] width 36 height 8
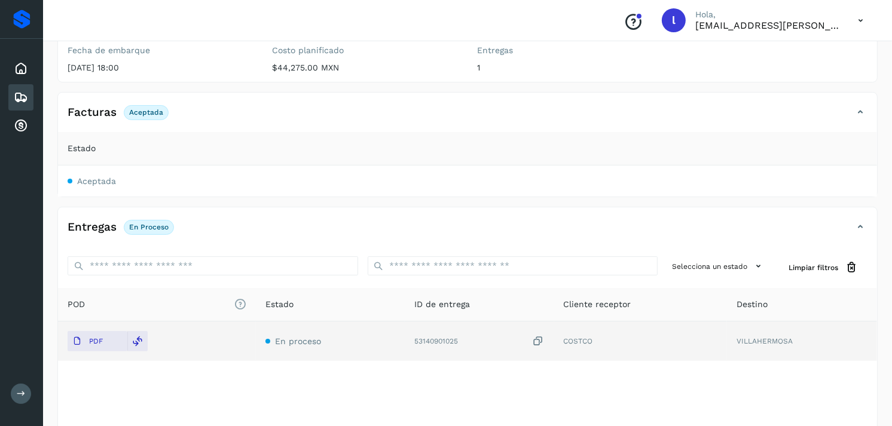
scroll to position [0, 0]
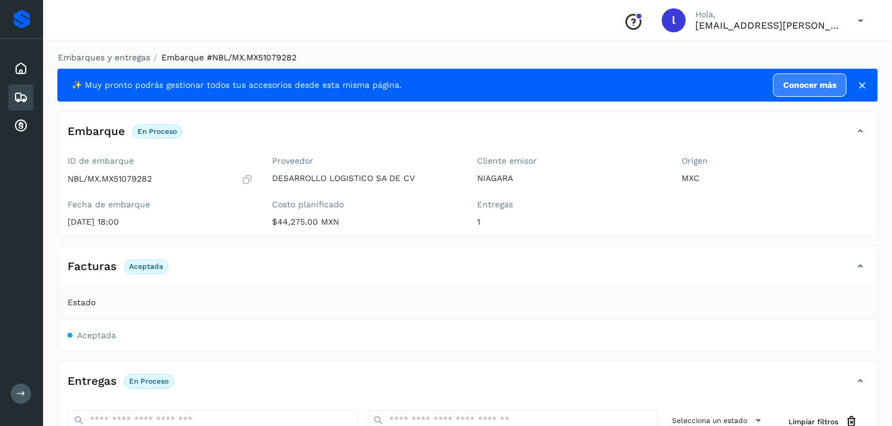
click at [21, 91] on icon at bounding box center [21, 97] width 14 height 14
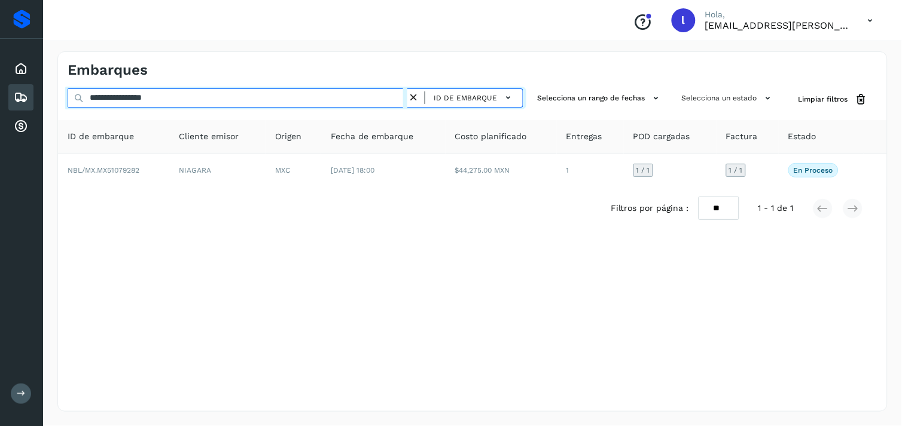
drag, startPoint x: 195, startPoint y: 99, endPoint x: 0, endPoint y: 90, distance: 195.2
click at [0, 90] on html "**********" at bounding box center [451, 213] width 902 height 426
paste input "text"
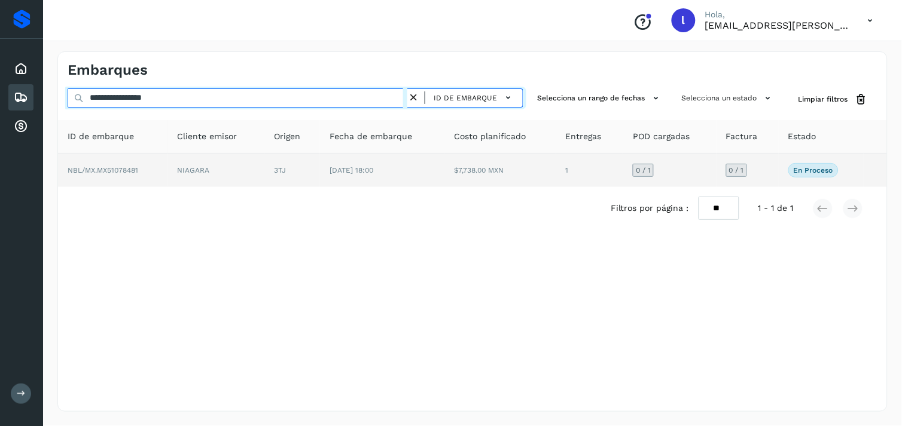
type input "**********"
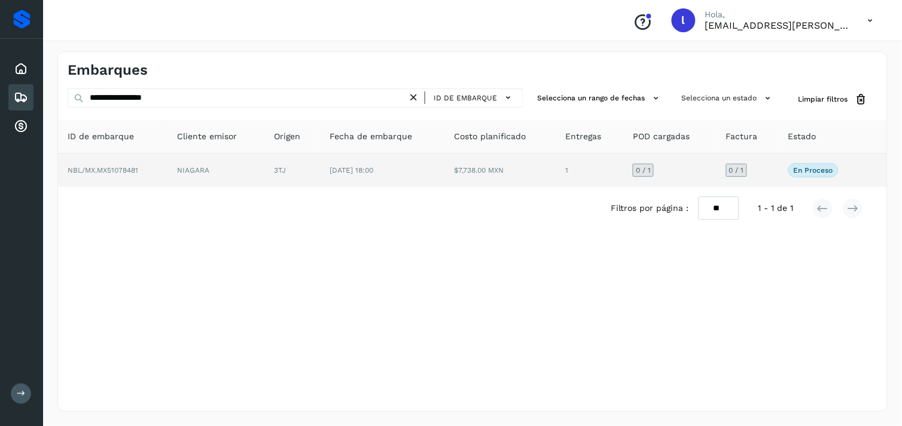
click at [112, 169] on span "NBL/MX.MX51078481" at bounding box center [103, 170] width 71 height 8
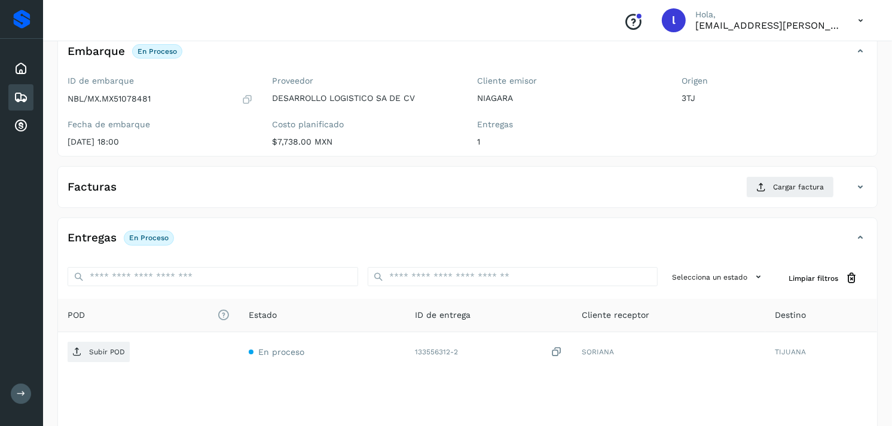
scroll to position [81, 0]
click at [780, 181] on span "Cargar factura" at bounding box center [798, 186] width 51 height 11
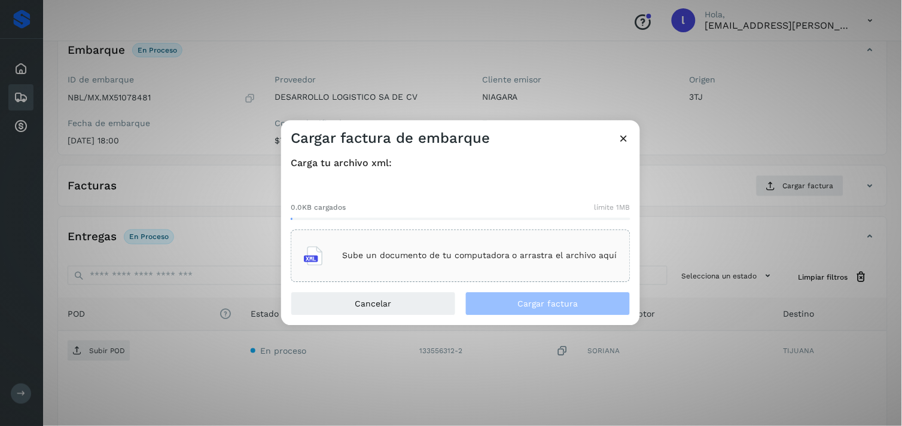
click at [375, 248] on div "Sube un documento de tu computadora o arrastra el archivo aquí" at bounding box center [460, 256] width 313 height 32
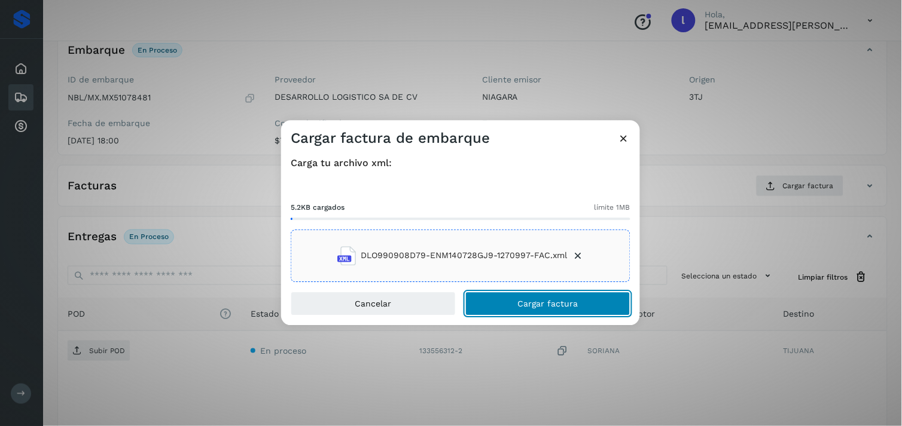
click at [542, 294] on button "Cargar factura" at bounding box center [547, 304] width 165 height 24
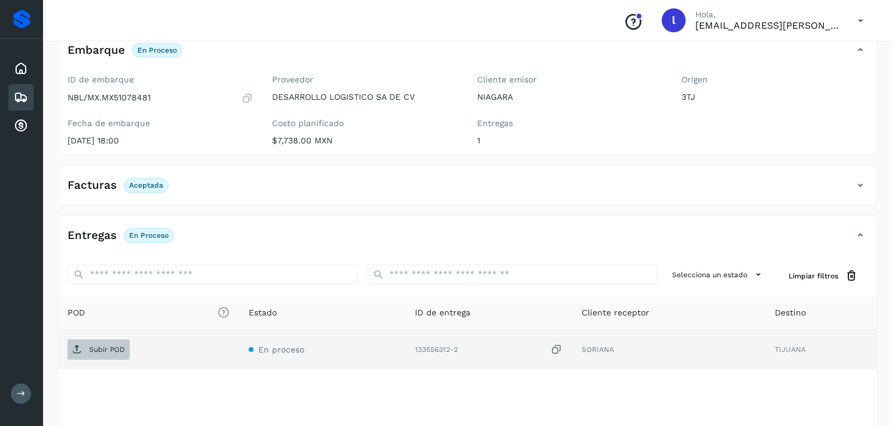
click at [97, 353] on p "Subir POD" at bounding box center [107, 350] width 36 height 8
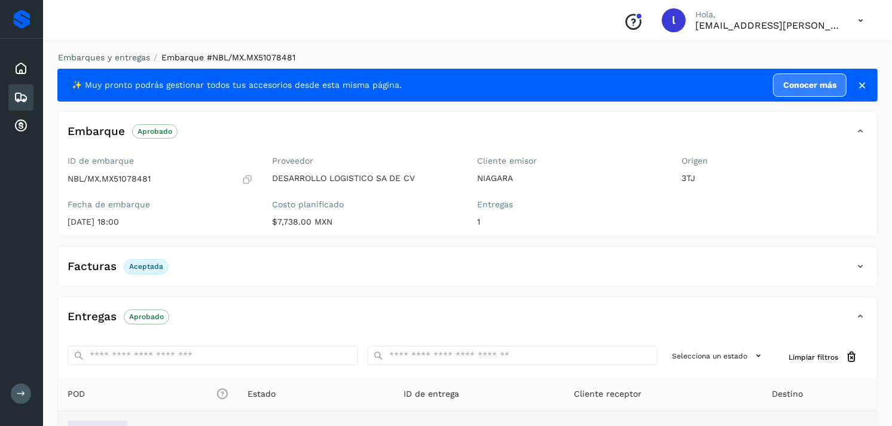
click at [24, 97] on icon at bounding box center [21, 97] width 14 height 14
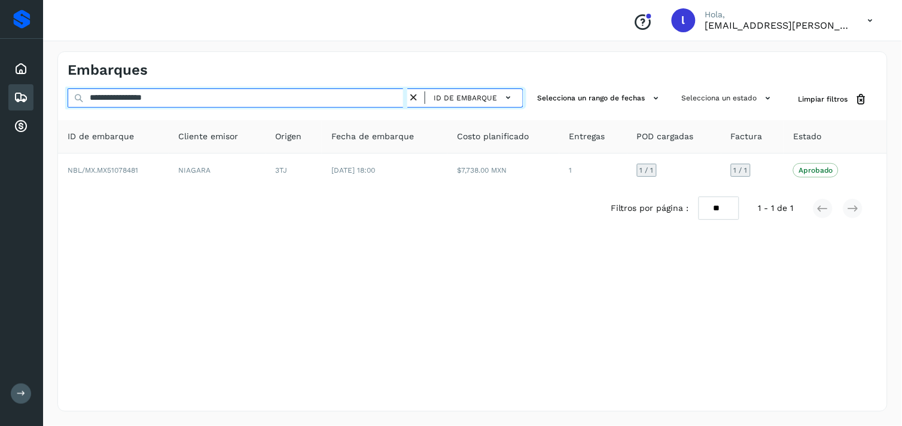
drag, startPoint x: 203, startPoint y: 90, endPoint x: 35, endPoint y: 92, distance: 168.7
click at [35, 92] on div "**********" at bounding box center [451, 213] width 902 height 426
paste input "text"
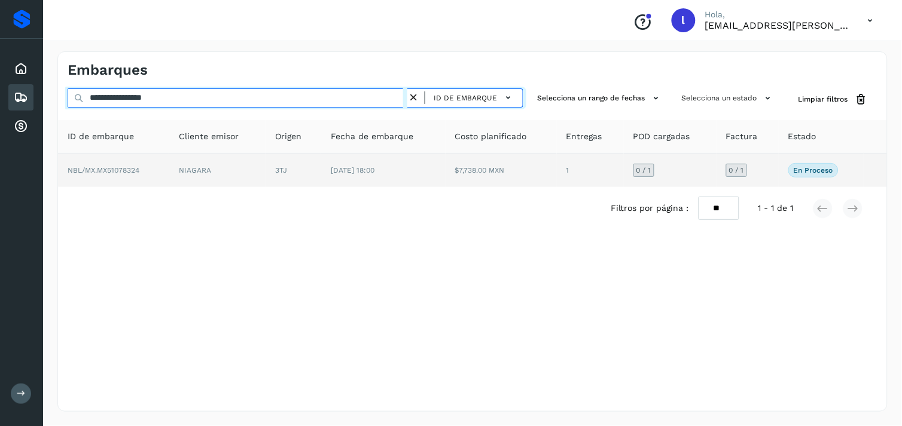
type input "**********"
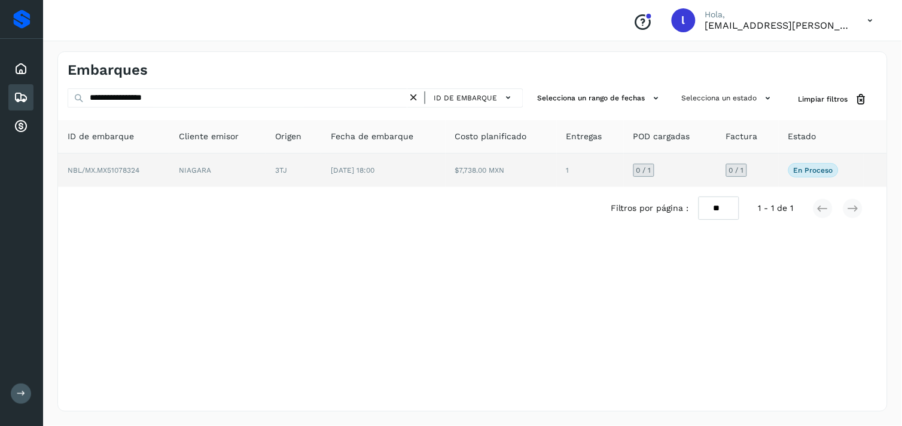
click at [133, 174] on span "NBL/MX.MX51078324" at bounding box center [104, 170] width 72 height 8
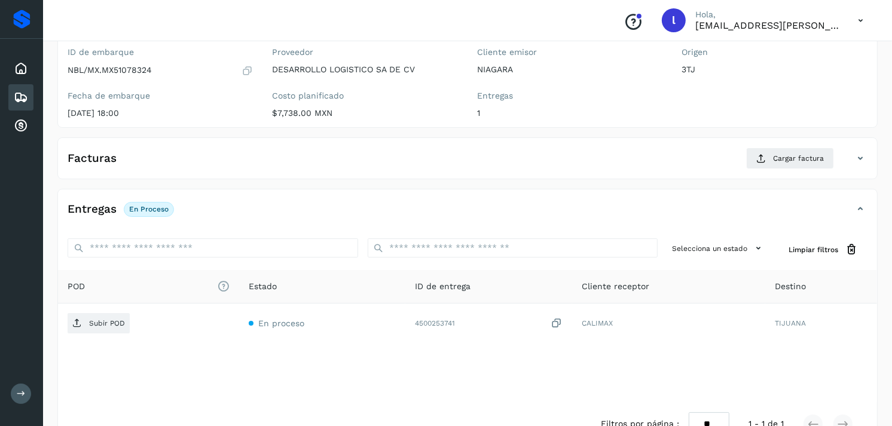
scroll to position [104, 0]
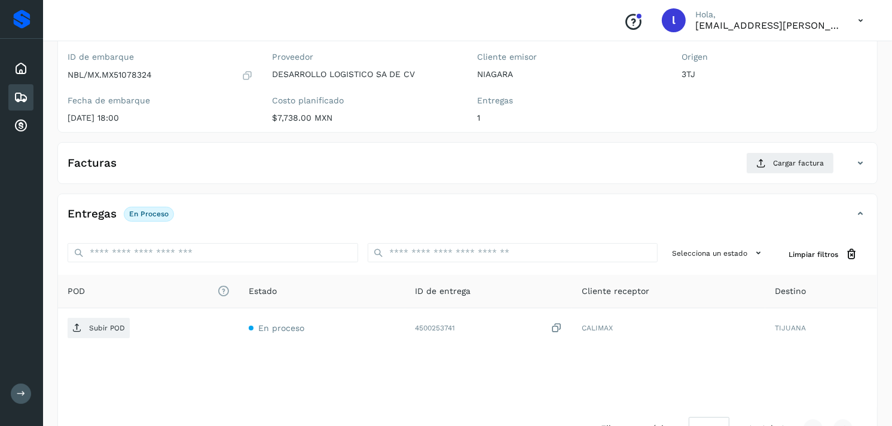
click at [656, 154] on div "Facturas Cargar factura" at bounding box center [455, 164] width 795 height 22
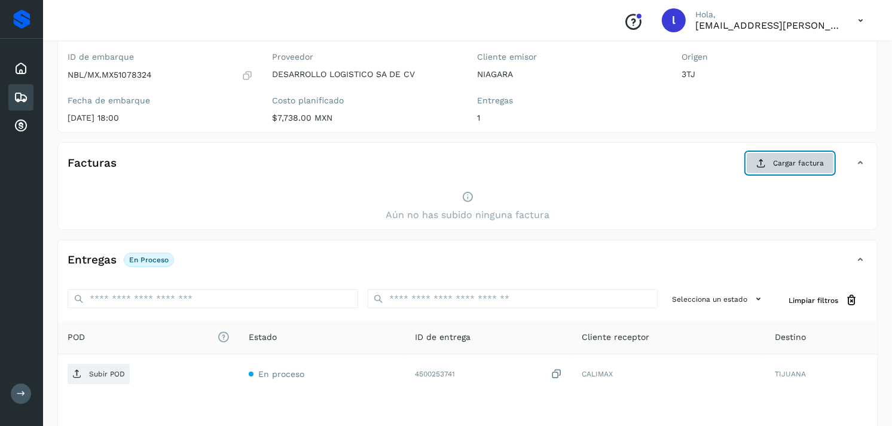
click at [774, 169] on button "Cargar factura" at bounding box center [790, 164] width 88 height 22
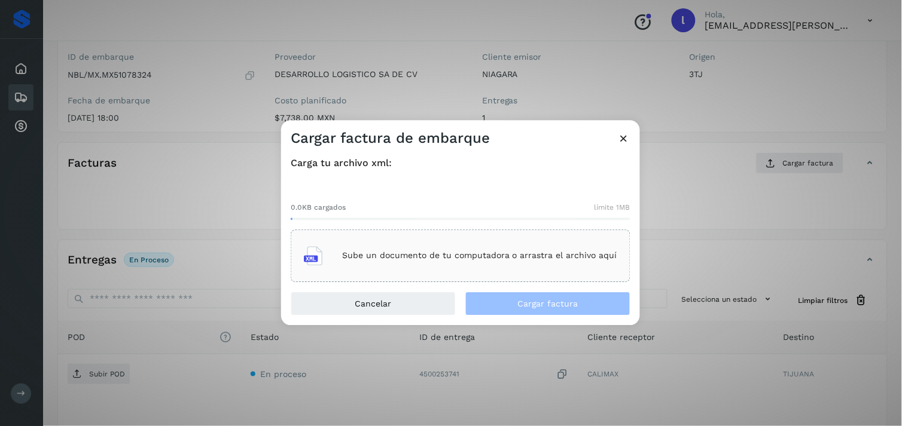
click at [426, 239] on div "Sube un documento de tu computadora o arrastra el archivo aquí" at bounding box center [461, 256] width 340 height 53
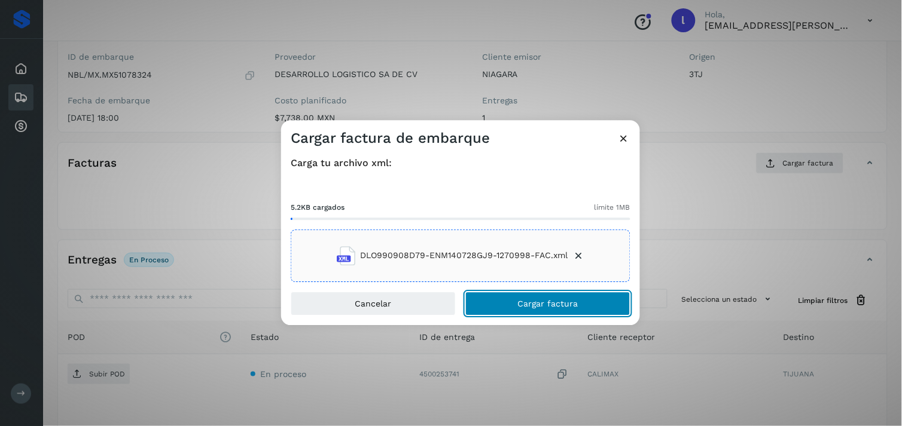
click at [578, 297] on button "Cargar factura" at bounding box center [547, 304] width 165 height 24
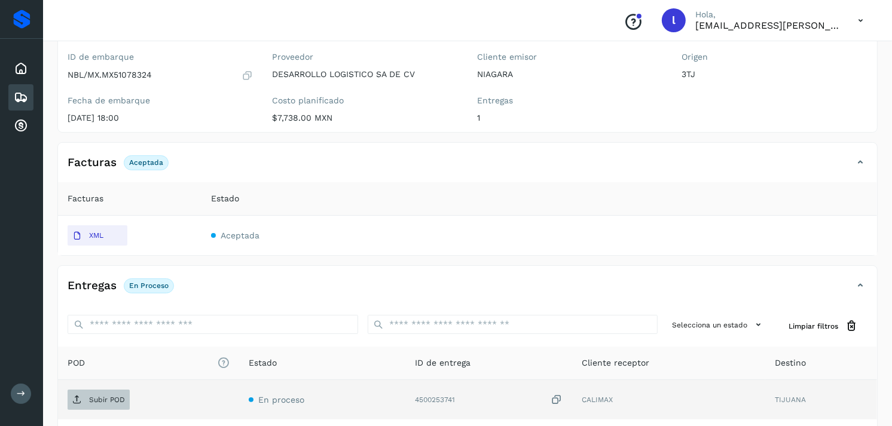
click at [108, 407] on span "Subir POD" at bounding box center [99, 400] width 62 height 19
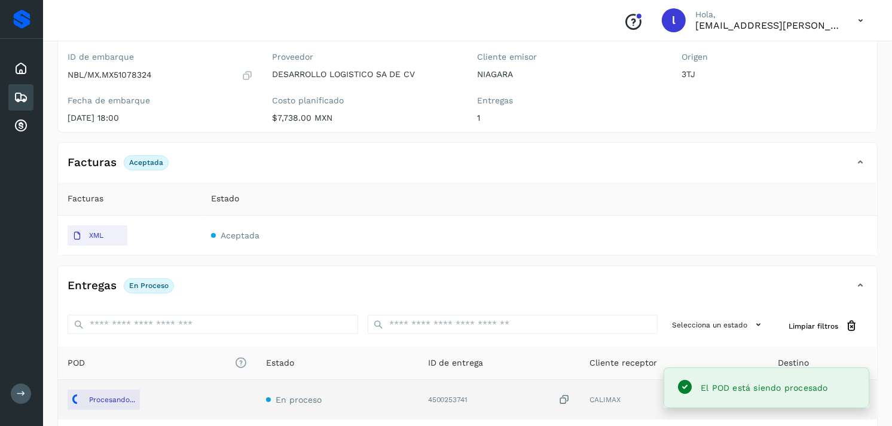
scroll to position [0, 0]
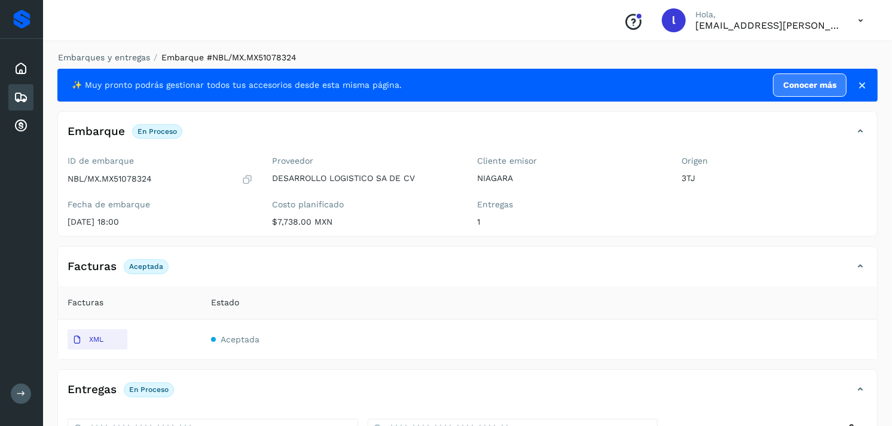
click at [20, 97] on icon at bounding box center [21, 97] width 14 height 14
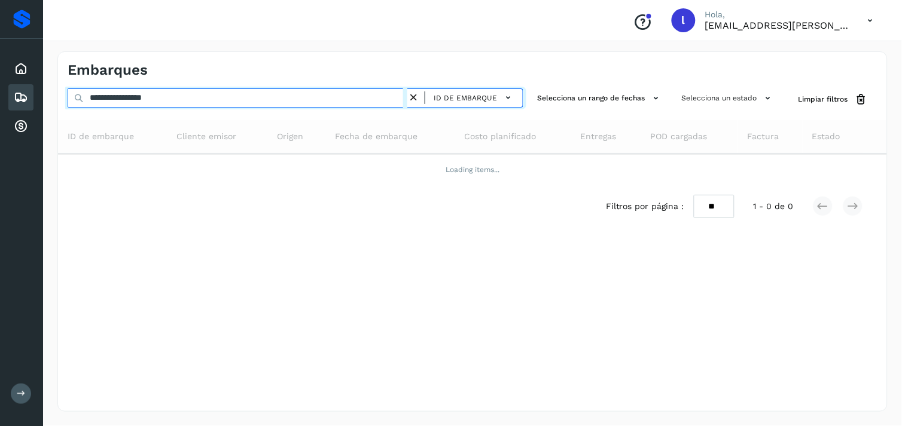
drag, startPoint x: 246, startPoint y: 100, endPoint x: 19, endPoint y: 105, distance: 227.9
click at [19, 105] on div "**********" at bounding box center [451, 213] width 902 height 426
paste input "text"
type input "**********"
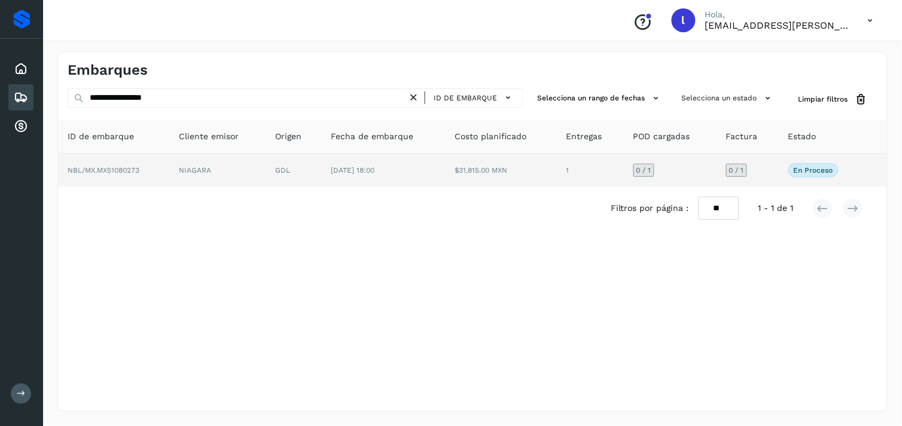
click at [109, 171] on span "NBL/MX.MX51080273" at bounding box center [104, 170] width 72 height 8
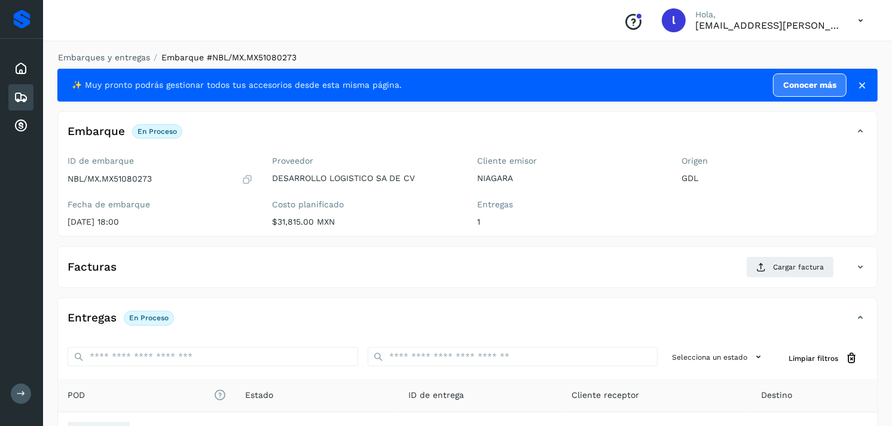
click at [278, 264] on div "Facturas Cargar factura" at bounding box center [455, 268] width 795 height 22
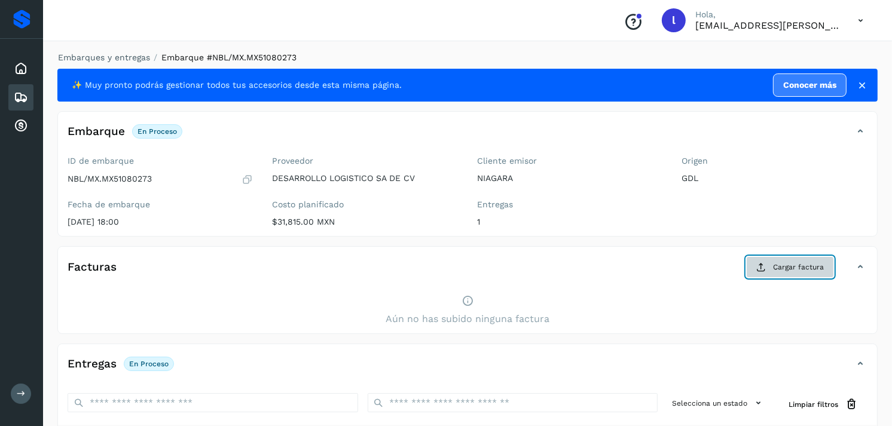
click at [806, 266] on span "Cargar factura" at bounding box center [798, 267] width 51 height 11
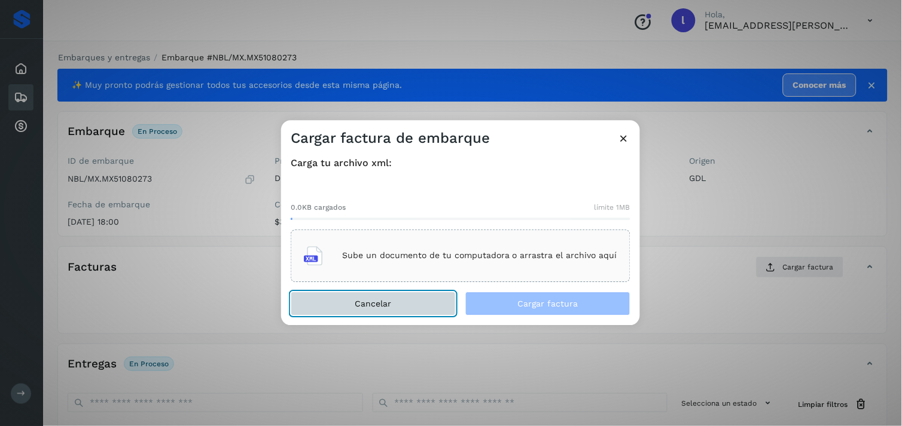
click at [420, 297] on button "Cancelar" at bounding box center [373, 304] width 165 height 24
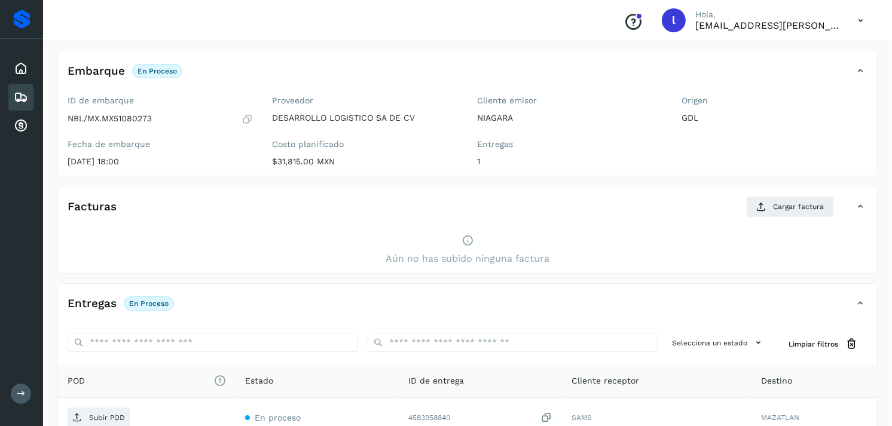
scroll to position [61, 0]
click at [800, 207] on span "Cargar factura" at bounding box center [798, 206] width 51 height 11
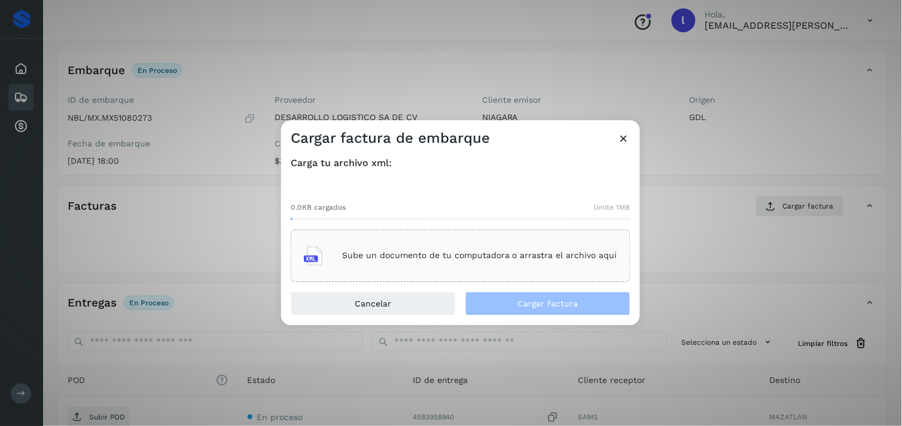
click at [397, 243] on div "Sube un documento de tu computadora o arrastra el archivo aquí" at bounding box center [460, 256] width 313 height 32
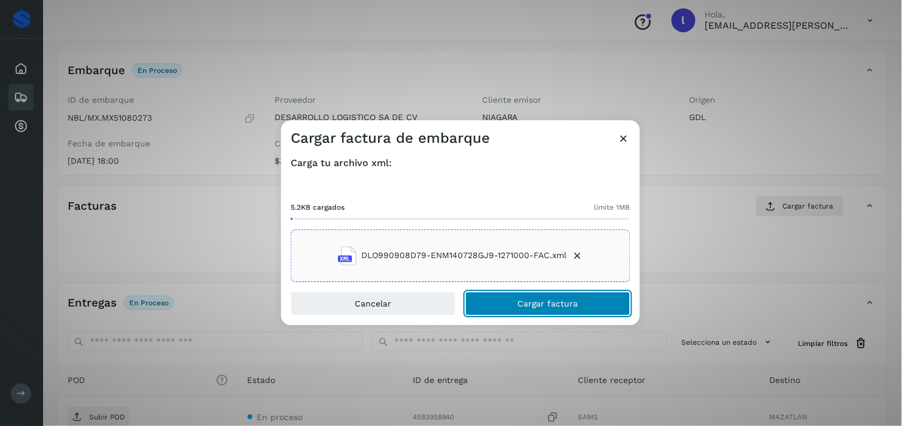
click at [534, 303] on span "Cargar factura" at bounding box center [548, 304] width 60 height 8
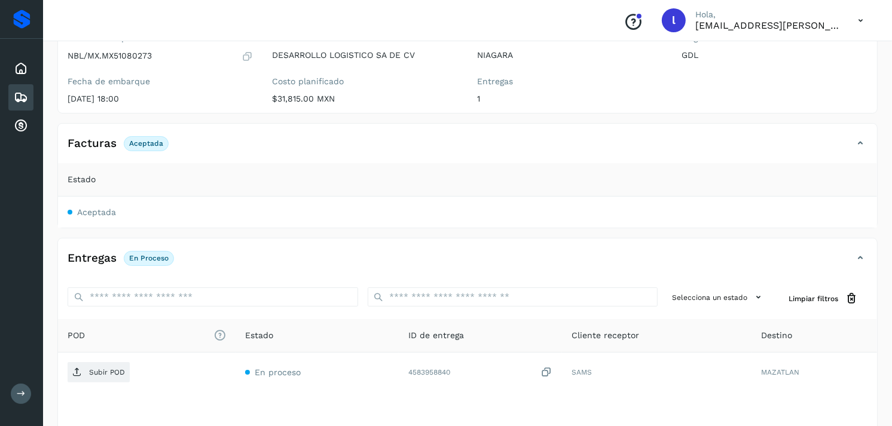
scroll to position [123, 0]
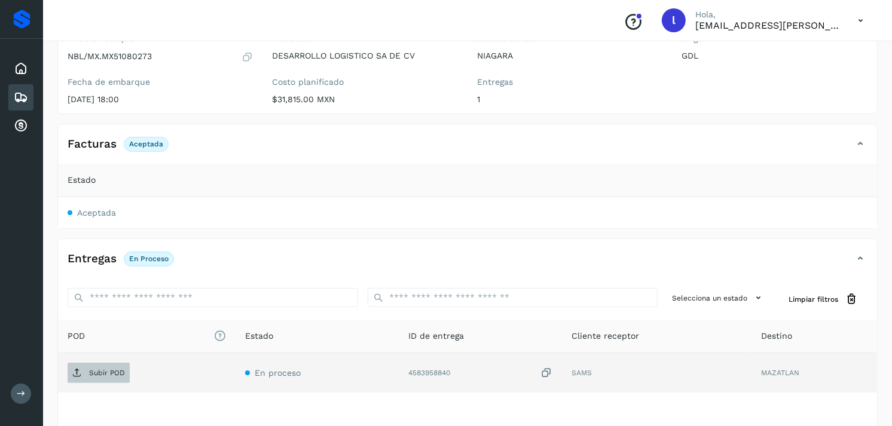
click at [110, 367] on span "Subir POD" at bounding box center [99, 373] width 62 height 19
click at [533, 233] on div "✨ Muy pronto podrás gestionar todos tus accesorios desde esta misma página. Con…" at bounding box center [467, 221] width 821 height 550
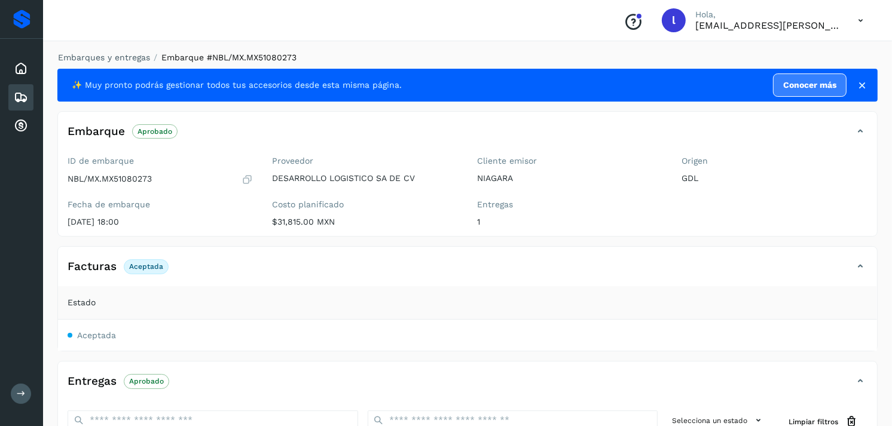
click at [25, 96] on icon at bounding box center [21, 97] width 14 height 14
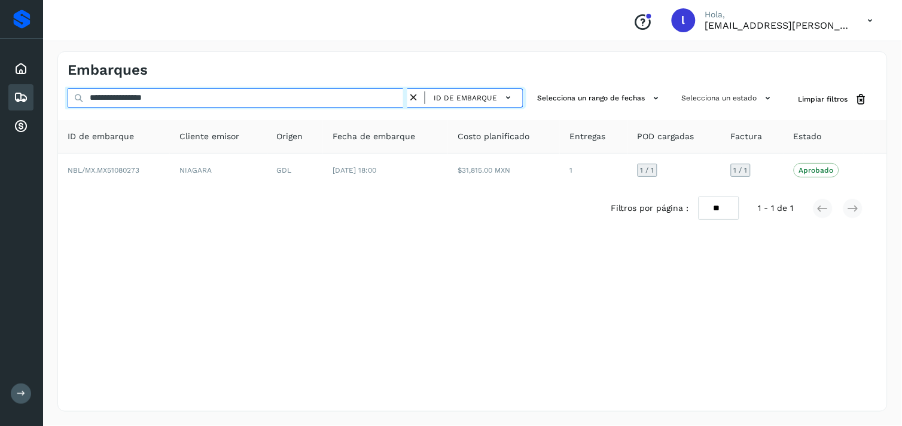
drag, startPoint x: 245, startPoint y: 99, endPoint x: -3, endPoint y: 93, distance: 248.3
click at [0, 93] on html "**********" at bounding box center [451, 213] width 902 height 426
paste input "text"
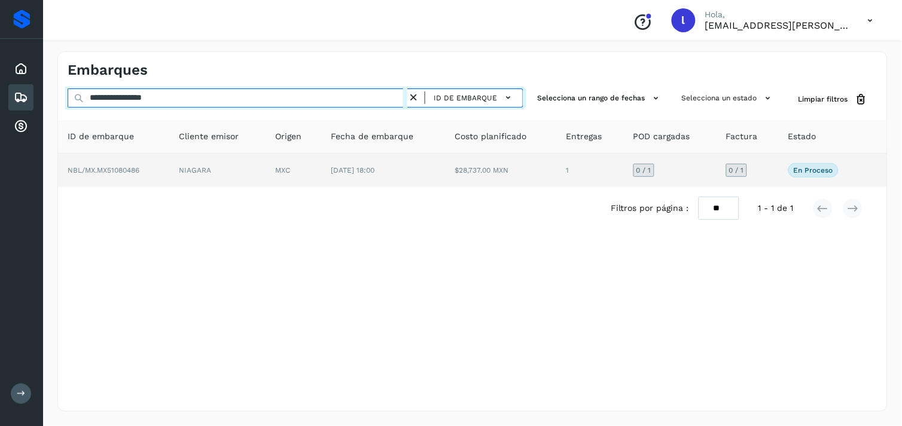
type input "**********"
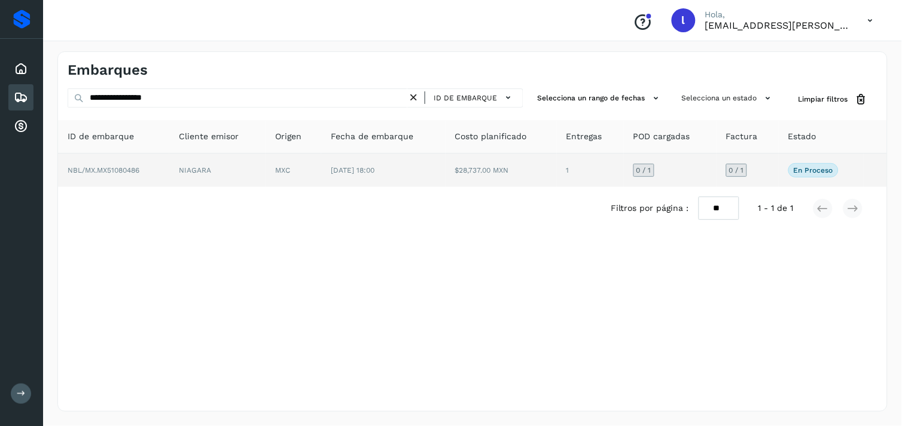
click at [134, 164] on td "NBL/MX.MX51080486" at bounding box center [113, 170] width 111 height 33
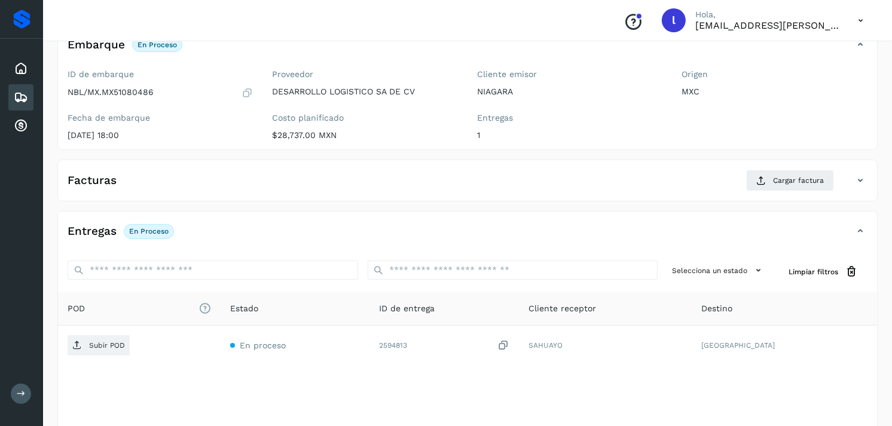
scroll to position [89, 0]
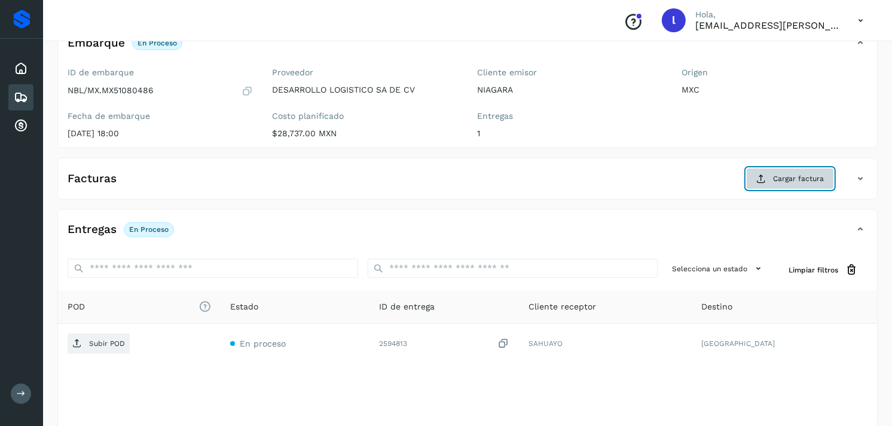
click at [786, 182] on span "Cargar factura" at bounding box center [798, 178] width 51 height 11
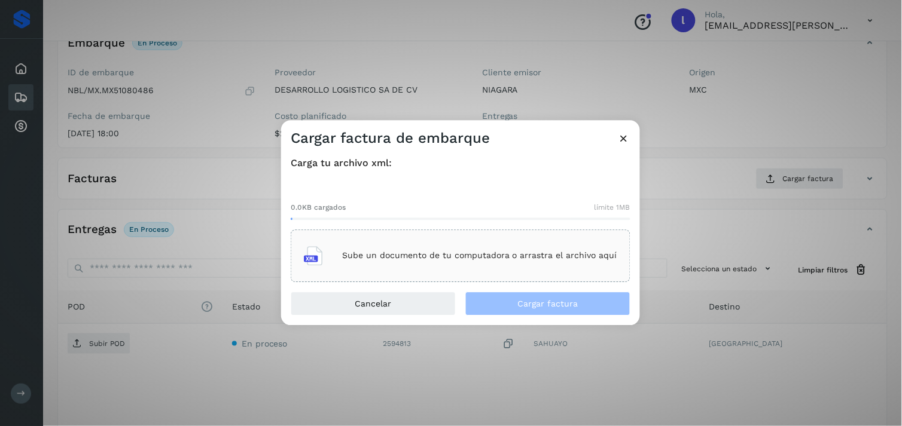
click at [382, 248] on div "Sube un documento de tu computadora o arrastra el archivo aquí" at bounding box center [460, 256] width 313 height 32
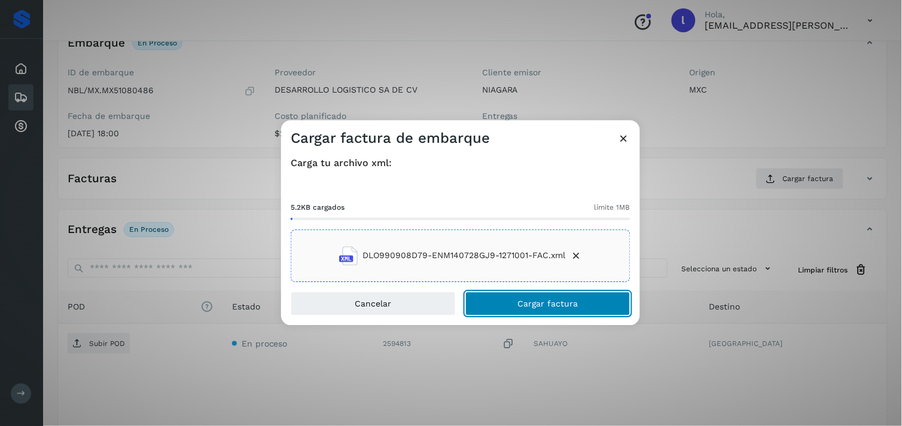
click at [530, 300] on span "Cargar factura" at bounding box center [548, 304] width 60 height 8
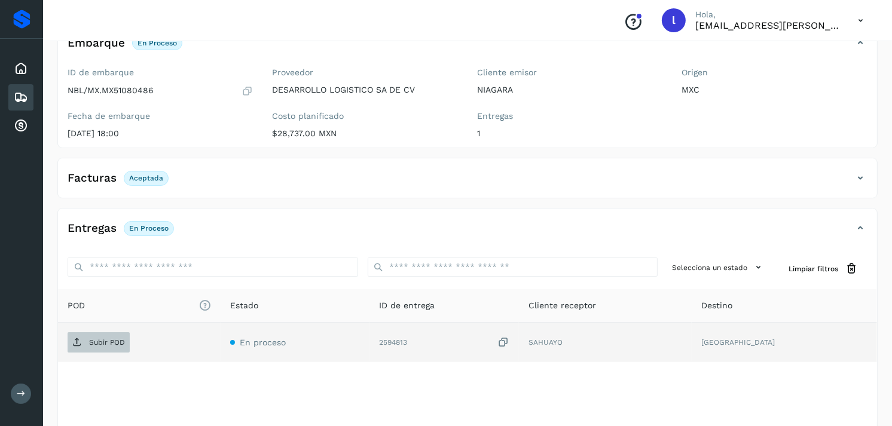
click at [110, 342] on p "Subir POD" at bounding box center [107, 343] width 36 height 8
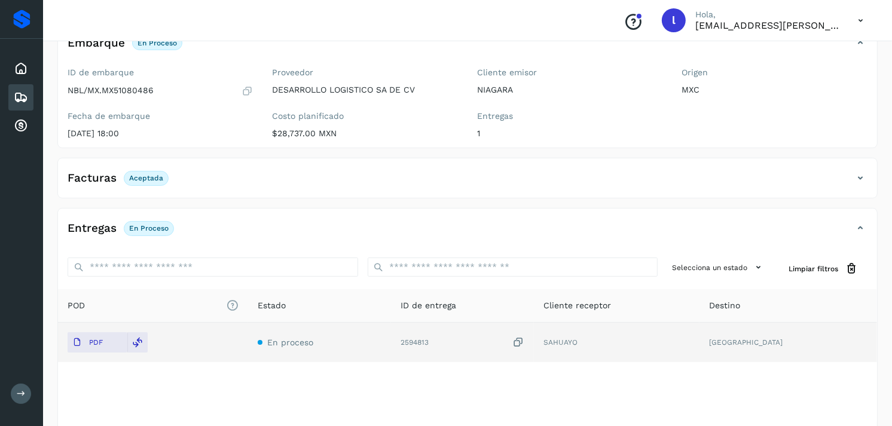
scroll to position [0, 0]
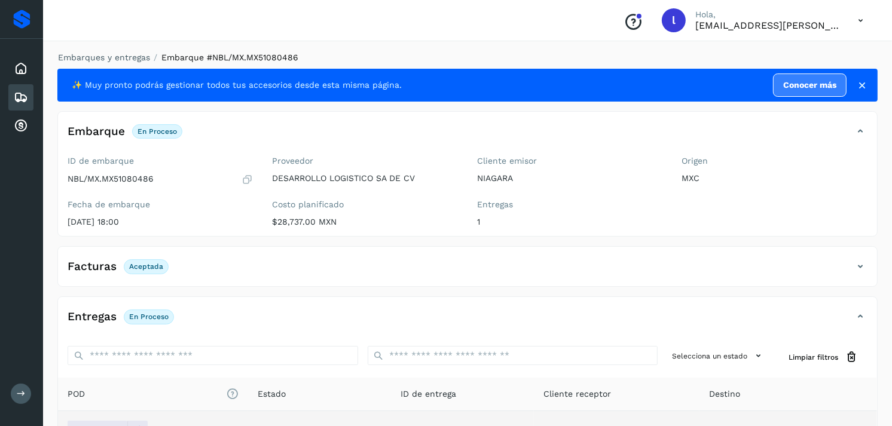
click at [21, 87] on div "Embarques" at bounding box center [20, 97] width 25 height 26
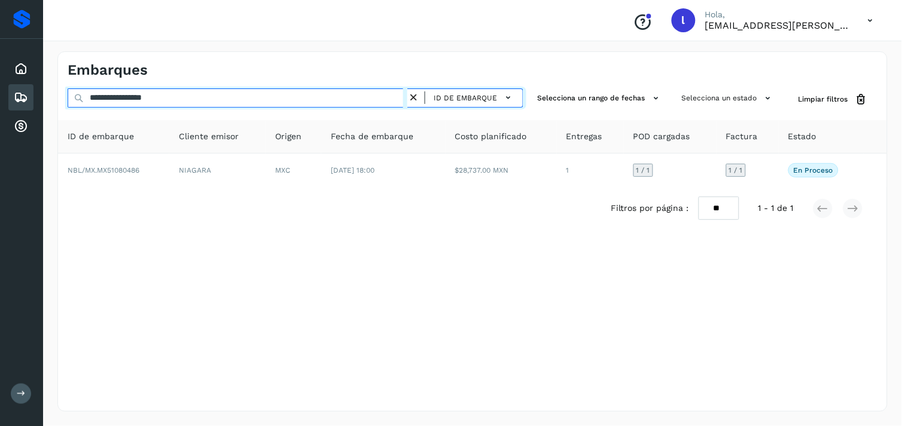
drag, startPoint x: 202, startPoint y: 96, endPoint x: 0, endPoint y: 85, distance: 202.5
click at [0, 85] on html "**********" at bounding box center [451, 213] width 902 height 426
paste input "text"
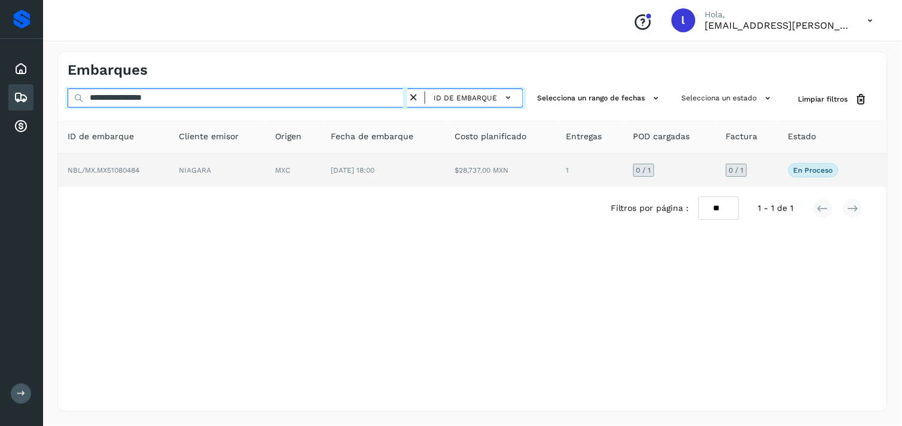
type input "**********"
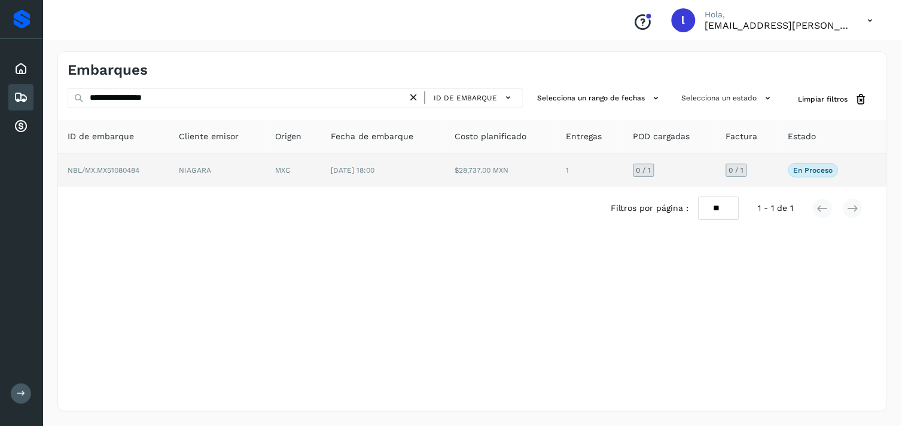
click at [115, 170] on span "NBL/MX.MX51080484" at bounding box center [104, 170] width 72 height 8
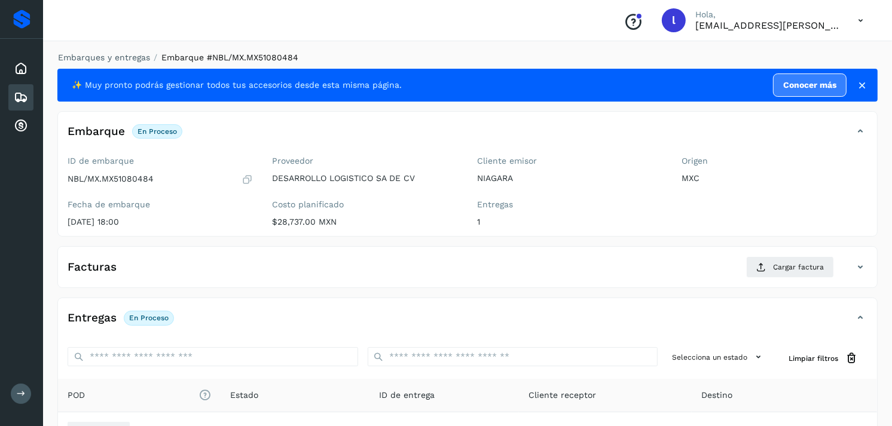
click at [224, 261] on div "Facturas Cargar factura" at bounding box center [455, 268] width 795 height 22
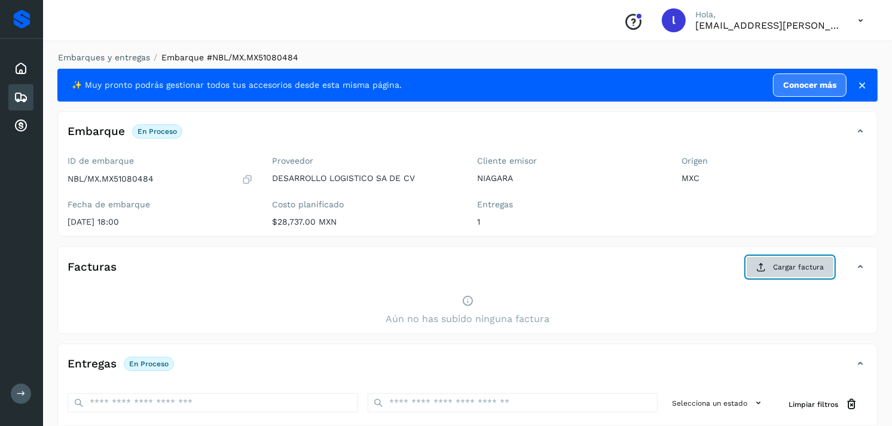
click at [758, 260] on button "Cargar factura" at bounding box center [790, 268] width 88 height 22
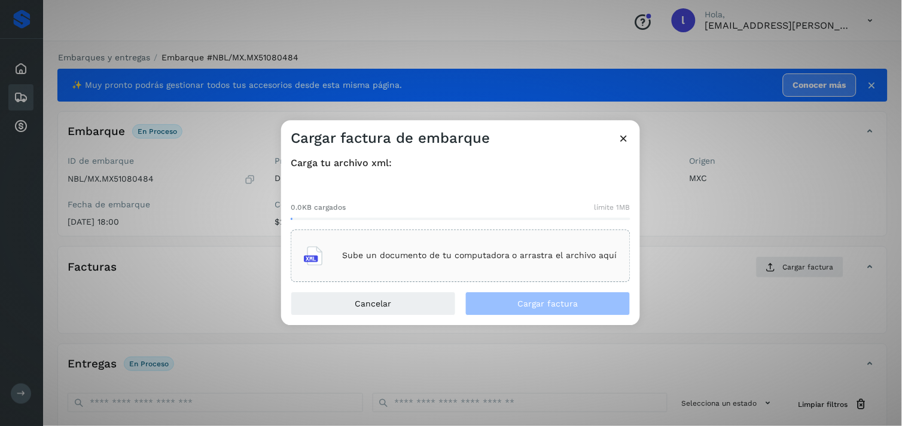
click at [411, 263] on div "Sube un documento de tu computadora o arrastra el archivo aquí" at bounding box center [460, 256] width 313 height 32
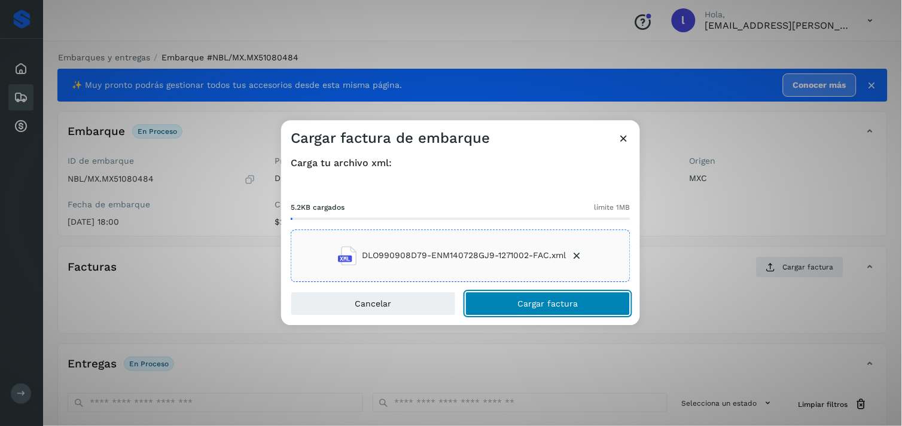
click at [539, 300] on span "Cargar factura" at bounding box center [548, 304] width 60 height 8
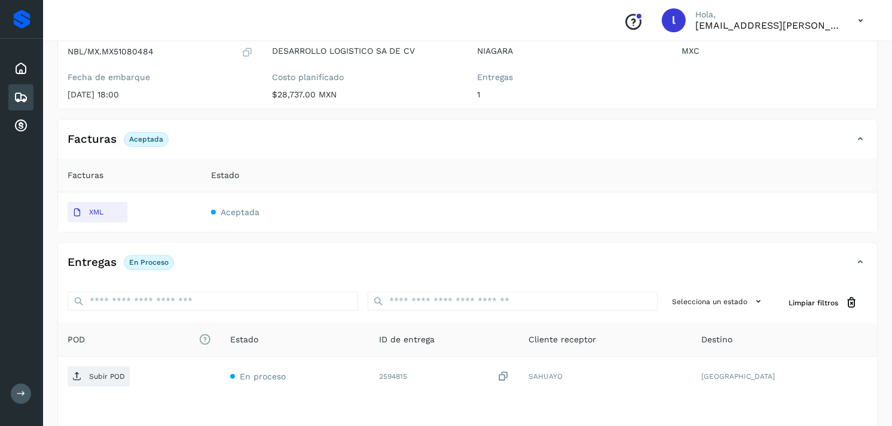
scroll to position [150, 0]
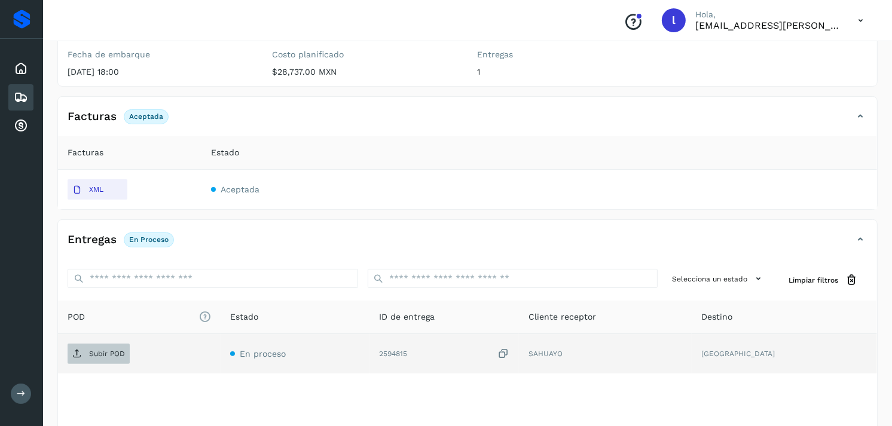
click at [110, 354] on p "Subir POD" at bounding box center [107, 354] width 36 height 8
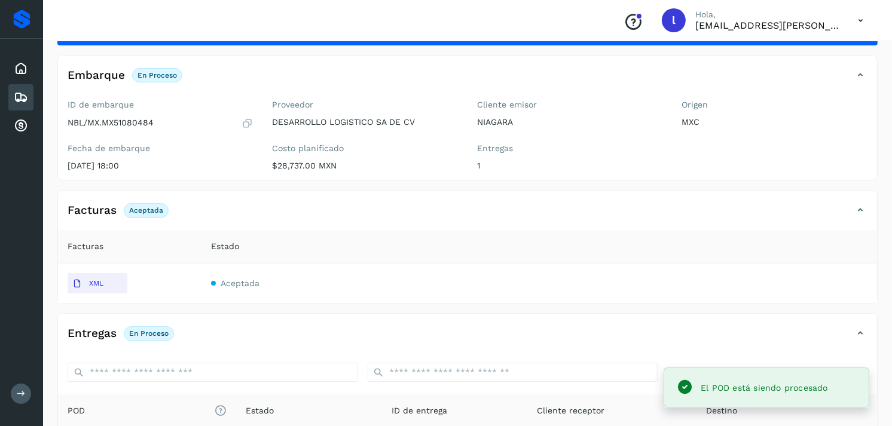
scroll to position [56, 0]
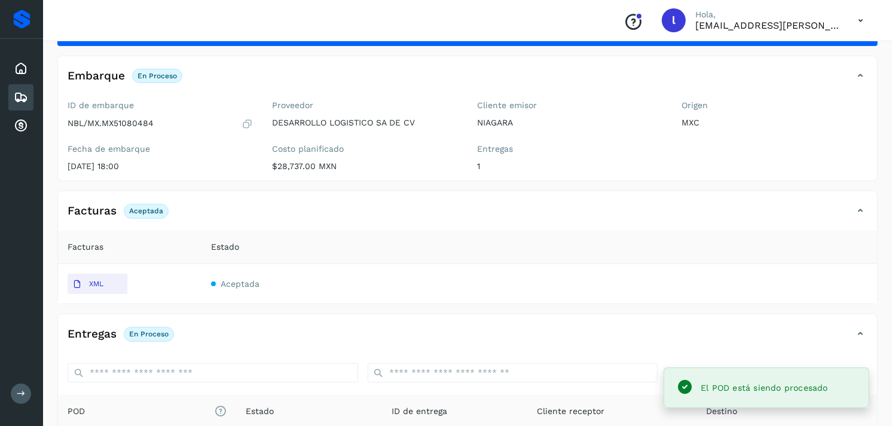
click at [25, 96] on icon at bounding box center [21, 97] width 14 height 14
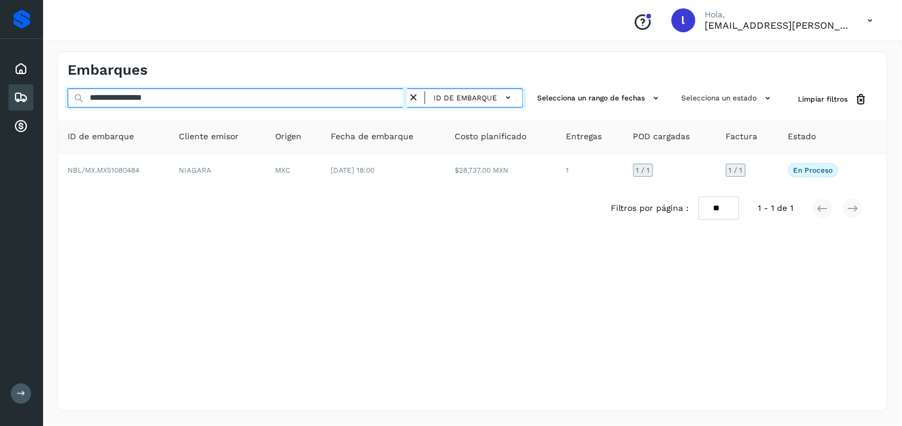
drag, startPoint x: 194, startPoint y: 99, endPoint x: 7, endPoint y: 99, distance: 187.2
click at [7, 99] on div "**********" at bounding box center [451, 213] width 902 height 426
paste input "text"
type input "**********"
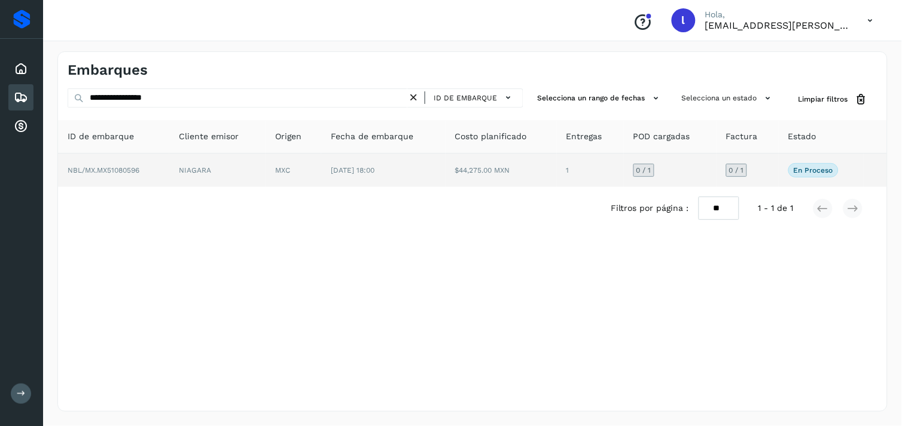
click at [87, 163] on td "NBL/MX.MX51080596" at bounding box center [113, 170] width 111 height 33
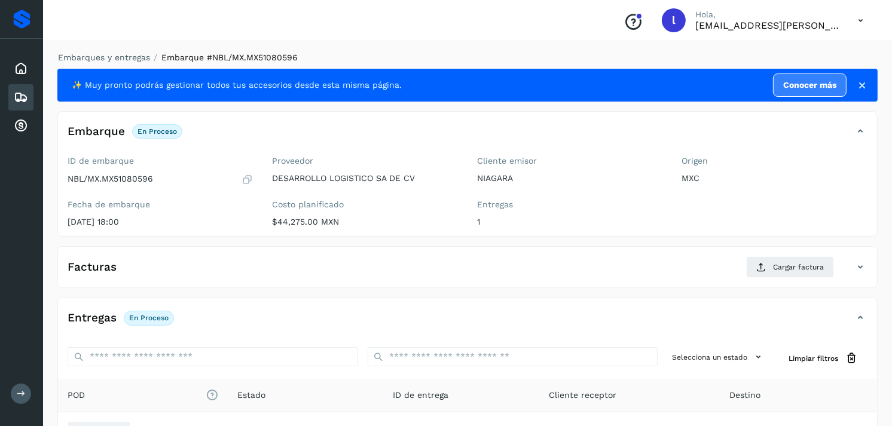
scroll to position [144, 0]
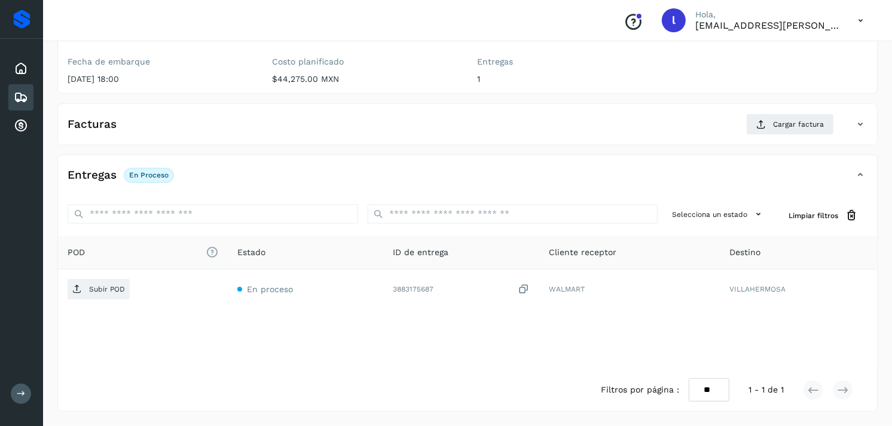
click at [277, 117] on div "Facturas Cargar factura" at bounding box center [455, 125] width 795 height 22
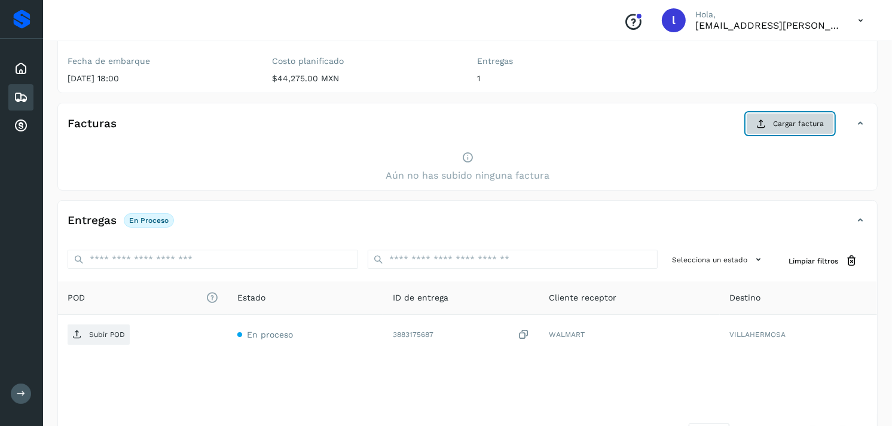
click at [787, 122] on span "Cargar factura" at bounding box center [798, 123] width 51 height 11
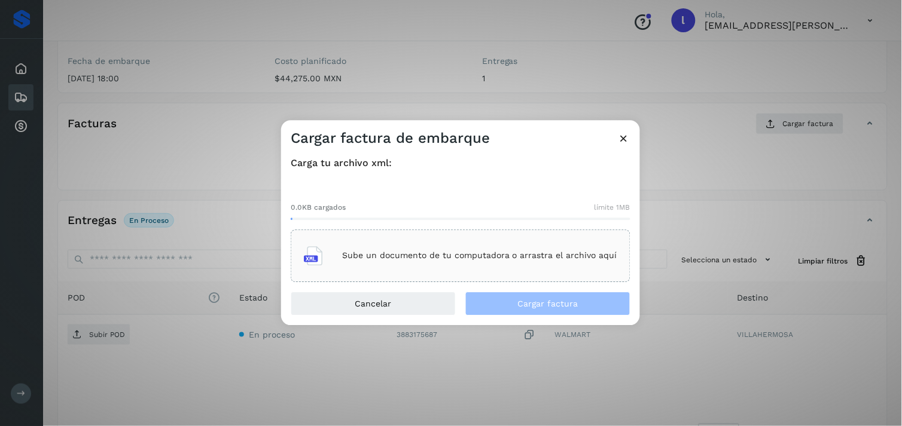
click at [461, 259] on p "Sube un documento de tu computadora o arrastra el archivo aquí" at bounding box center [479, 256] width 275 height 10
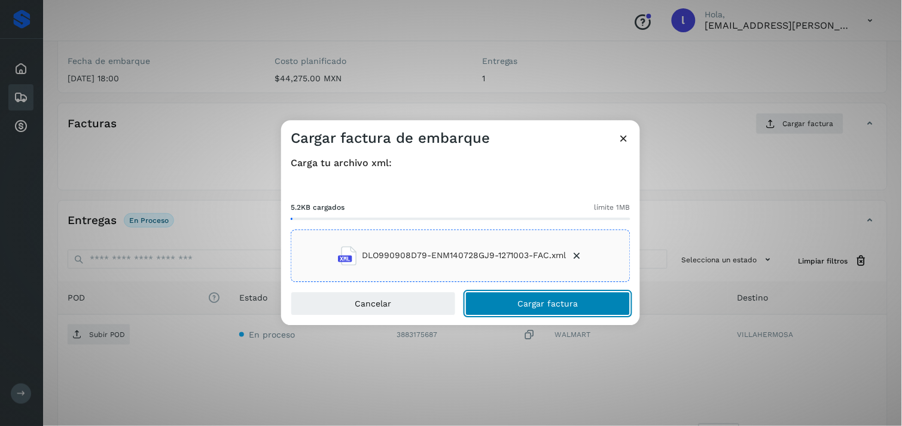
click at [538, 303] on span "Cargar factura" at bounding box center [548, 304] width 60 height 8
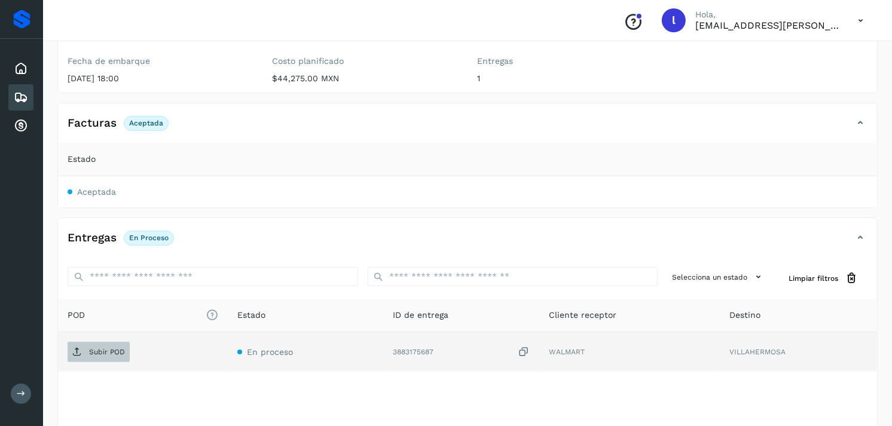
click at [105, 348] on span "Subir POD" at bounding box center [99, 352] width 62 height 19
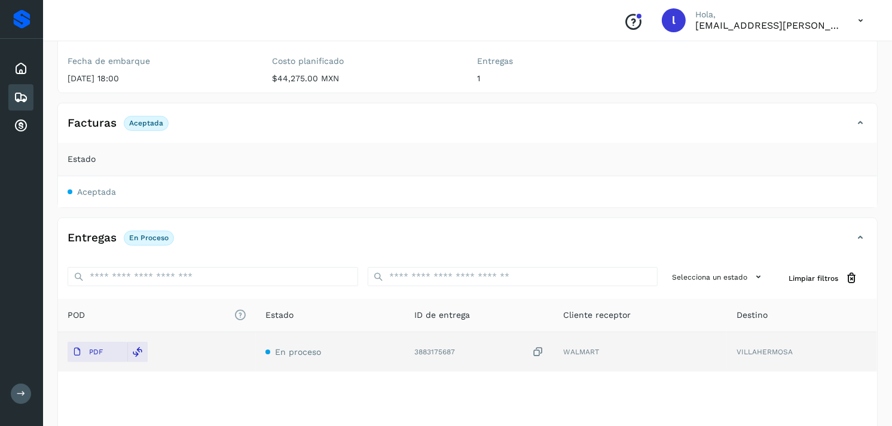
drag, startPoint x: 504, startPoint y: 227, endPoint x: 441, endPoint y: 212, distance: 65.3
click at [441, 212] on div "✨ Muy pronto podrás gestionar todos tus accesorios desde esta misma página. Con…" at bounding box center [467, 200] width 821 height 550
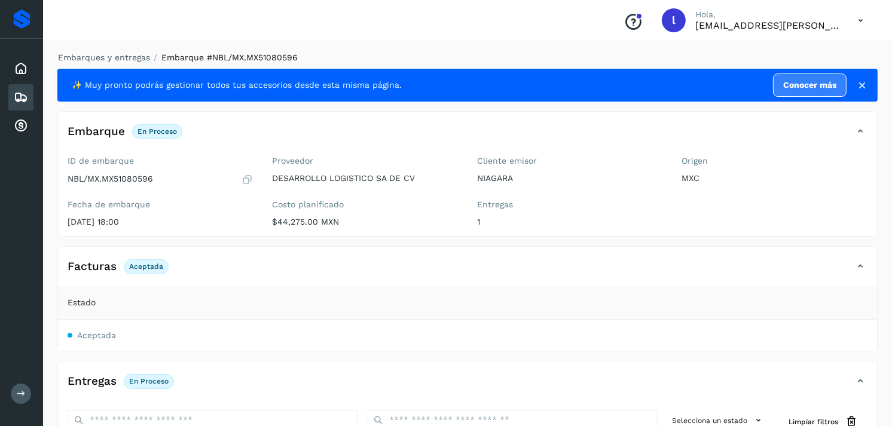
click at [16, 98] on icon at bounding box center [21, 97] width 14 height 14
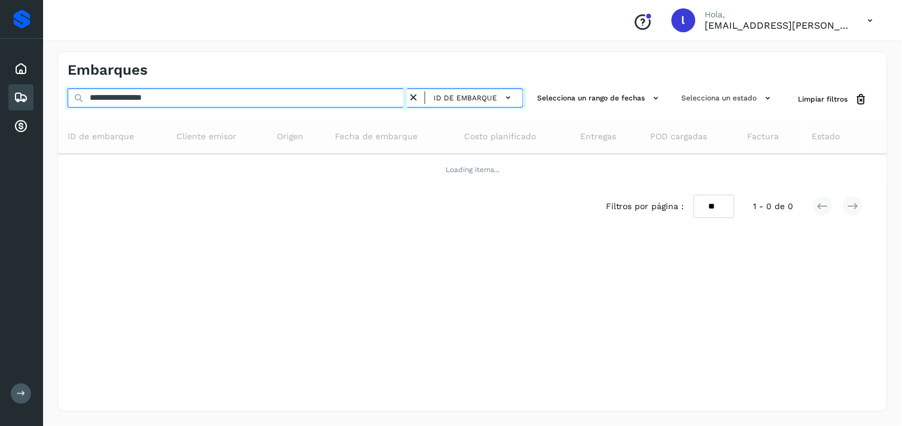
drag, startPoint x: 242, startPoint y: 95, endPoint x: 50, endPoint y: 94, distance: 191.4
click at [50, 94] on div "**********" at bounding box center [472, 231] width 859 height 389
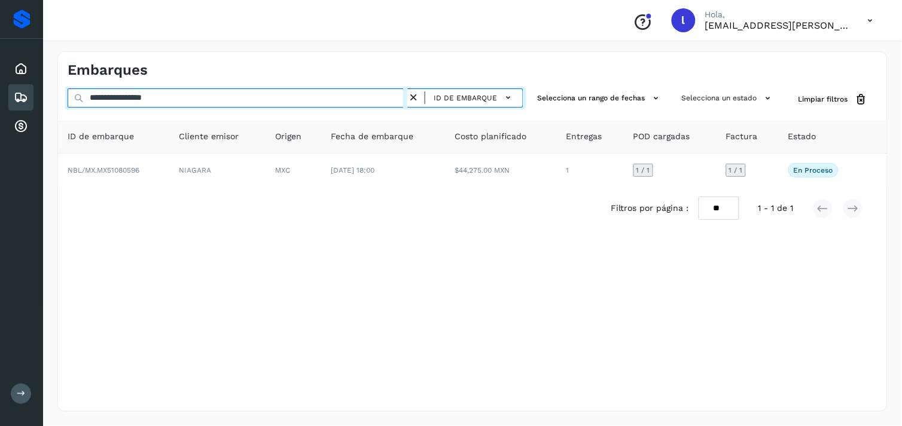
paste input "text"
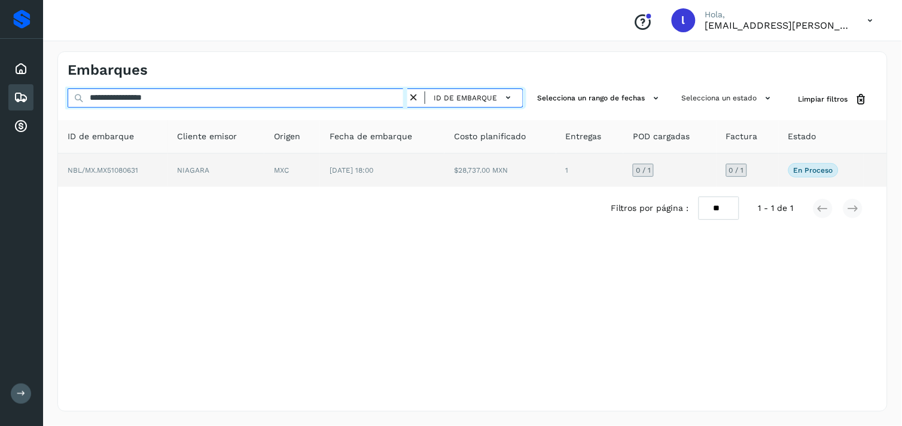
type input "**********"
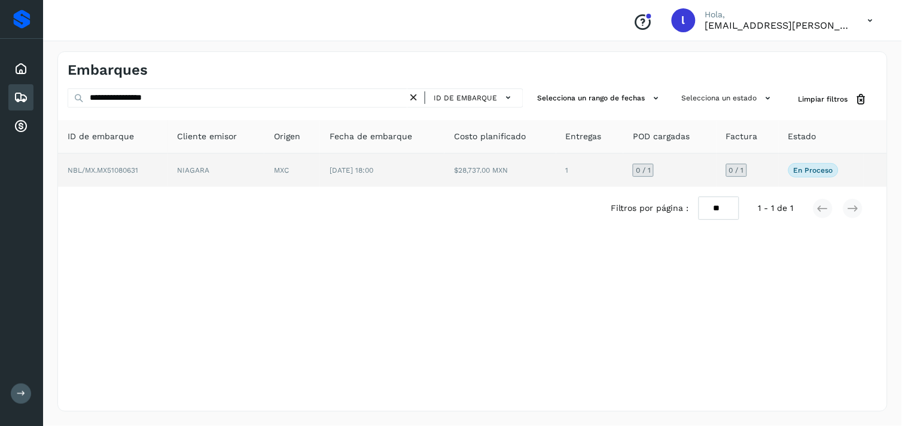
click at [117, 175] on td "NBL/MX.MX51080631" at bounding box center [113, 170] width 110 height 33
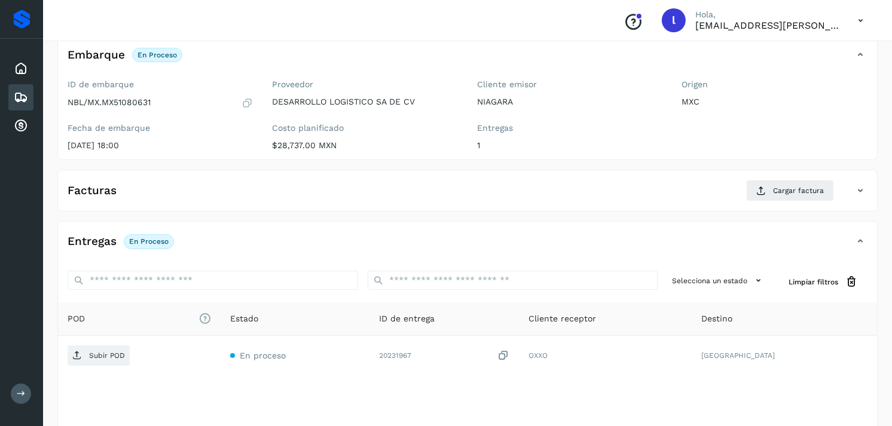
scroll to position [81, 0]
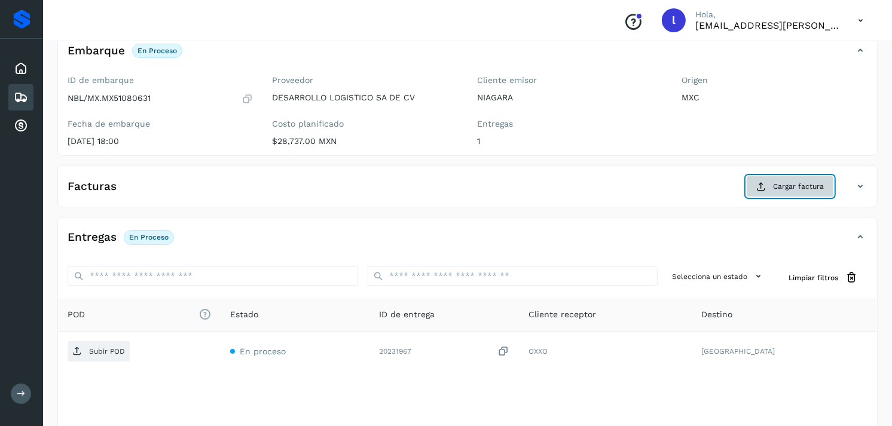
click at [793, 190] on span "Cargar factura" at bounding box center [798, 186] width 51 height 11
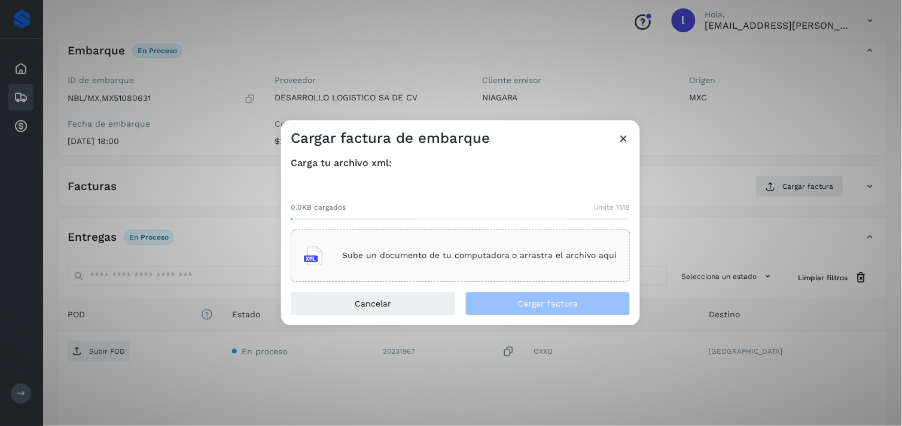
click at [425, 257] on p "Sube un documento de tu computadora o arrastra el archivo aquí" at bounding box center [479, 256] width 275 height 10
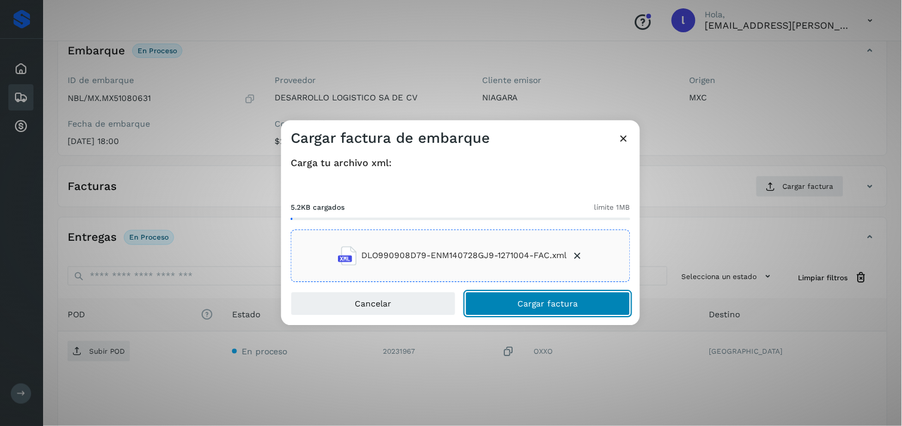
click at [529, 300] on span "Cargar factura" at bounding box center [548, 304] width 60 height 8
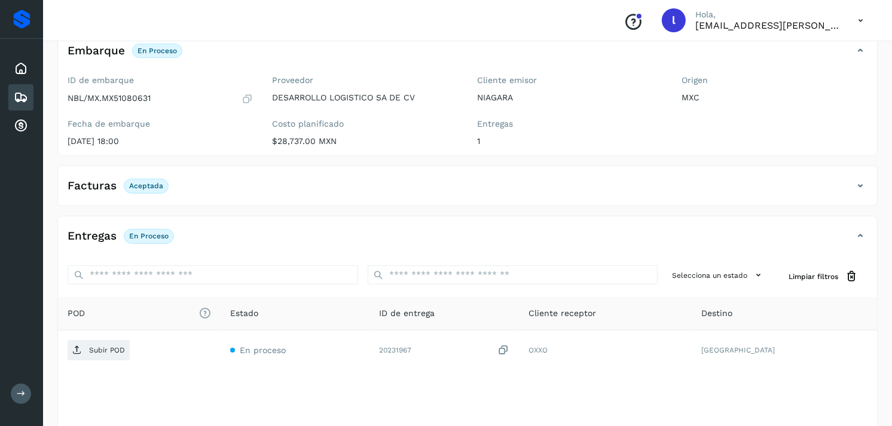
click at [136, 181] on span "Aceptada" at bounding box center [146, 186] width 45 height 14
click at [157, 189] on p "Aceptada" at bounding box center [146, 186] width 34 height 8
click at [861, 196] on div "Facturas Aceptada" at bounding box center [467, 191] width 819 height 30
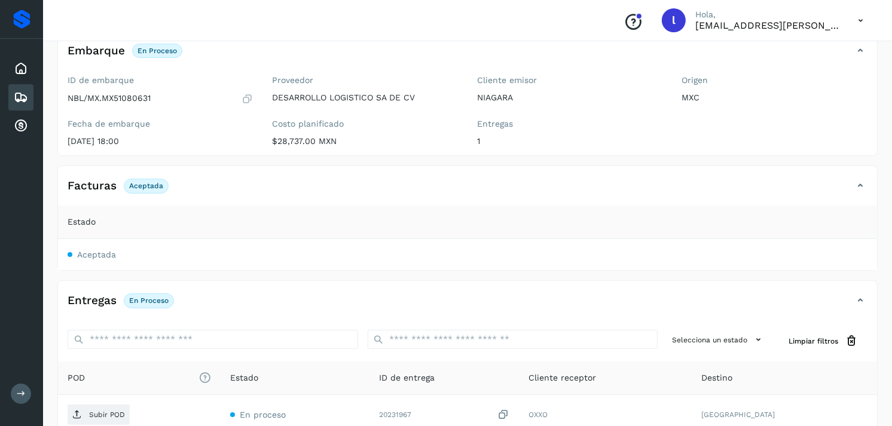
scroll to position [161, 0]
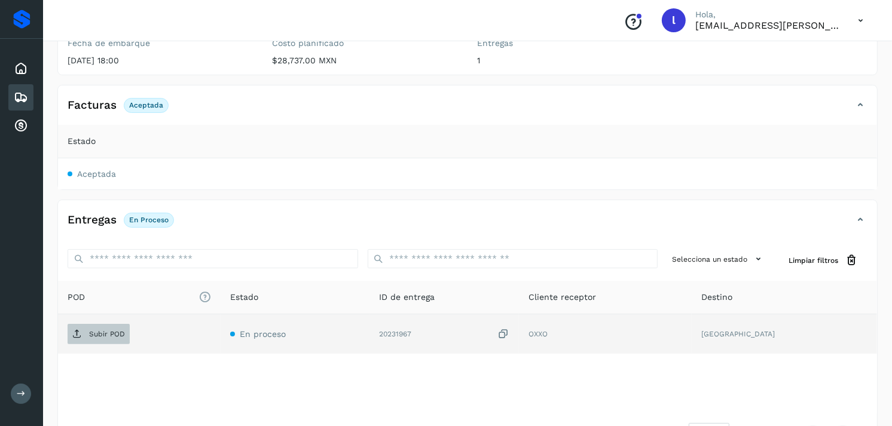
click at [111, 331] on p "Subir POD" at bounding box center [107, 334] width 36 height 8
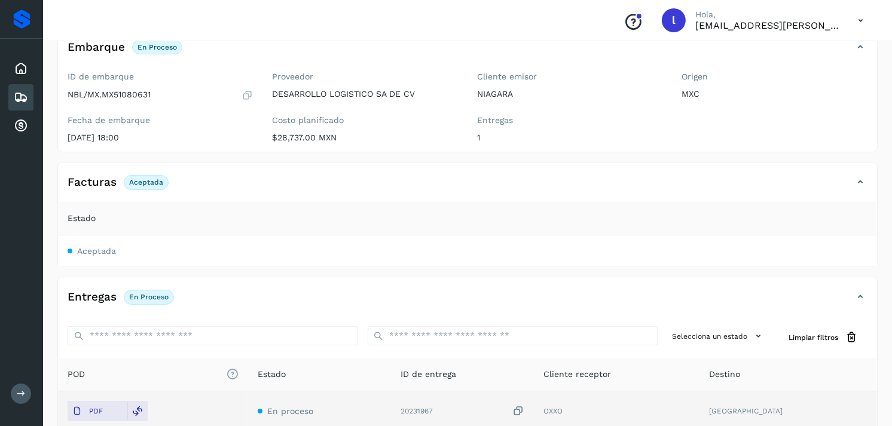
scroll to position [73, 0]
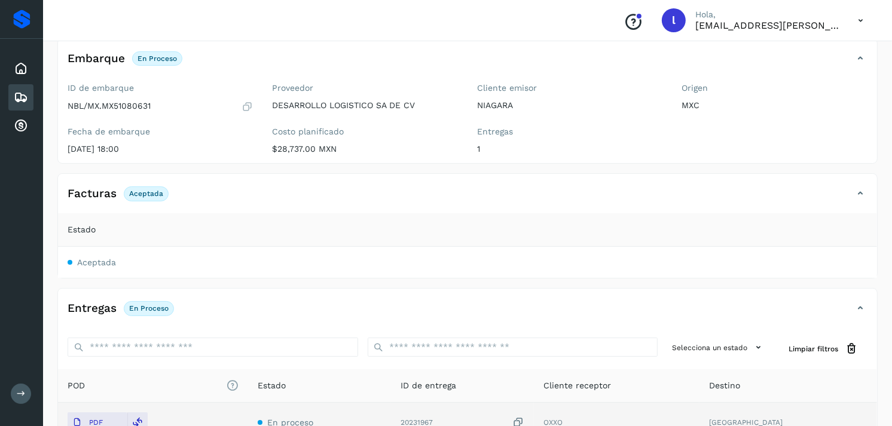
click at [27, 97] on icon at bounding box center [21, 97] width 14 height 14
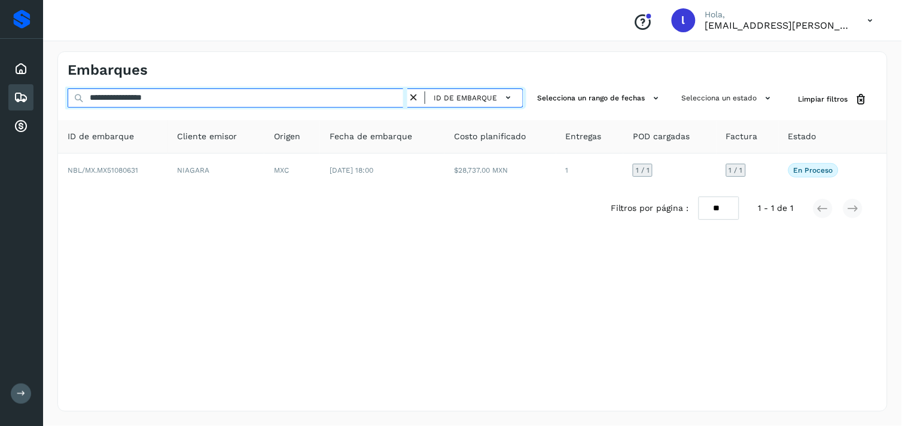
click at [231, 93] on input "**********" at bounding box center [238, 98] width 340 height 19
drag, startPoint x: 187, startPoint y: 100, endPoint x: 0, endPoint y: 99, distance: 187.2
click at [0, 99] on html "**********" at bounding box center [451, 213] width 902 height 426
paste input "text"
type input "**********"
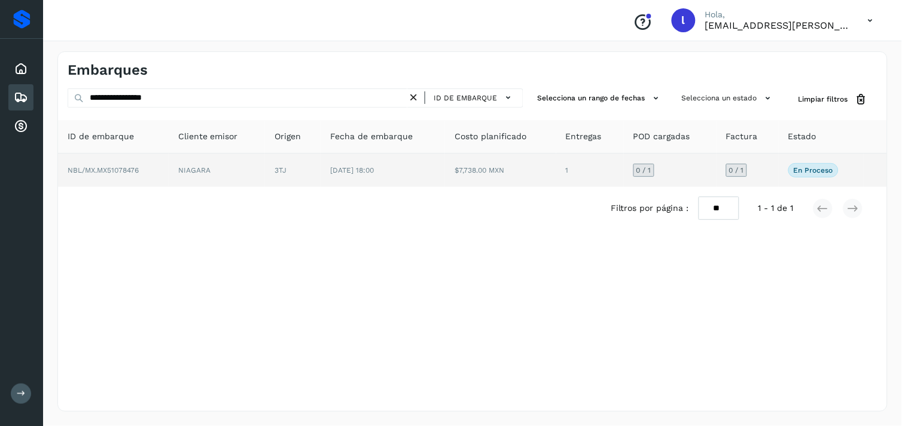
click at [118, 172] on span "NBL/MX.MX51078476" at bounding box center [103, 170] width 71 height 8
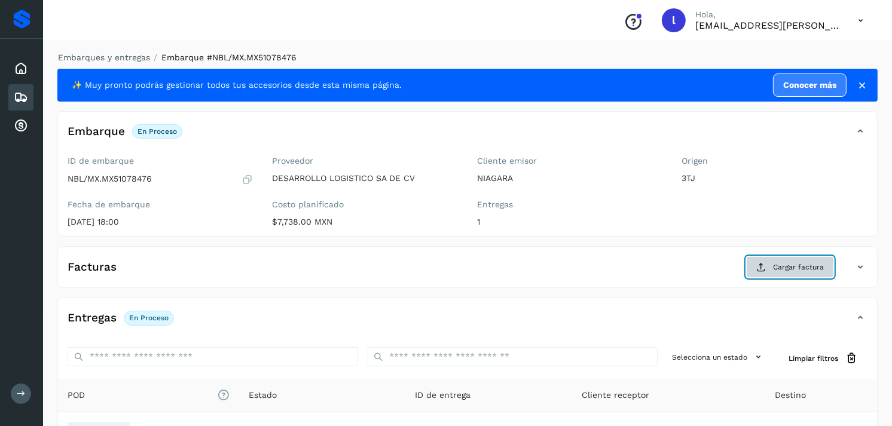
click at [763, 266] on icon at bounding box center [762, 268] width 10 height 10
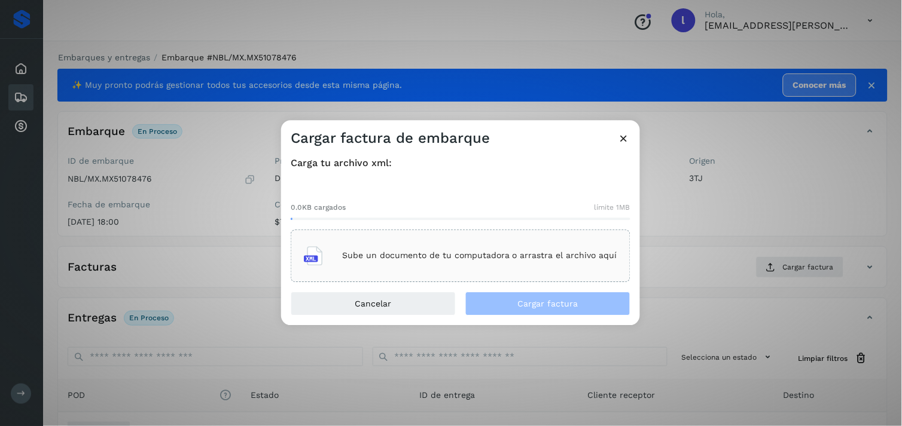
click at [389, 244] on div "Sube un documento de tu computadora o arrastra el archivo aquí" at bounding box center [460, 256] width 313 height 32
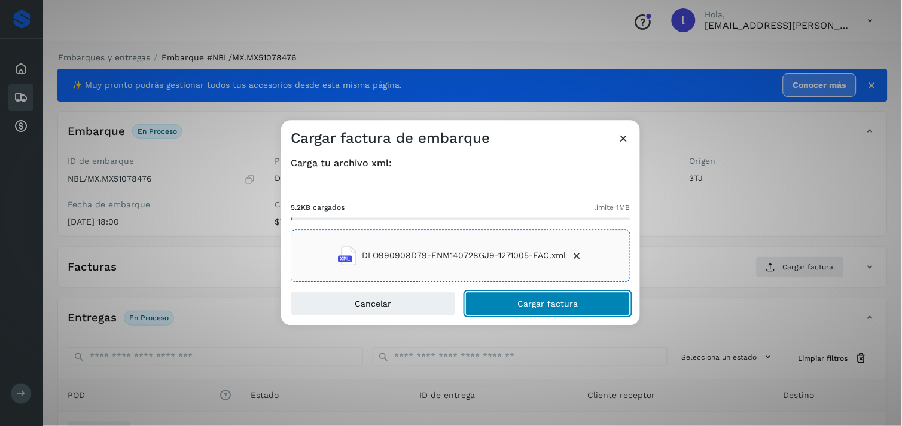
click at [516, 296] on button "Cargar factura" at bounding box center [547, 304] width 165 height 24
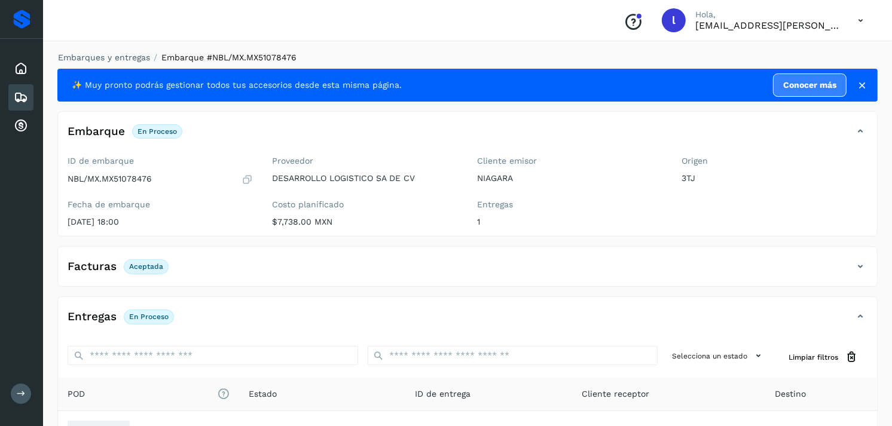
scroll to position [104, 0]
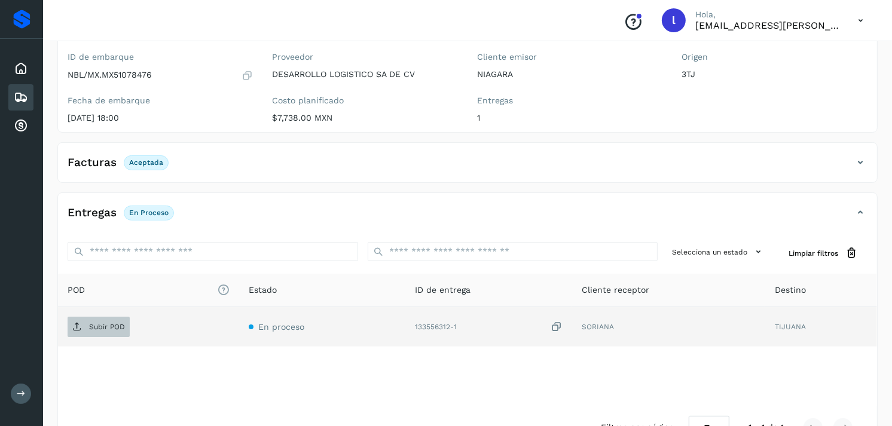
click at [104, 332] on span "Subir POD" at bounding box center [99, 327] width 62 height 19
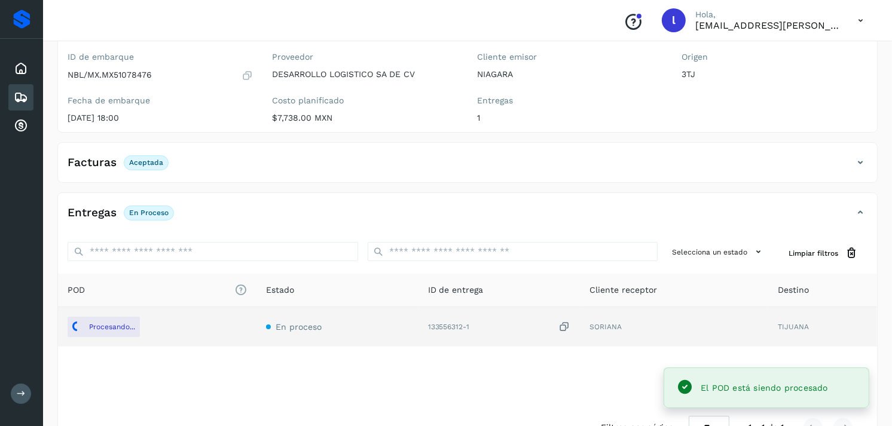
scroll to position [0, 0]
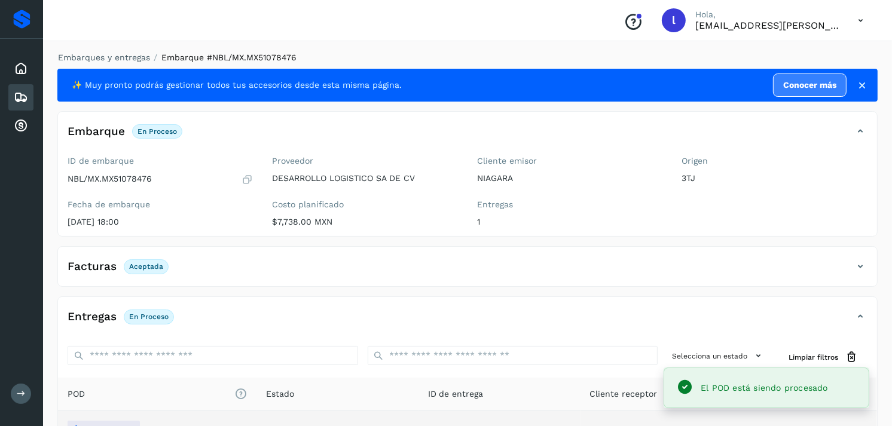
click at [20, 93] on main "Proveedores Inicio Embarques Cuentas por cobrar Salir Conoce nuestros beneficio…" at bounding box center [446, 284] width 892 height 568
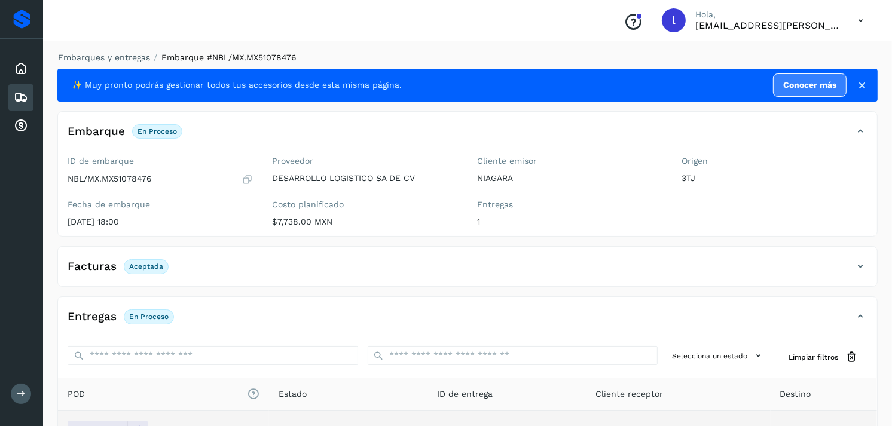
click at [20, 95] on icon at bounding box center [21, 97] width 14 height 14
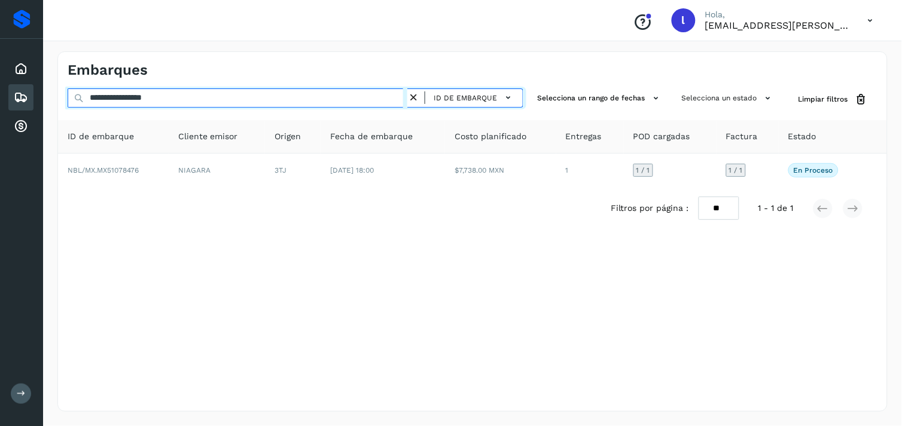
drag, startPoint x: 225, startPoint y: 96, endPoint x: -3, endPoint y: 105, distance: 228.7
click at [0, 105] on html "**********" at bounding box center [451, 213] width 902 height 426
paste input "text"
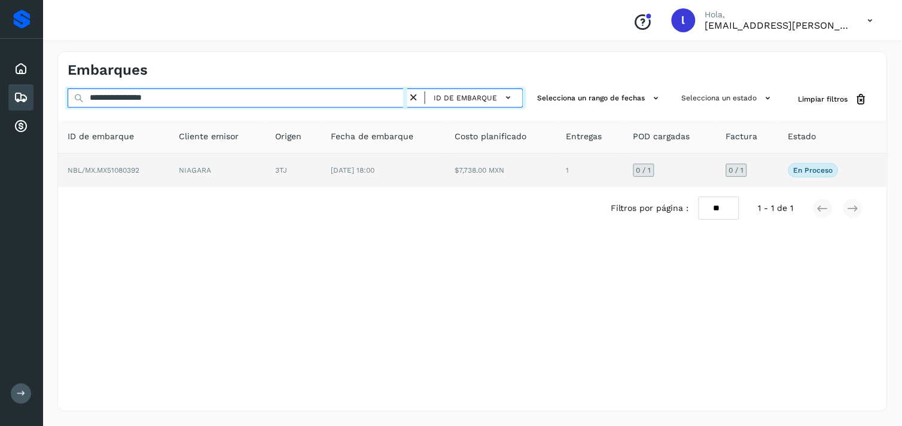
type input "**********"
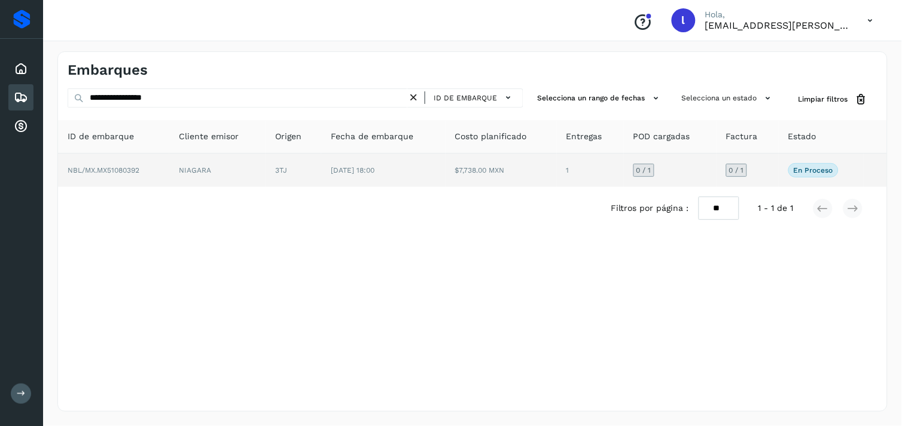
click at [86, 163] on td "NBL/MX.MX51080392" at bounding box center [113, 170] width 111 height 33
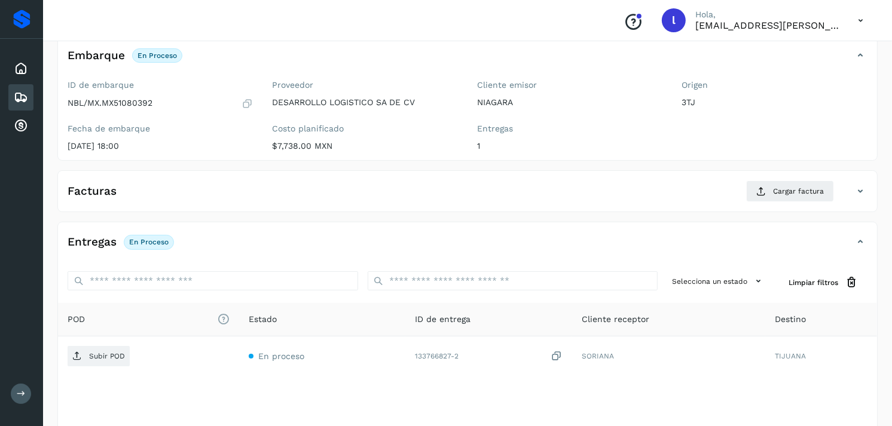
scroll to position [77, 0]
click at [806, 188] on span "Cargar factura" at bounding box center [798, 190] width 51 height 11
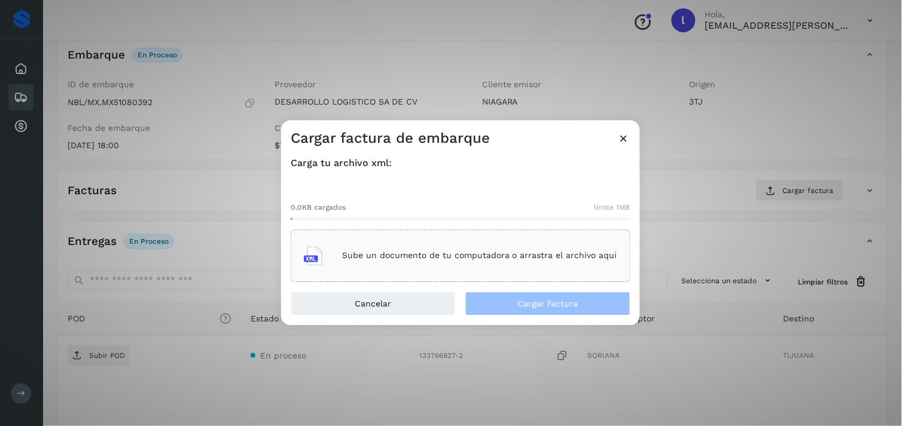
click at [434, 247] on div "Sube un documento de tu computadora o arrastra el archivo aquí" at bounding box center [460, 256] width 313 height 32
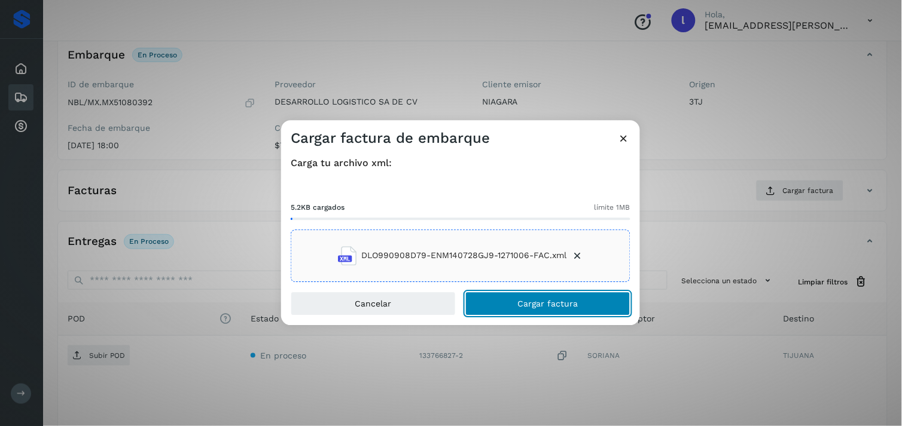
click at [560, 296] on button "Cargar factura" at bounding box center [547, 304] width 165 height 24
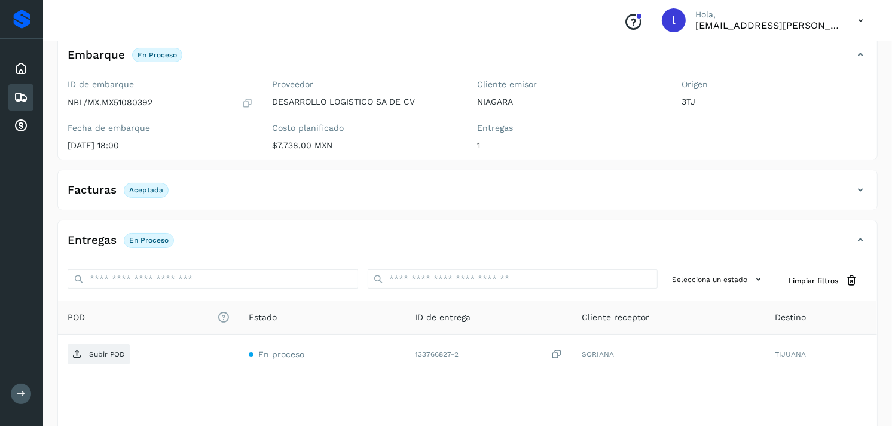
click at [451, 190] on div "Facturas Aceptada" at bounding box center [455, 190] width 795 height 20
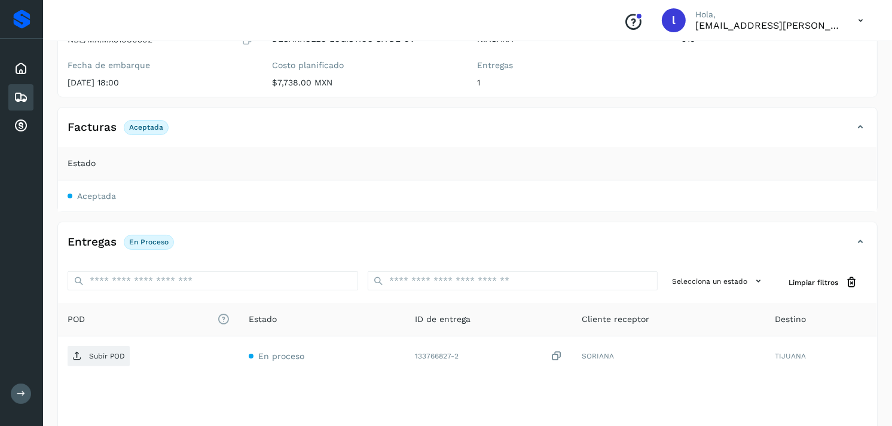
scroll to position [140, 0]
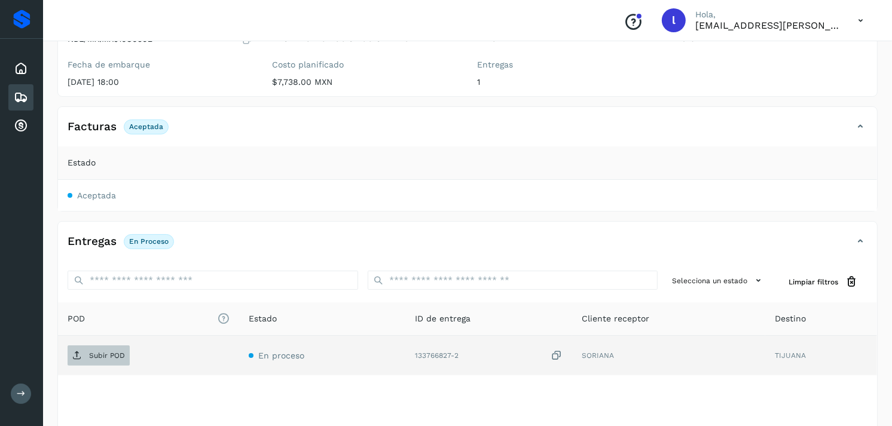
click at [111, 355] on p "Subir POD" at bounding box center [107, 356] width 36 height 8
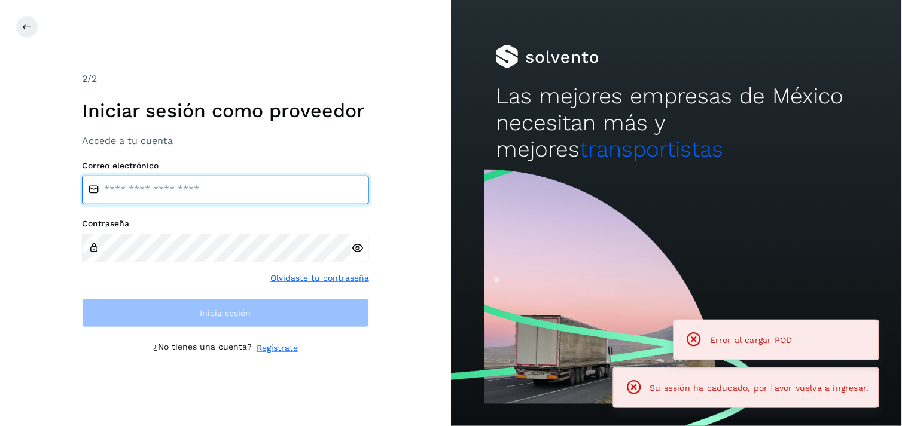
type input "**********"
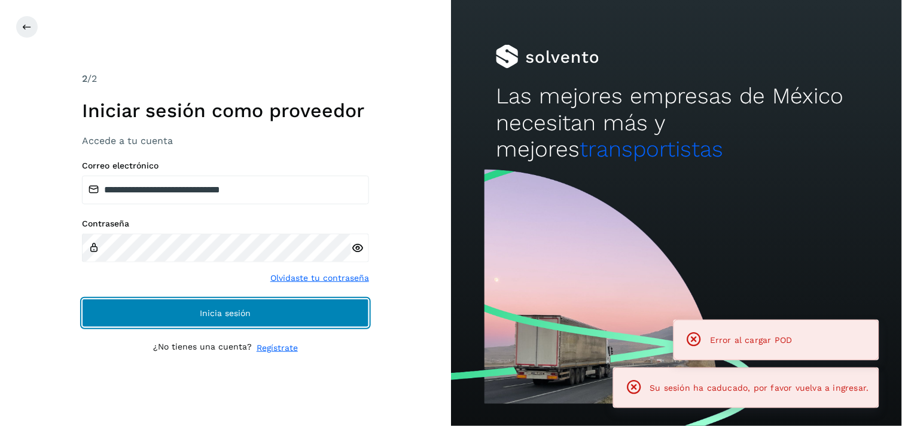
click at [250, 313] on span "Inicia sesión" at bounding box center [225, 313] width 51 height 8
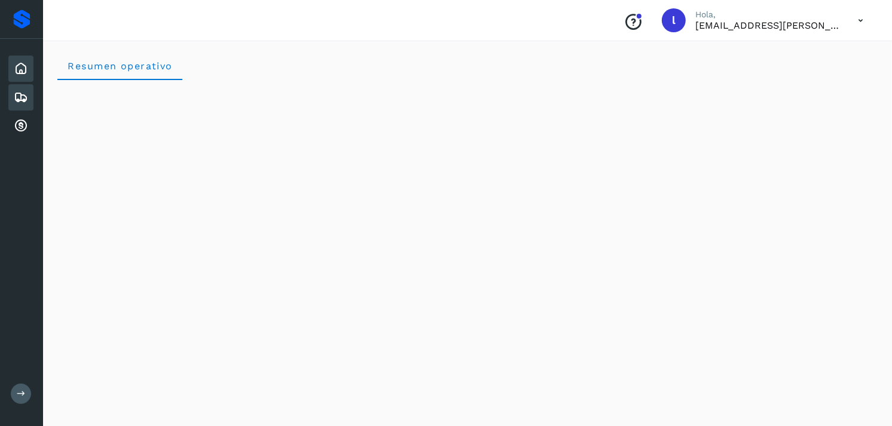
click at [20, 90] on icon at bounding box center [21, 97] width 14 height 14
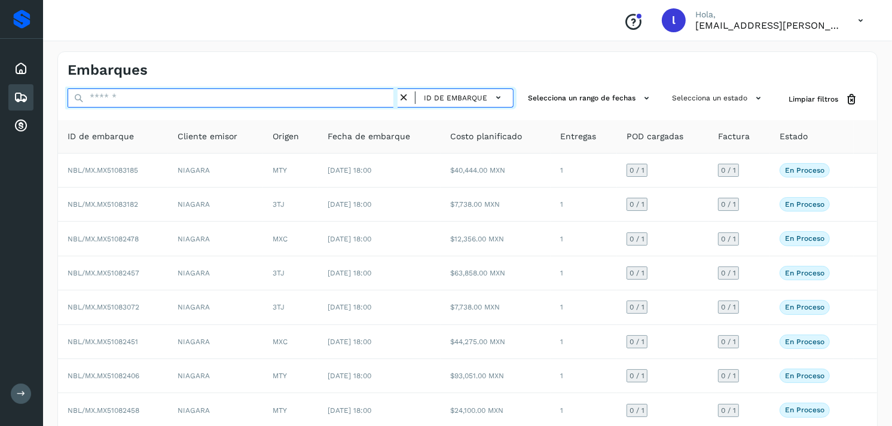
click at [268, 96] on input "text" at bounding box center [233, 98] width 330 height 19
paste input "**********"
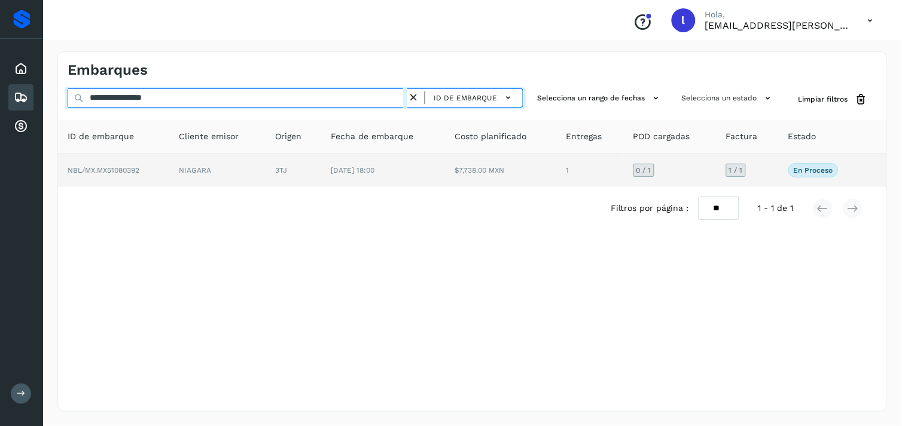
type input "**********"
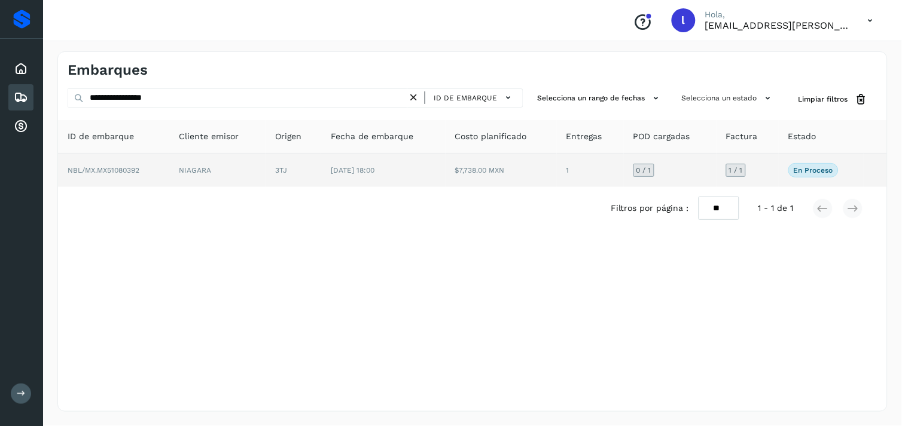
click at [122, 169] on span "NBL/MX.MX51080392" at bounding box center [104, 170] width 72 height 8
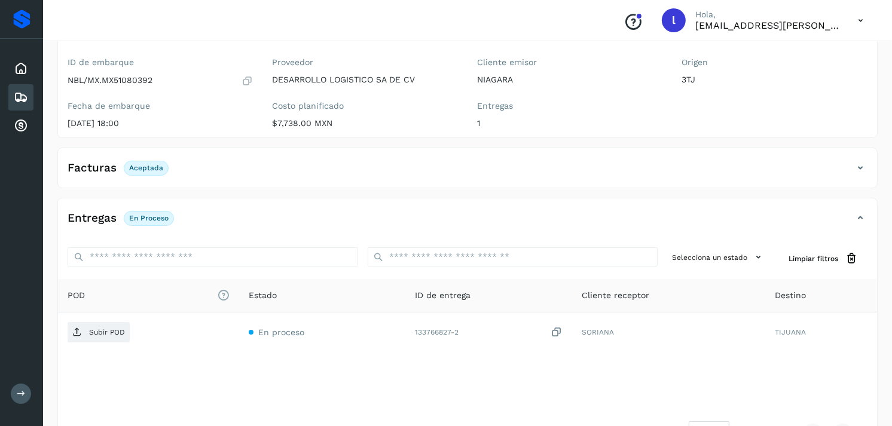
scroll to position [103, 0]
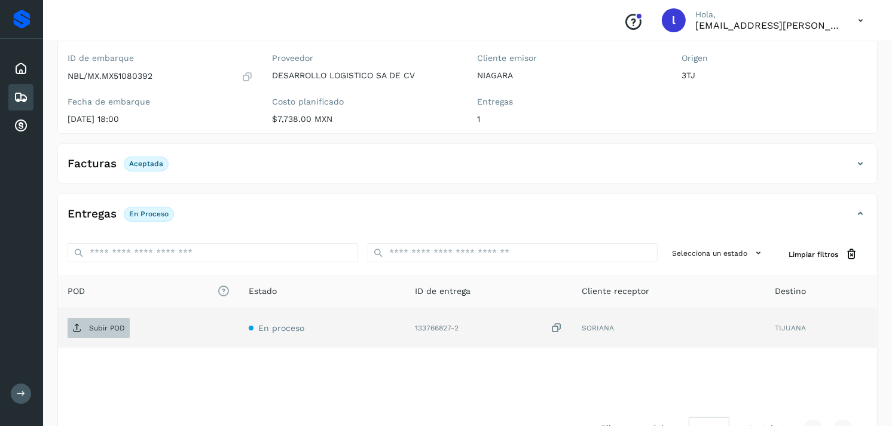
click at [106, 330] on p "Subir POD" at bounding box center [107, 328] width 36 height 8
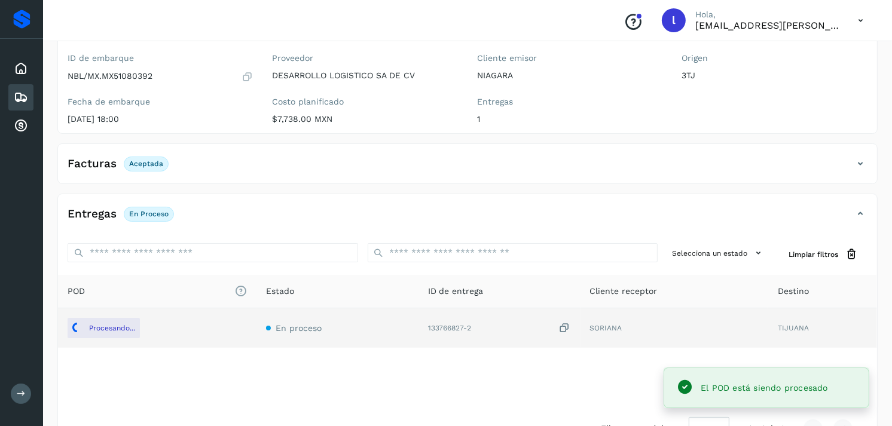
click at [194, 165] on div "Facturas Aceptada" at bounding box center [455, 164] width 795 height 20
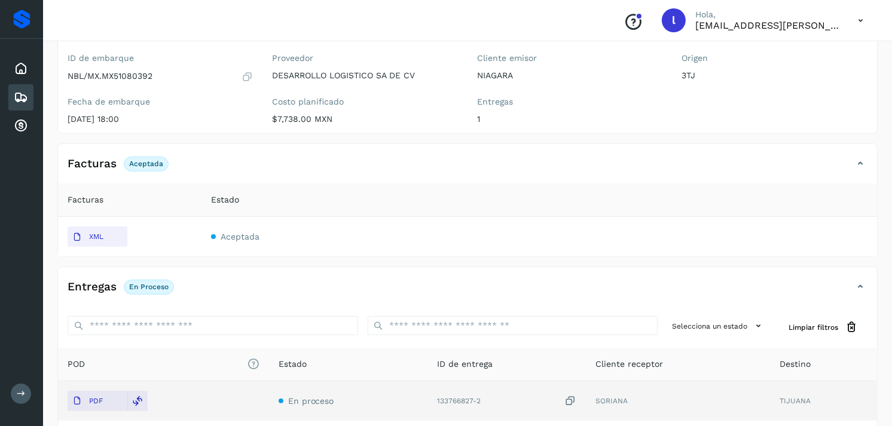
click at [21, 97] on icon at bounding box center [21, 97] width 14 height 14
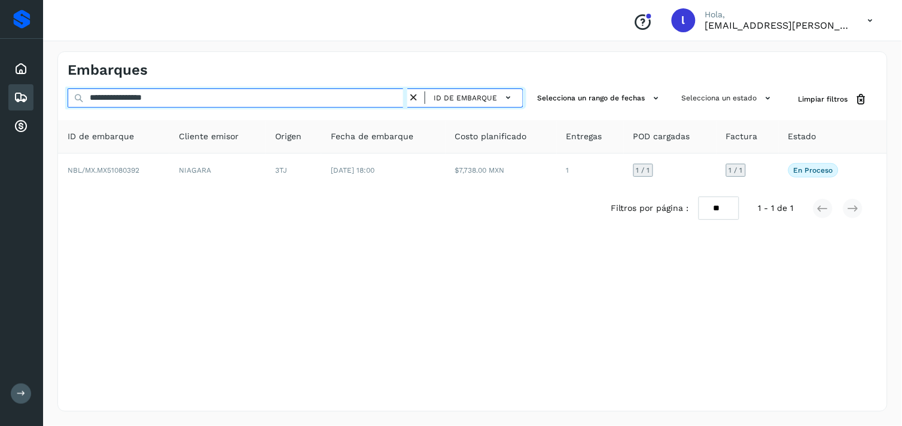
drag, startPoint x: 223, startPoint y: 100, endPoint x: 38, endPoint y: 87, distance: 185.9
click at [38, 87] on div "**********" at bounding box center [451, 213] width 902 height 426
paste input "text"
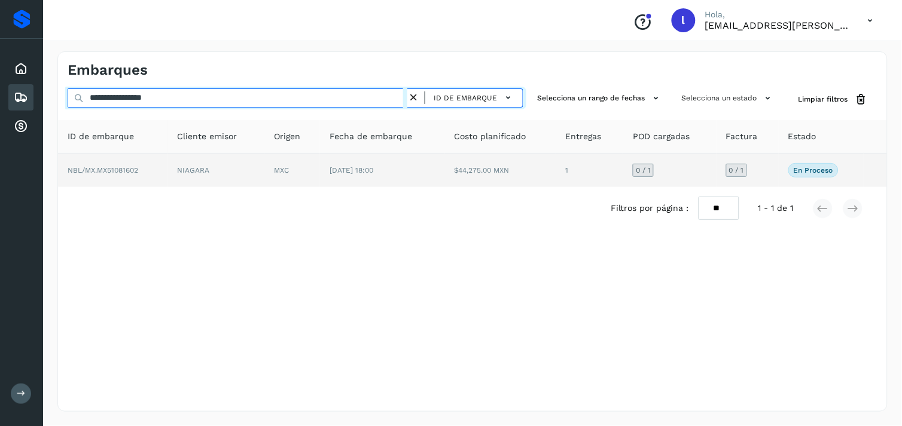
type input "**********"
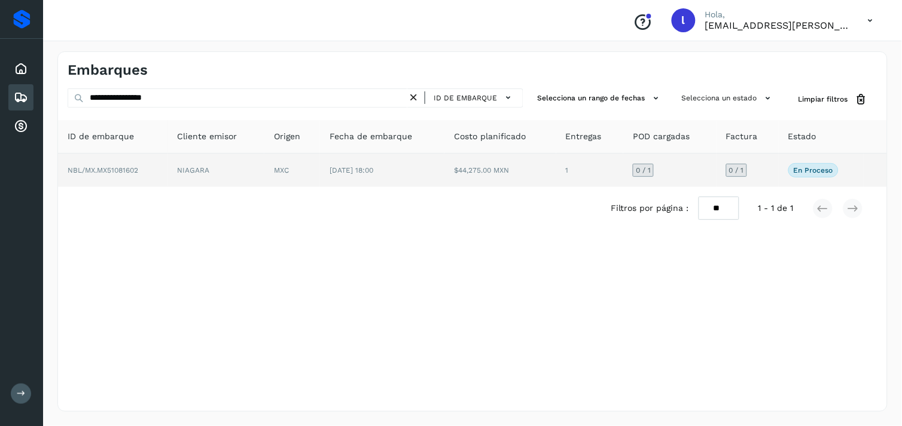
click at [117, 172] on span "NBL/MX.MX51081602" at bounding box center [103, 170] width 71 height 8
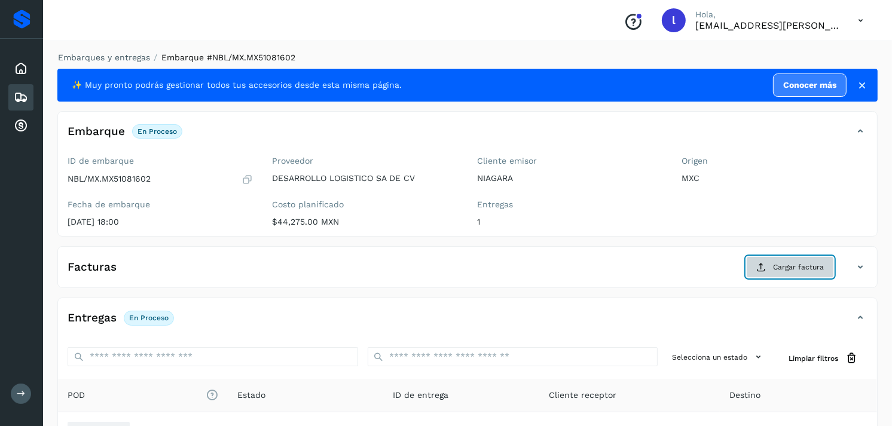
click at [787, 267] on span "Cargar factura" at bounding box center [798, 267] width 51 height 11
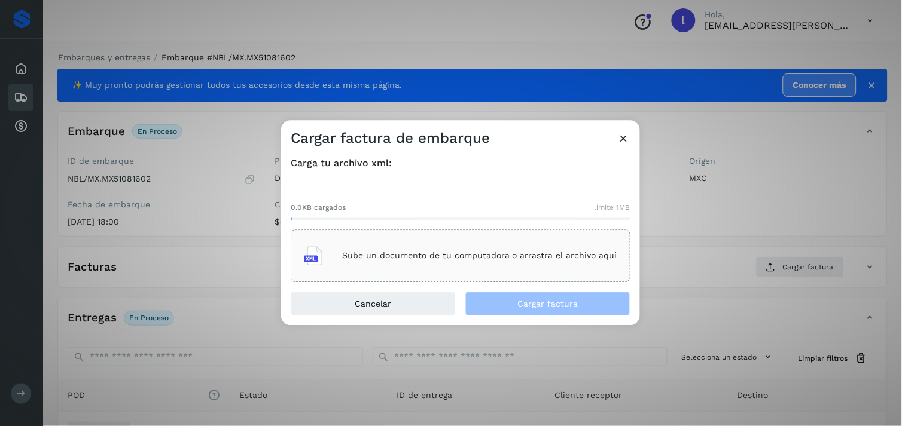
click at [491, 263] on div "Sube un documento de tu computadora o arrastra el archivo aquí" at bounding box center [460, 256] width 313 height 32
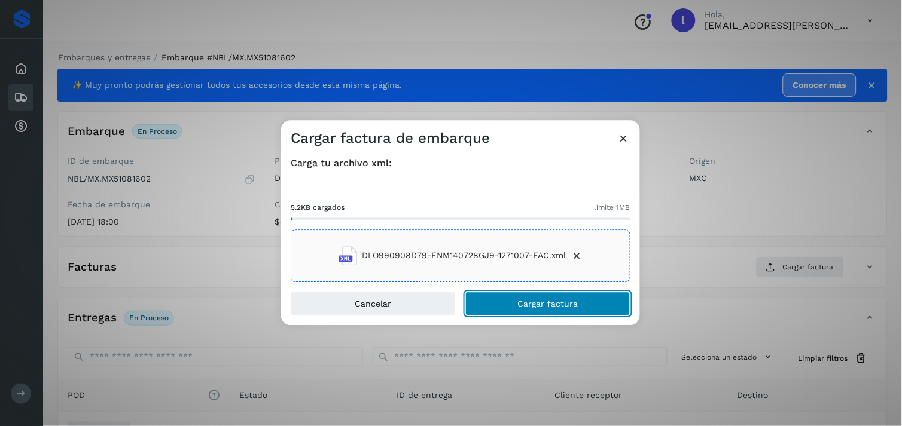
click at [543, 300] on span "Cargar factura" at bounding box center [548, 304] width 60 height 8
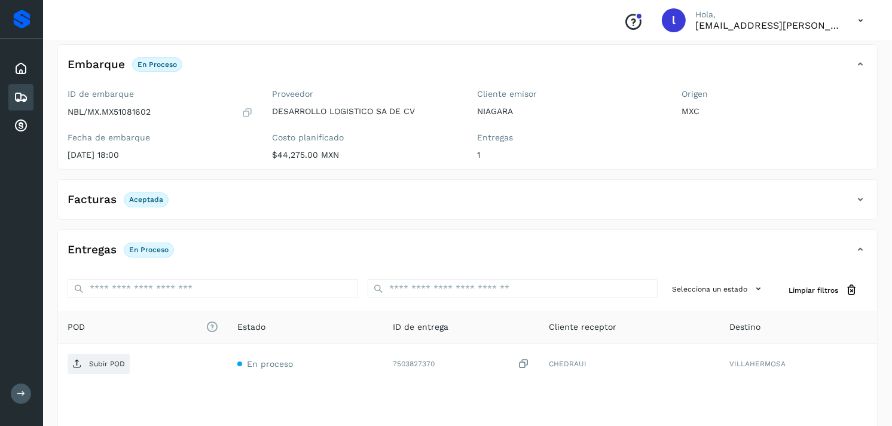
scroll to position [111, 0]
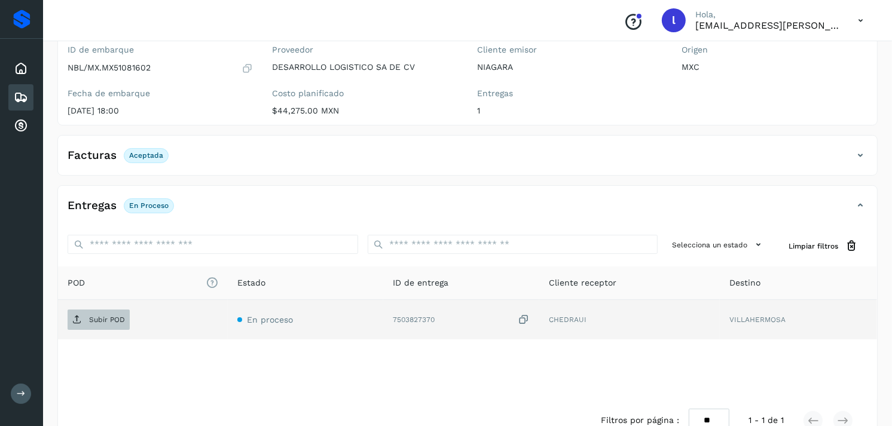
click at [99, 320] on p "Subir POD" at bounding box center [107, 320] width 36 height 8
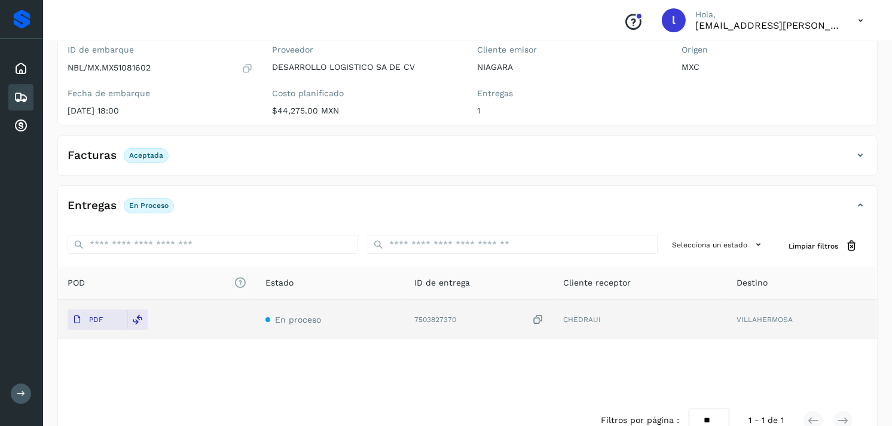
click at [17, 98] on icon at bounding box center [21, 97] width 14 height 14
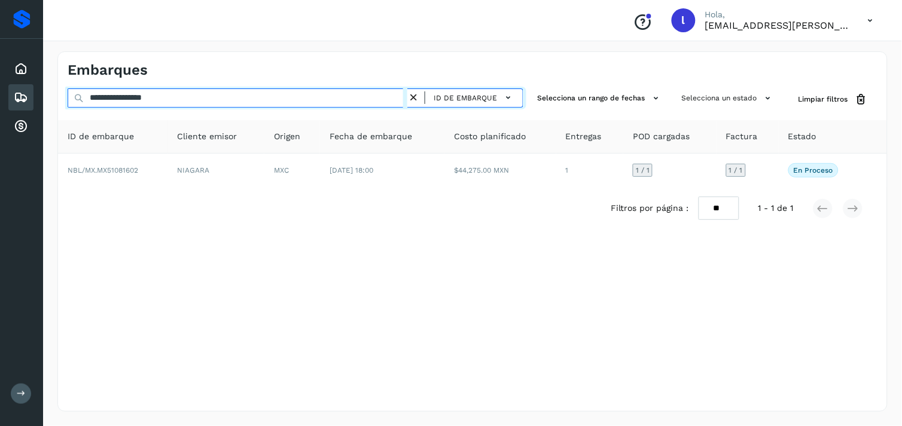
drag, startPoint x: 252, startPoint y: 99, endPoint x: 37, endPoint y: 84, distance: 215.2
click at [37, 84] on div "**********" at bounding box center [451, 213] width 902 height 426
paste input "text"
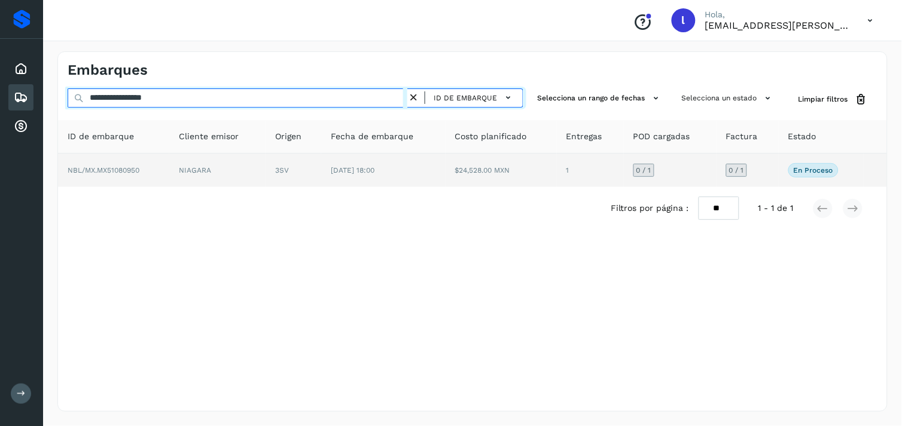
type input "**********"
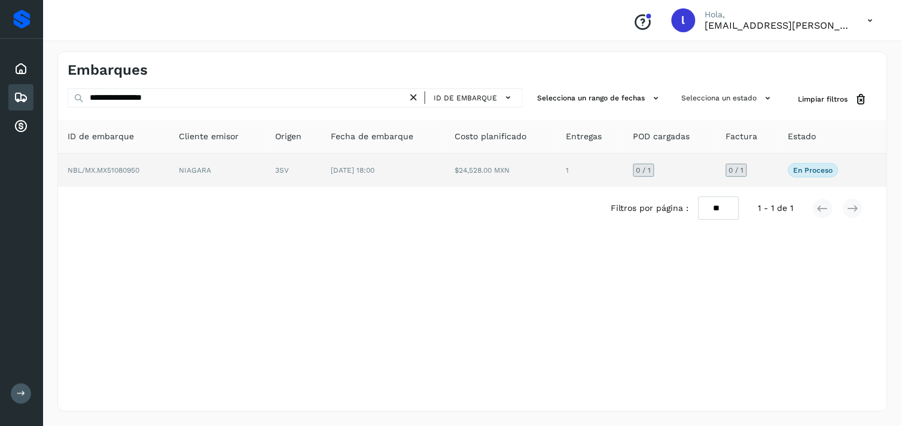
click at [118, 172] on span "NBL/MX.MX51080950" at bounding box center [104, 170] width 72 height 8
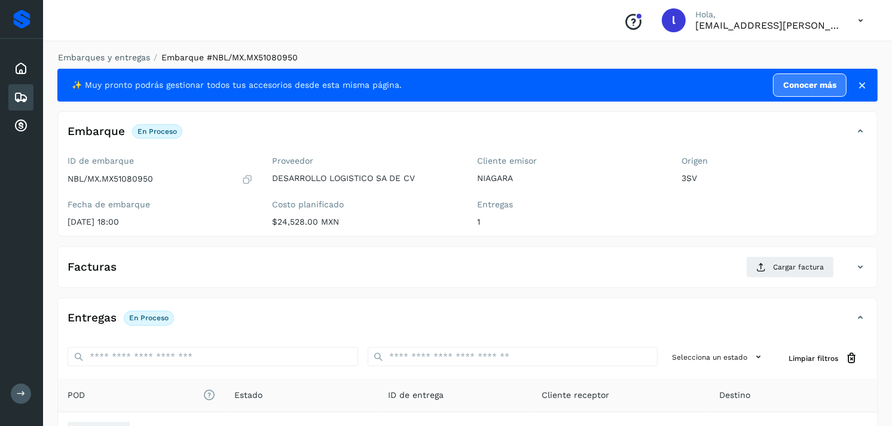
click at [398, 269] on div "Facturas Cargar factura" at bounding box center [455, 268] width 795 height 22
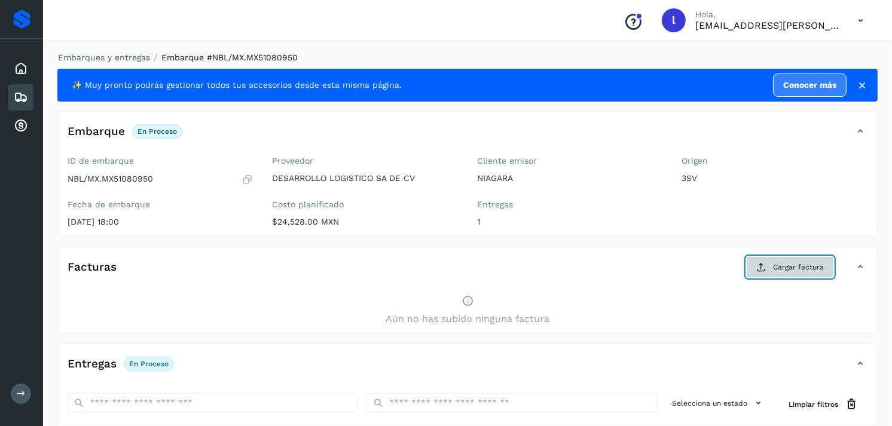
click at [798, 270] on span "Cargar factura" at bounding box center [798, 267] width 51 height 11
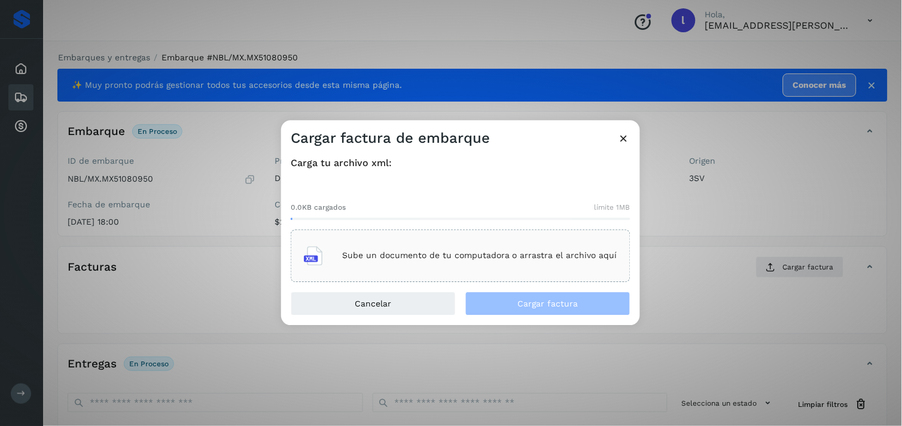
click at [380, 259] on p "Sube un documento de tu computadora o arrastra el archivo aquí" at bounding box center [479, 256] width 275 height 10
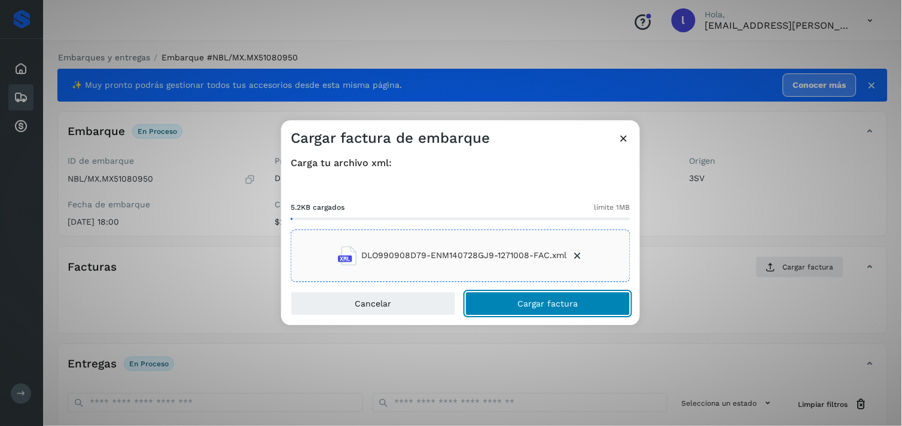
click at [557, 300] on span "Cargar factura" at bounding box center [548, 304] width 60 height 8
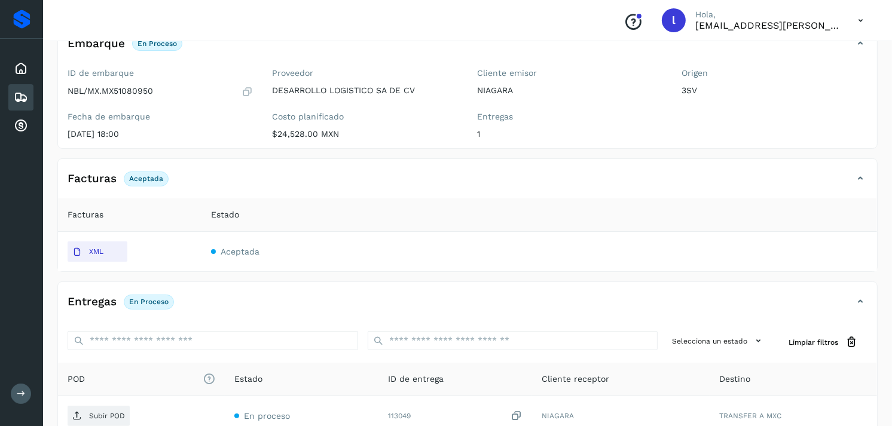
scroll to position [140, 0]
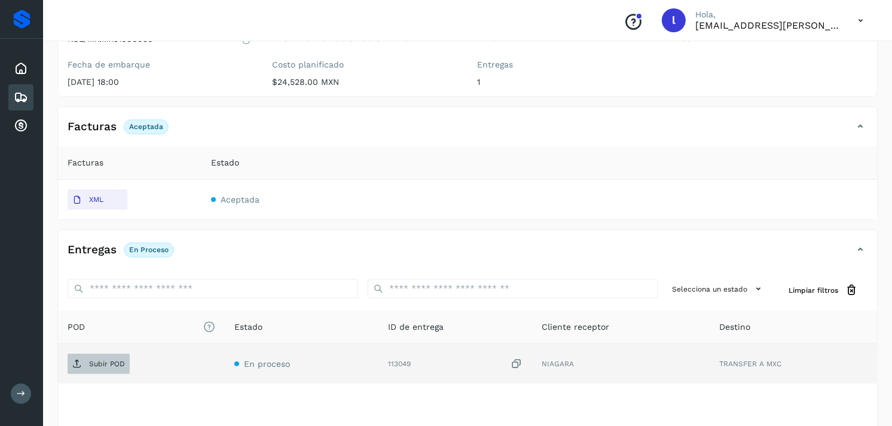
click at [102, 360] on p "Subir POD" at bounding box center [107, 364] width 36 height 8
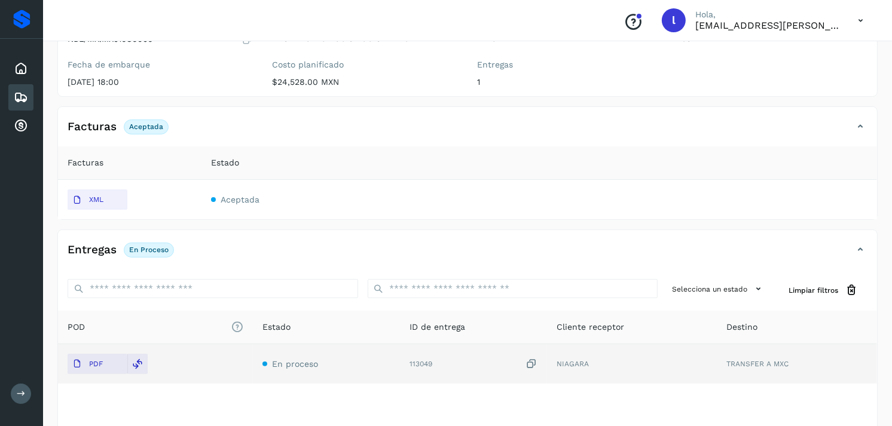
scroll to position [0, 0]
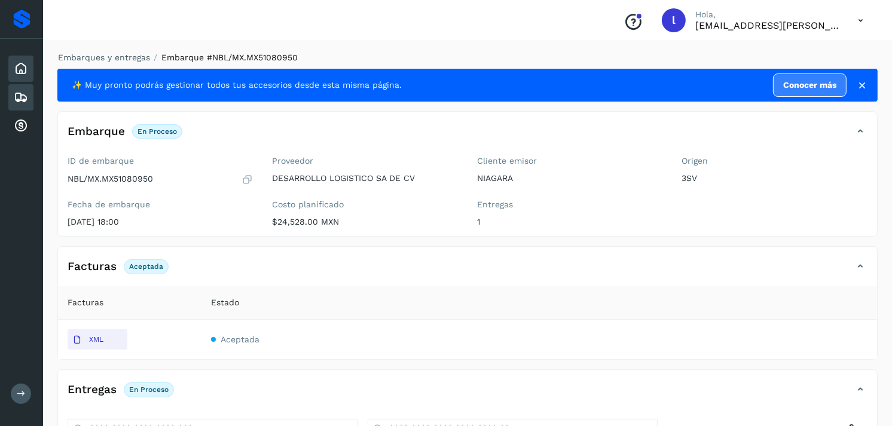
click at [20, 68] on icon at bounding box center [21, 69] width 14 height 14
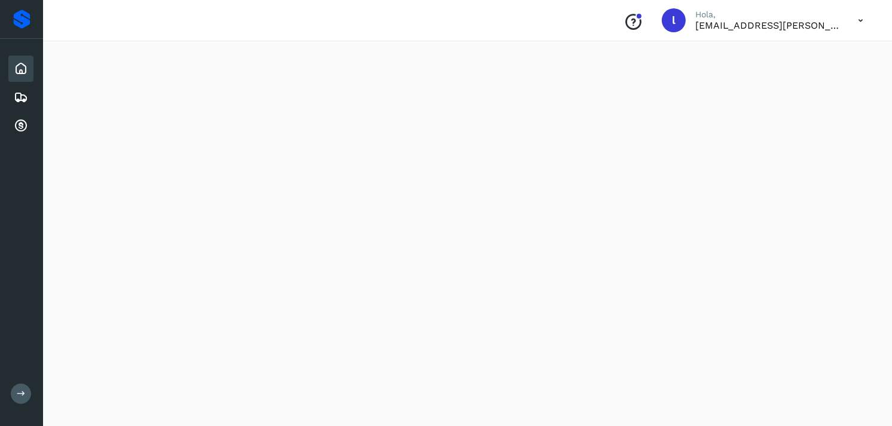
scroll to position [1092, 0]
